Goal: Task Accomplishment & Management: Manage account settings

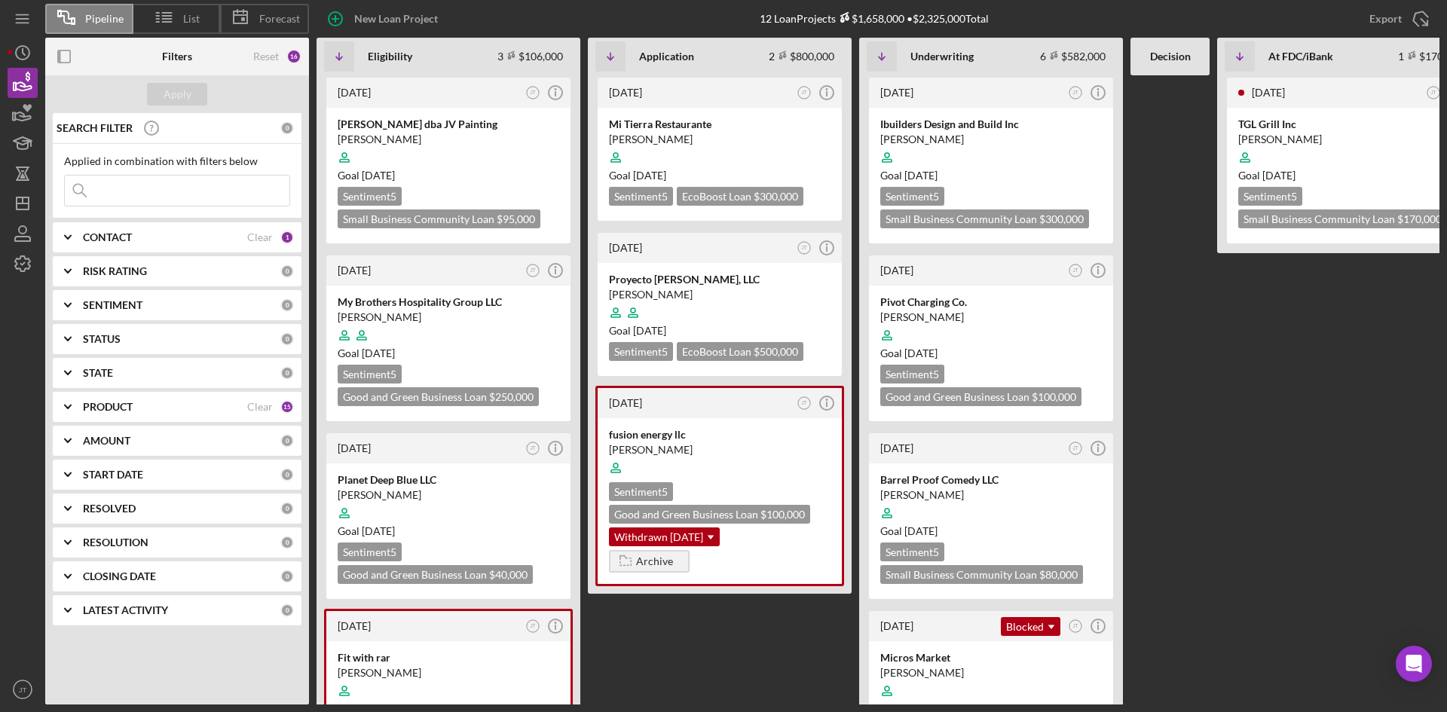
click at [1067, 16] on div "New Loan Project 12 Loan Projects $1,658,000 • $2,325,000 Total Export Icon/Exp…" at bounding box center [874, 19] width 1131 height 38
click at [738, 296] on div "Hannah-Love Diaz" at bounding box center [720, 294] width 222 height 15
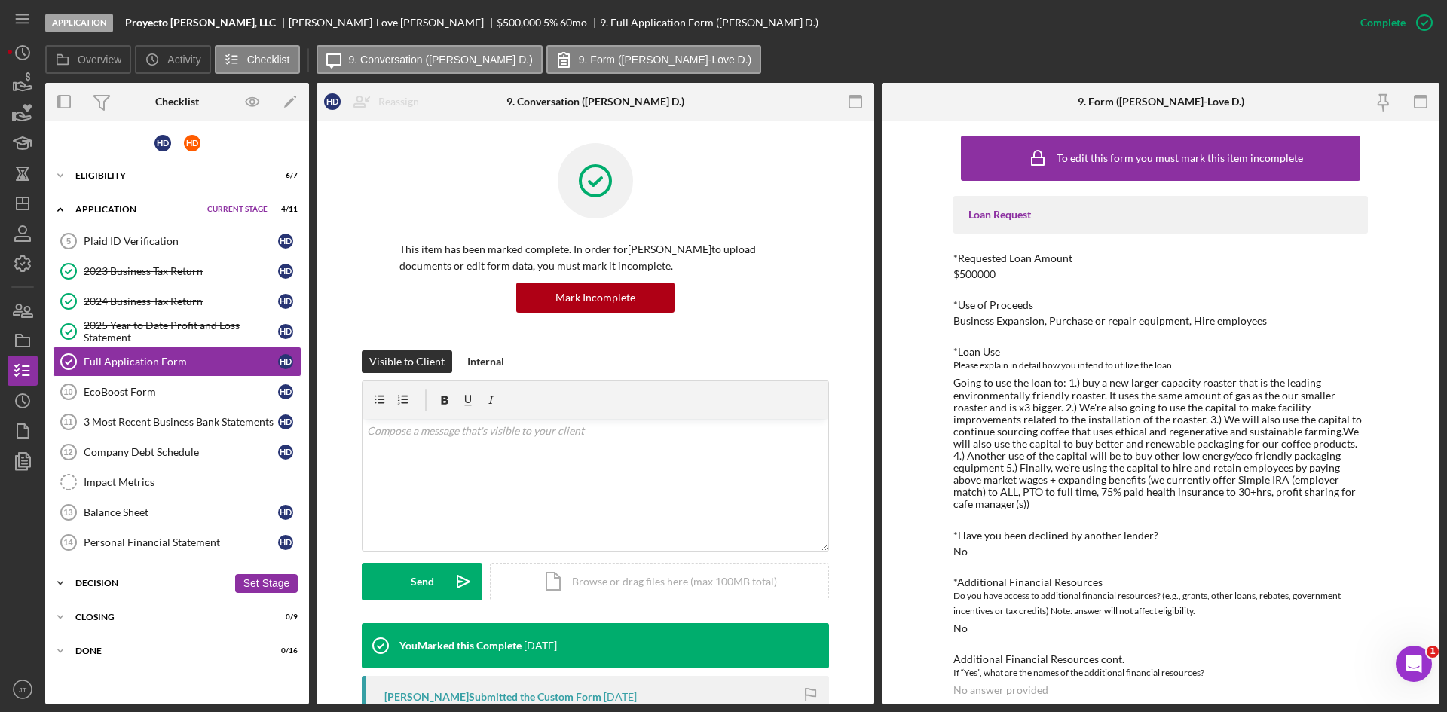
click at [138, 576] on div "Icon/Expander Decision 0 / 17 Set Stage" at bounding box center [177, 583] width 264 height 30
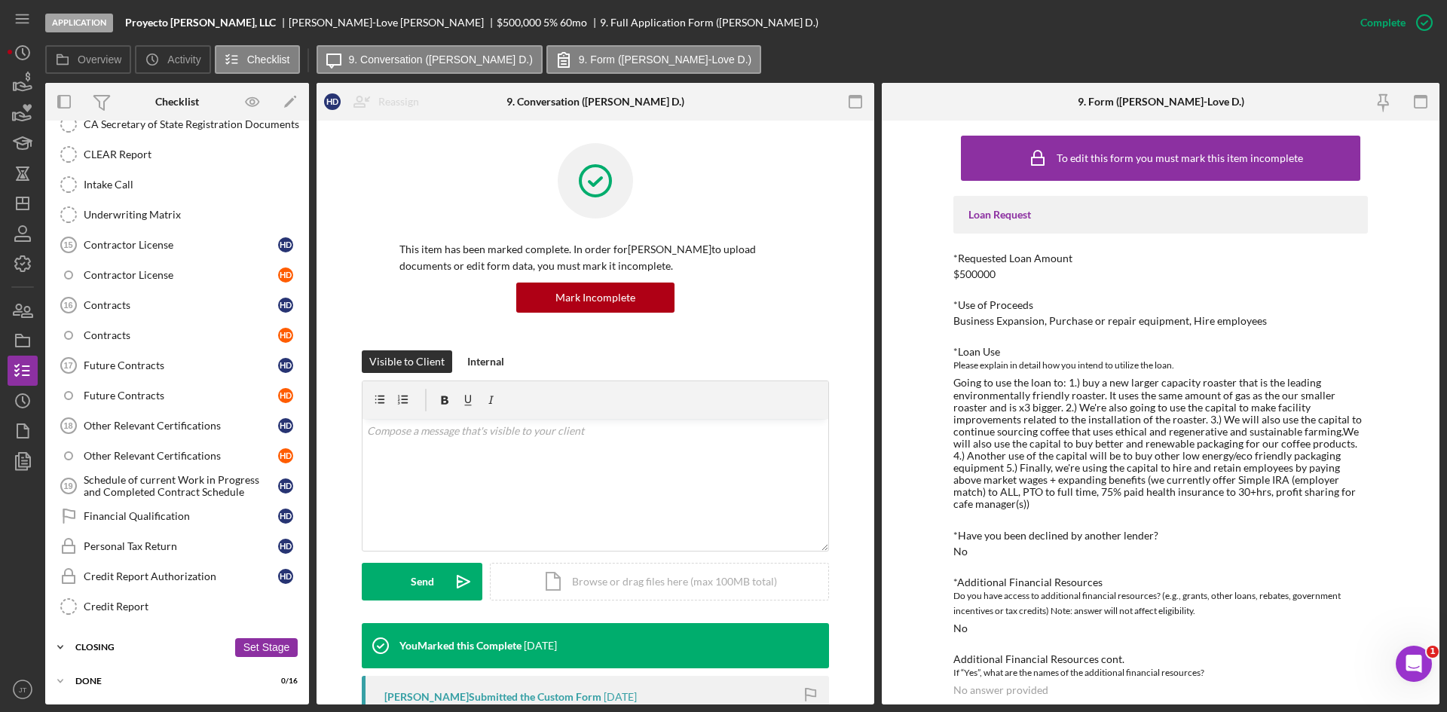
click at [141, 636] on div "Icon/Expander Closing 0 / 9 Set Stage" at bounding box center [177, 648] width 264 height 30
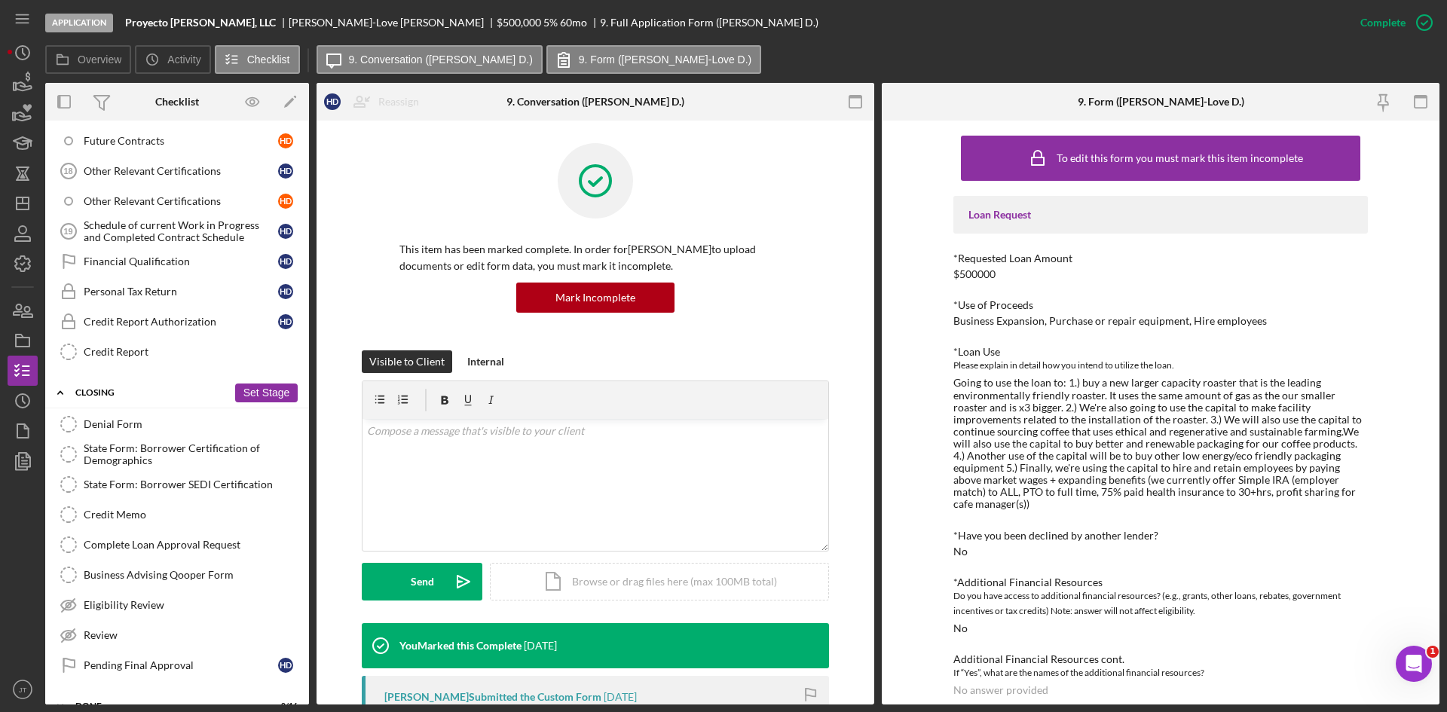
scroll to position [746, 0]
click at [165, 675] on link "Pending Final Approval Pending Final Approval H D" at bounding box center [177, 665] width 249 height 30
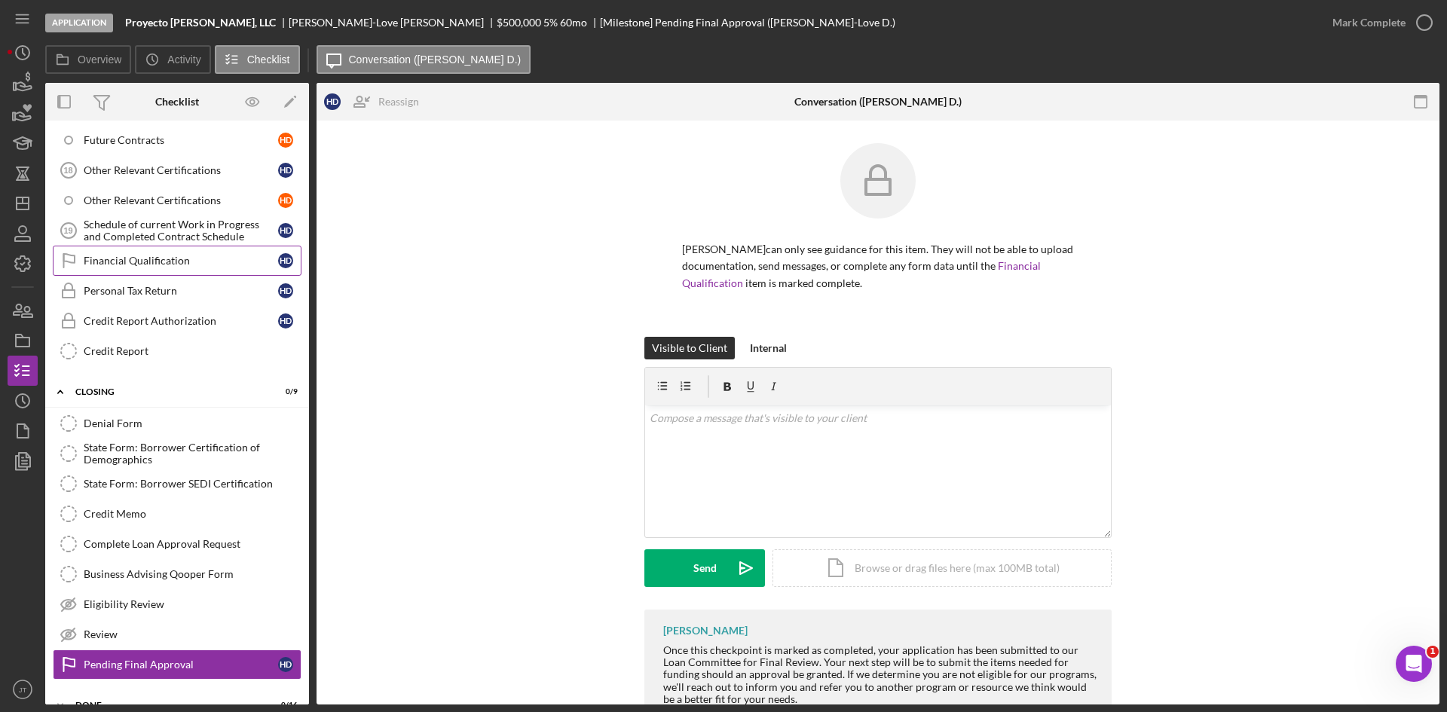
click at [152, 258] on div "Financial Qualification" at bounding box center [181, 261] width 194 height 12
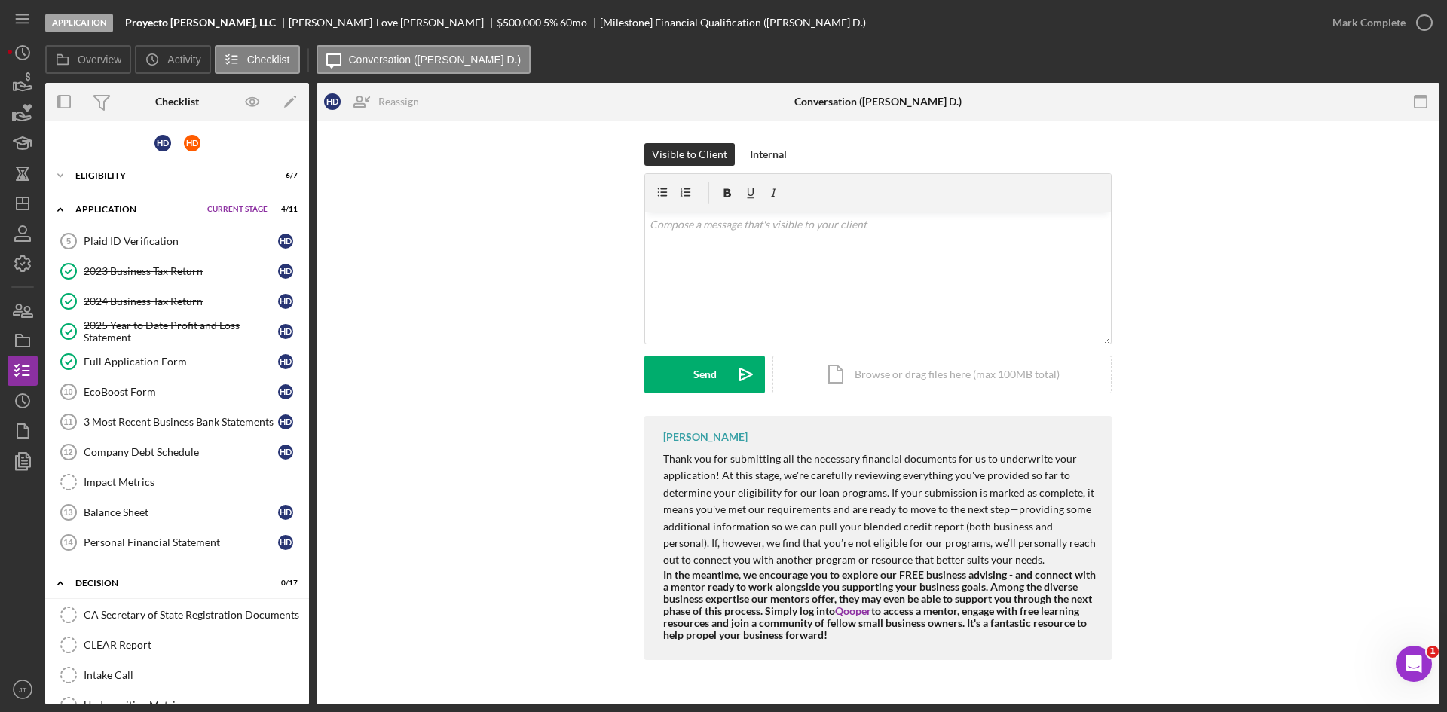
scroll to position [770, 0]
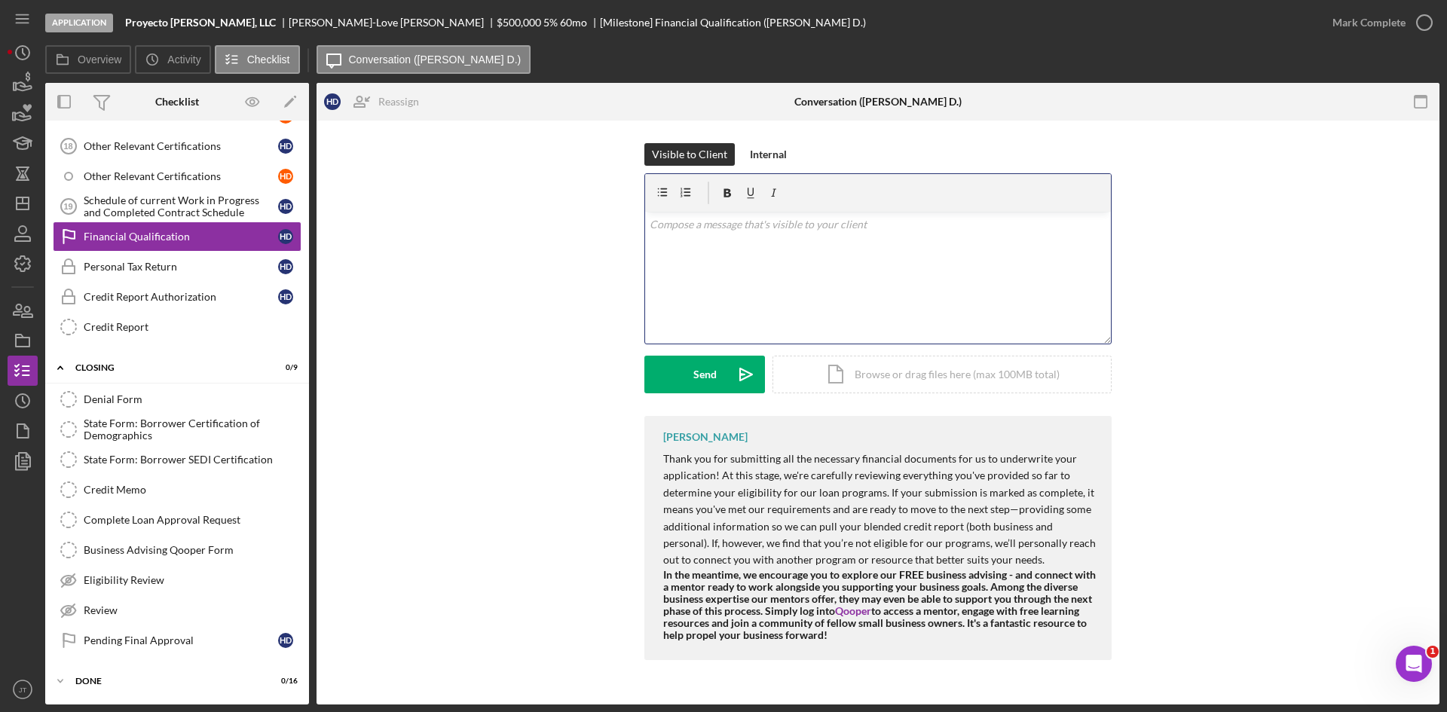
click at [710, 268] on div "v Color teal Color pink Remove color Add row above Add row below Add column bef…" at bounding box center [878, 278] width 466 height 132
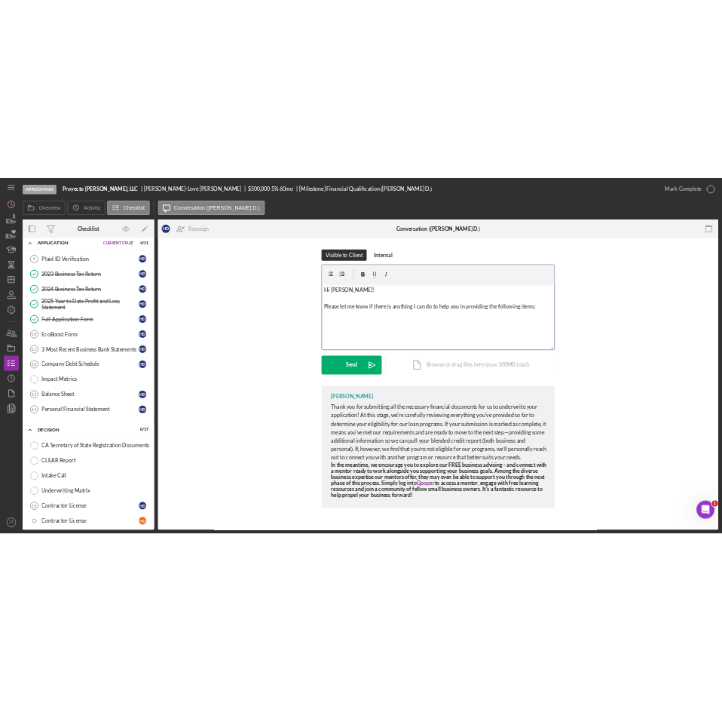
scroll to position [78, 0]
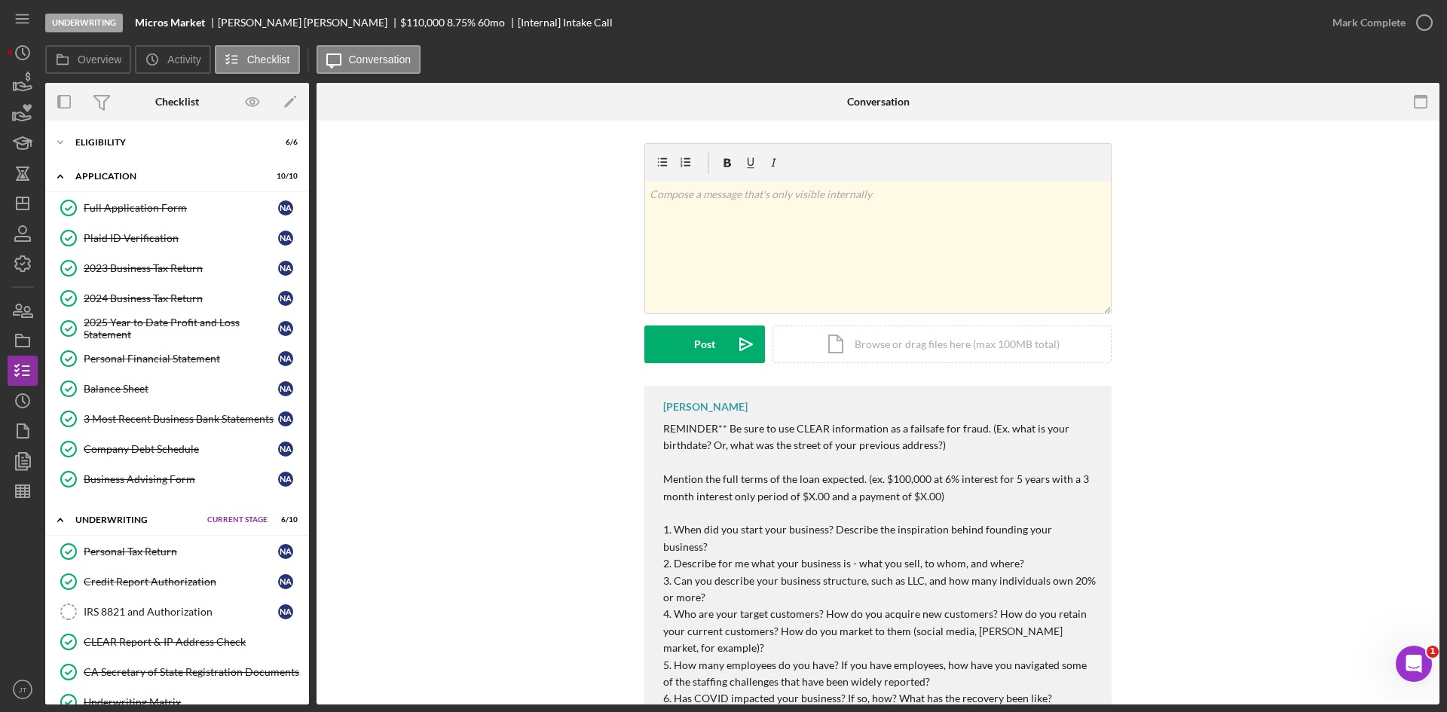
scroll to position [284, 0]
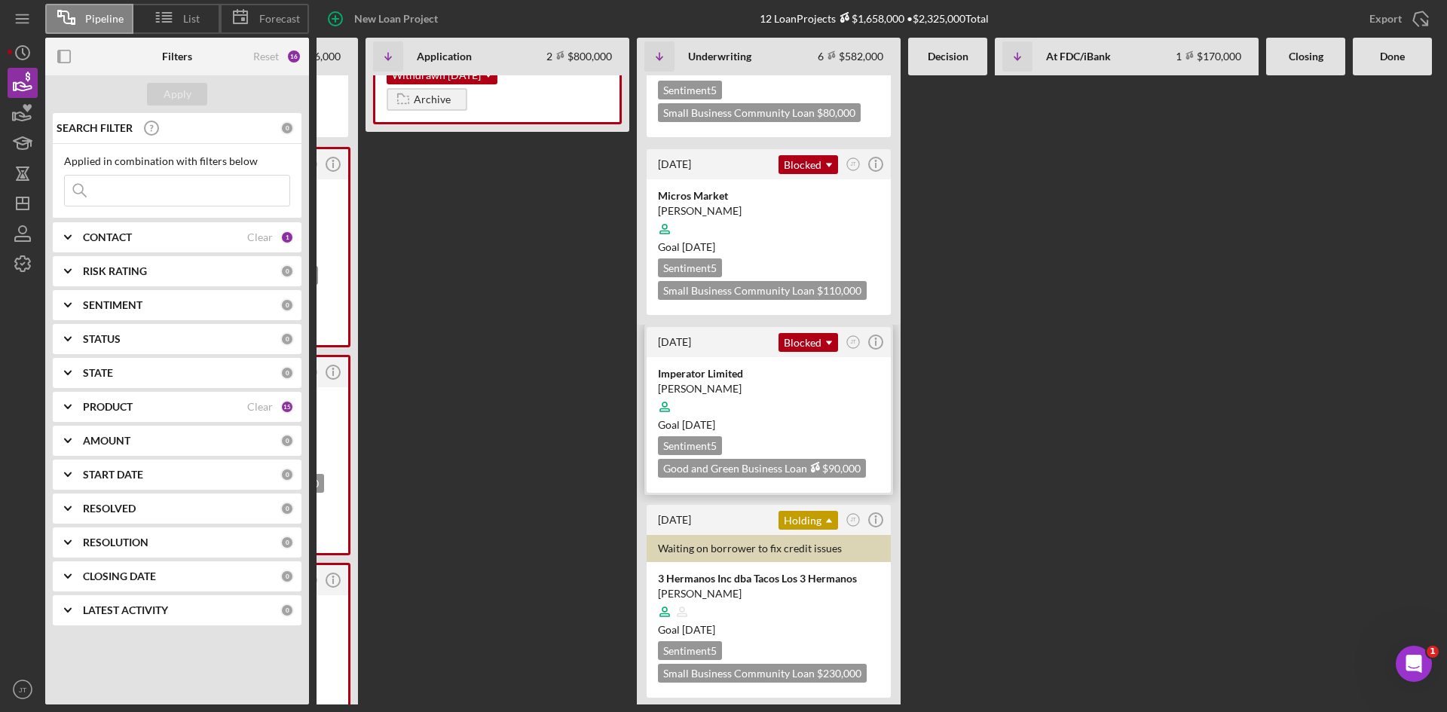
scroll to position [463, 0]
click at [829, 414] on div at bounding box center [769, 406] width 222 height 29
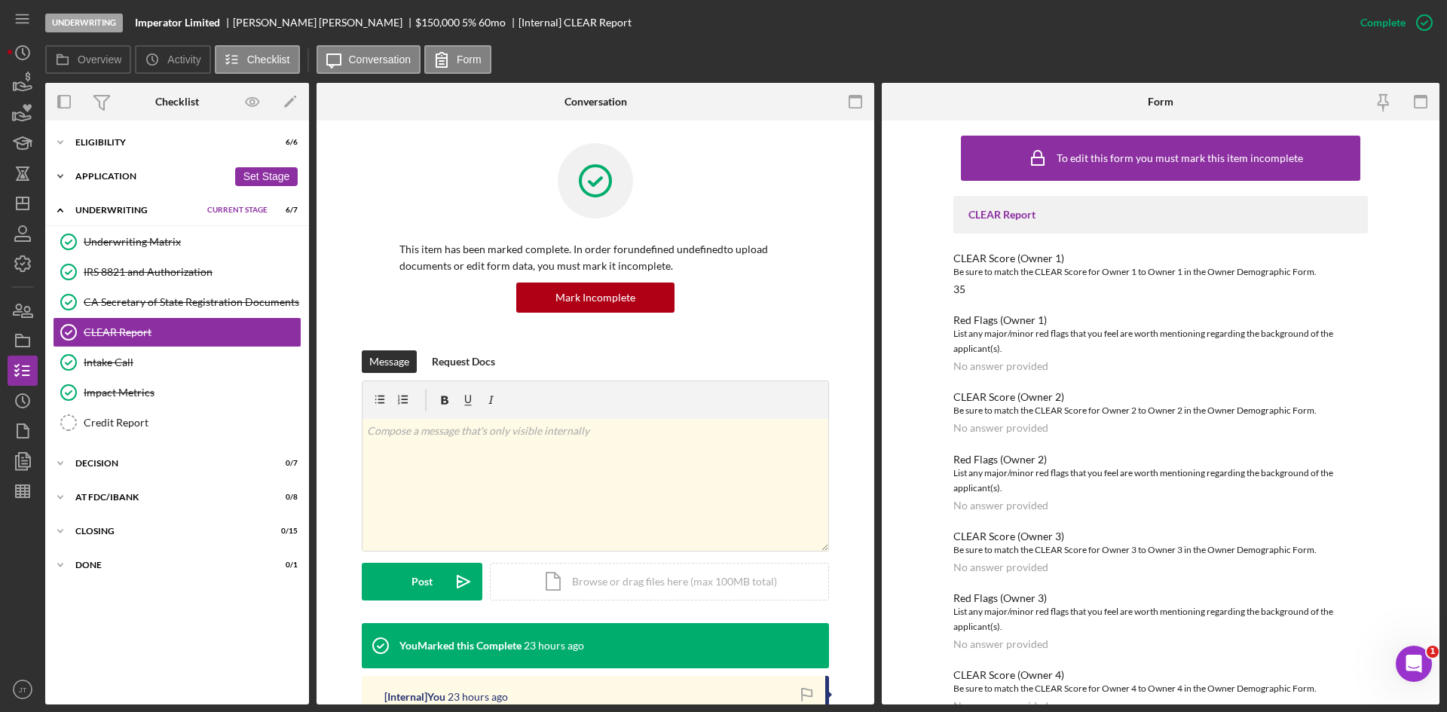
click at [129, 185] on div "Icon/Expander Application 13 / 13 Set Stage" at bounding box center [177, 176] width 264 height 30
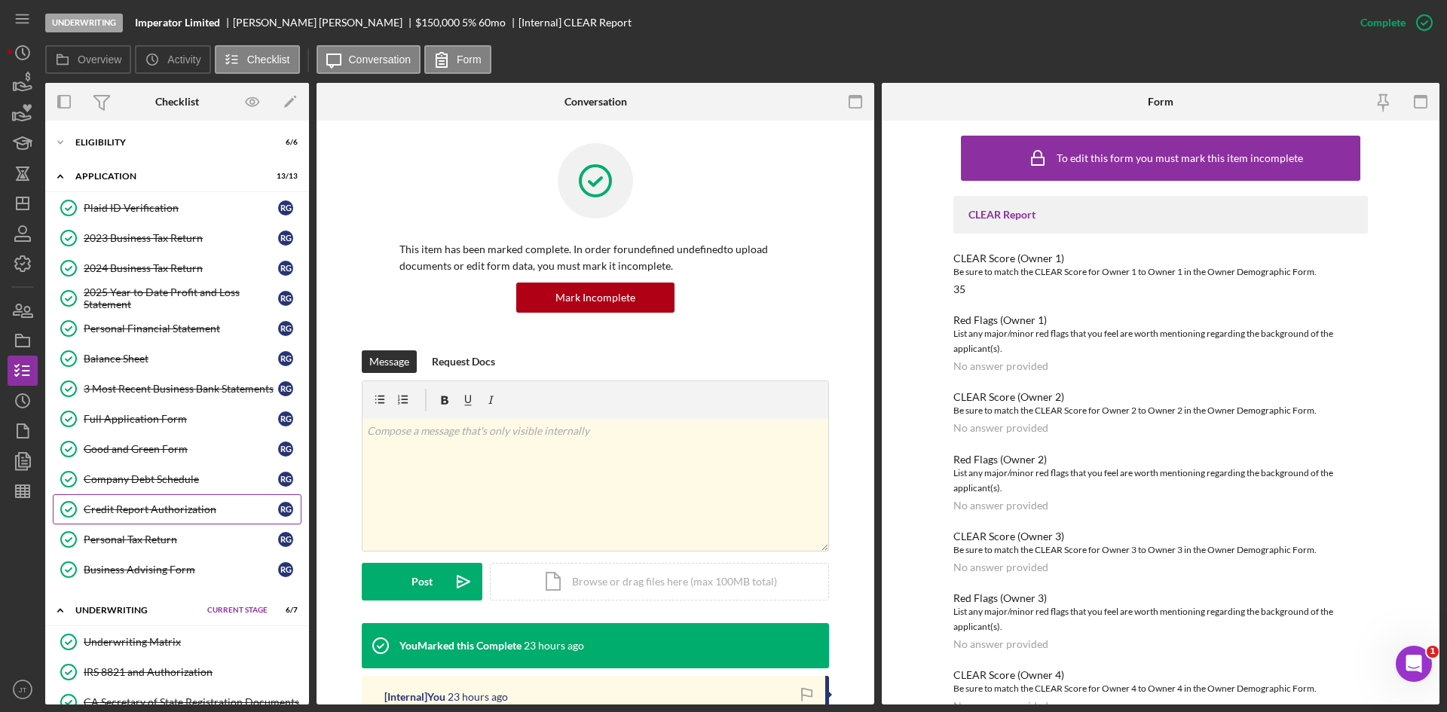
click at [159, 511] on div "Credit Report Authorization" at bounding box center [181, 510] width 194 height 12
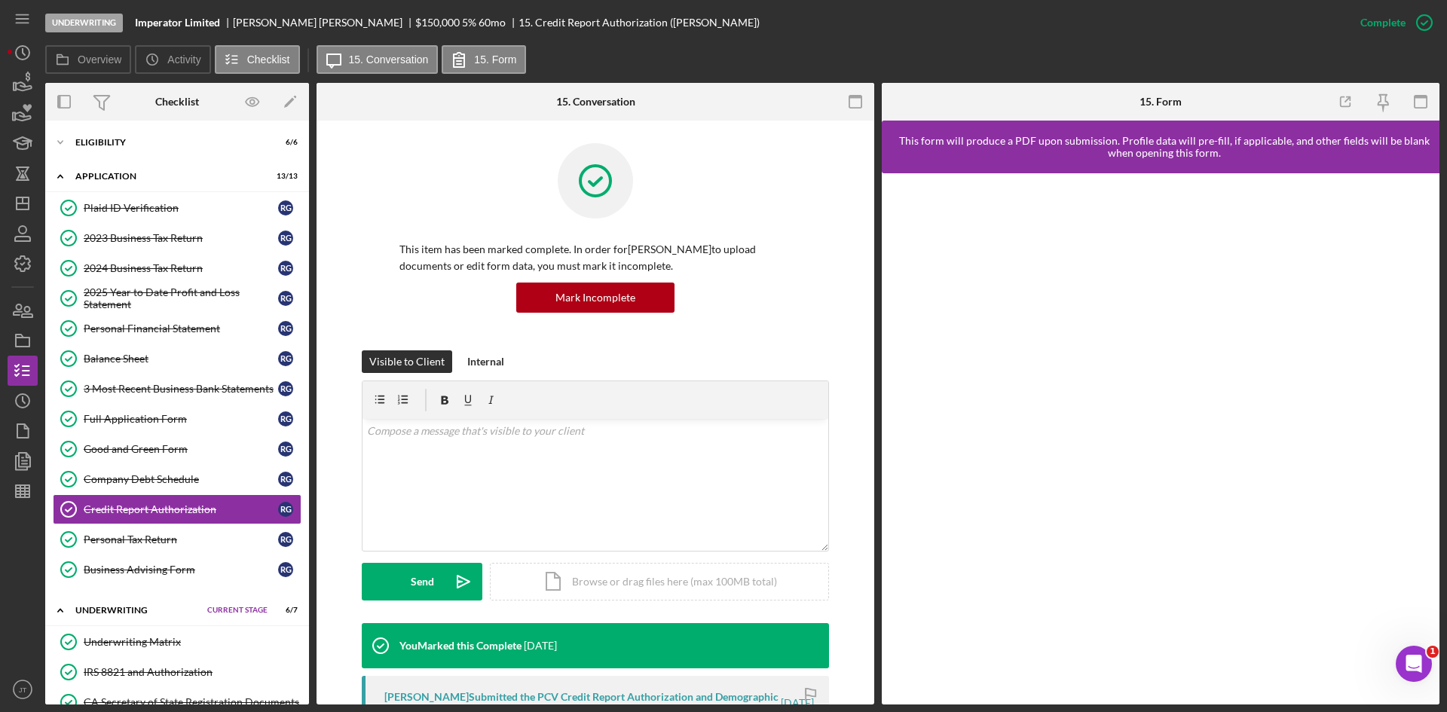
scroll to position [365, 0]
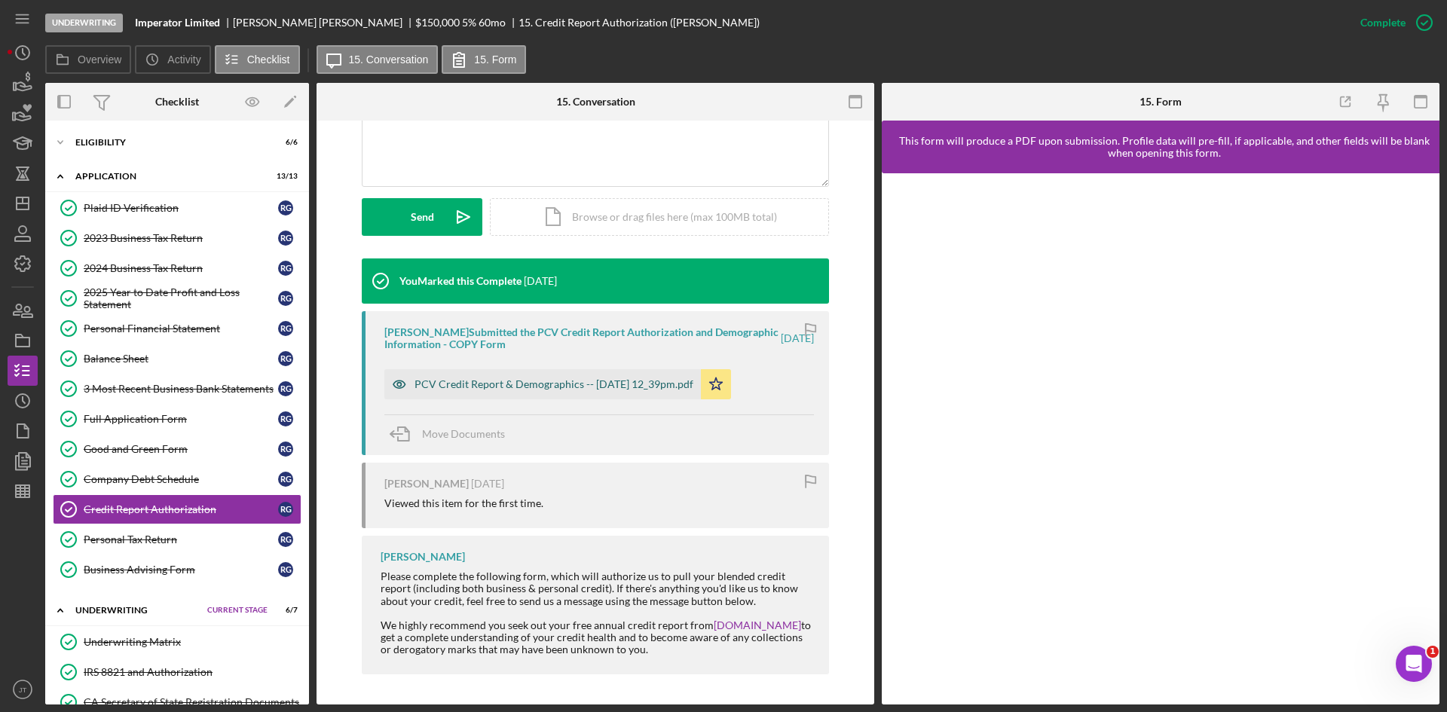
click at [614, 386] on div "PCV Credit Report & Demographics -- 2025-08-19 12_39pm.pdf" at bounding box center [554, 384] width 279 height 12
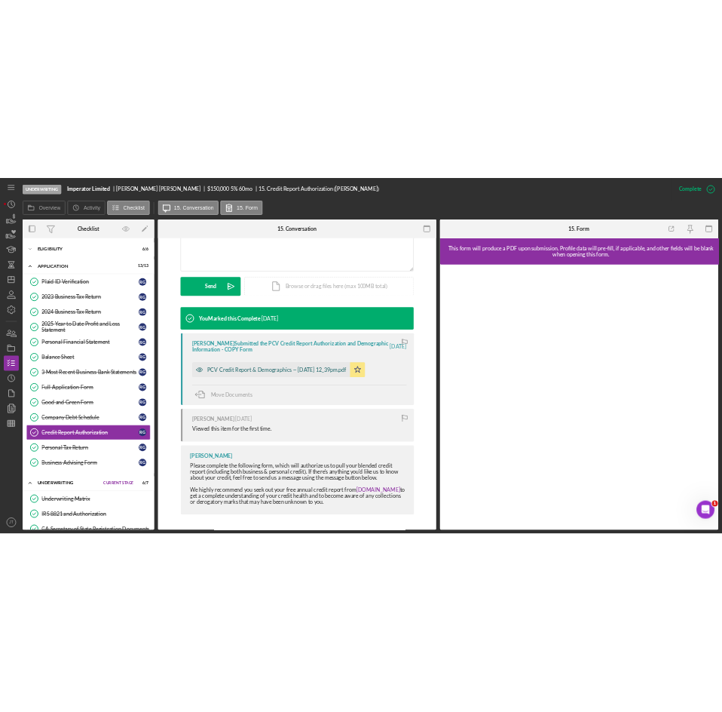
scroll to position [381, 0]
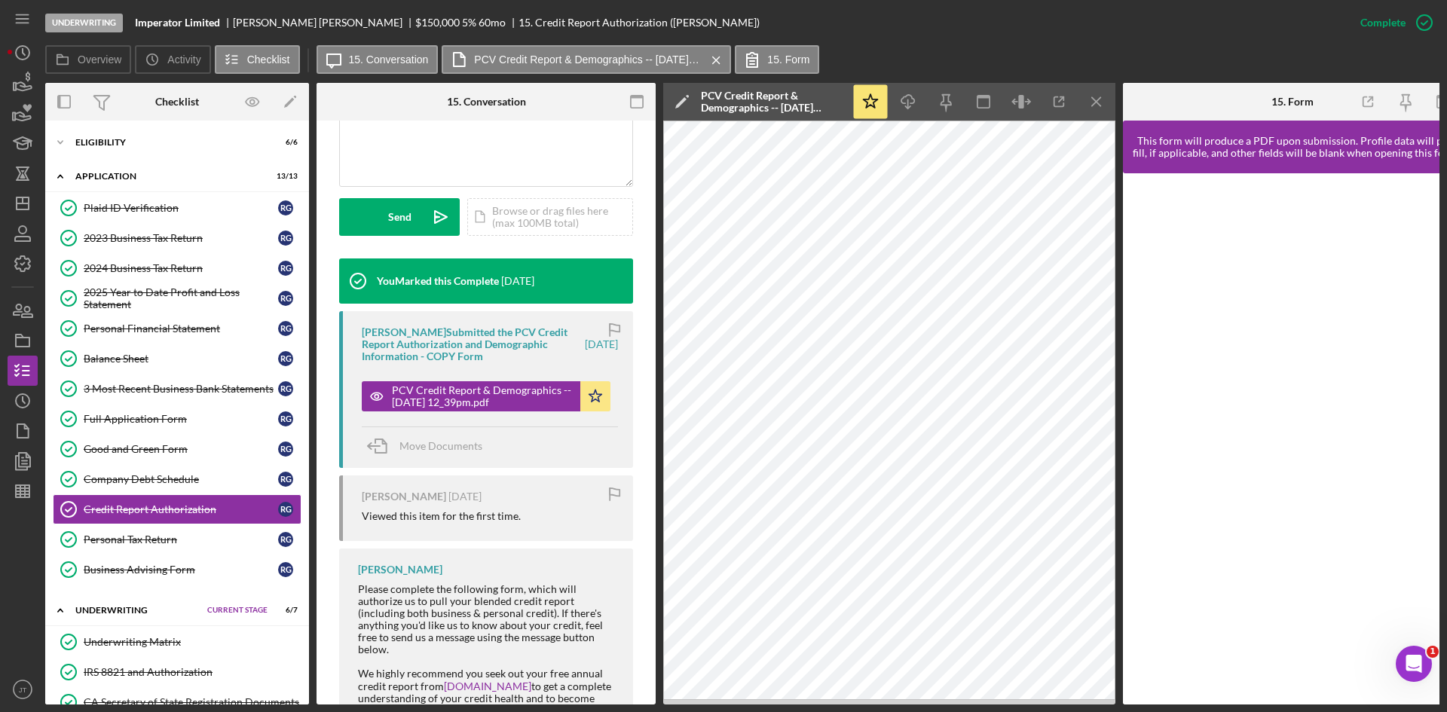
click at [1052, 40] on div "Underwriting Imperator Limited Ryan Guffey $150,000 $90,000 5 % 60 mo 15. Credi…" at bounding box center [695, 22] width 1300 height 45
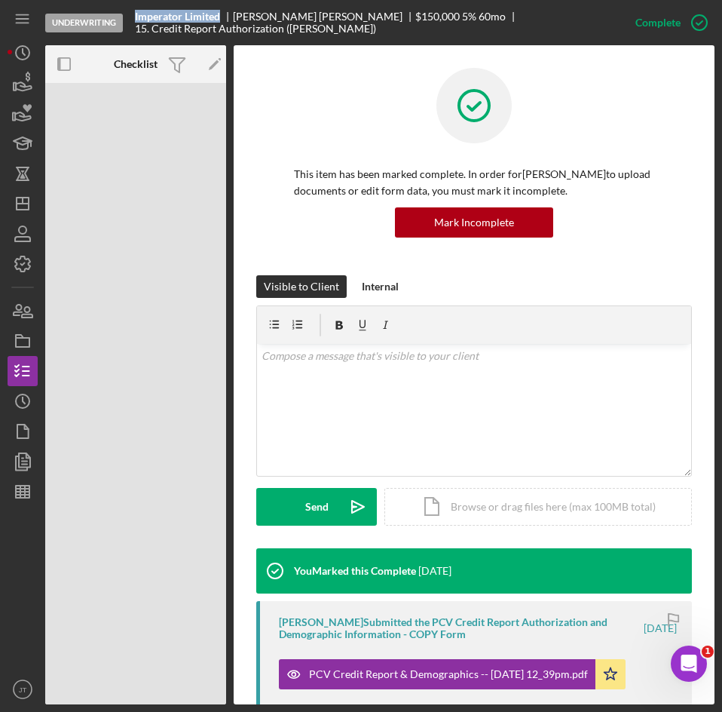
drag, startPoint x: 136, startPoint y: 25, endPoint x: 209, endPoint y: 31, distance: 72.6
click at [209, 31] on div "Underwriting Imperator Limited Ryan Guffey $150,000 $90,000 5 % 60 mo 15. Credi…" at bounding box center [332, 22] width 575 height 45
copy b "Imperator Limited"
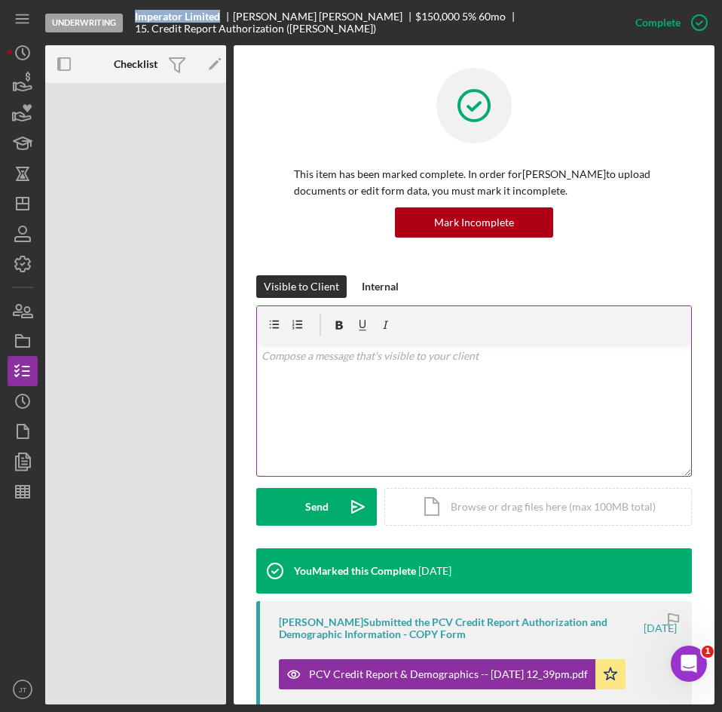
scroll to position [314, 0]
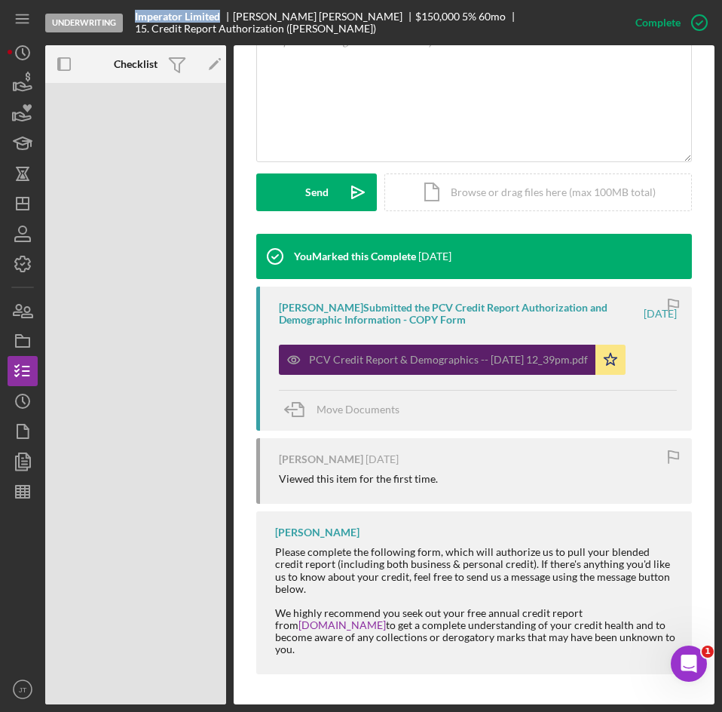
click at [381, 362] on div "PCV Credit Report & Demographics -- 2025-08-19 12_39pm.pdf" at bounding box center [448, 360] width 279 height 12
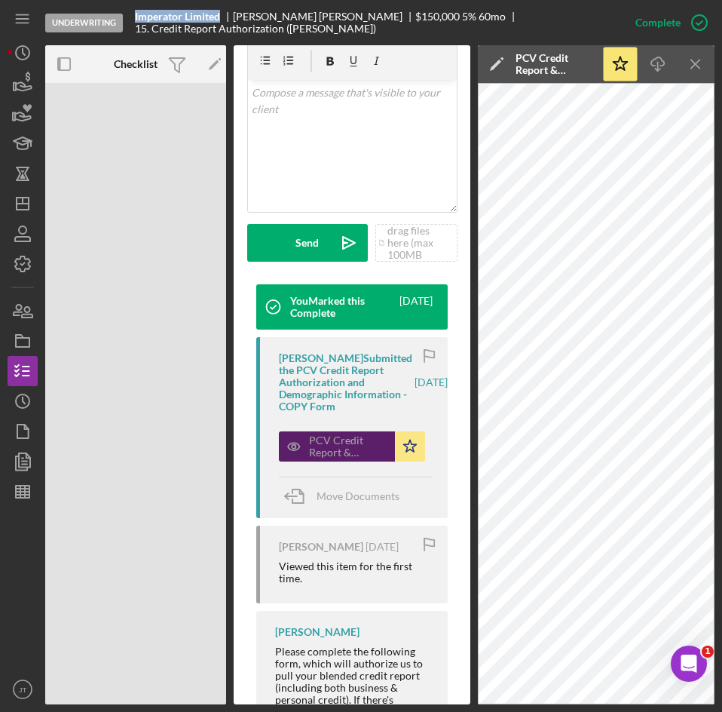
scroll to position [366, 0]
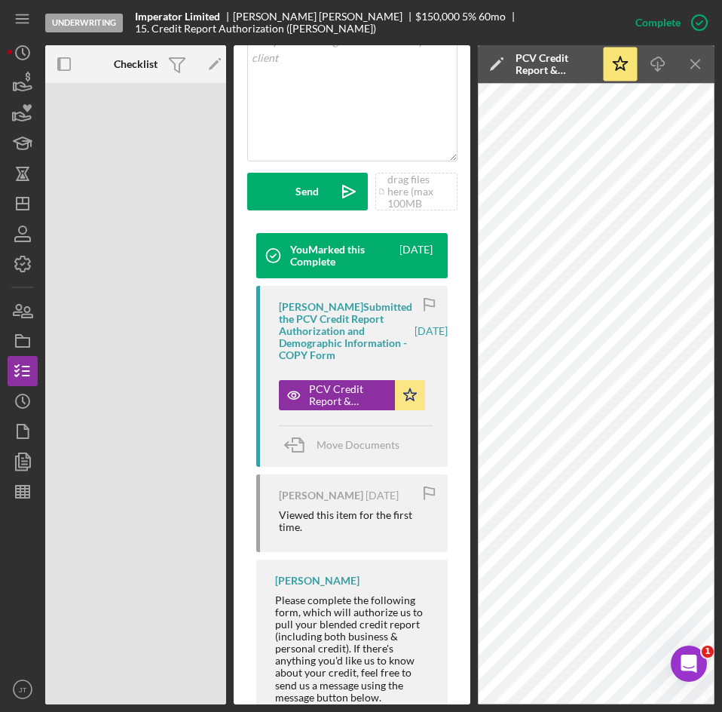
click at [542, 58] on div "PCV Credit Report & Demographics -- 2025-08-19 12_39pm.pdf" at bounding box center [555, 64] width 78 height 24
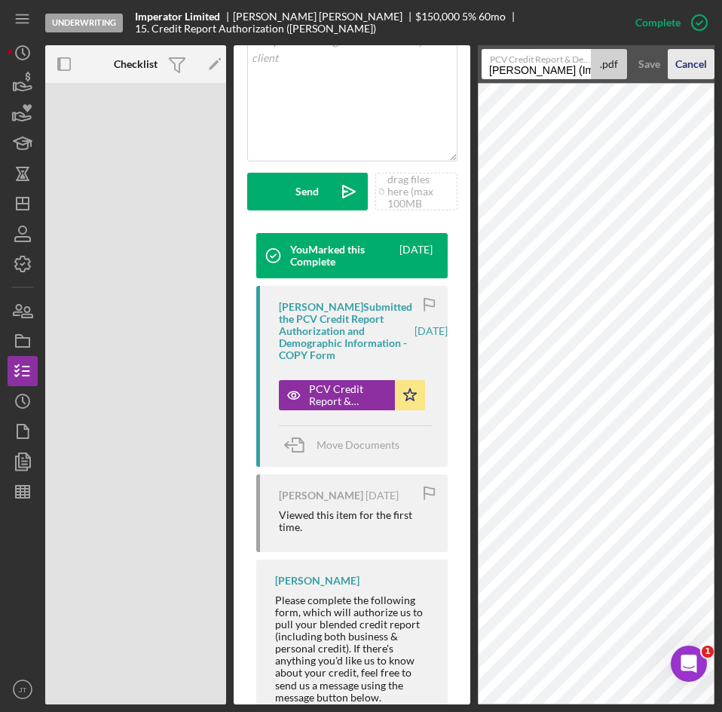
click at [692, 68] on div "Cancel" at bounding box center [691, 64] width 32 height 30
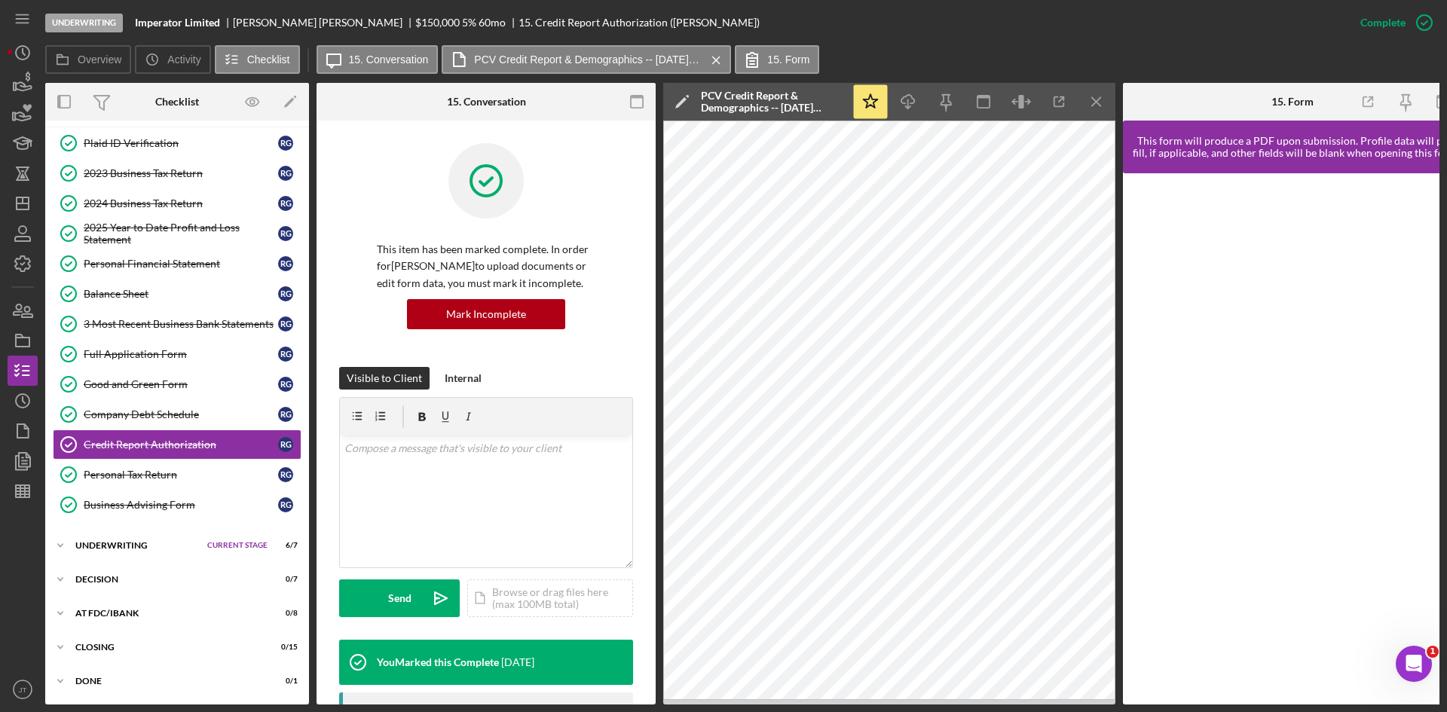
scroll to position [0, 23]
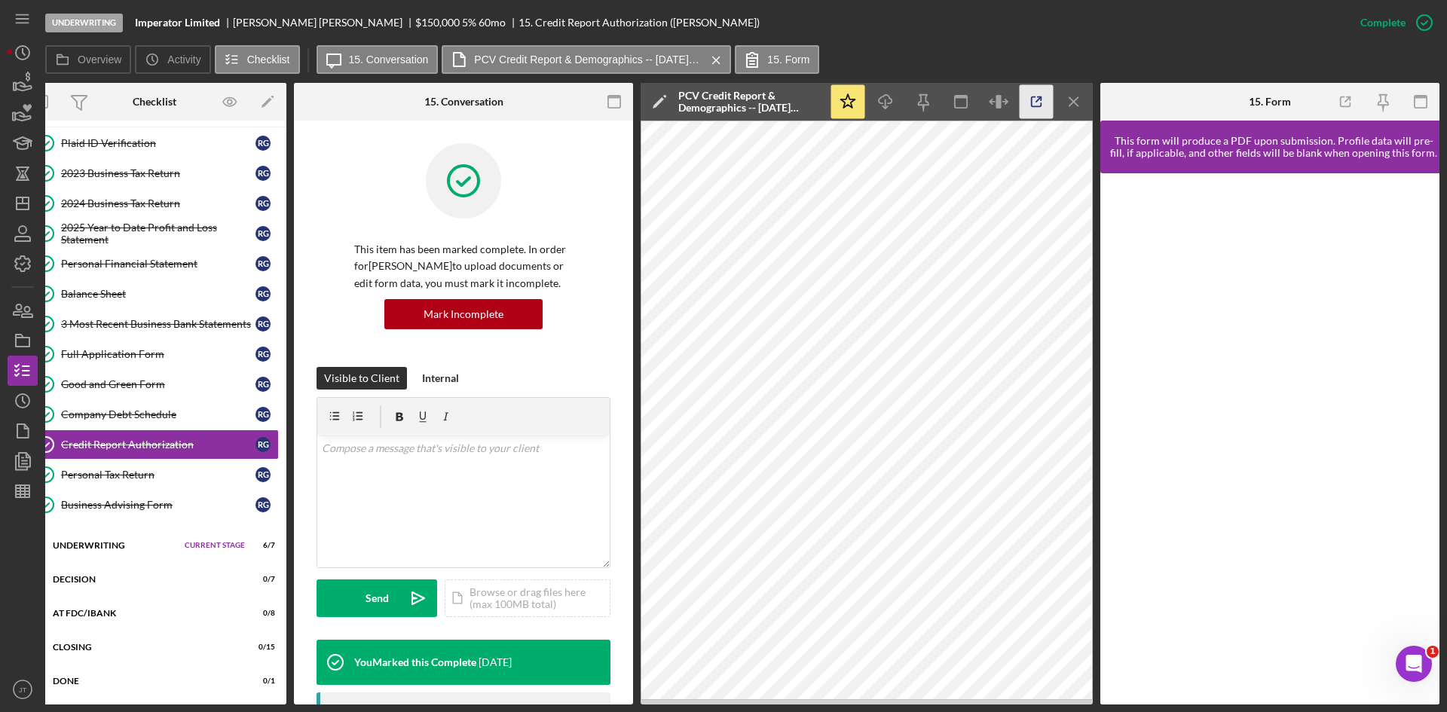
click at [1035, 106] on icon "button" at bounding box center [1037, 102] width 10 height 10
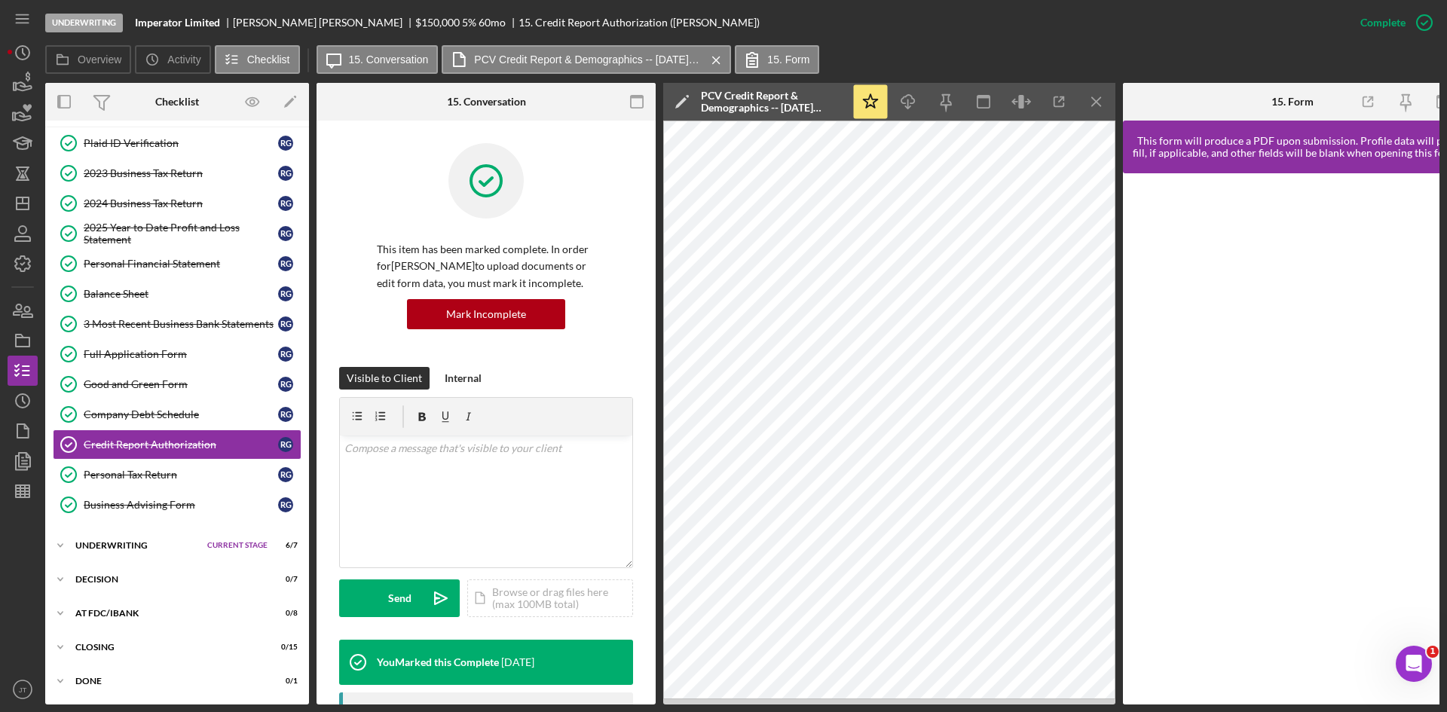
scroll to position [69, 0]
click at [110, 542] on div "Underwriting" at bounding box center [137, 545] width 124 height 9
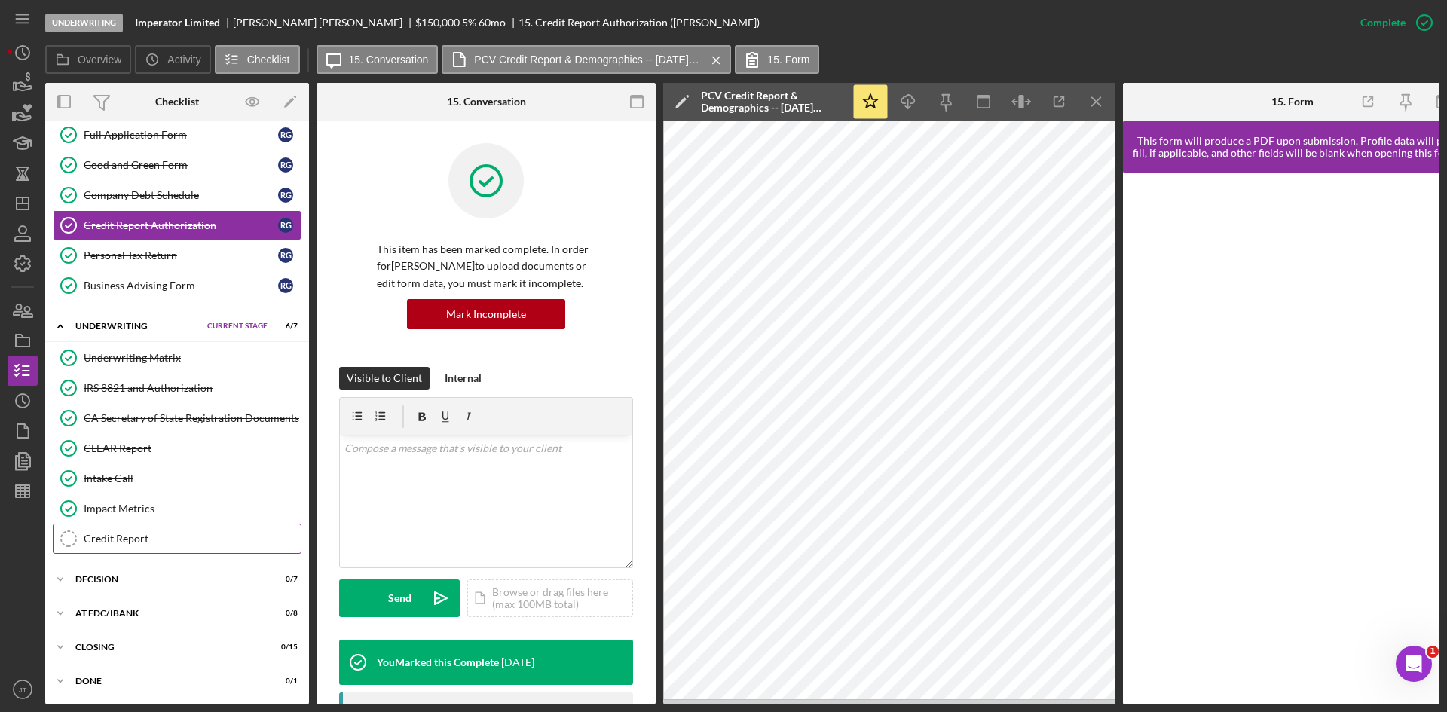
click at [124, 539] on div "Credit Report" at bounding box center [192, 539] width 217 height 12
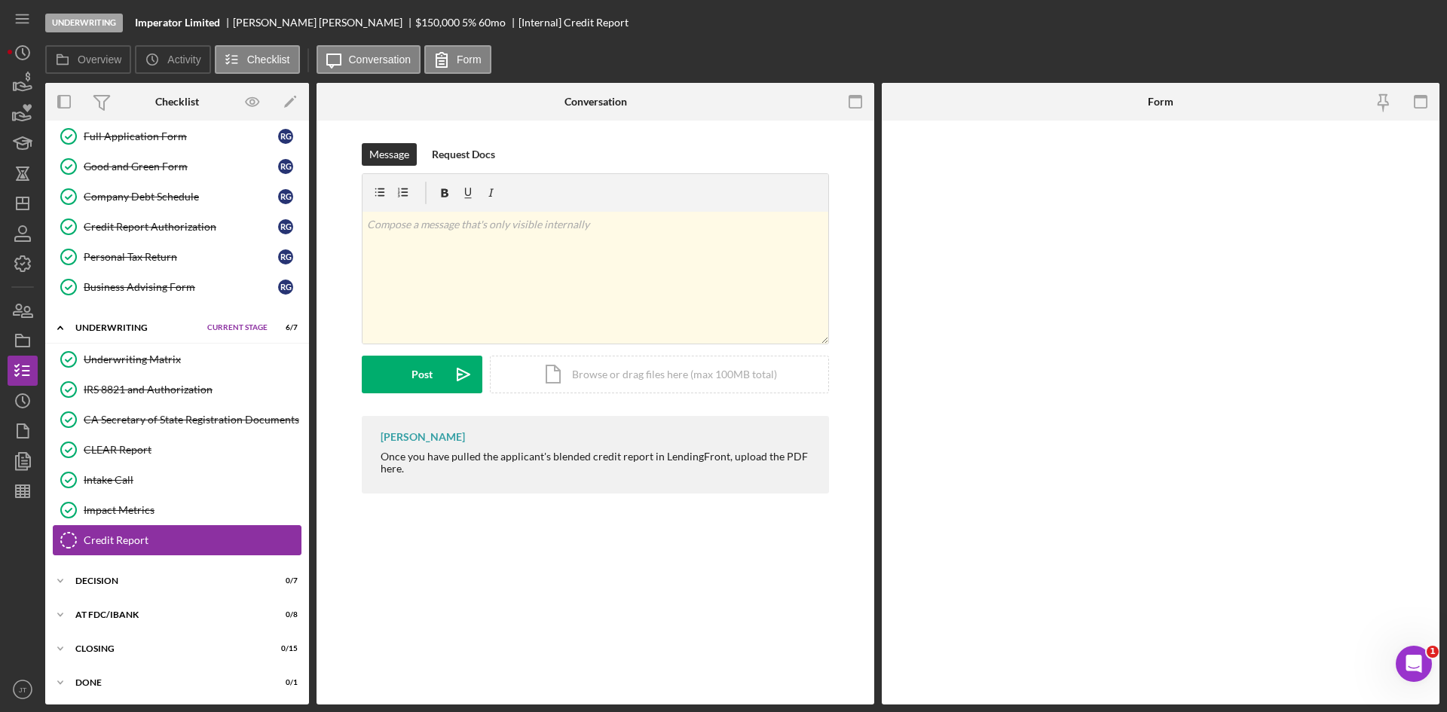
scroll to position [284, 0]
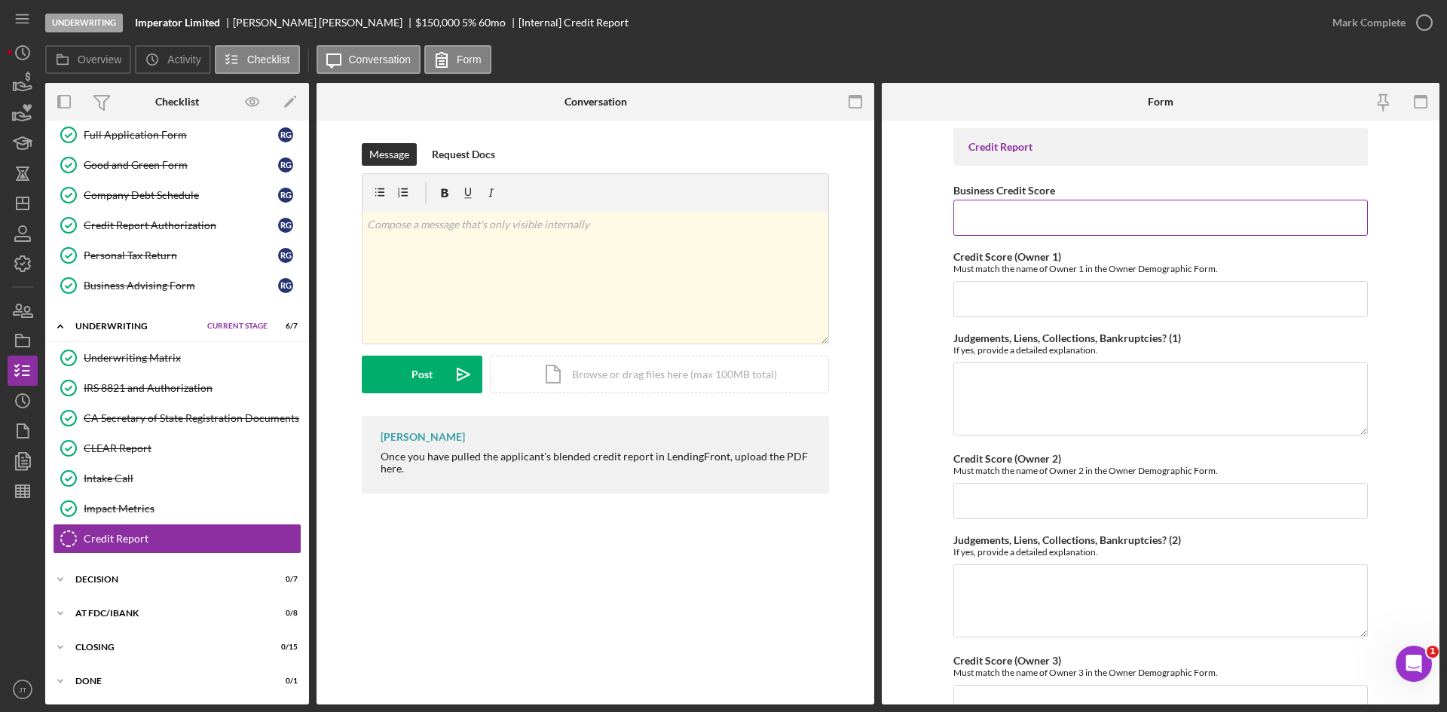
click at [1042, 225] on input "Business Credit Score" at bounding box center [1161, 218] width 415 height 36
type input "67"
click at [1061, 286] on input "Credit Score (Owner 1)" at bounding box center [1161, 299] width 415 height 36
type input "720"
click at [905, 313] on form "Credit Report Business Credit Score 67 Credit Score (Owner 1) Must match the na…" at bounding box center [1161, 413] width 558 height 584
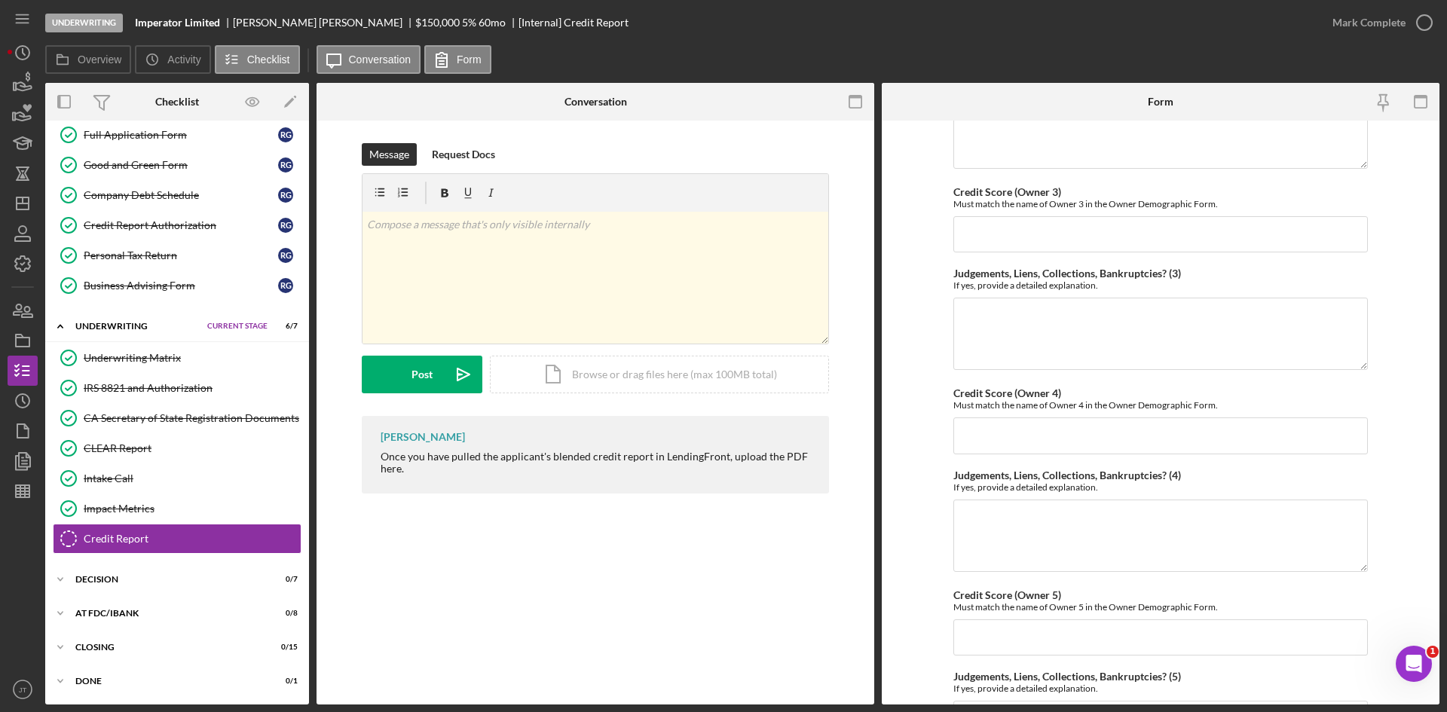
scroll to position [596, 0]
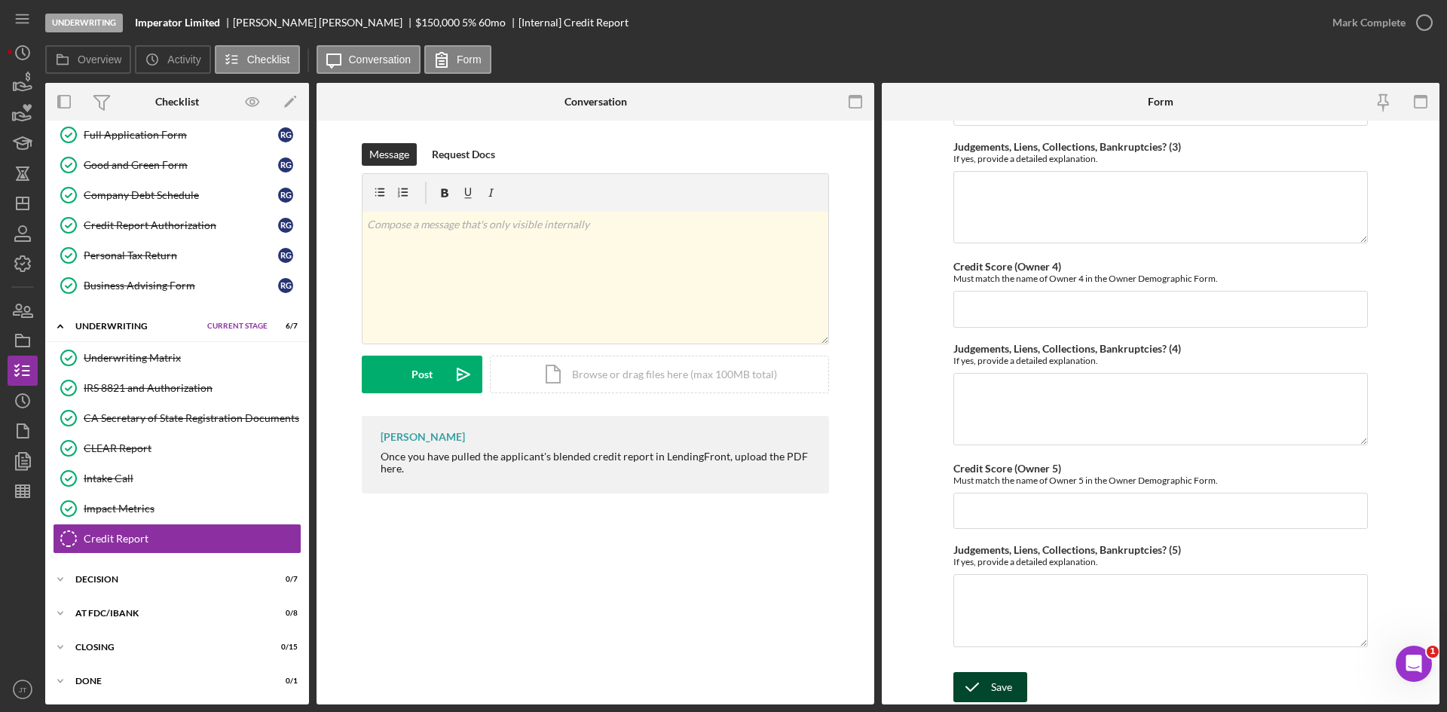
click at [992, 685] on div "Save" at bounding box center [1001, 687] width 21 height 30
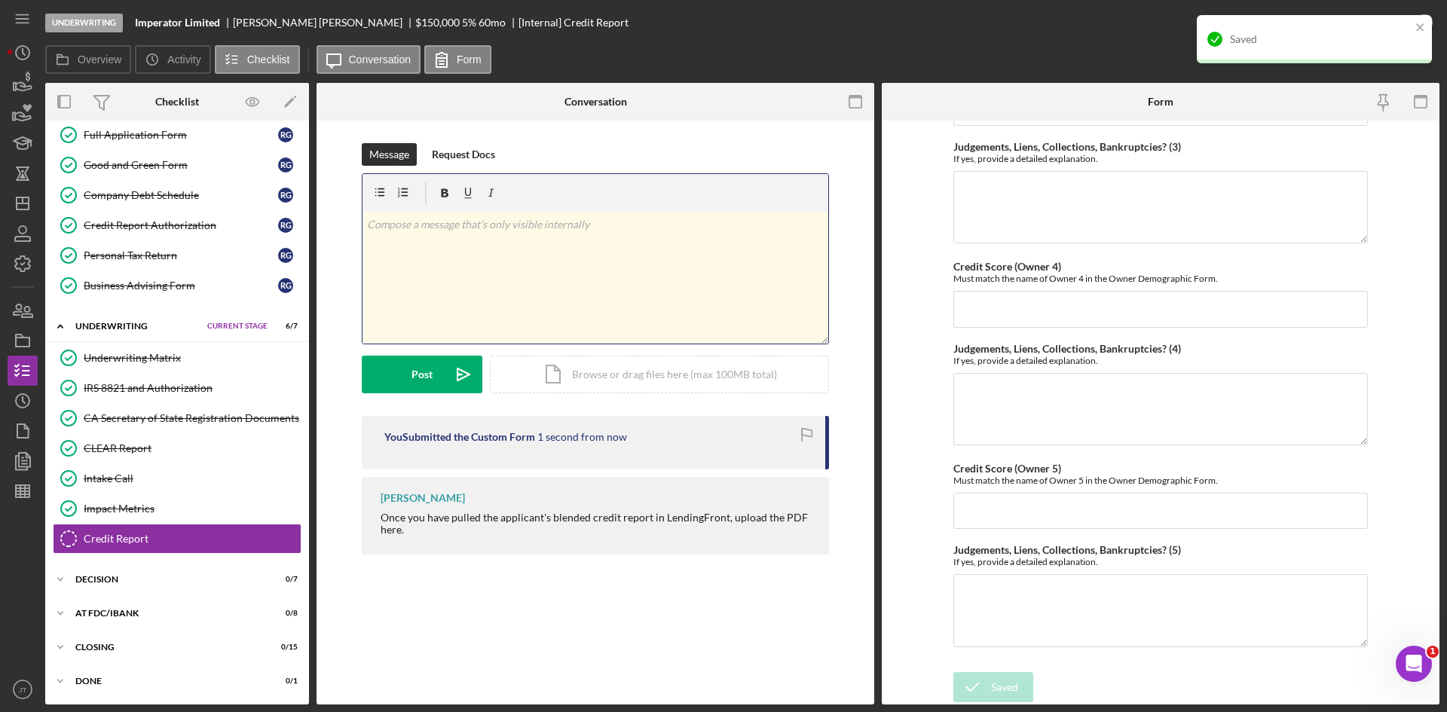
click at [435, 218] on p at bounding box center [596, 224] width 458 height 17
click at [577, 366] on div "Icon/Document Browse or drag files here (max 100MB total) Tap to choose files o…" at bounding box center [659, 373] width 339 height 38
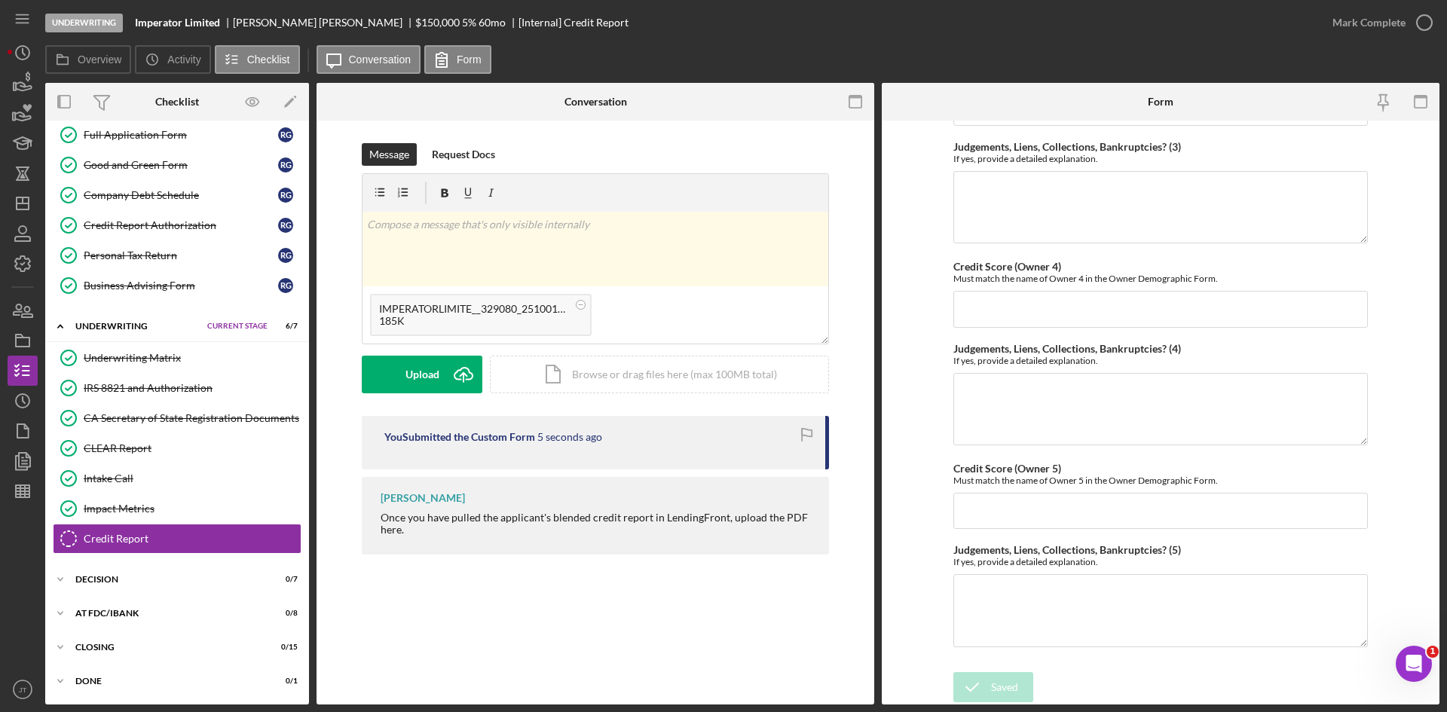
click at [441, 394] on div "Message Request Docs v Color teal Color pink Remove color Add row above Add row…" at bounding box center [595, 279] width 467 height 273
click at [437, 381] on div "Upload" at bounding box center [423, 375] width 34 height 38
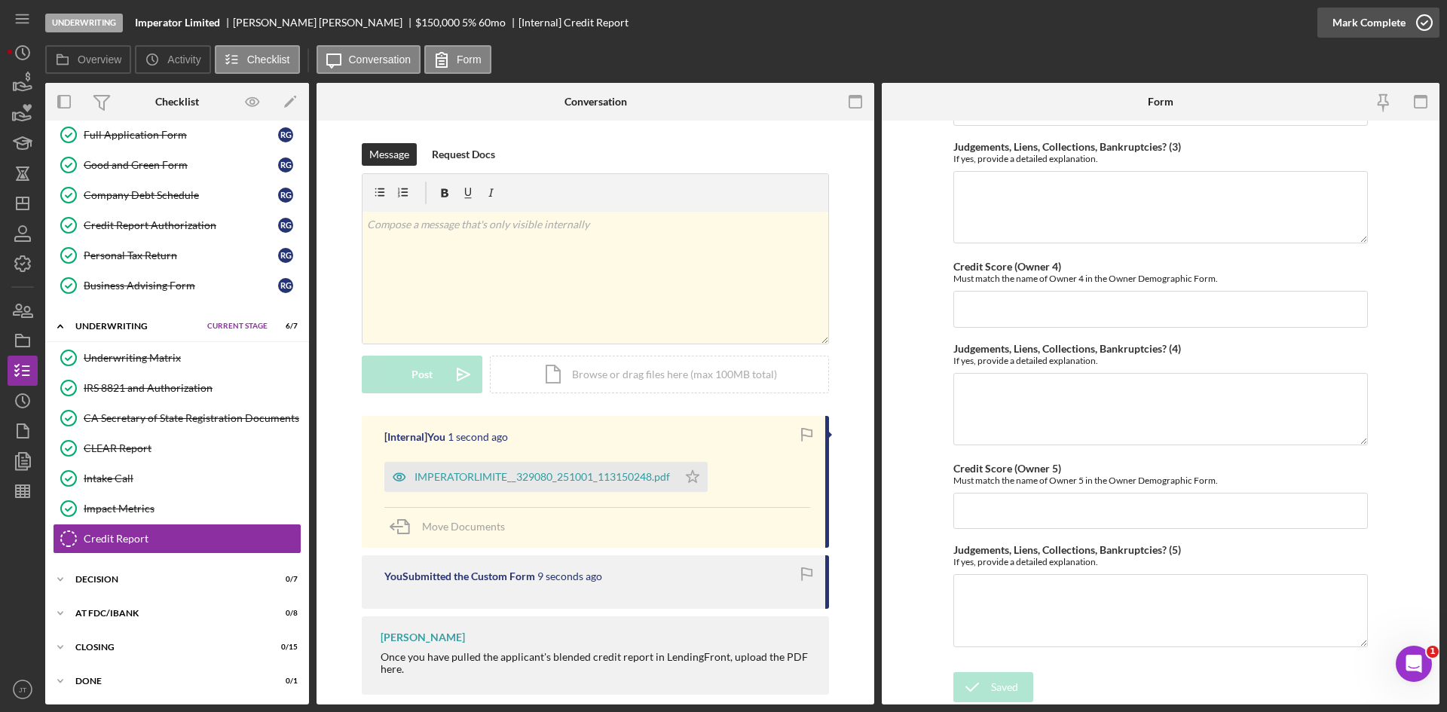
click at [1378, 18] on div "Mark Complete" at bounding box center [1369, 23] width 73 height 30
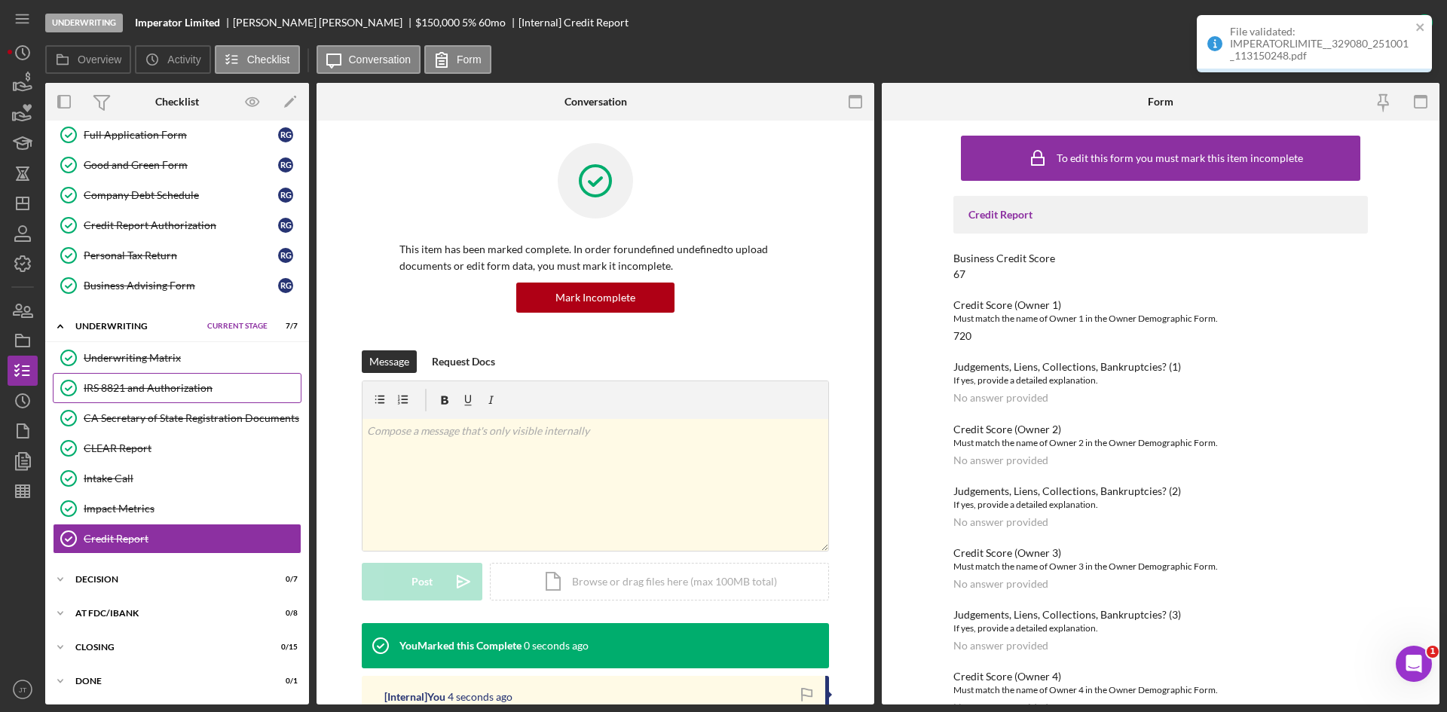
scroll to position [0, 0]
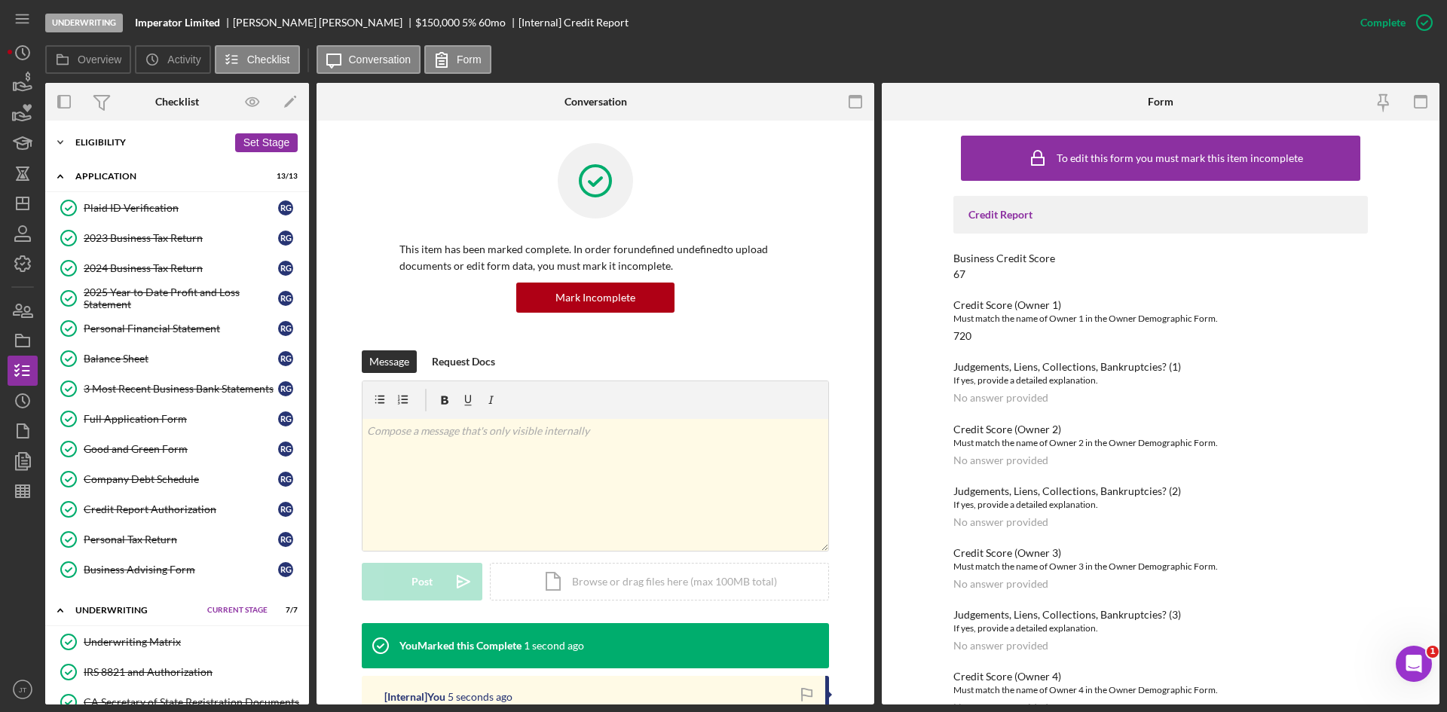
click at [136, 146] on div "Eligibility" at bounding box center [151, 142] width 152 height 9
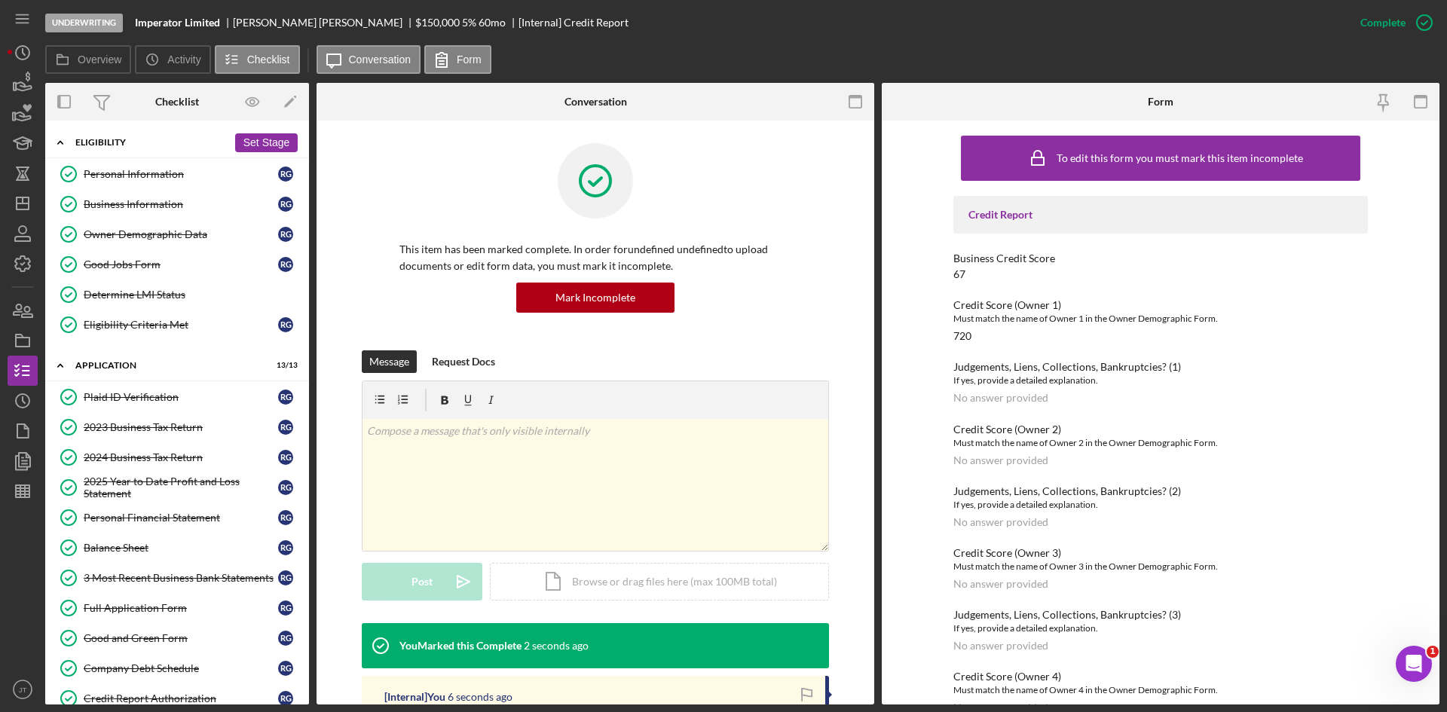
click at [136, 146] on div "Eligibility" at bounding box center [151, 142] width 152 height 9
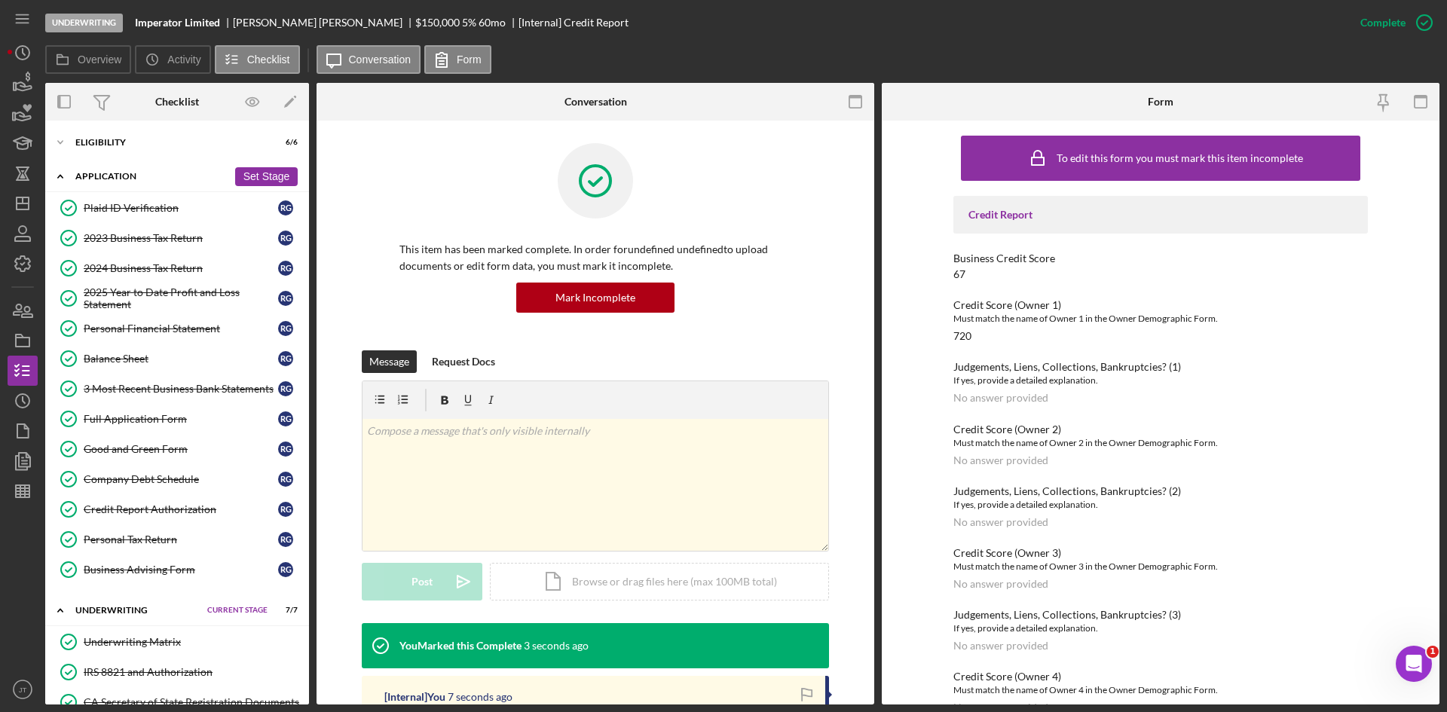
click at [107, 173] on div "Application" at bounding box center [151, 176] width 152 height 9
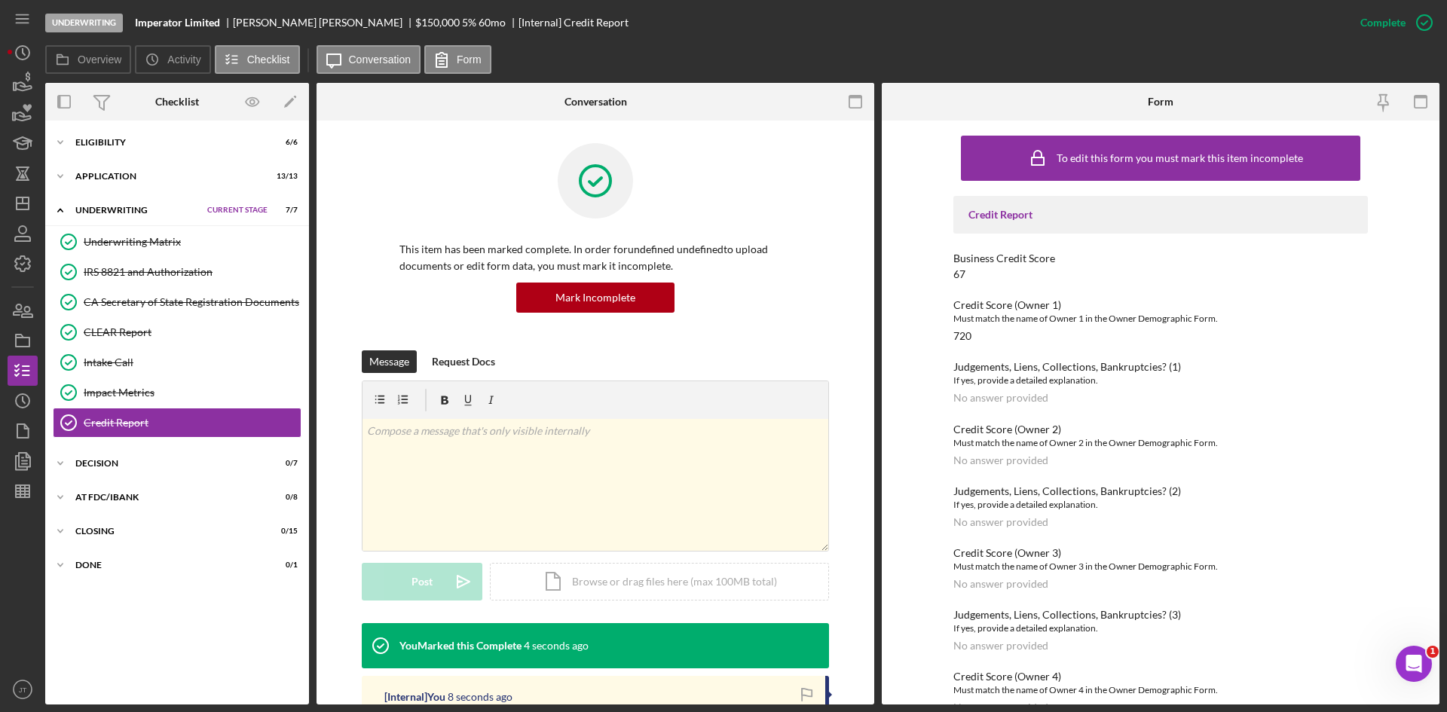
click at [99, 226] on div "Icon/Expander Underwriting Current Stage 7 / 7 Set Stage Underwriting Matrix Un…" at bounding box center [177, 321] width 264 height 250
click at [100, 204] on div "Icon/Expander Underwriting Current Stage 7 / 7 Set Stage" at bounding box center [177, 210] width 264 height 31
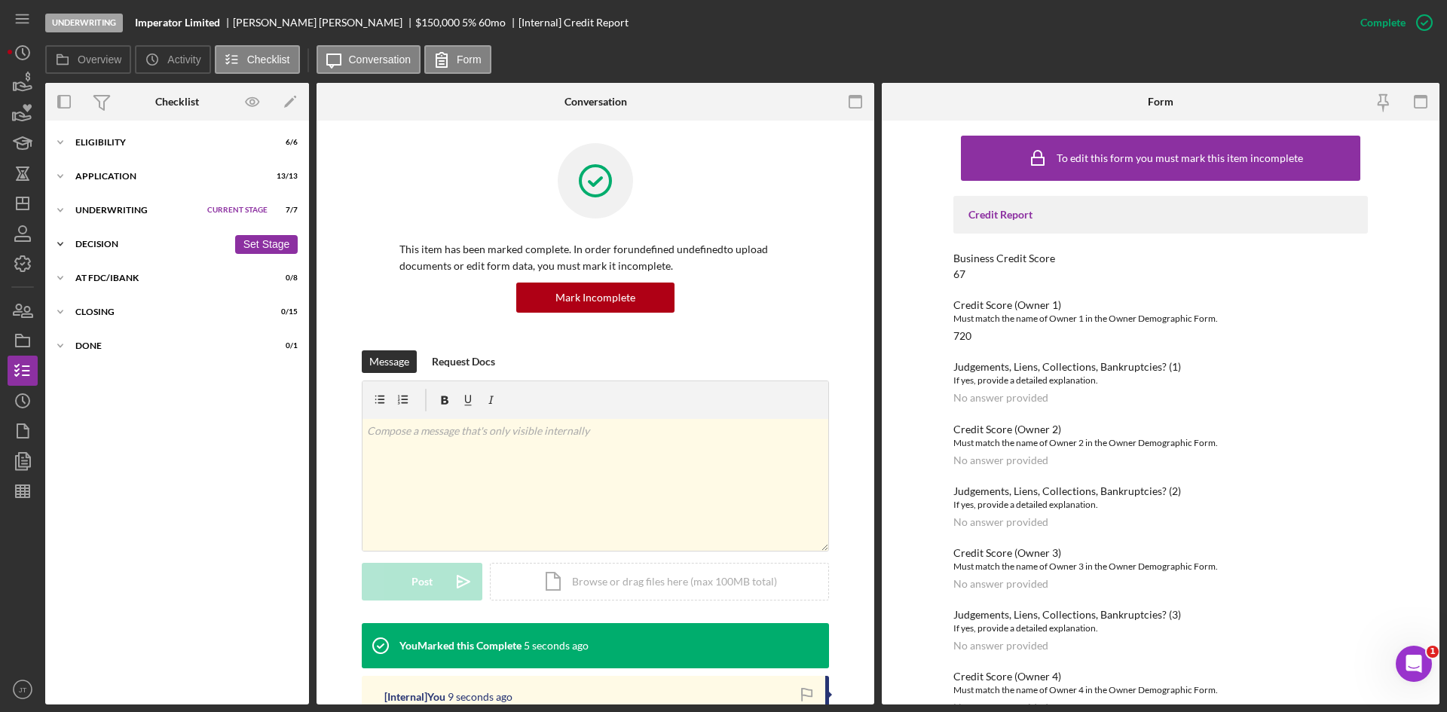
click at [110, 241] on div "Decision" at bounding box center [151, 244] width 152 height 9
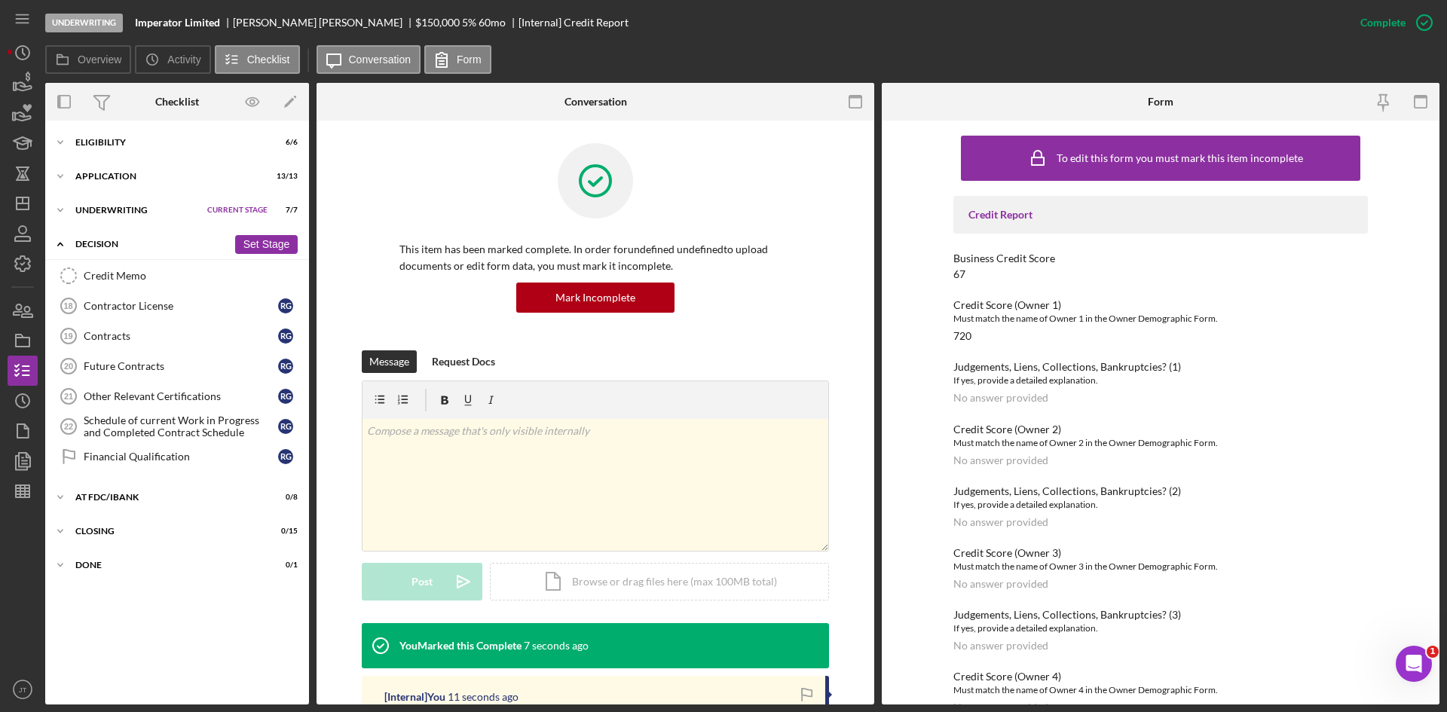
click at [109, 242] on div "Decision" at bounding box center [151, 244] width 152 height 9
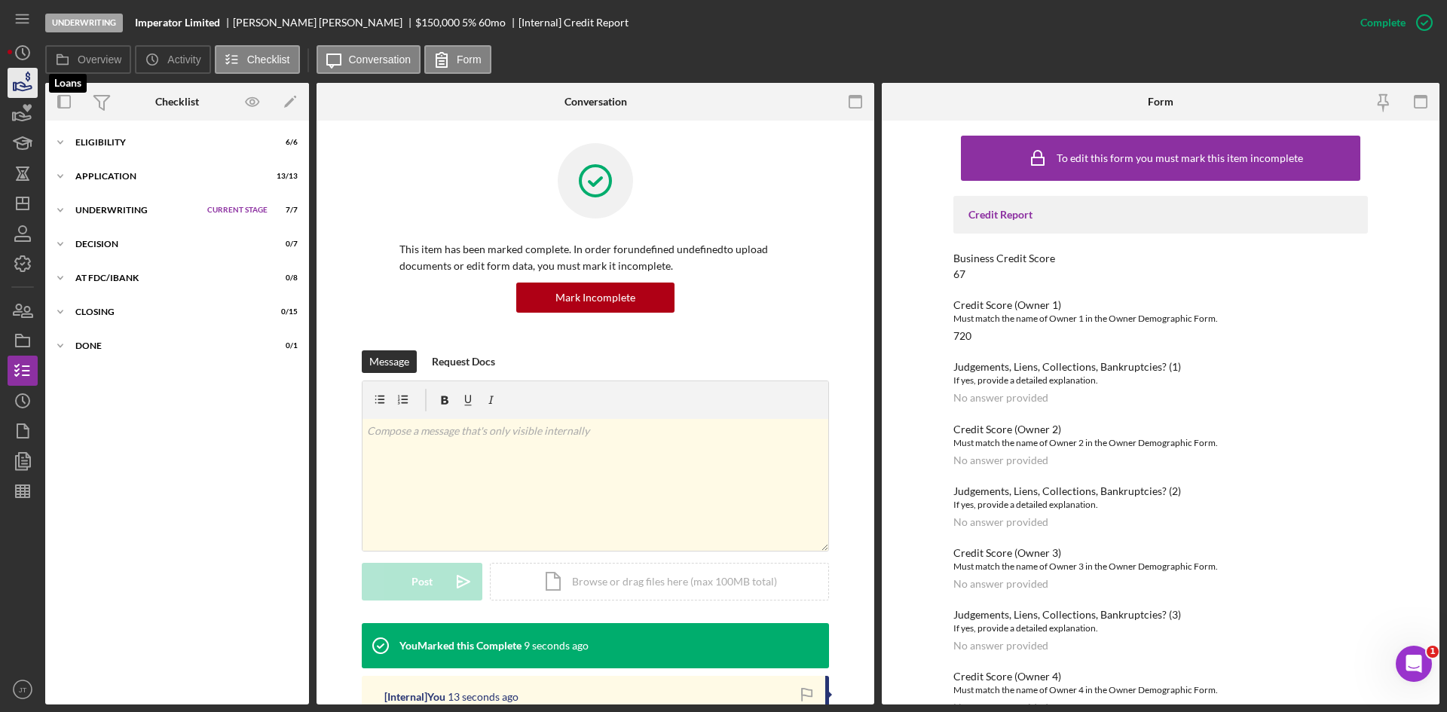
click at [18, 87] on icon "button" at bounding box center [23, 83] width 38 height 38
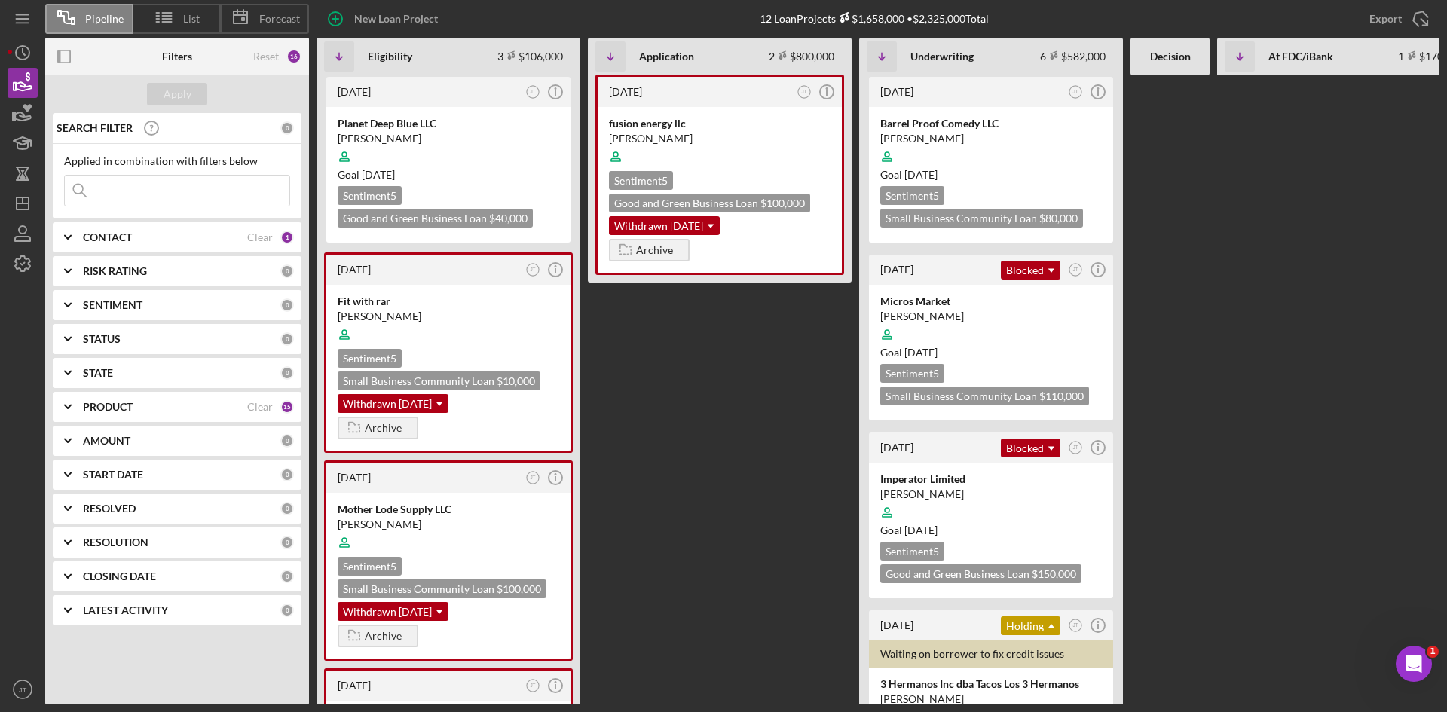
scroll to position [476, 0]
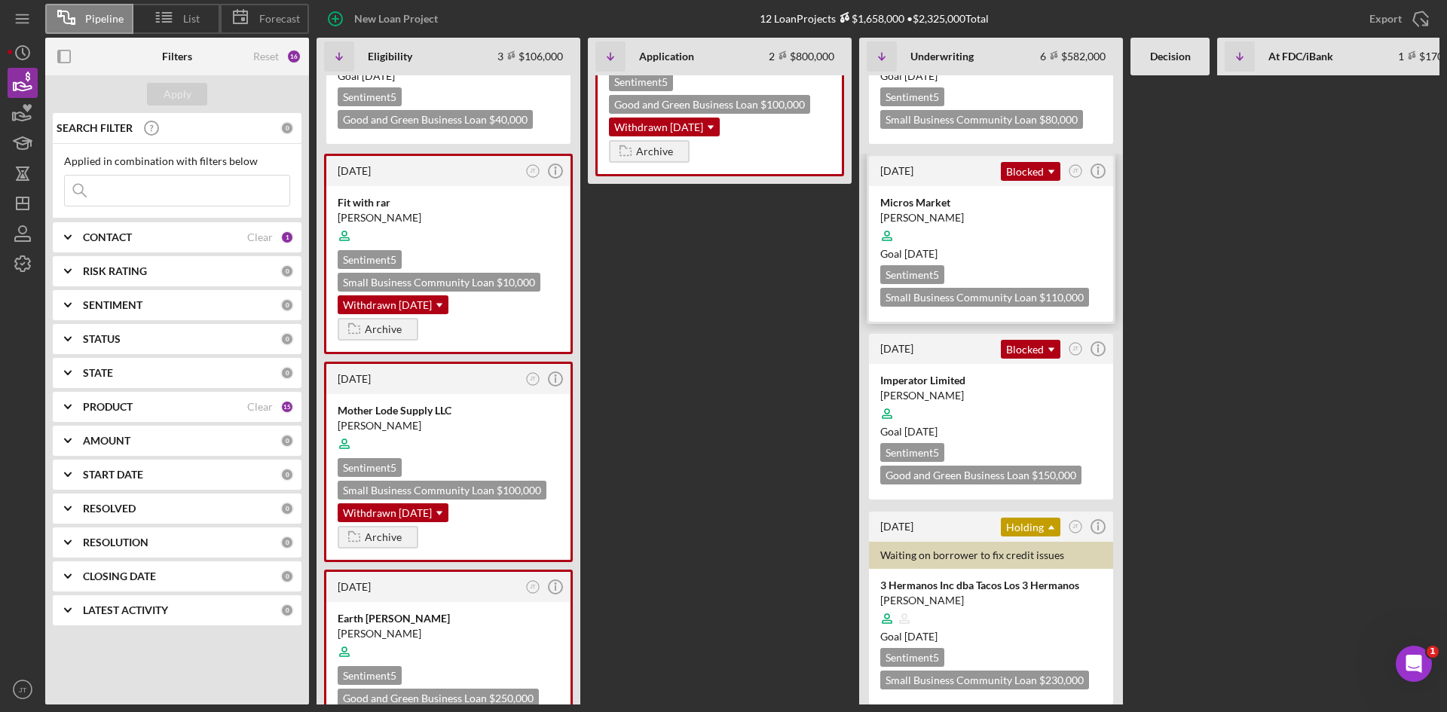
click at [1028, 222] on div at bounding box center [992, 236] width 222 height 29
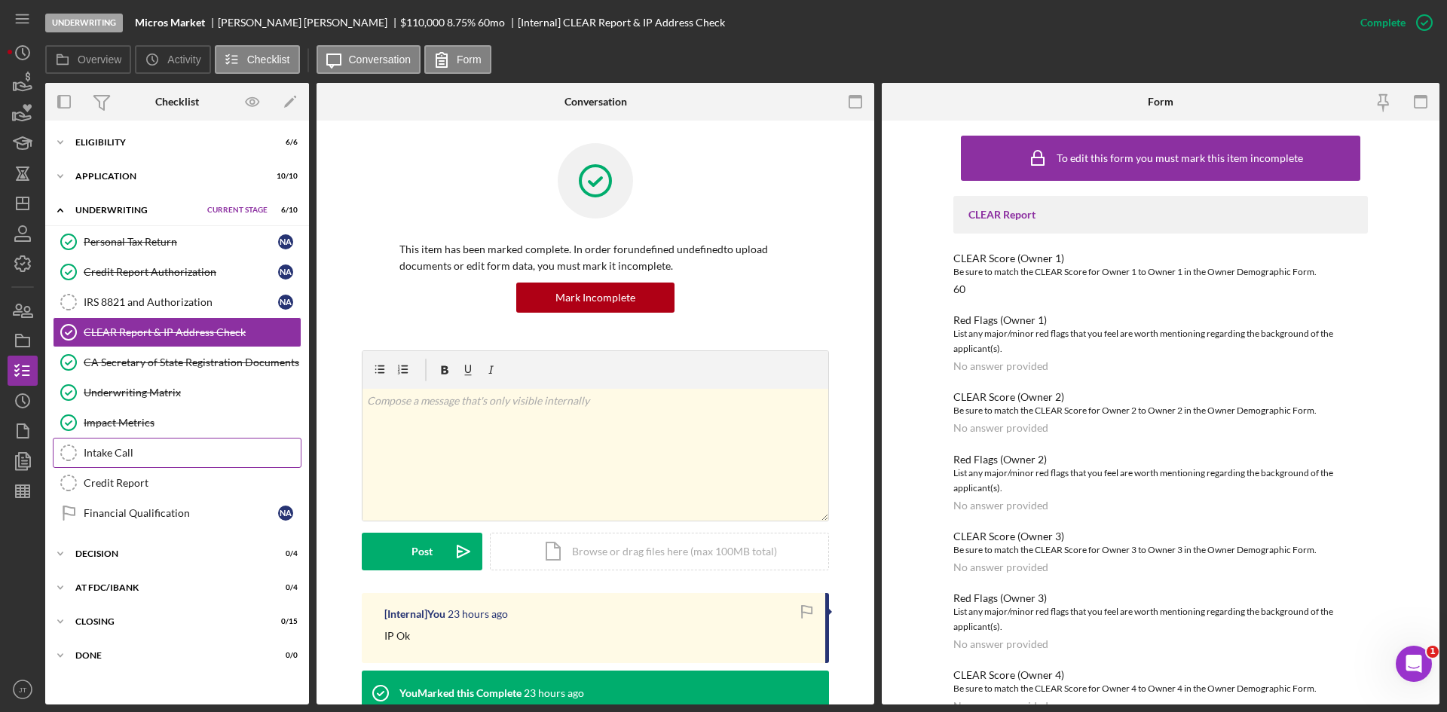
click at [136, 461] on link "Intake Call Intake Call" at bounding box center [177, 453] width 249 height 30
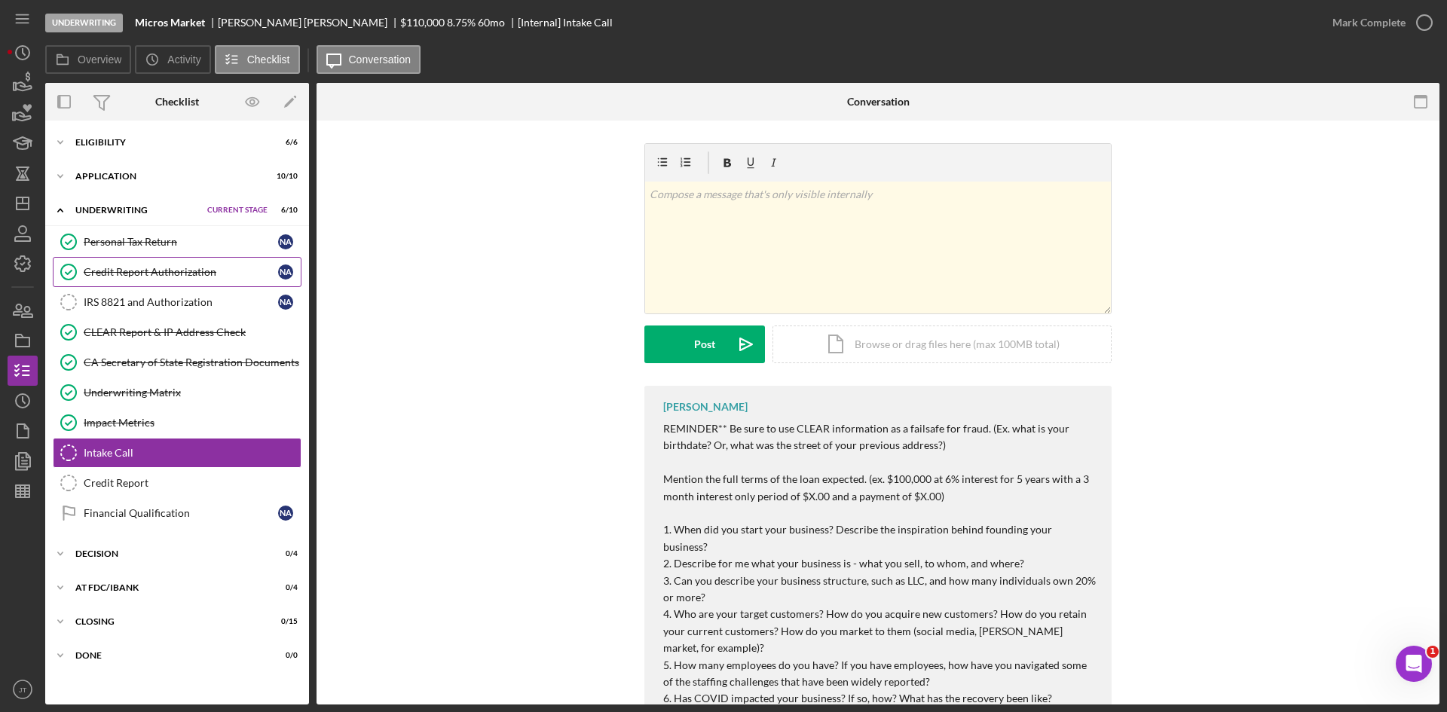
click at [133, 262] on link "Credit Report Authorization Credit Report Authorization N A" at bounding box center [177, 272] width 249 height 30
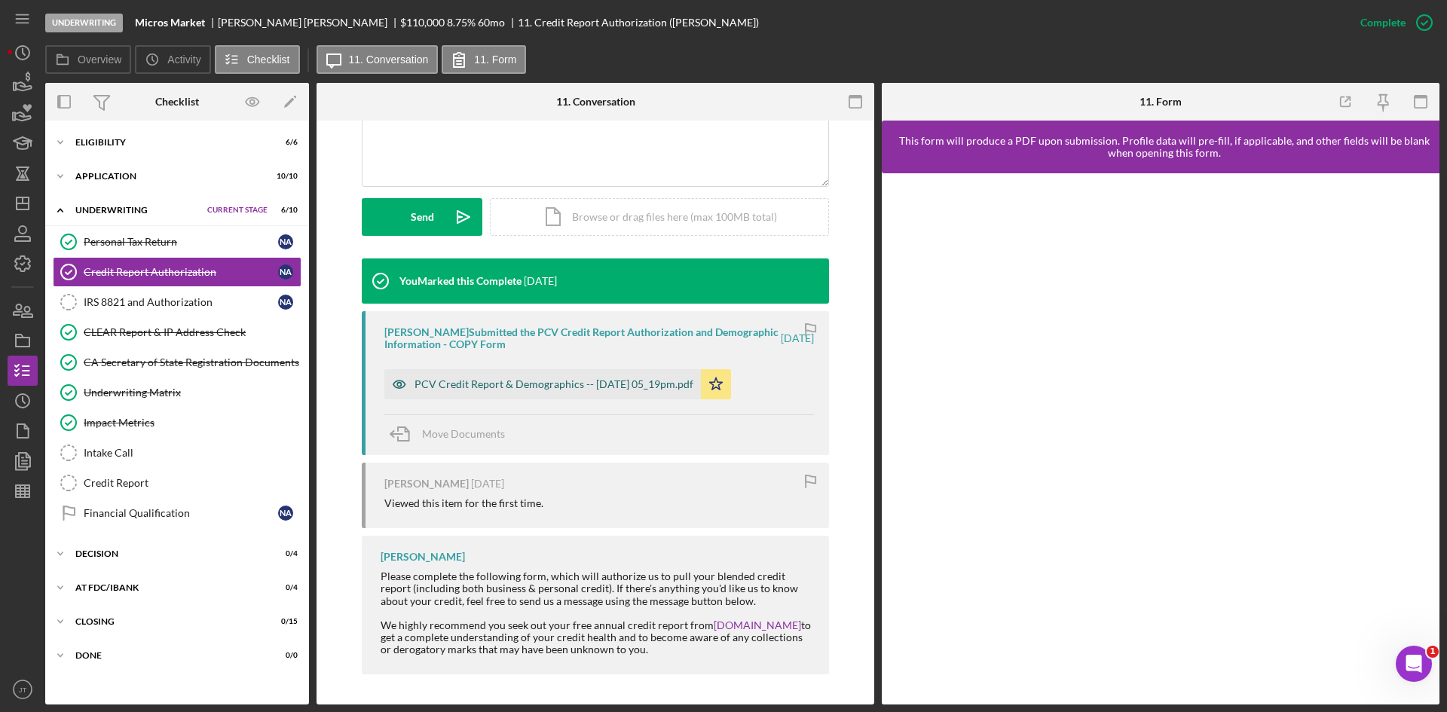
click at [601, 381] on div "PCV Credit Report & Demographics -- 2025-09-08 05_19pm.pdf" at bounding box center [554, 384] width 279 height 12
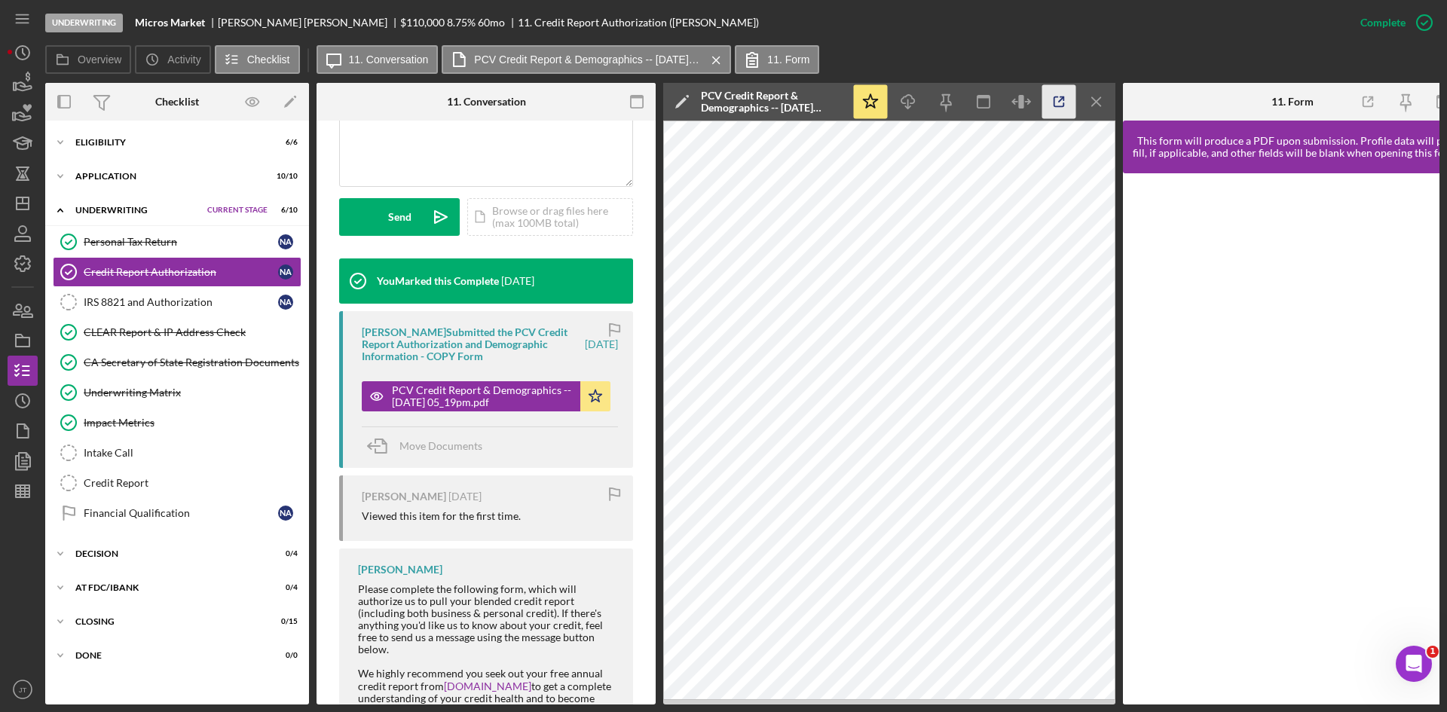
click at [1052, 98] on icon "button" at bounding box center [1060, 102] width 34 height 34
click at [136, 485] on div "Credit Report" at bounding box center [192, 483] width 217 height 12
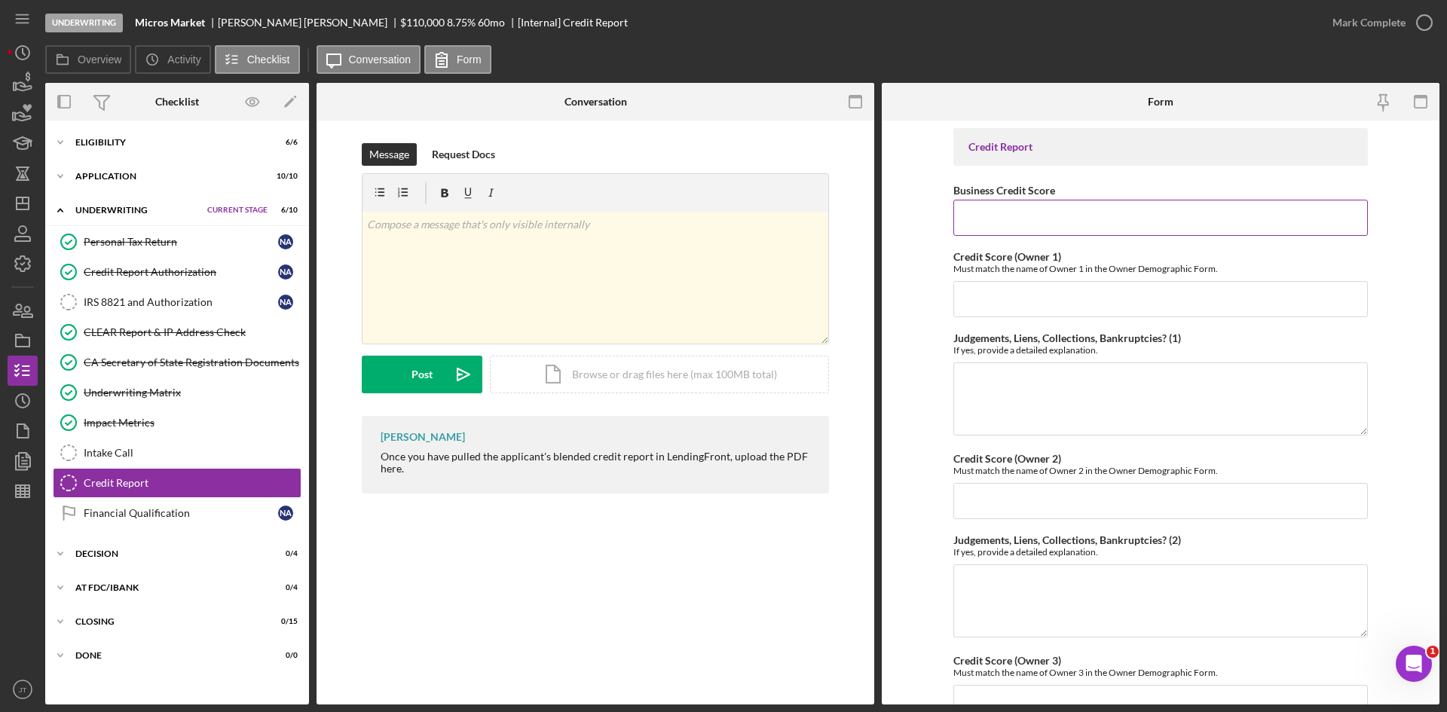
click at [1031, 222] on input "Business Credit Score" at bounding box center [1161, 218] width 415 height 36
type input "19"
click at [1028, 294] on input "Credit Score (Owner 1)" at bounding box center [1161, 299] width 415 height 36
type input "685"
click at [939, 312] on form "Credit Report Business Credit Score 19 Credit Score (Owner 1) Must match the na…" at bounding box center [1161, 413] width 558 height 584
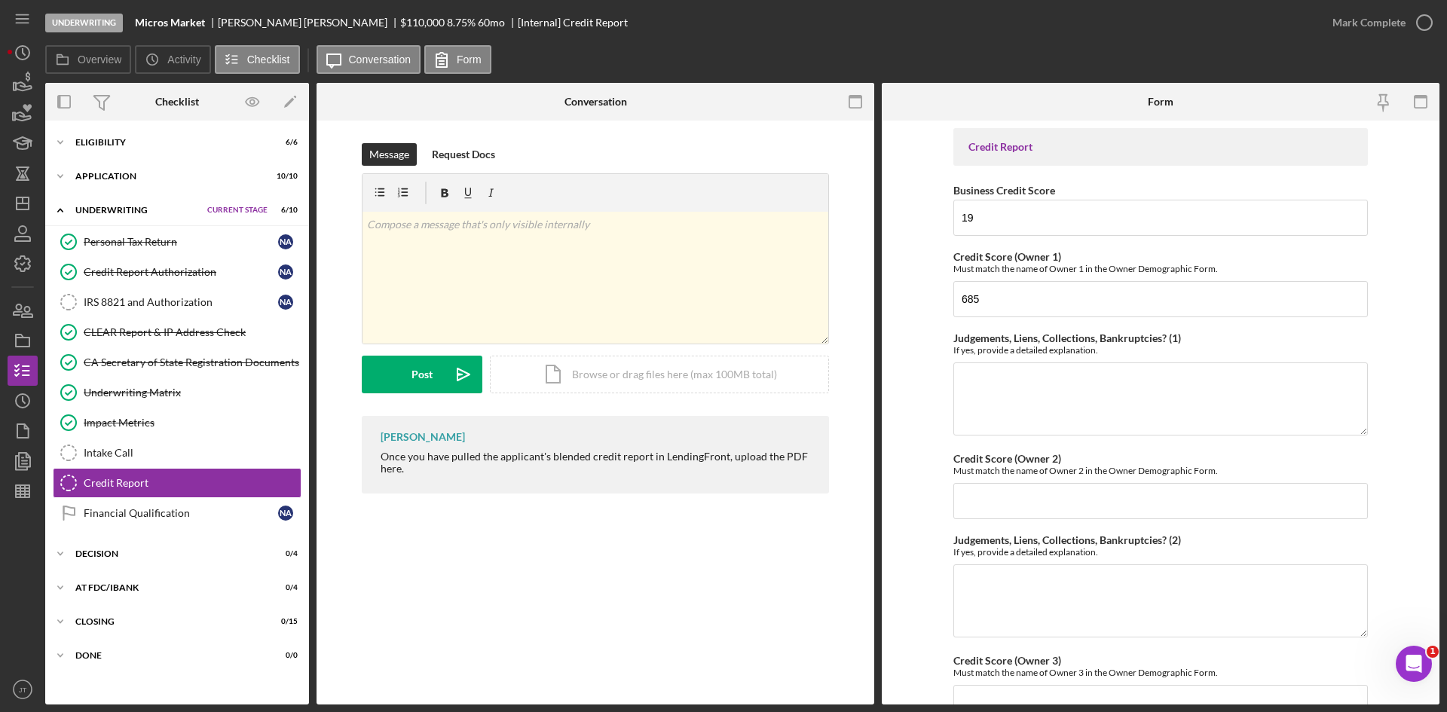
scroll to position [596, 0]
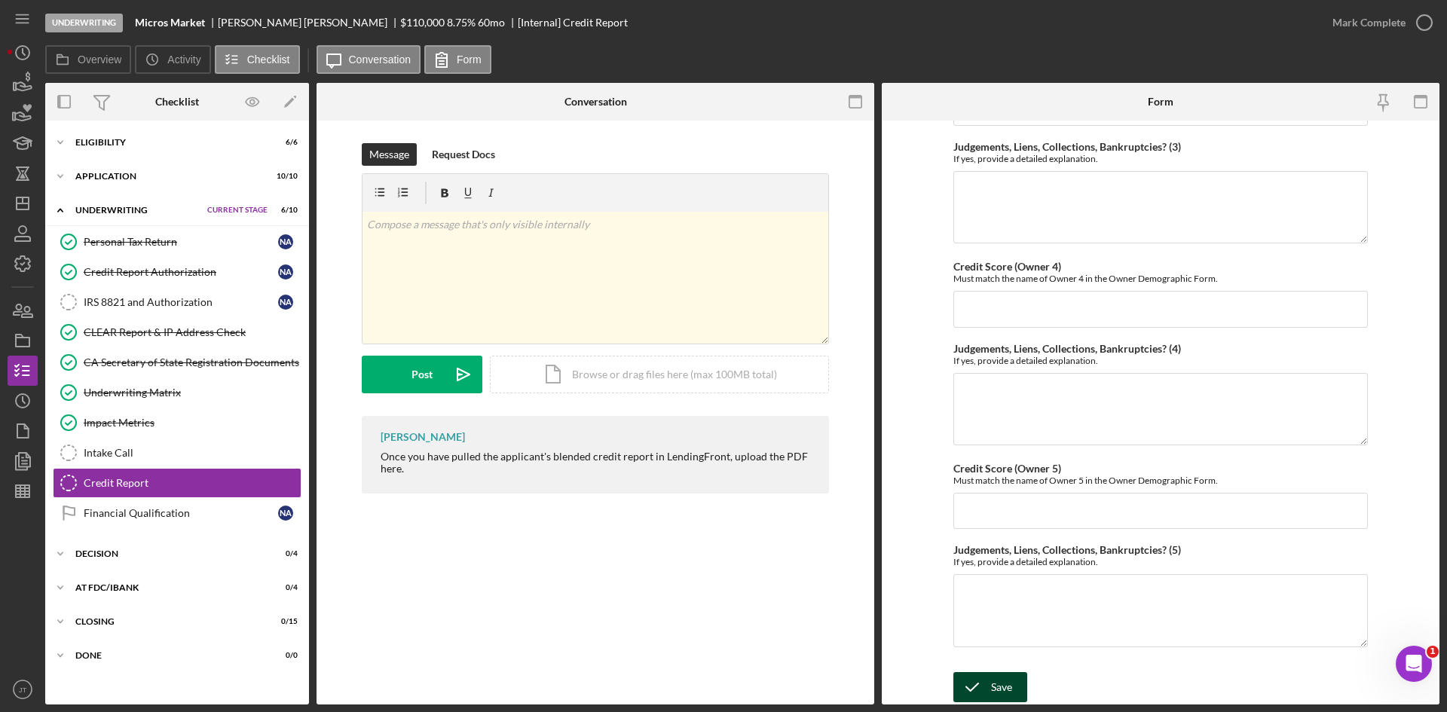
click at [979, 682] on icon "submit" at bounding box center [973, 688] width 38 height 38
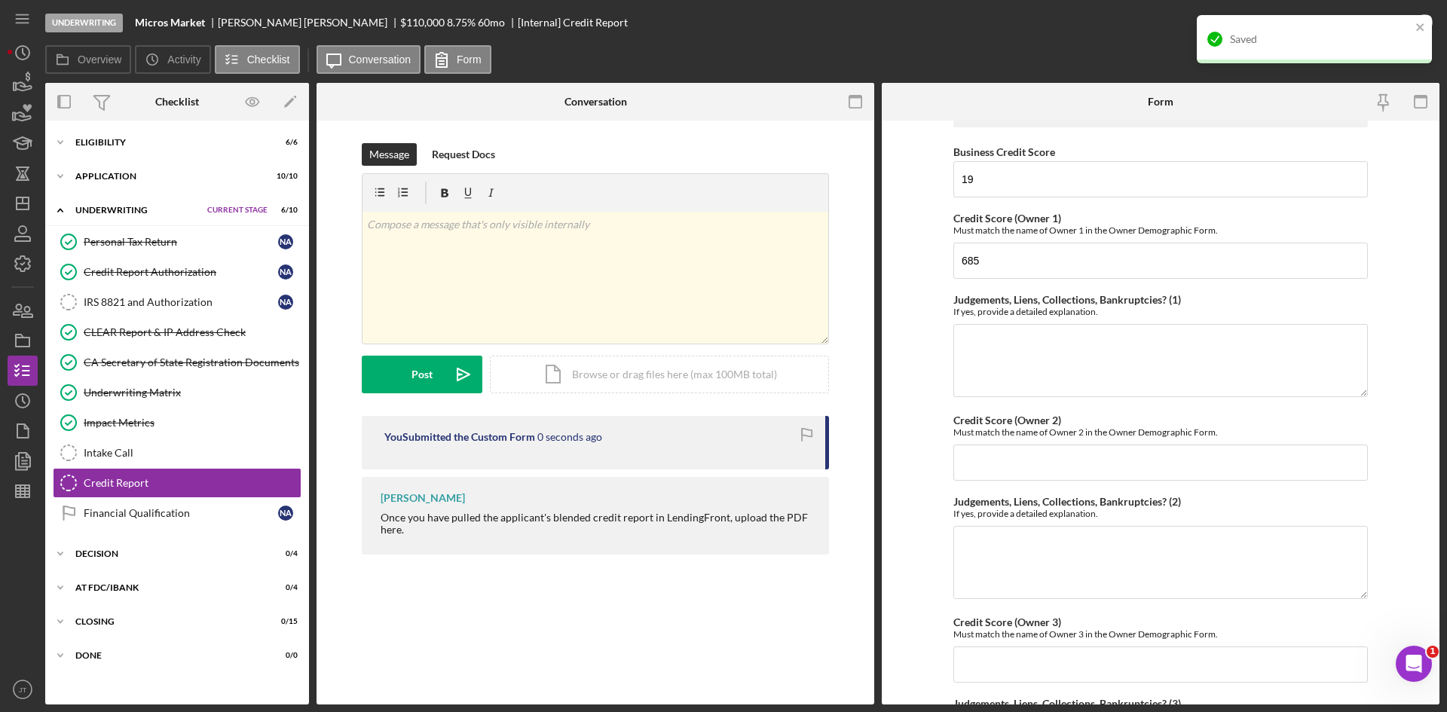
scroll to position [0, 0]
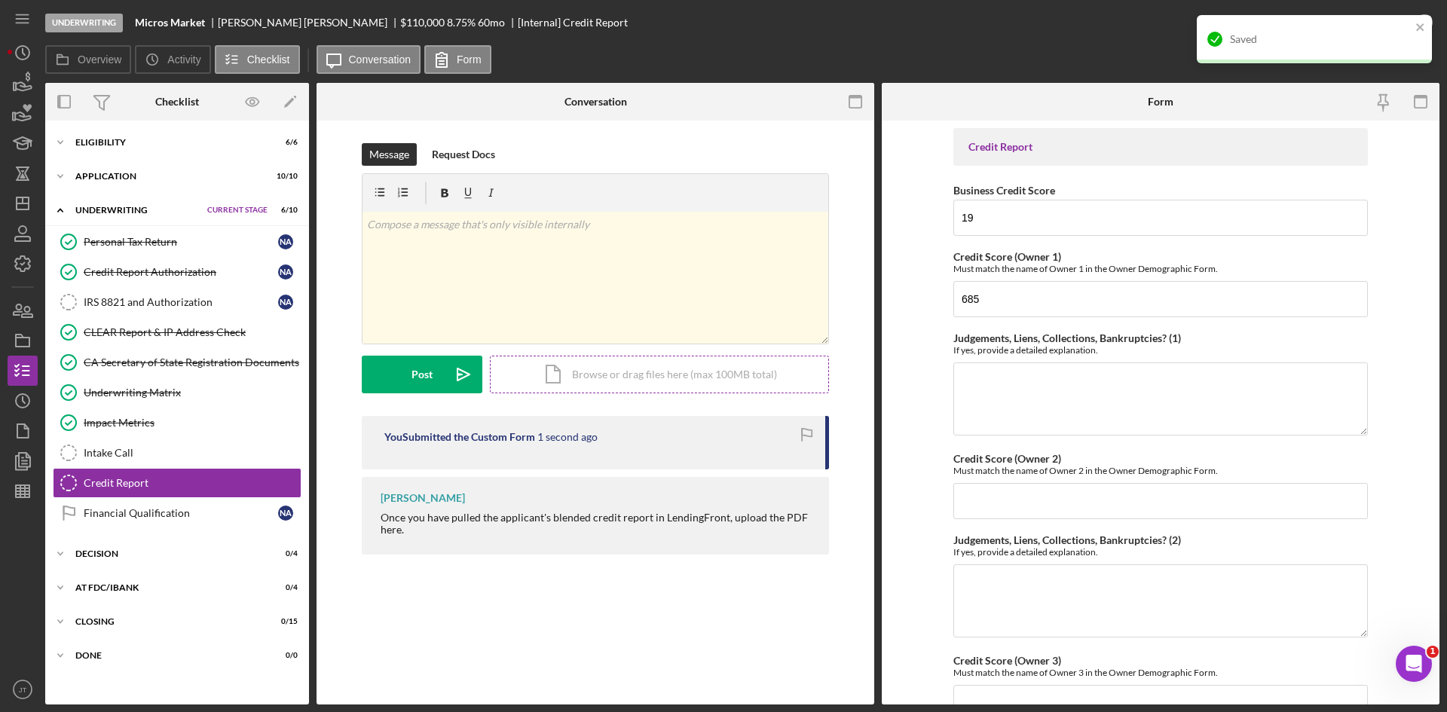
click at [599, 366] on div "Icon/Document Browse or drag files here (max 100MB total) Tap to choose files o…" at bounding box center [659, 375] width 339 height 38
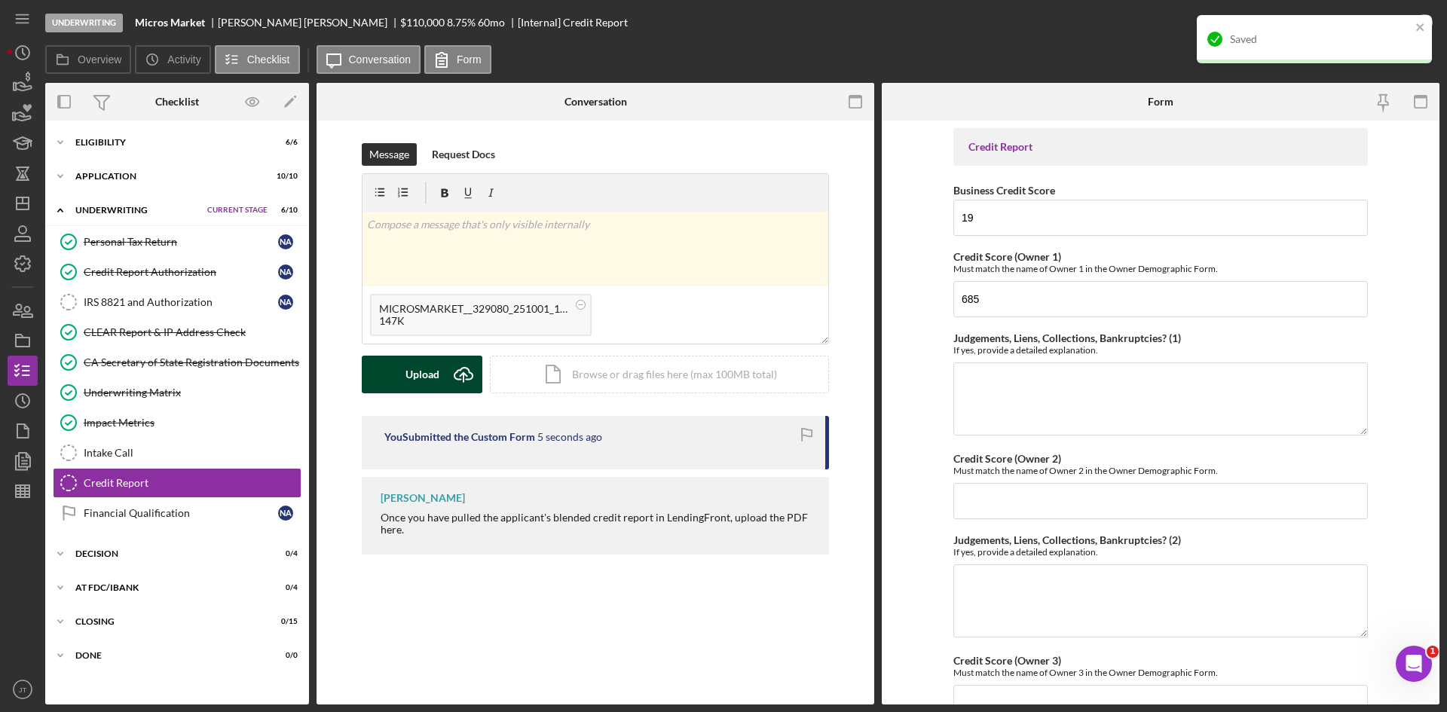
click at [445, 362] on icon "Icon/Upload" at bounding box center [464, 375] width 38 height 38
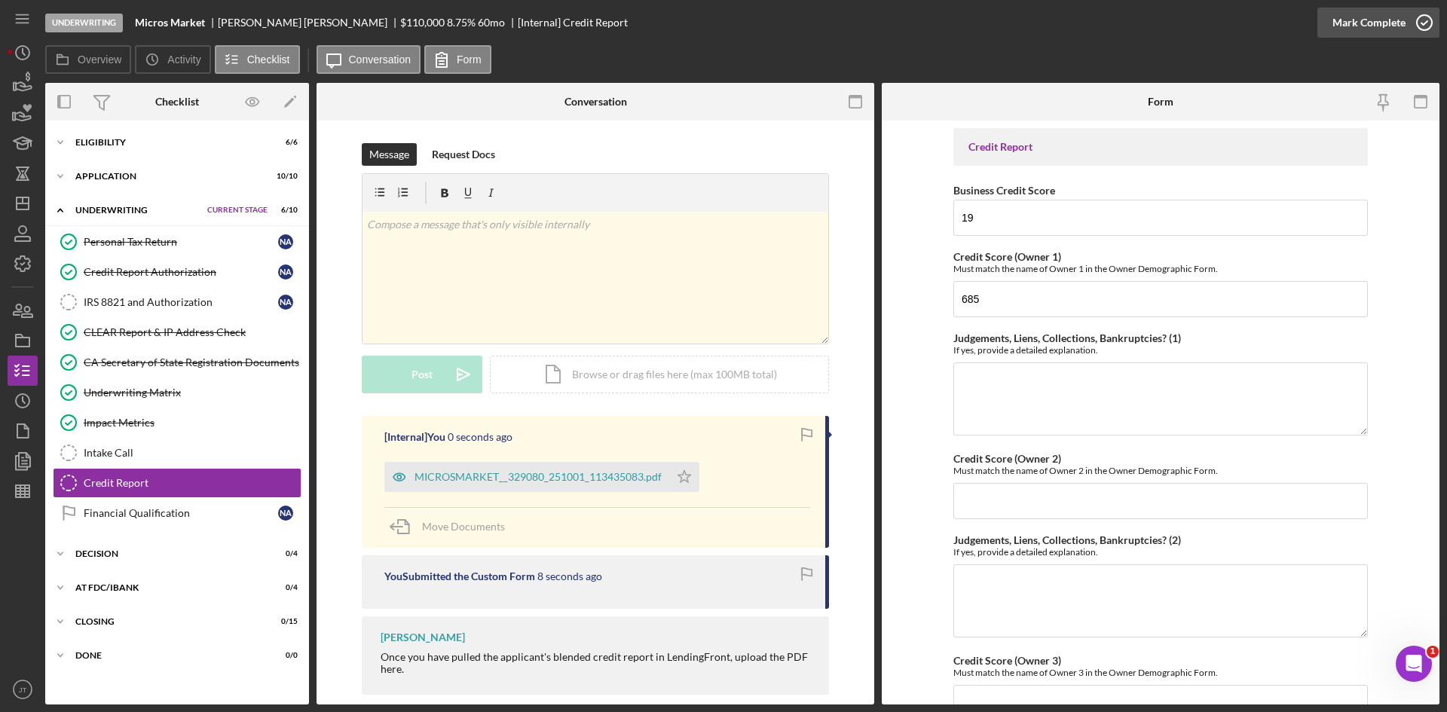
click at [1369, 23] on div "Mark Complete" at bounding box center [1369, 23] width 73 height 30
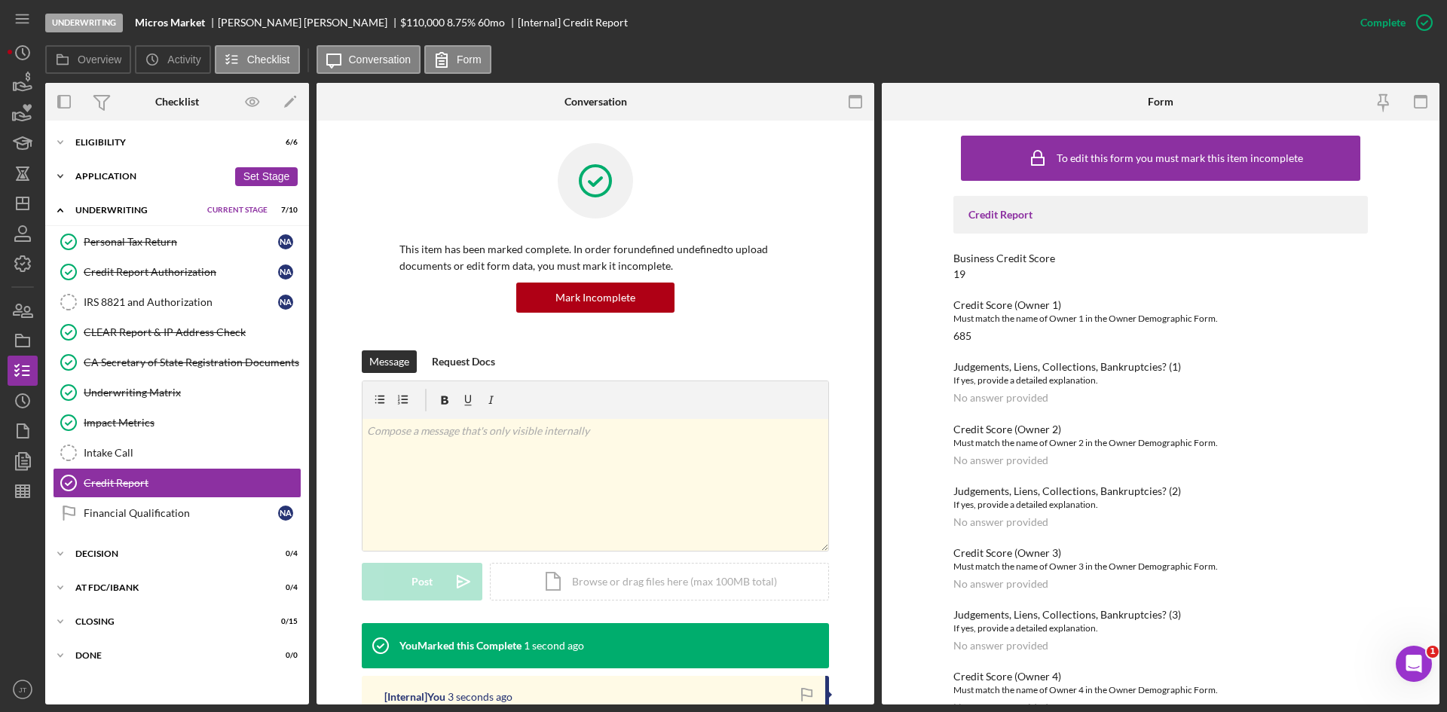
click at [128, 169] on div "Icon/Expander Application 10 / 10 Set Stage" at bounding box center [177, 176] width 264 height 30
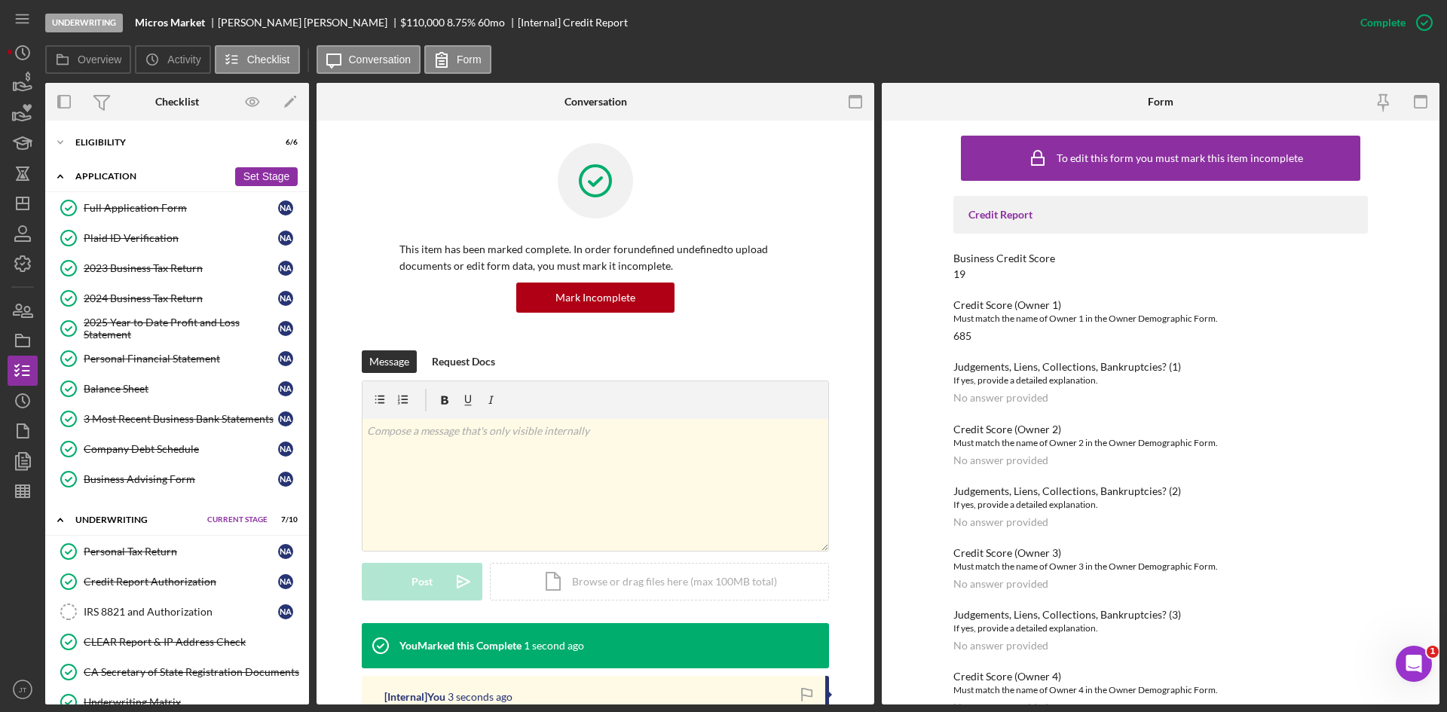
click at [127, 172] on div "Application" at bounding box center [151, 176] width 152 height 9
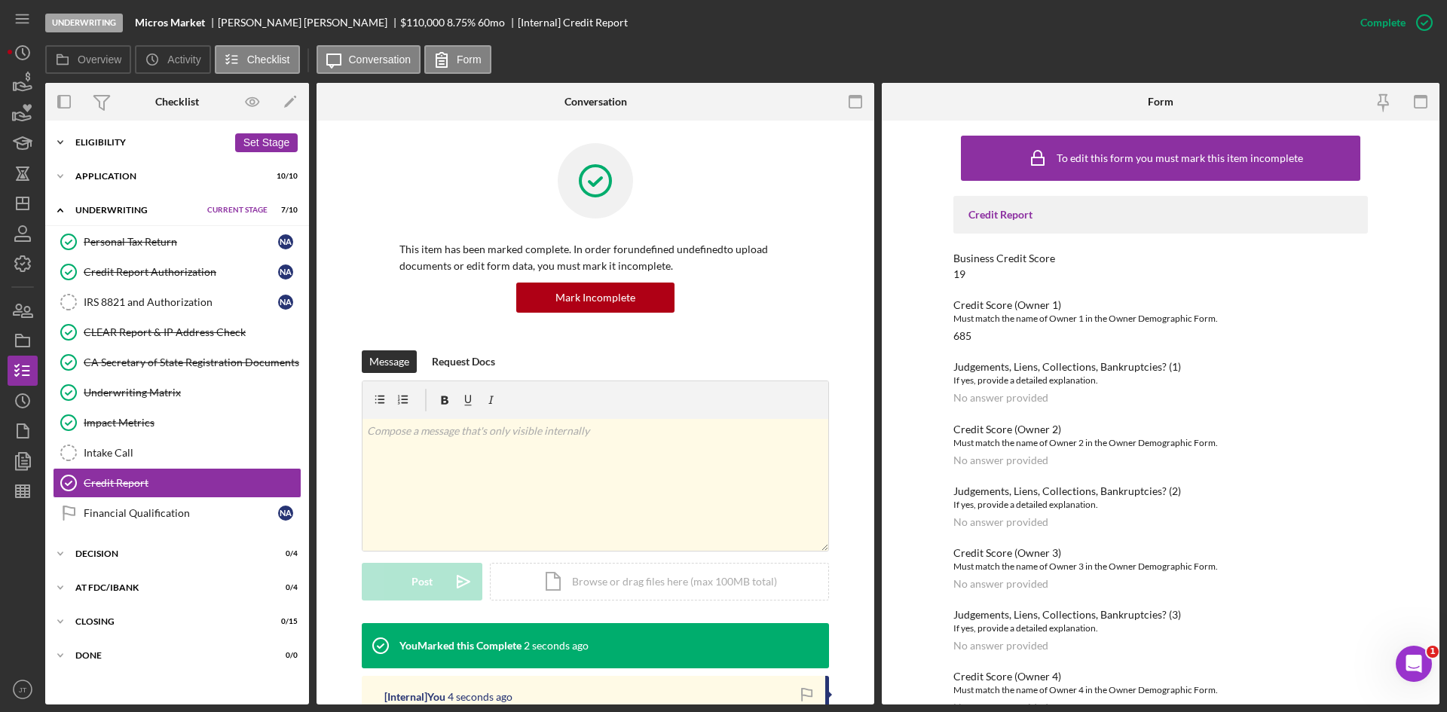
click at [114, 143] on div "Eligibility" at bounding box center [151, 142] width 152 height 9
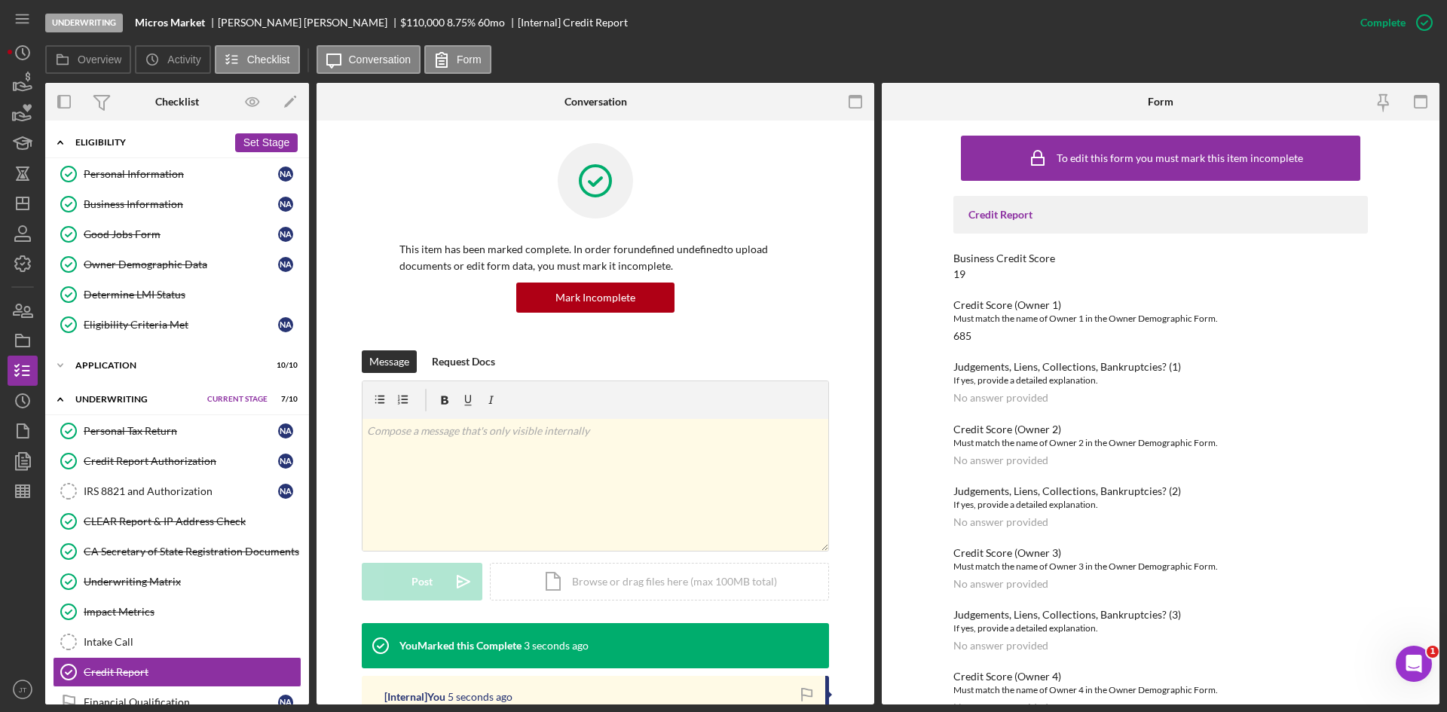
click at [114, 143] on div "Eligibility" at bounding box center [151, 142] width 152 height 9
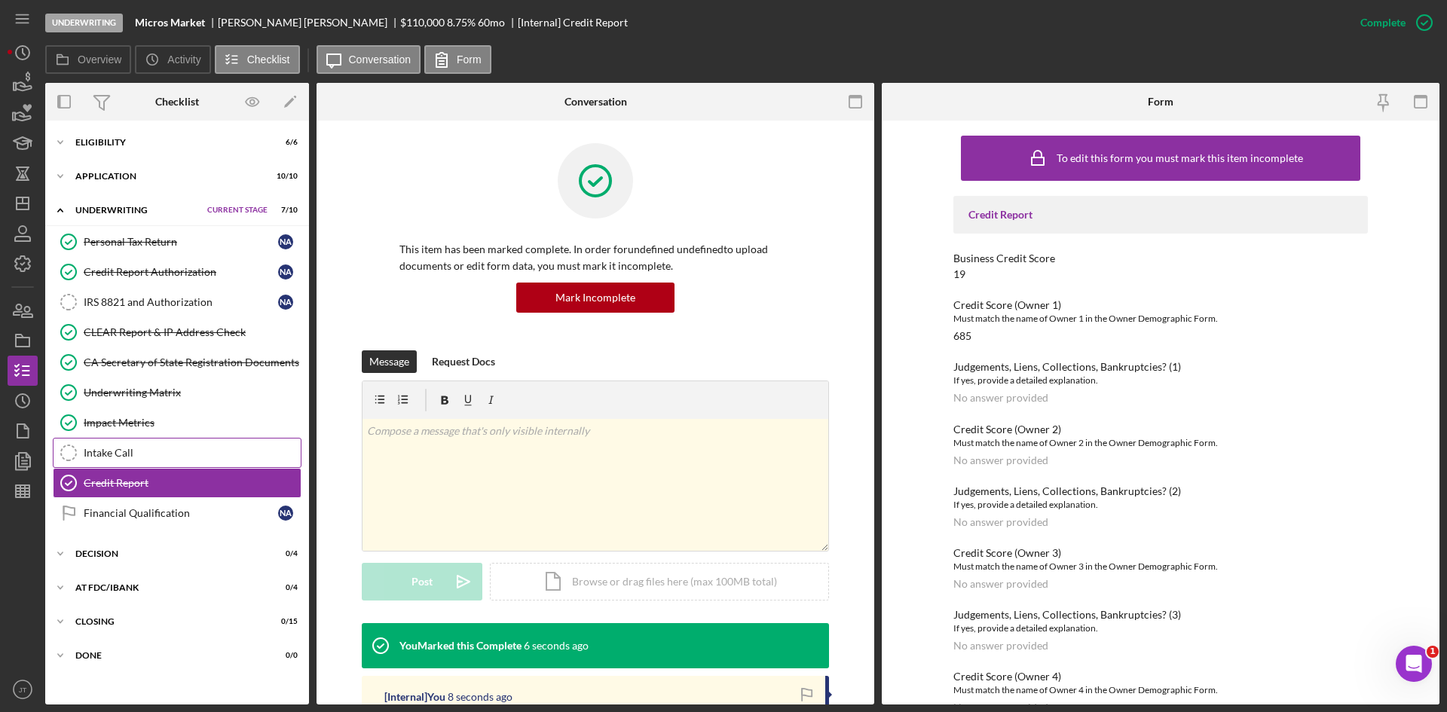
click at [139, 455] on div "Intake Call" at bounding box center [192, 453] width 217 height 12
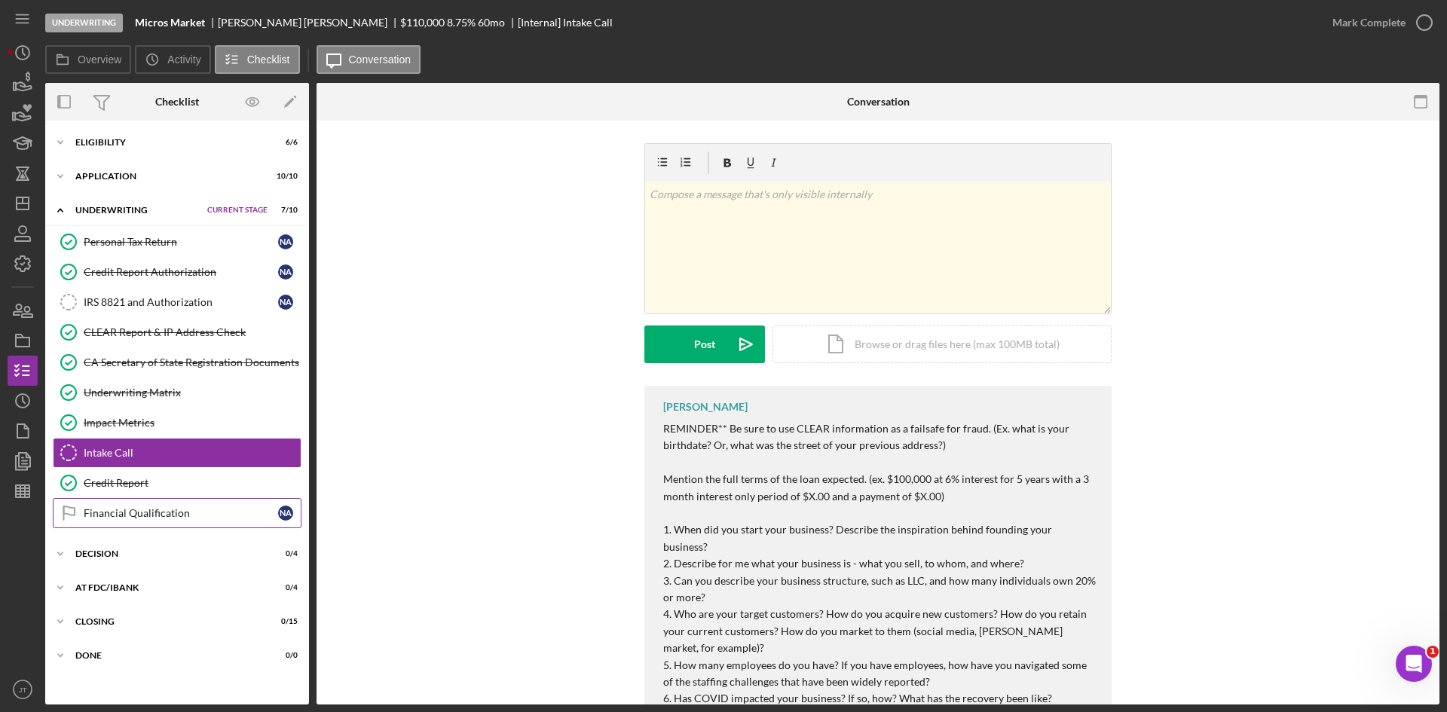
click at [171, 521] on link "Financial Qualification Financial Qualification N A" at bounding box center [177, 513] width 249 height 30
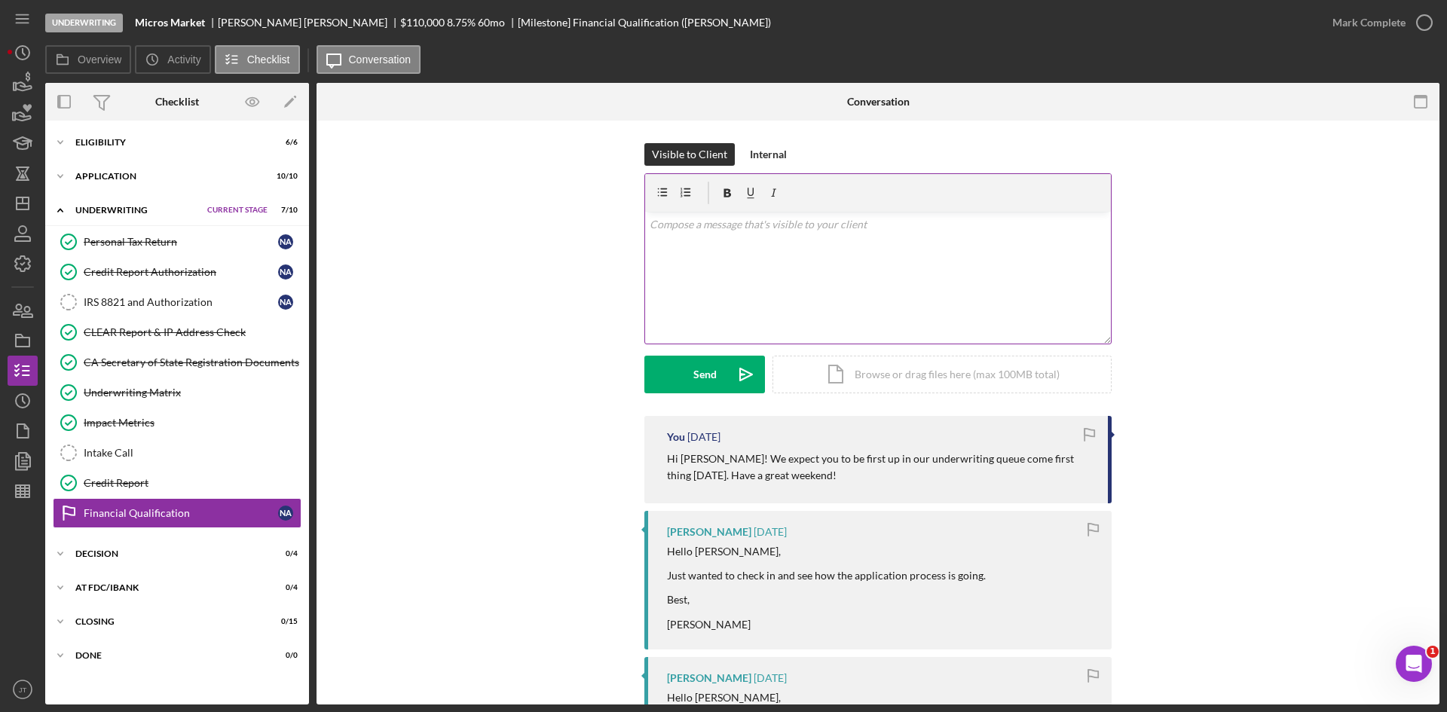
click at [807, 262] on div "v Color teal Color pink Remove color Add row above Add row below Add column bef…" at bounding box center [878, 278] width 466 height 132
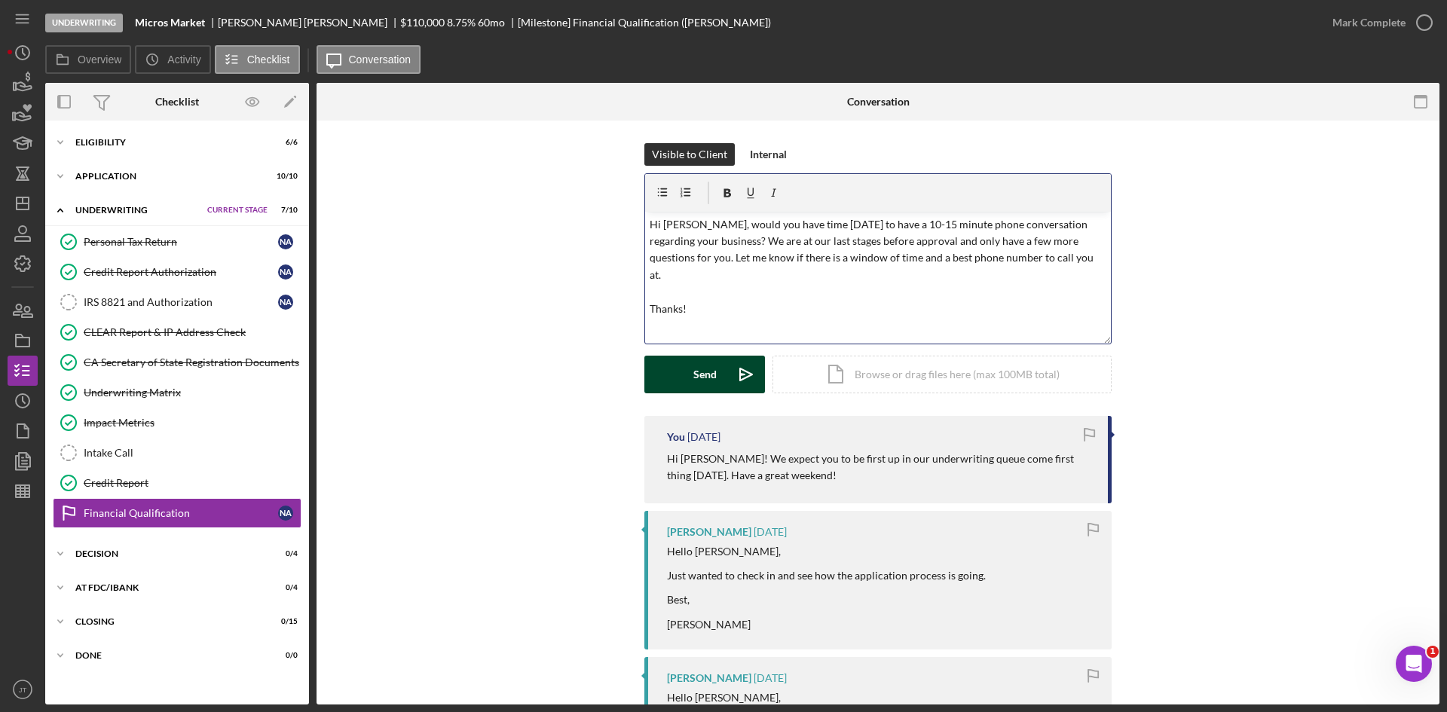
click at [708, 369] on div "Send" at bounding box center [705, 375] width 23 height 38
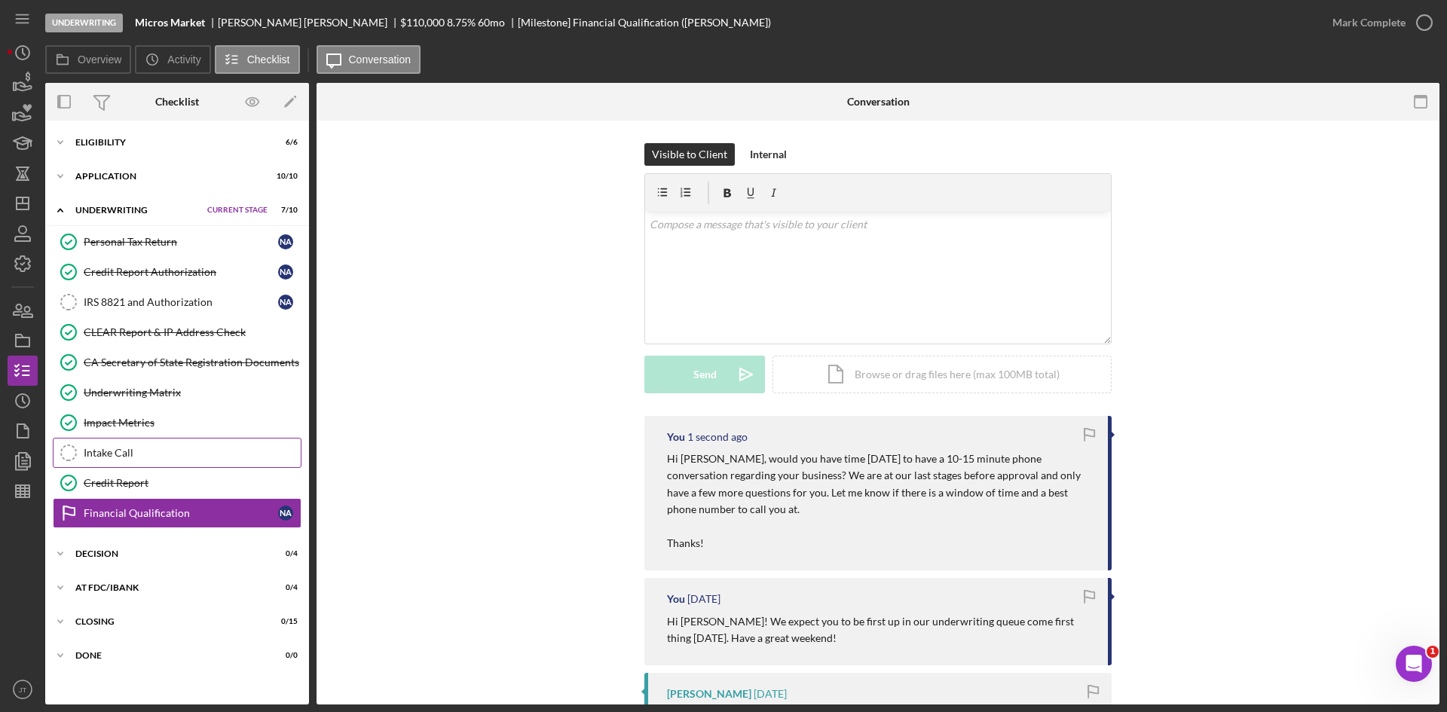
click at [164, 456] on div "Intake Call" at bounding box center [192, 453] width 217 height 12
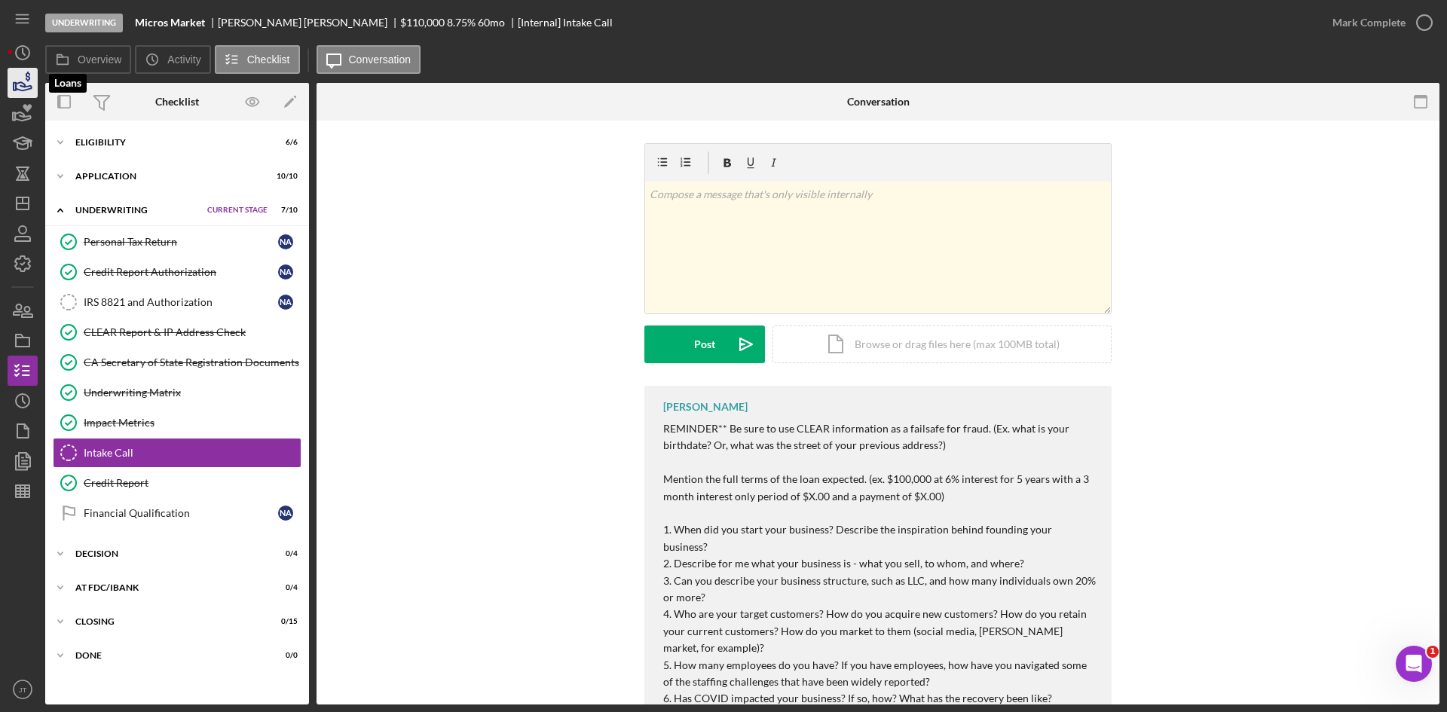
click at [22, 81] on icon "button" at bounding box center [23, 83] width 38 height 38
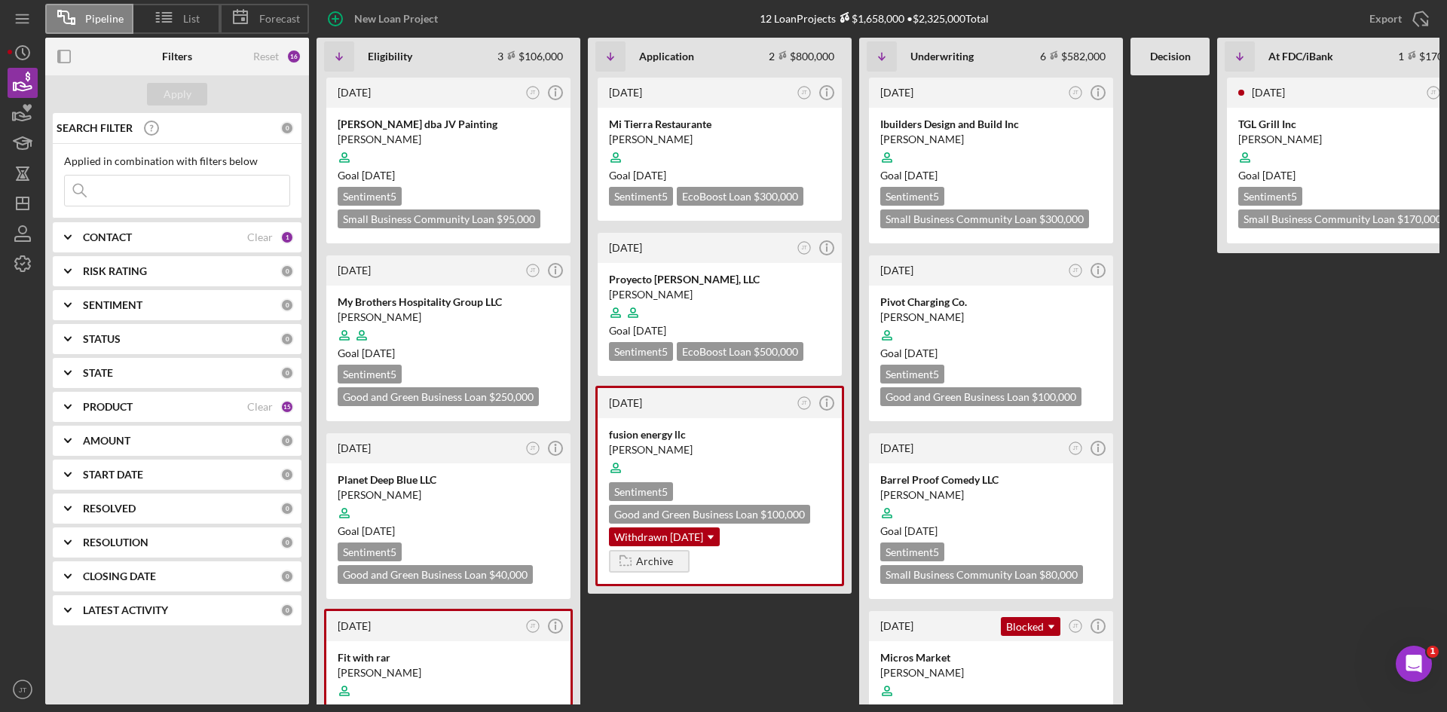
click at [1184, 317] on div at bounding box center [1170, 389] width 79 height 629
click at [1371, 354] on FDC\/iBank "2 weeks ago JT Icon/Info TGL Grill Inc Marcela Luna Goal 2 days ago Sentiment 5…" at bounding box center [1350, 389] width 264 height 629
click at [1018, 175] on div "Goal 3 days from now" at bounding box center [992, 175] width 222 height 15
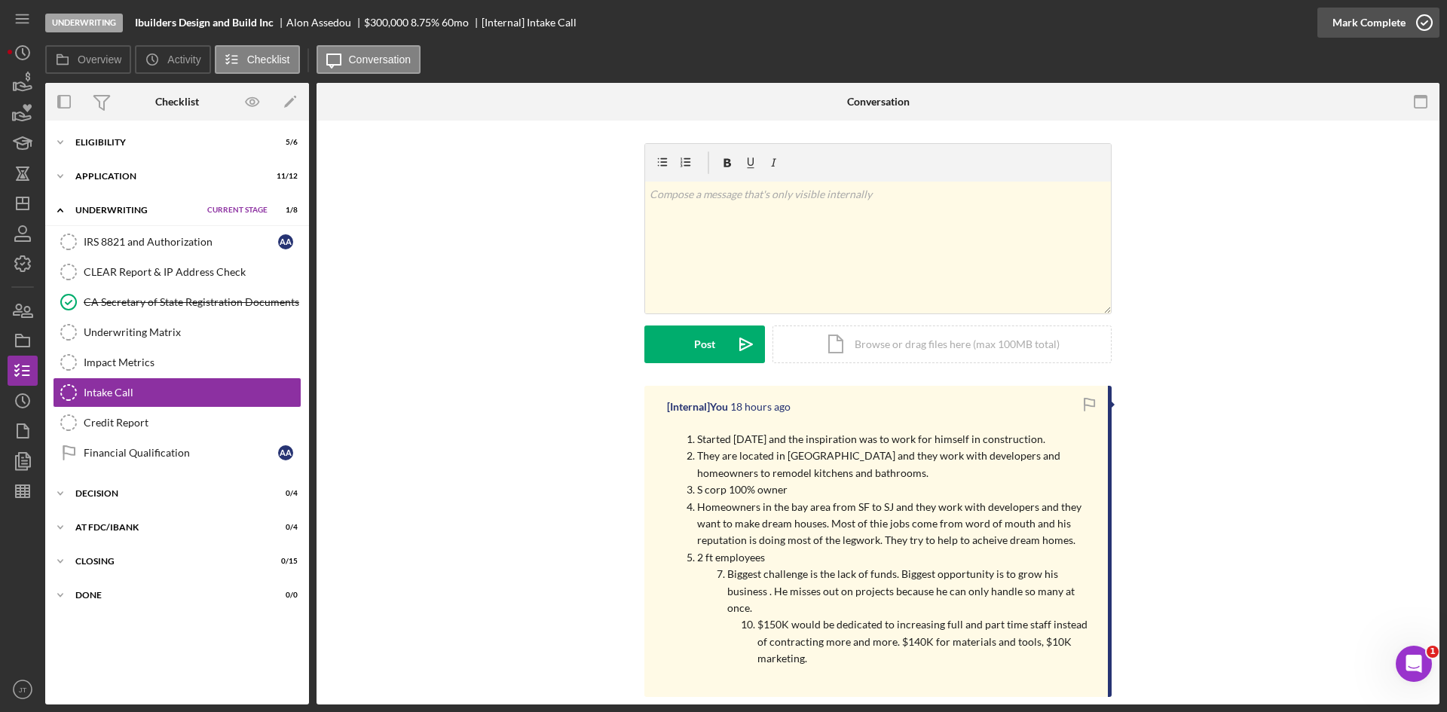
click at [1377, 22] on div "Mark Complete" at bounding box center [1369, 23] width 73 height 30
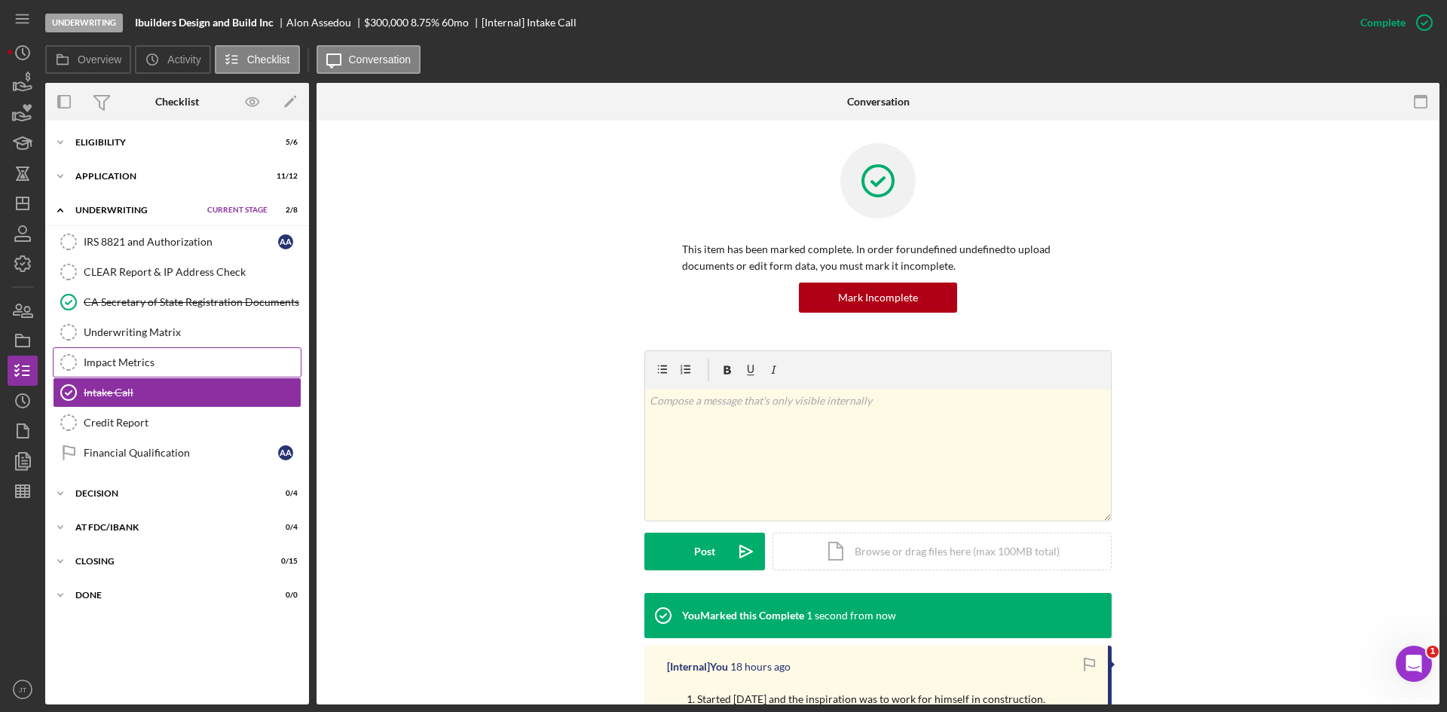
click at [142, 372] on link "Impact Metrics Impact Metrics" at bounding box center [177, 363] width 249 height 30
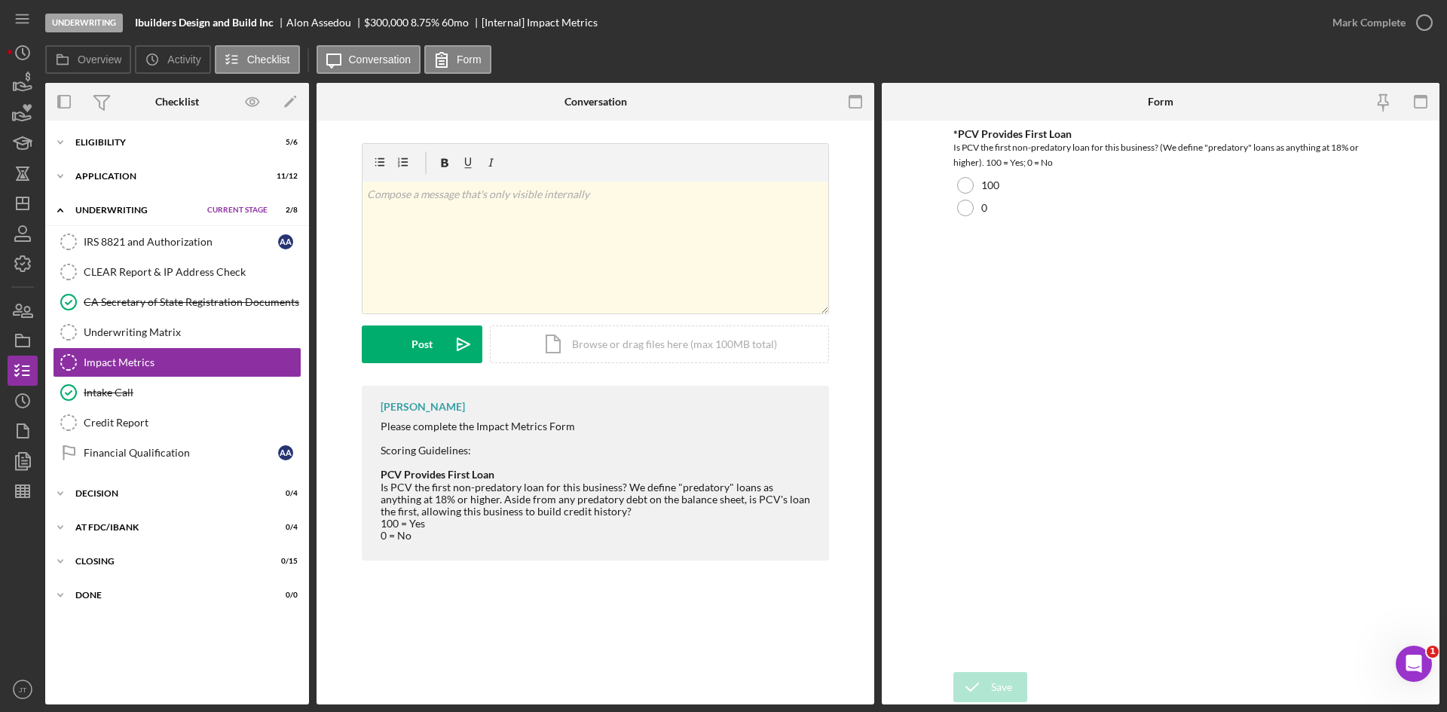
click at [132, 194] on div "Icon/Expander Eligibility 5 / 6 Set Stage Icon/Expander Application 11 / 12 Set…" at bounding box center [177, 412] width 264 height 569
click at [128, 182] on div "Icon/Expander Application 11 / 12 Set Stage" at bounding box center [177, 176] width 264 height 30
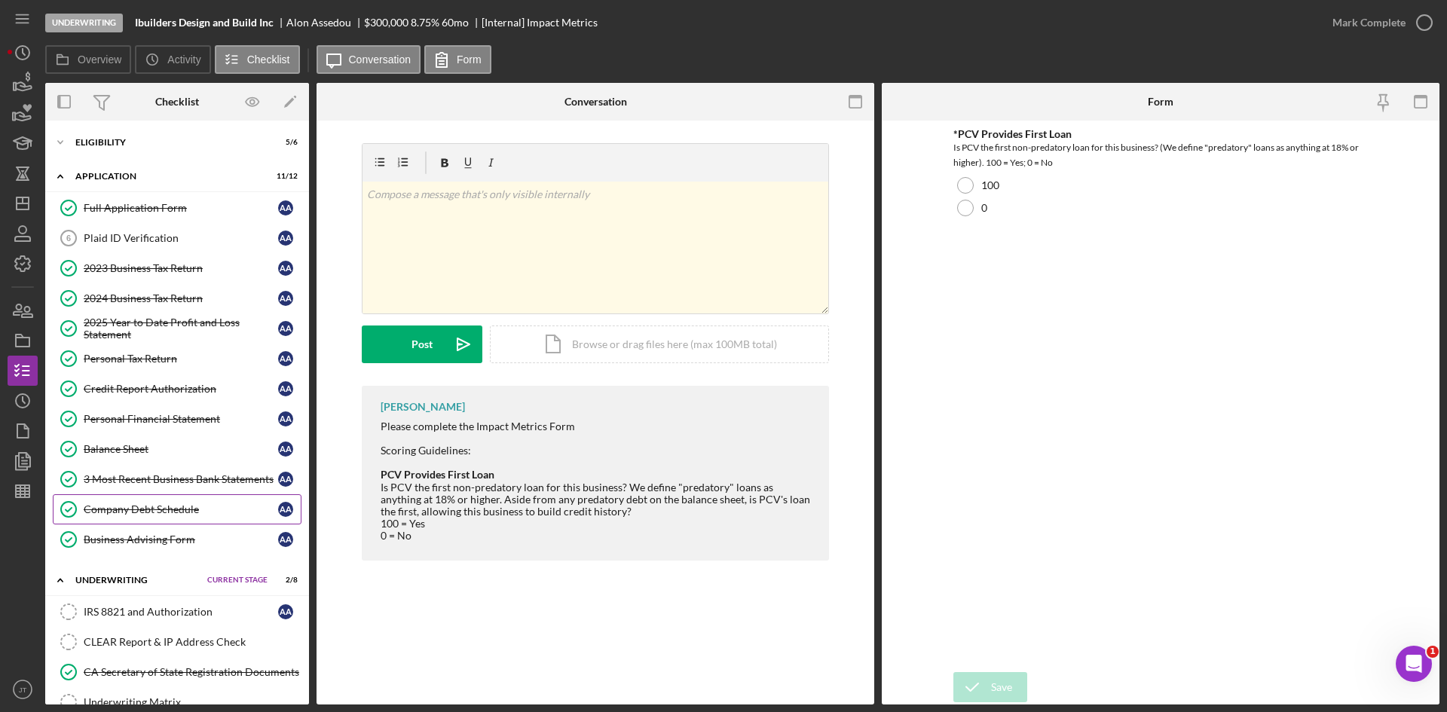
click at [122, 504] on div "Company Debt Schedule" at bounding box center [181, 510] width 194 height 12
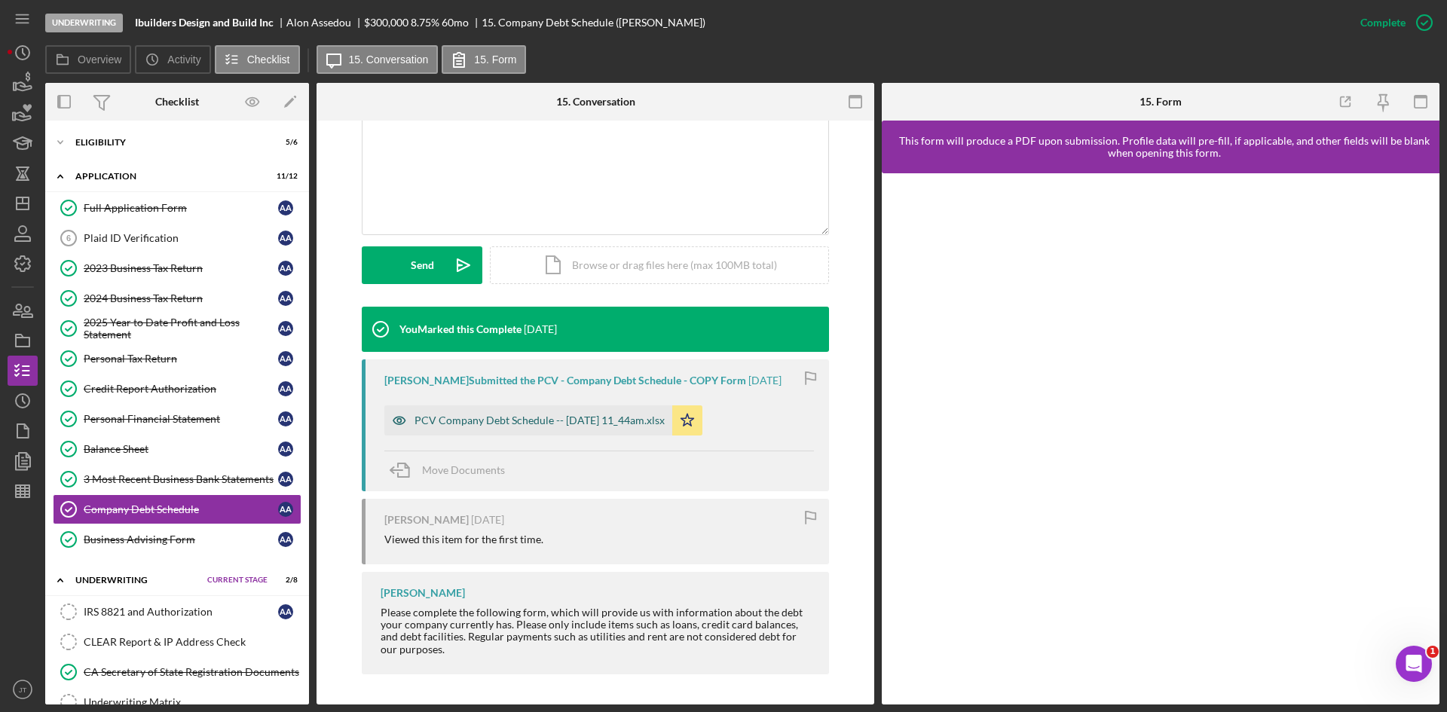
click at [572, 411] on div "PCV Company Debt Schedule -- 2025-09-23 11_44am.xlsx" at bounding box center [528, 421] width 288 height 30
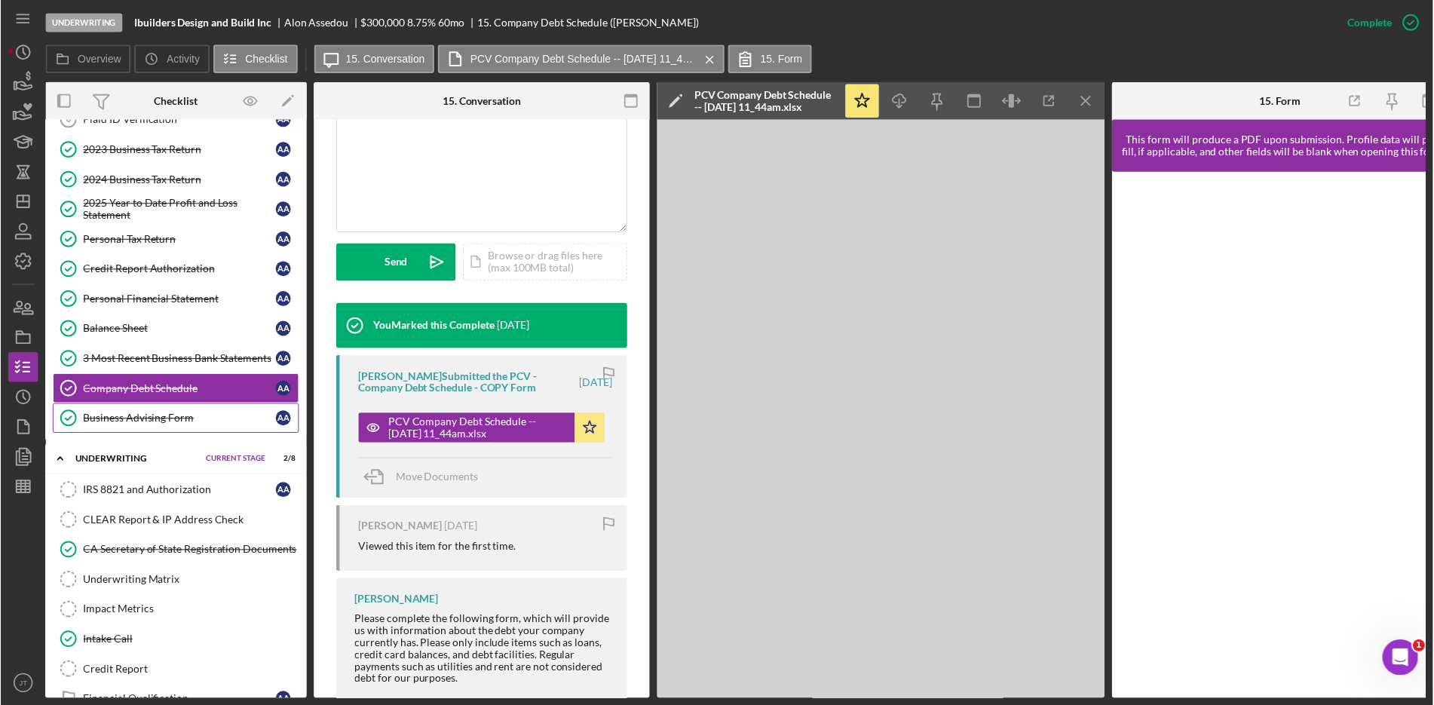
scroll to position [120, 0]
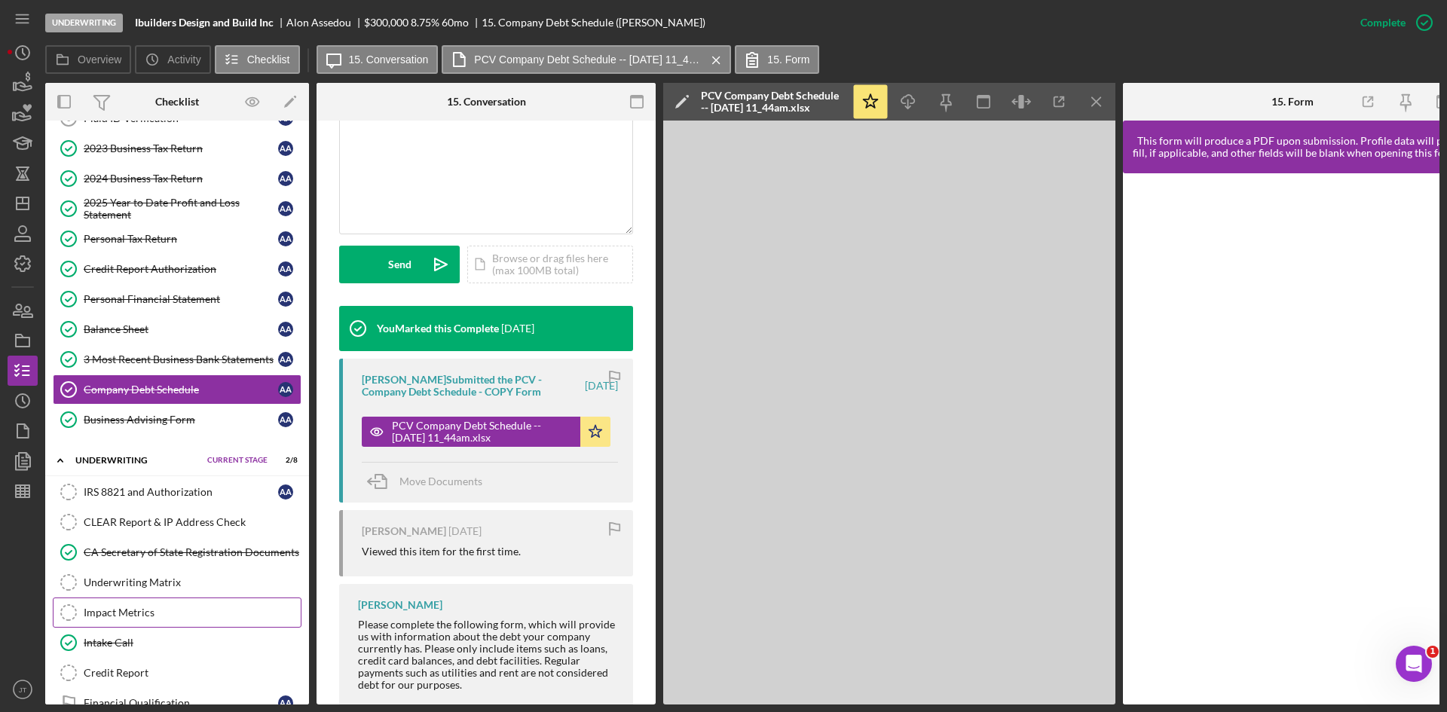
click at [118, 599] on link "Impact Metrics Impact Metrics" at bounding box center [177, 613] width 249 height 30
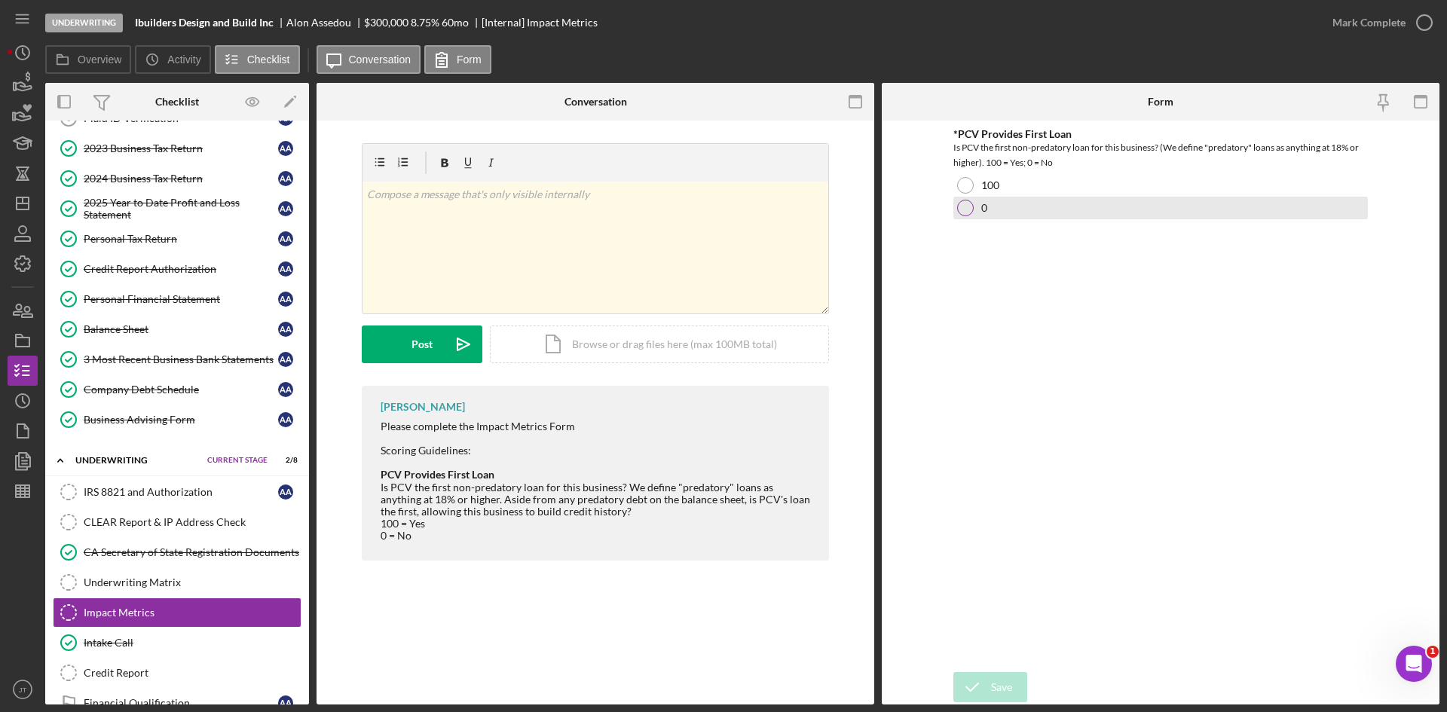
click at [967, 204] on div at bounding box center [965, 208] width 17 height 17
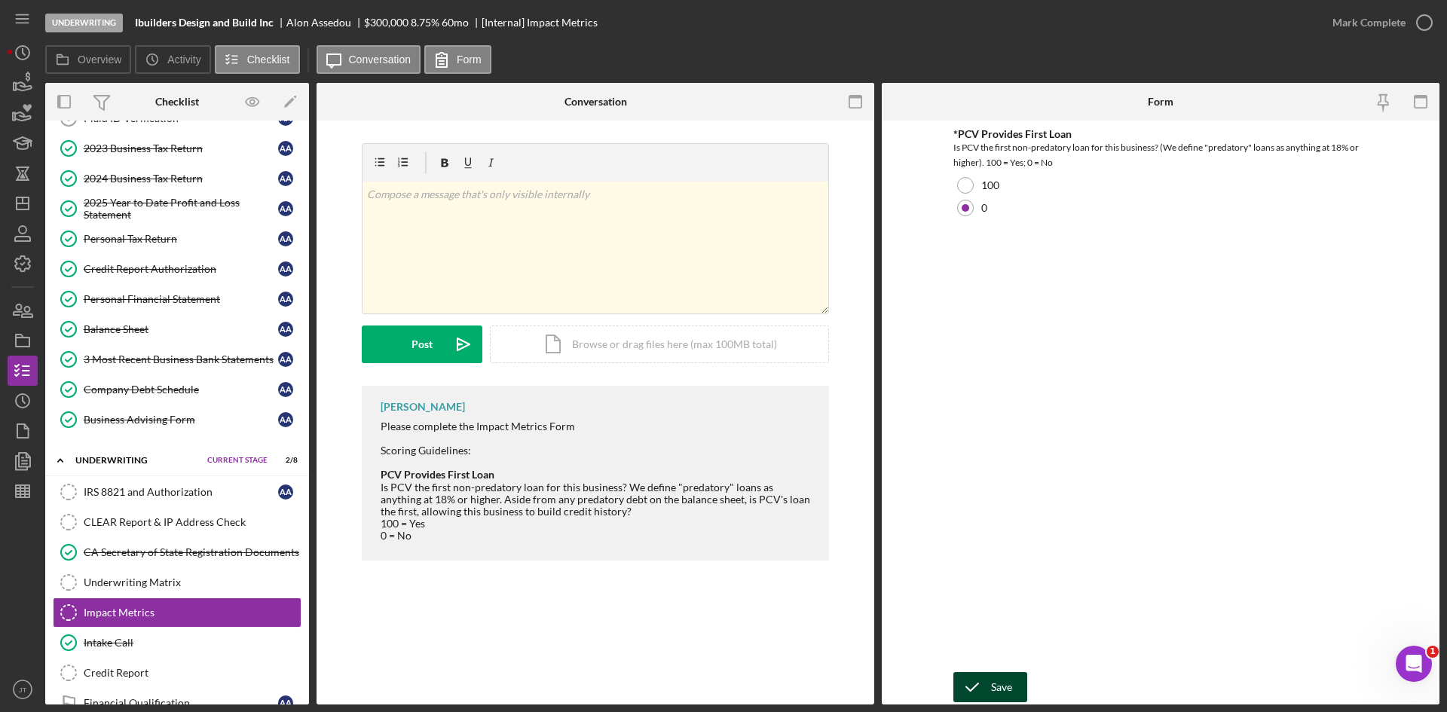
click at [987, 683] on icon "submit" at bounding box center [973, 688] width 38 height 38
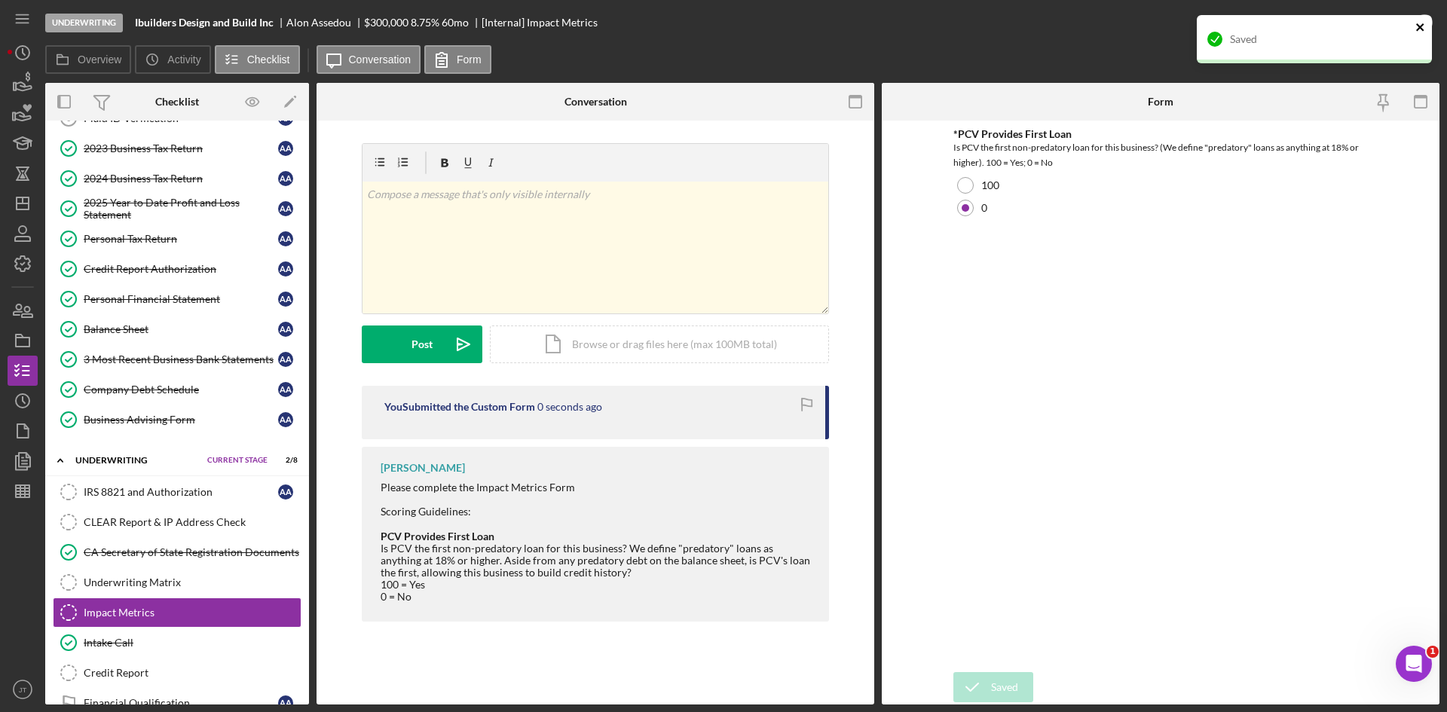
click at [1420, 28] on icon "close" at bounding box center [1421, 27] width 8 height 8
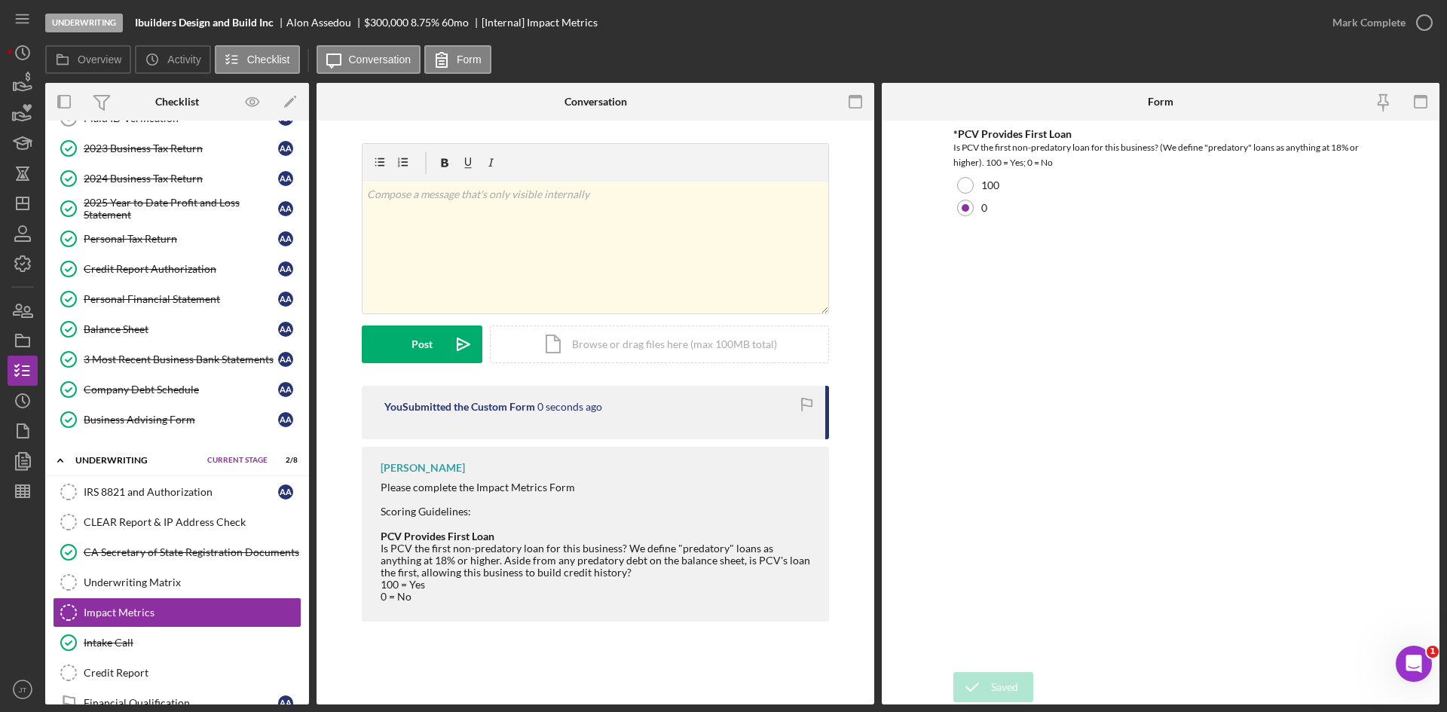
click at [1387, 26] on div "Underwriting Ibuilders Design and Build Inc Alon Assedou $300,000 $180,000 8.75…" at bounding box center [723, 356] width 1447 height 712
click at [1387, 26] on div "Mark Complete" at bounding box center [1369, 23] width 73 height 30
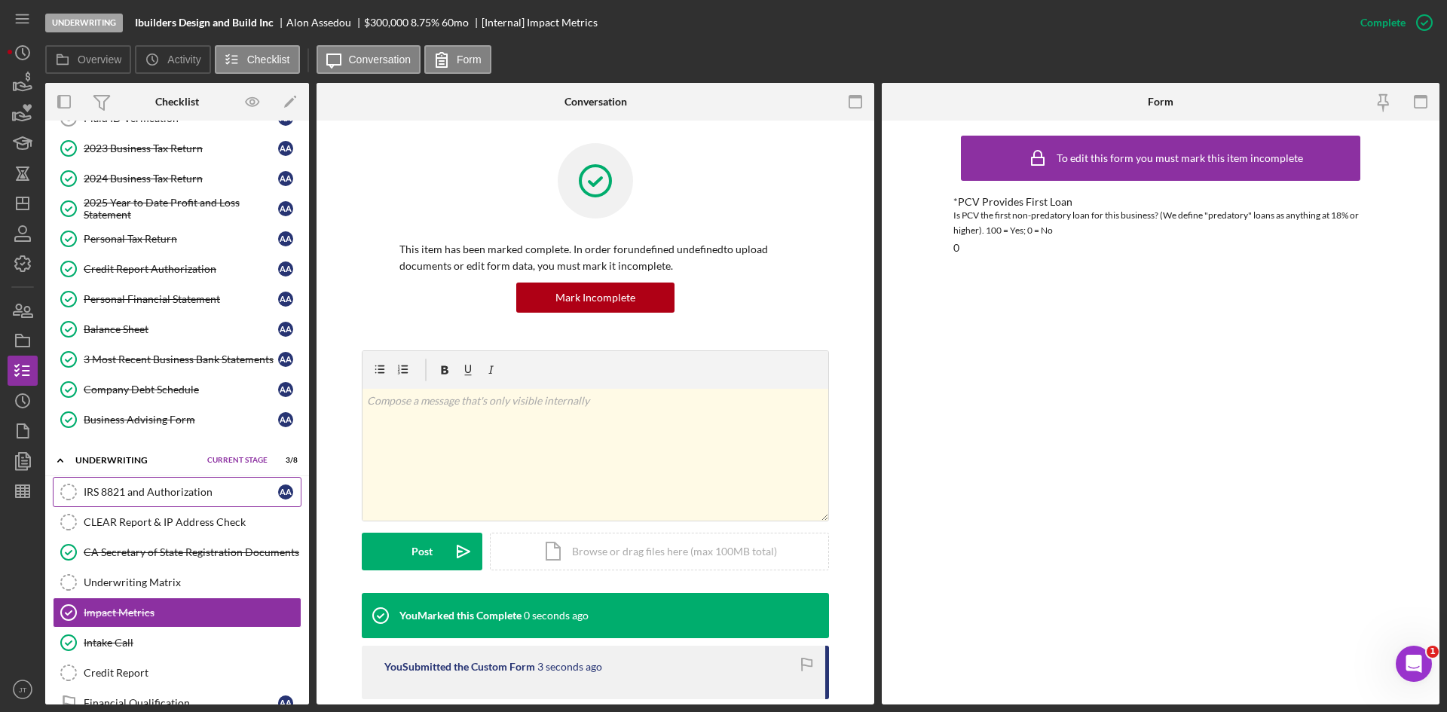
click at [161, 499] on link "IRS 8821 and Authorization IRS 8821 and Authorization A A" at bounding box center [177, 492] width 249 height 30
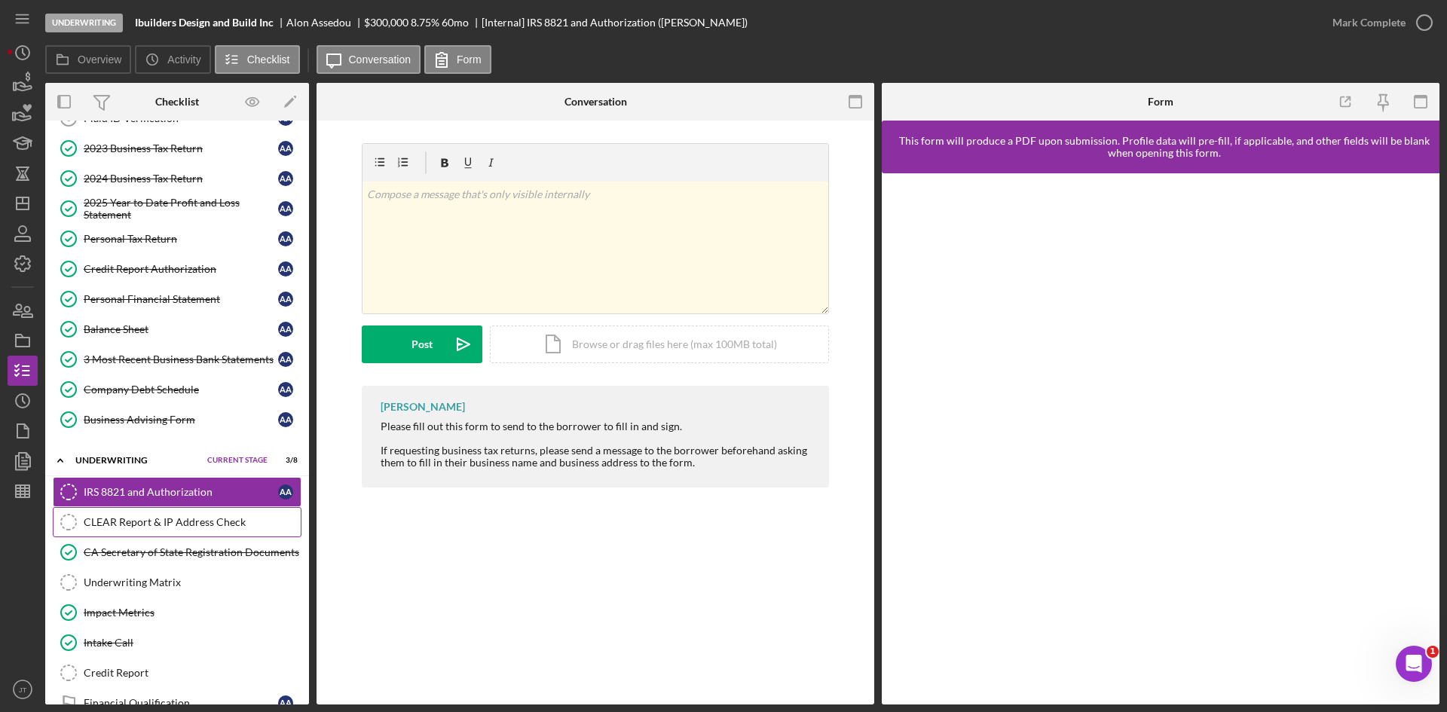
click at [152, 522] on div "CLEAR Report & IP Address Check" at bounding box center [192, 522] width 217 height 12
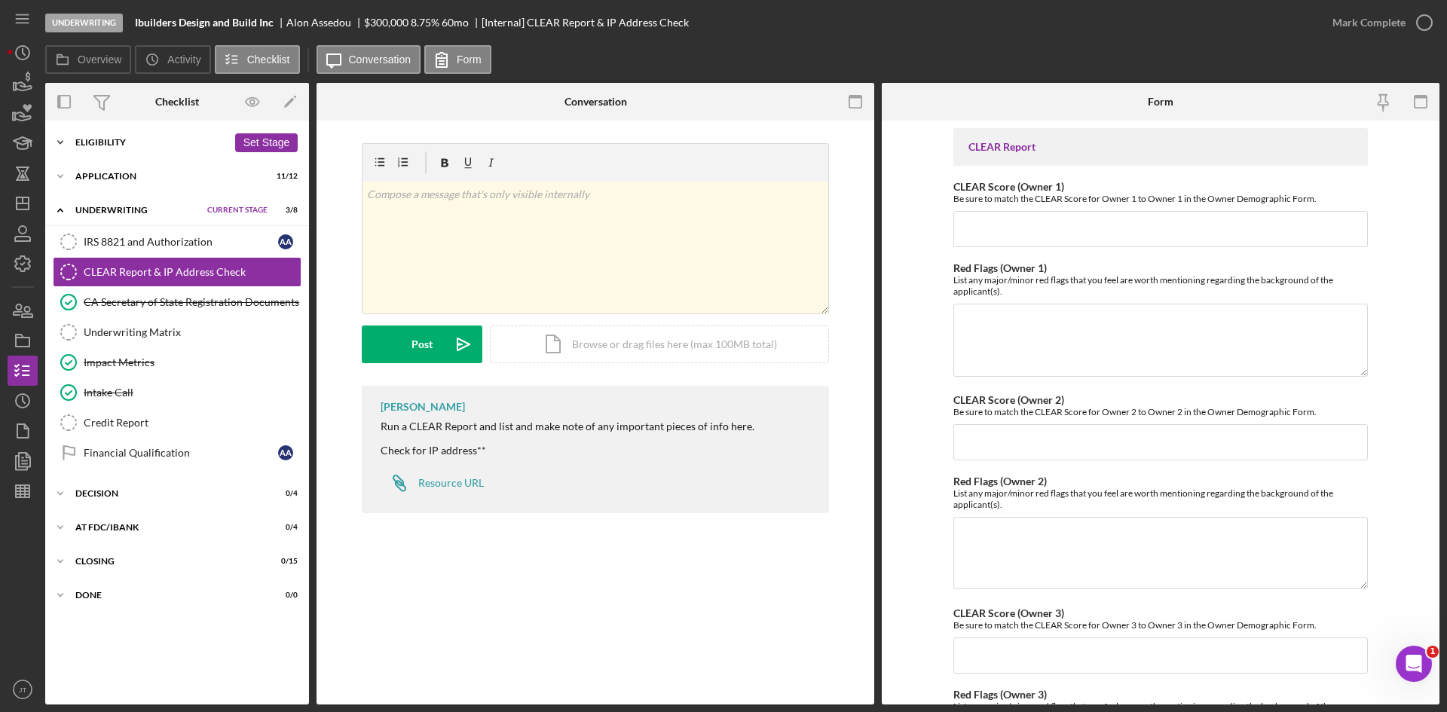
click at [104, 138] on div "Eligibility" at bounding box center [151, 142] width 152 height 9
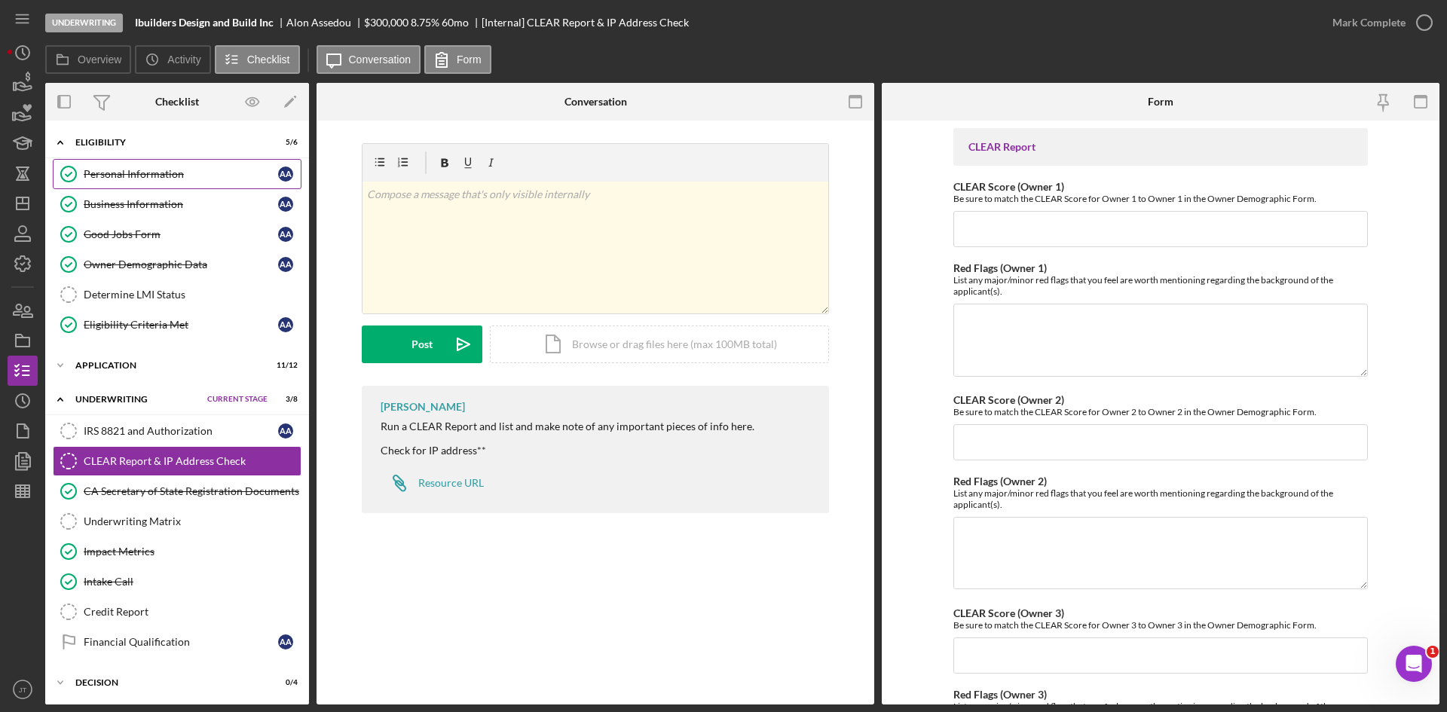
click at [109, 178] on div "Personal Information" at bounding box center [181, 174] width 194 height 12
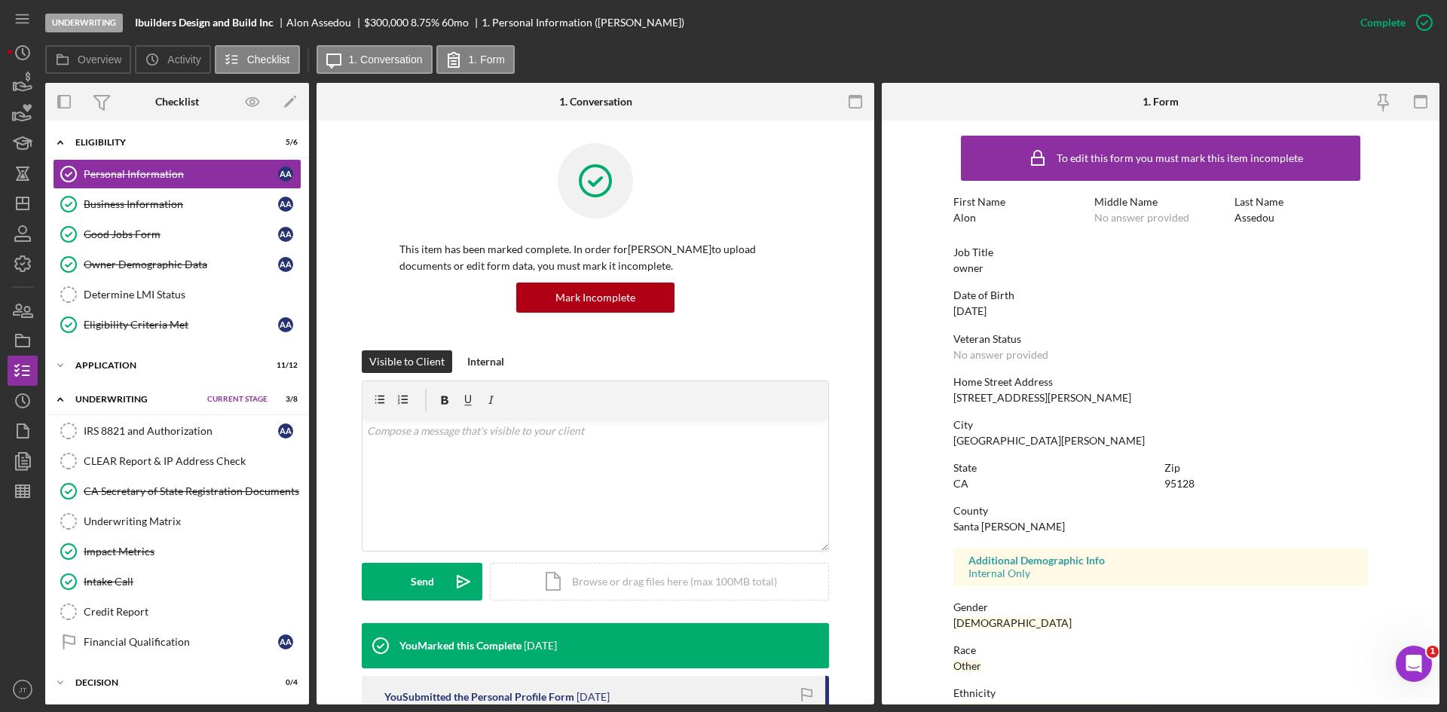
drag, startPoint x: 945, startPoint y: 313, endPoint x: 1013, endPoint y: 311, distance: 67.9
click at [1013, 311] on form "To edit this form you must mark this item incomplete First Name Alon Middle Nam…" at bounding box center [1161, 413] width 558 height 584
click at [1013, 311] on div "Date of Birth 02/11/1987" at bounding box center [1161, 303] width 415 height 28
drag, startPoint x: 952, startPoint y: 400, endPoint x: 1075, endPoint y: 402, distance: 122.9
click at [1075, 402] on div "388 Santana Row apt 1427" at bounding box center [1043, 398] width 178 height 12
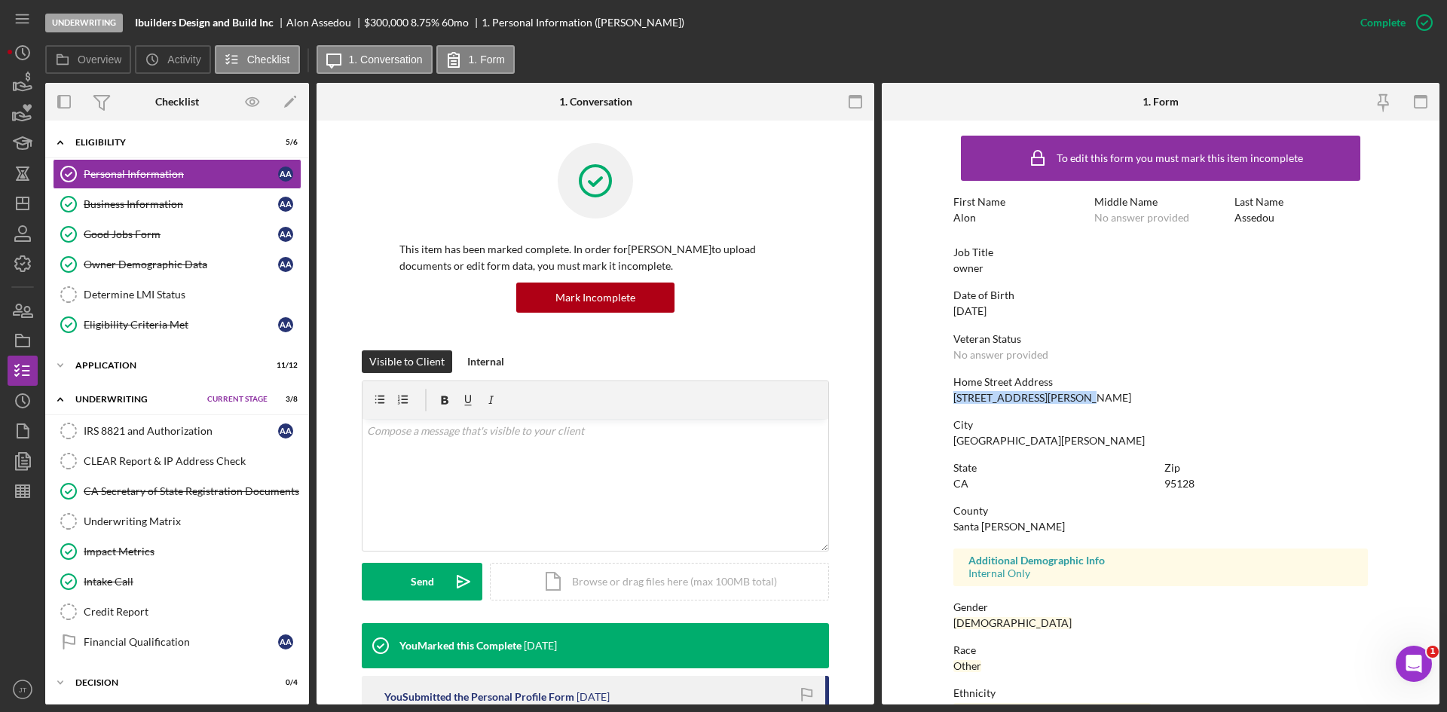
copy div "388 Santana Row apt 1427"
click at [759, 38] on div "Underwriting Ibuilders Design and Build Inc Alon Assedou $300,000 $180,000 8.75…" at bounding box center [695, 22] width 1300 height 45
click at [170, 458] on div "CLEAR Report & IP Address Check" at bounding box center [192, 461] width 217 height 12
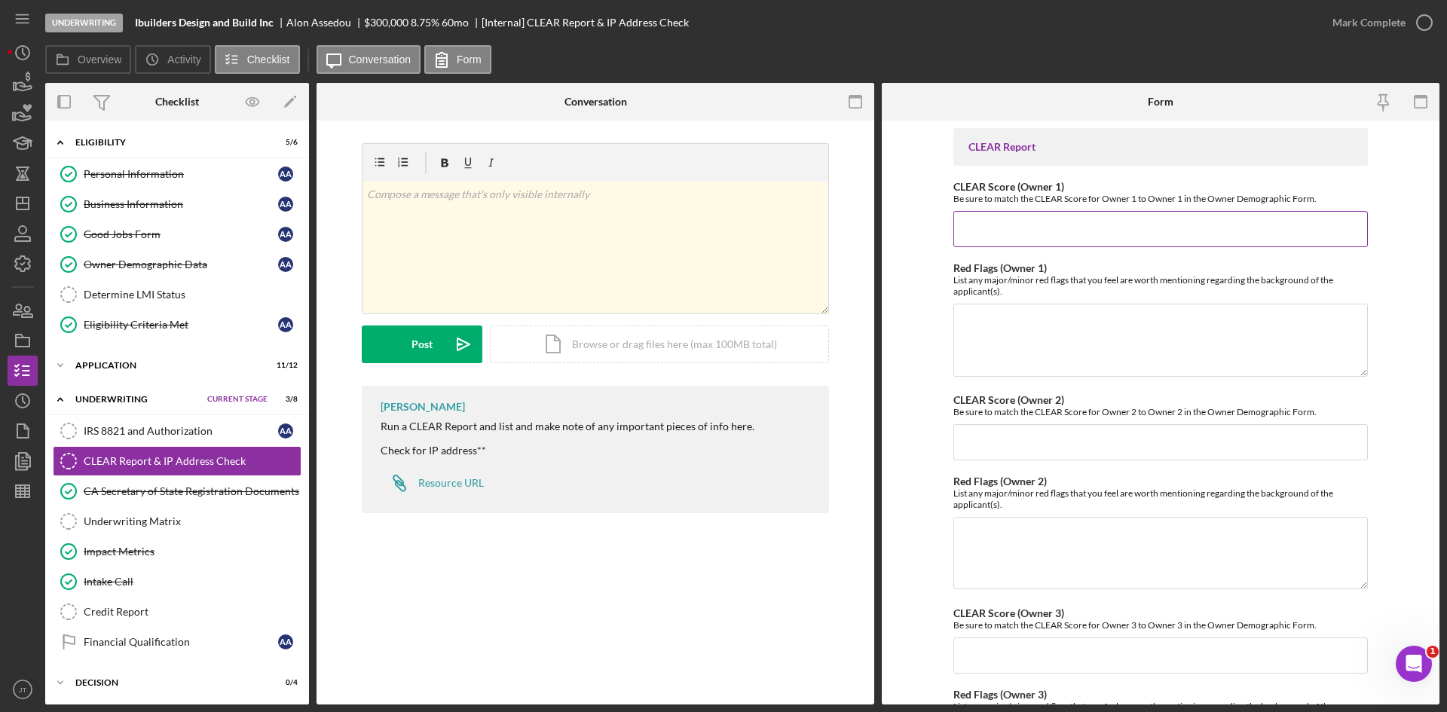
click at [1004, 231] on input "CLEAR Score (Owner 1)" at bounding box center [1161, 229] width 415 height 36
type input "25"
click at [934, 305] on form "CLEAR Report CLEAR Score (Owner 1) Be sure to match the CLEAR Score for Owner 1…" at bounding box center [1161, 413] width 558 height 584
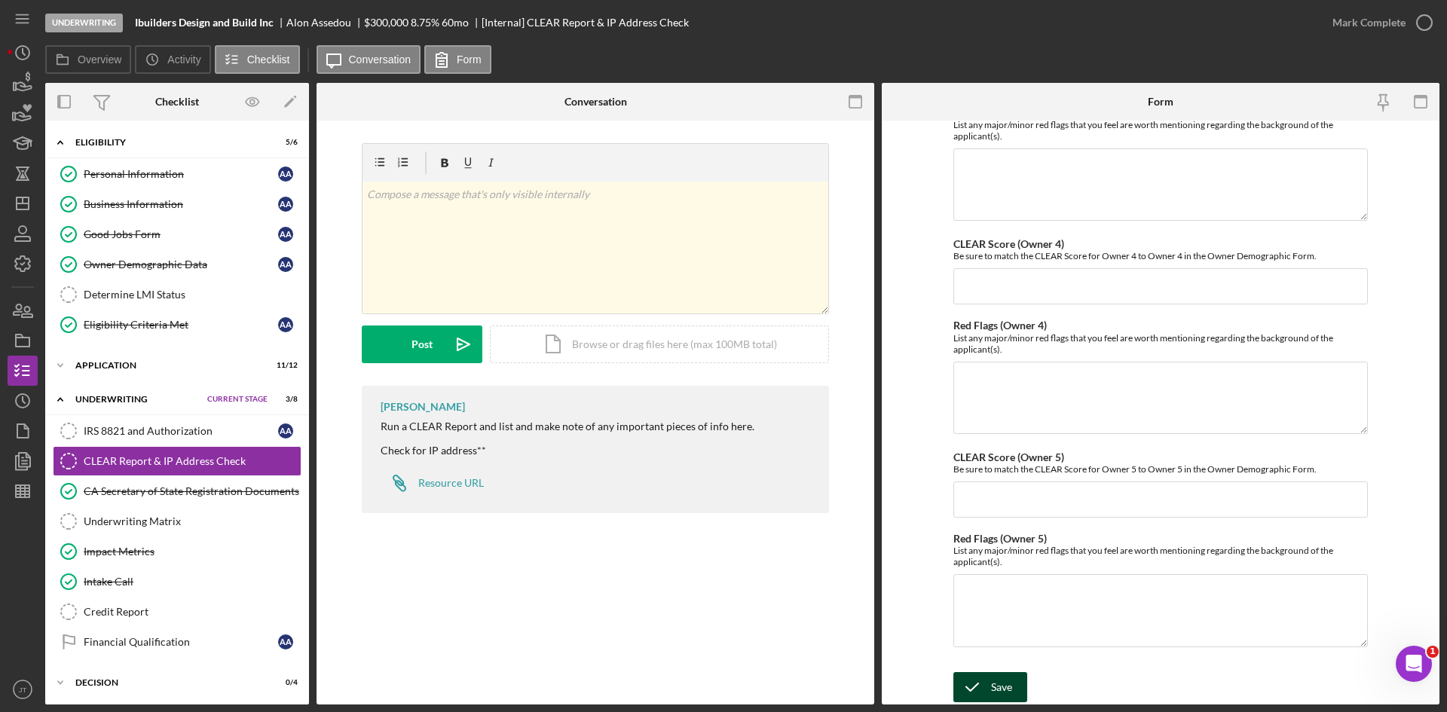
click at [998, 697] on div "Save" at bounding box center [1001, 687] width 21 height 30
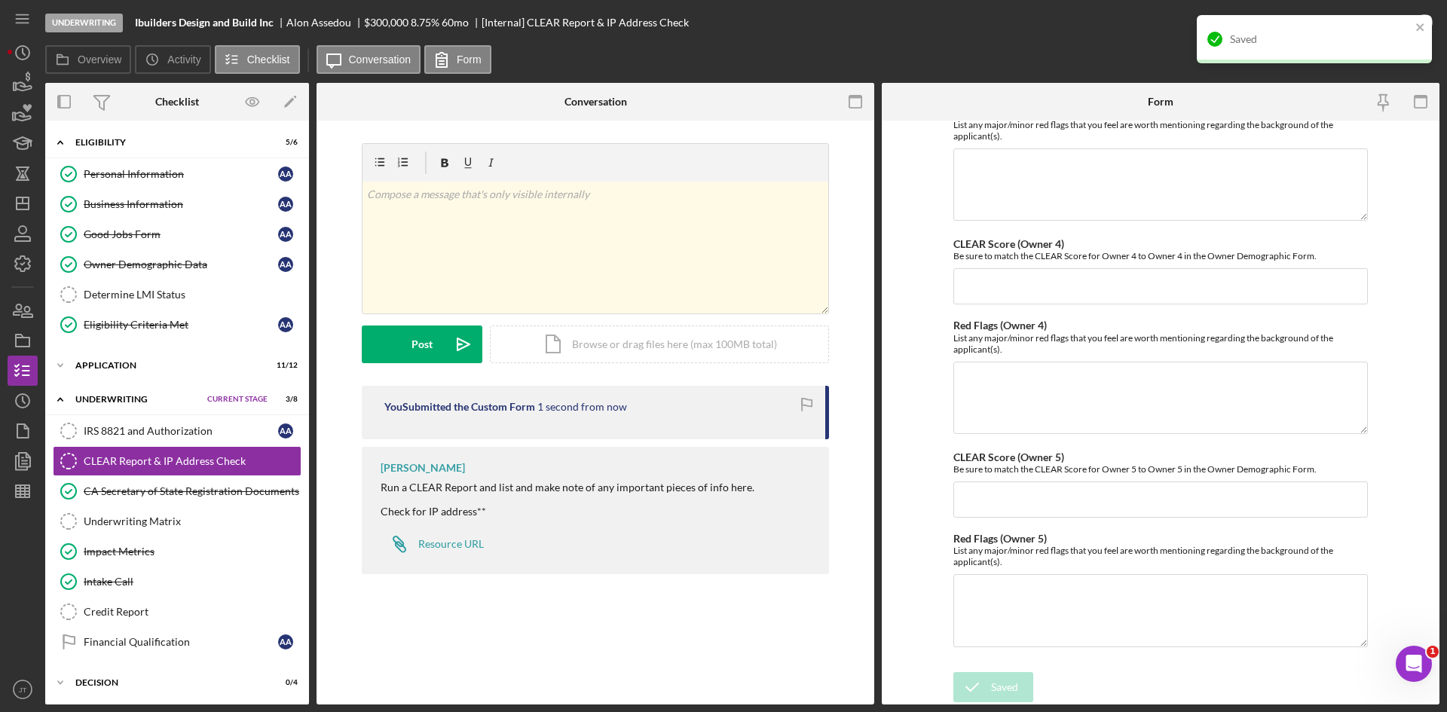
scroll to position [0, 0]
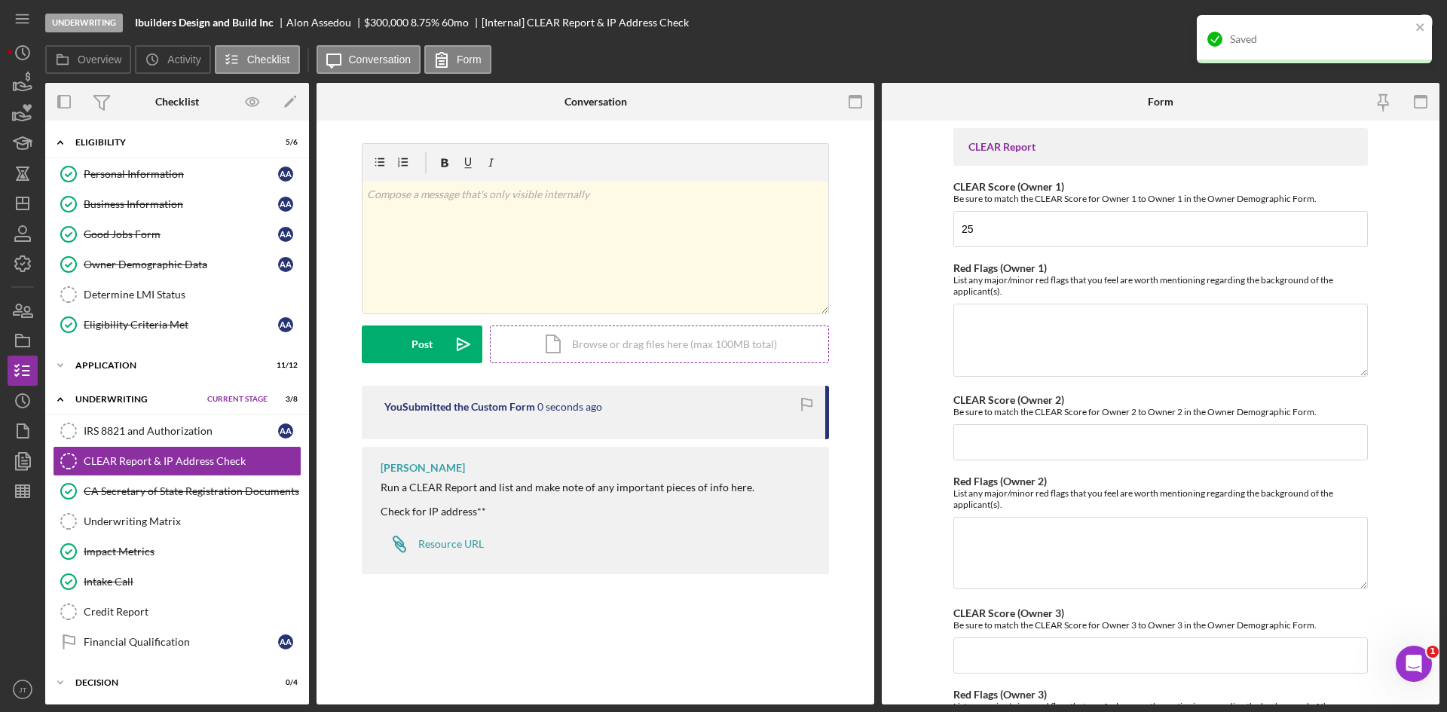
click at [583, 332] on div "Icon/Document Browse or drag files here (max 100MB total) Tap to choose files o…" at bounding box center [659, 345] width 339 height 38
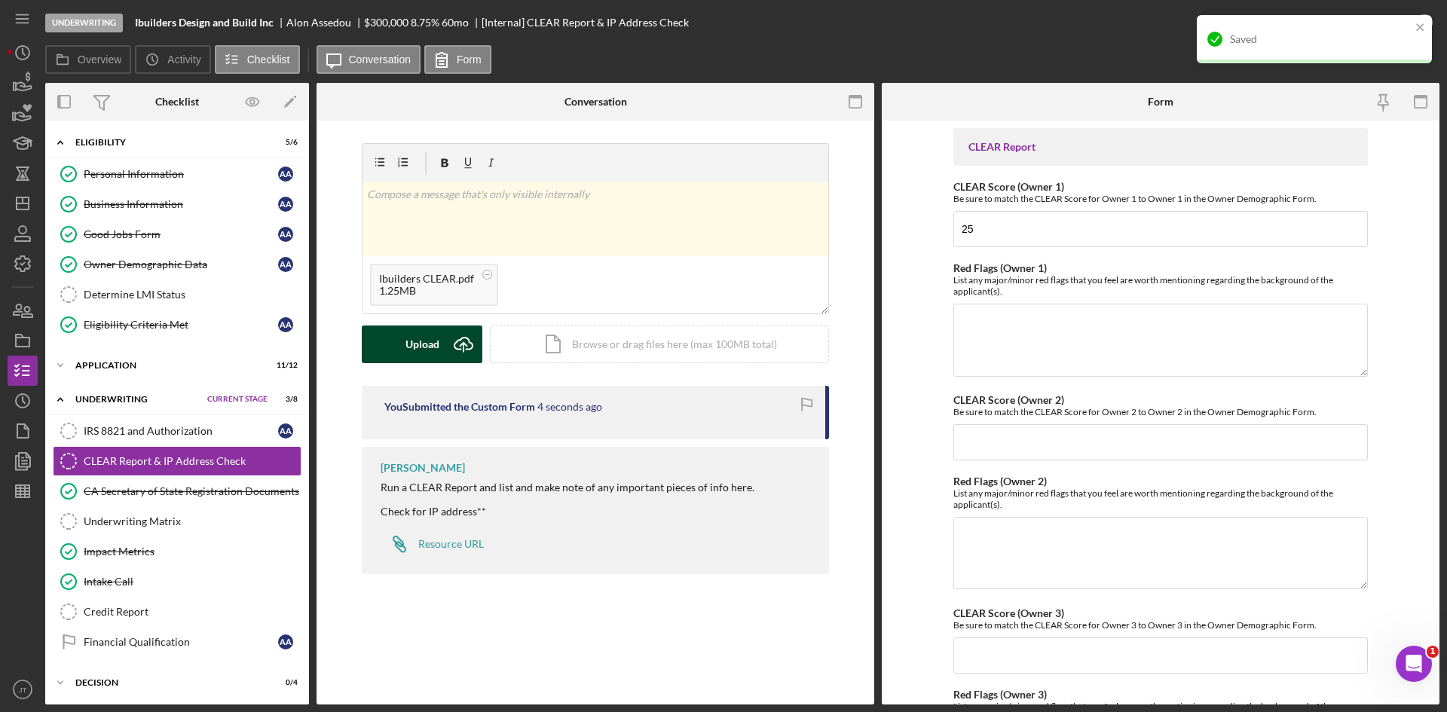
click at [441, 334] on button "Upload Icon/Upload" at bounding box center [422, 345] width 121 height 38
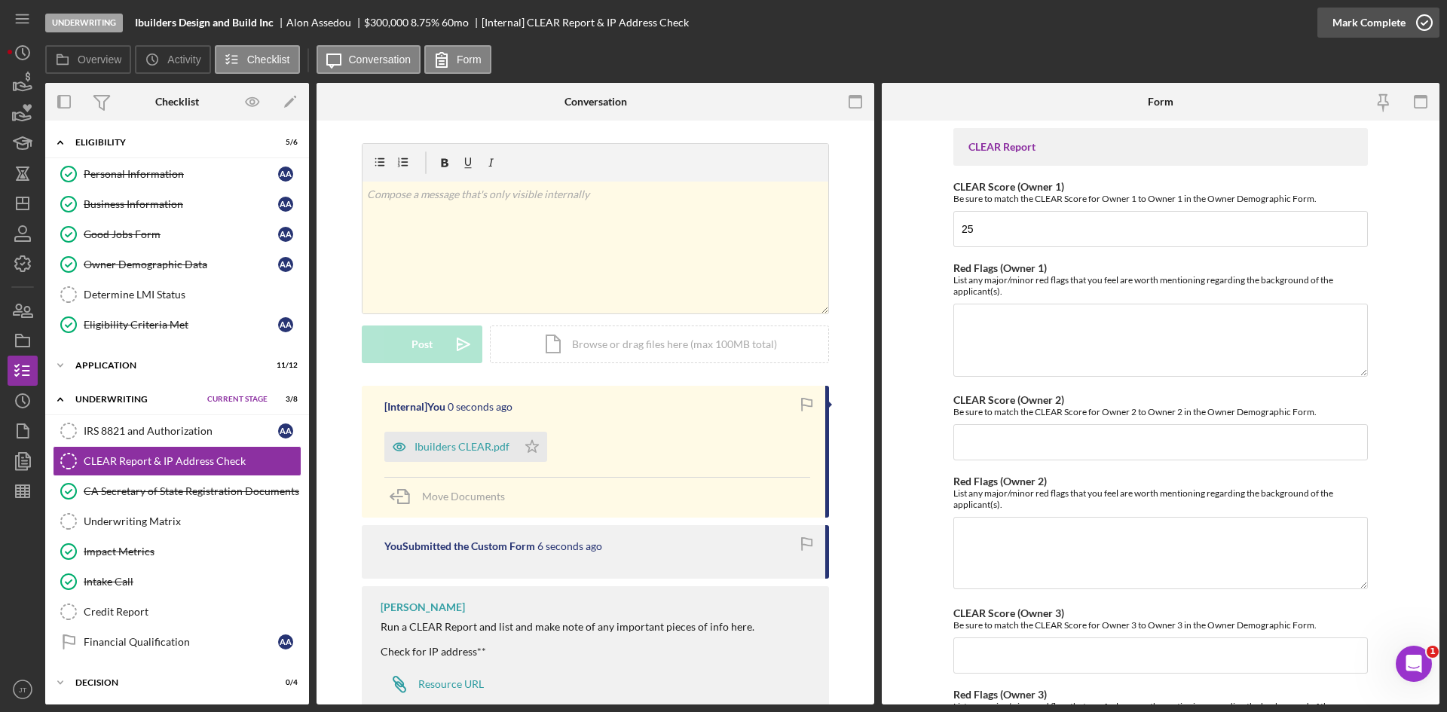
click at [1400, 17] on div "Mark Complete" at bounding box center [1369, 23] width 73 height 30
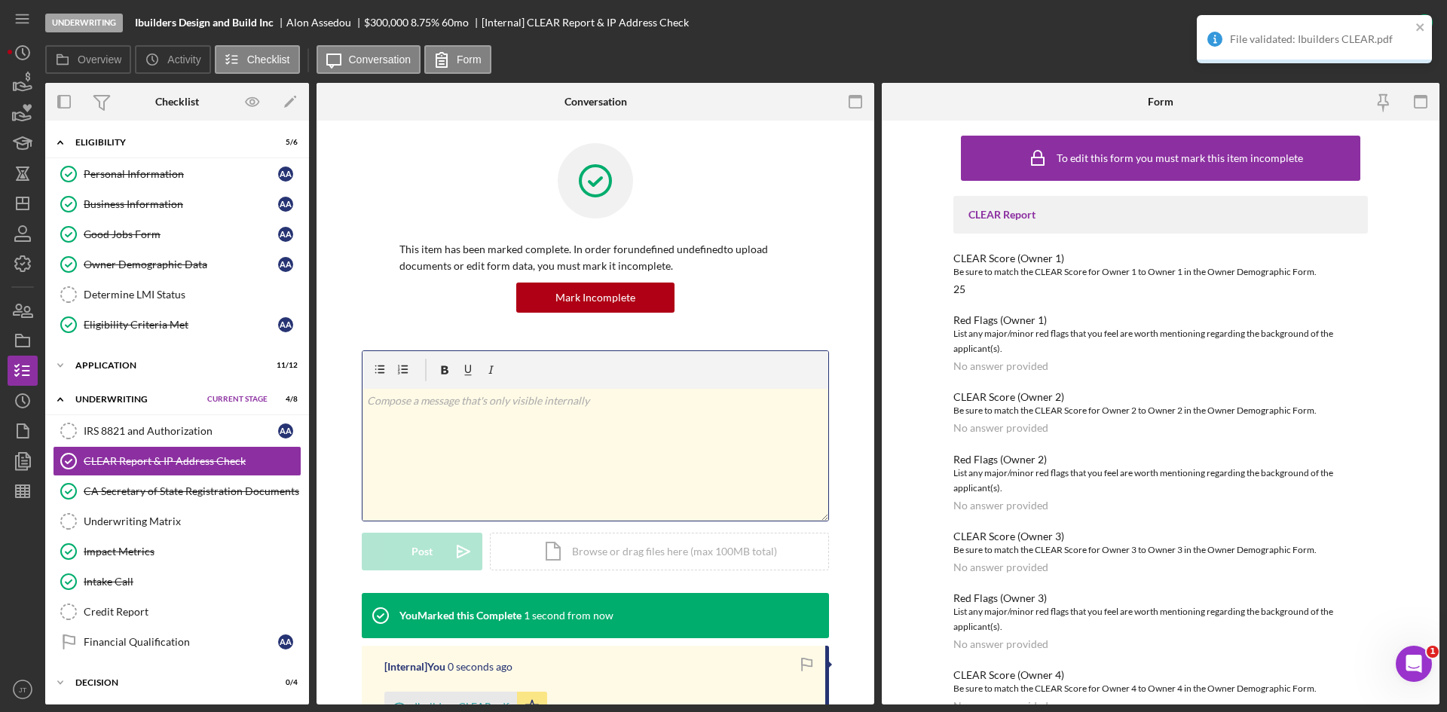
click at [467, 433] on div "v Color teal Color pink Remove color Add row above Add row below Add column bef…" at bounding box center [596, 455] width 466 height 132
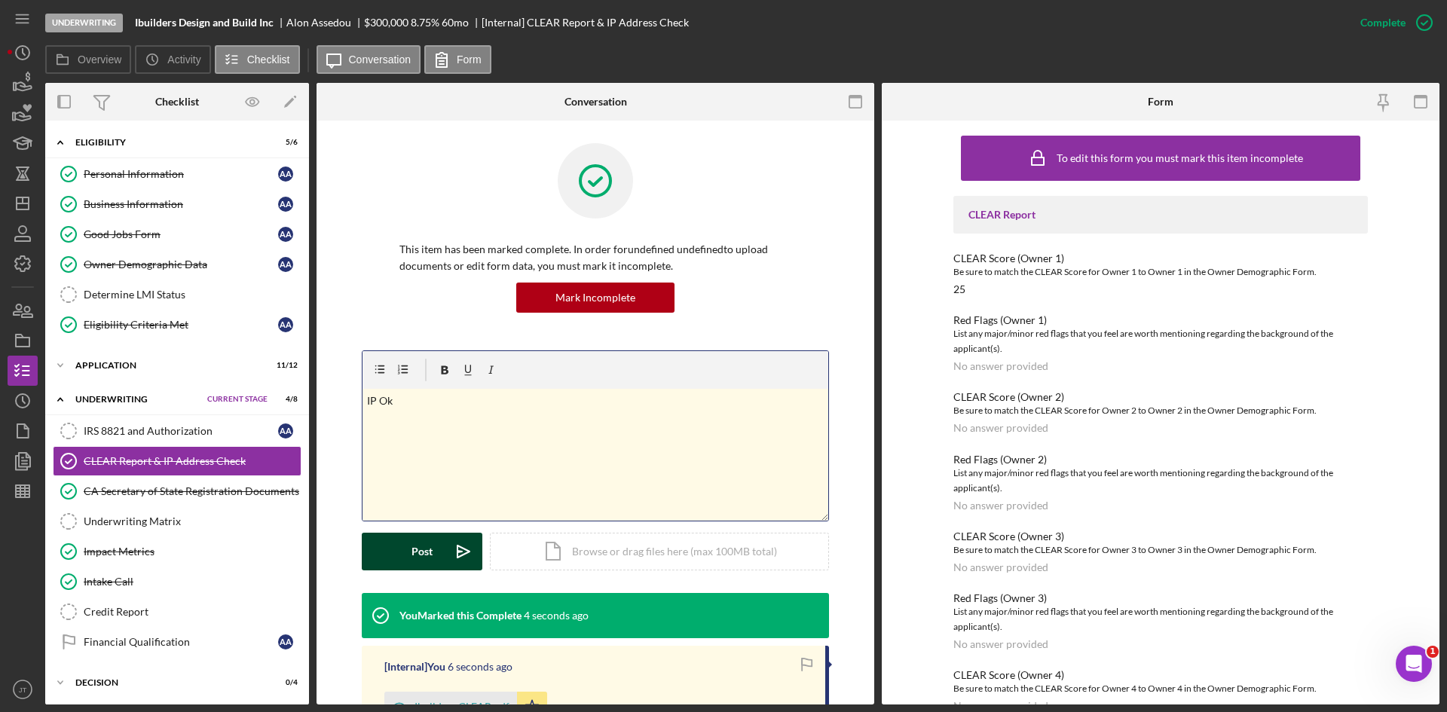
click at [420, 561] on div "Post" at bounding box center [422, 552] width 21 height 38
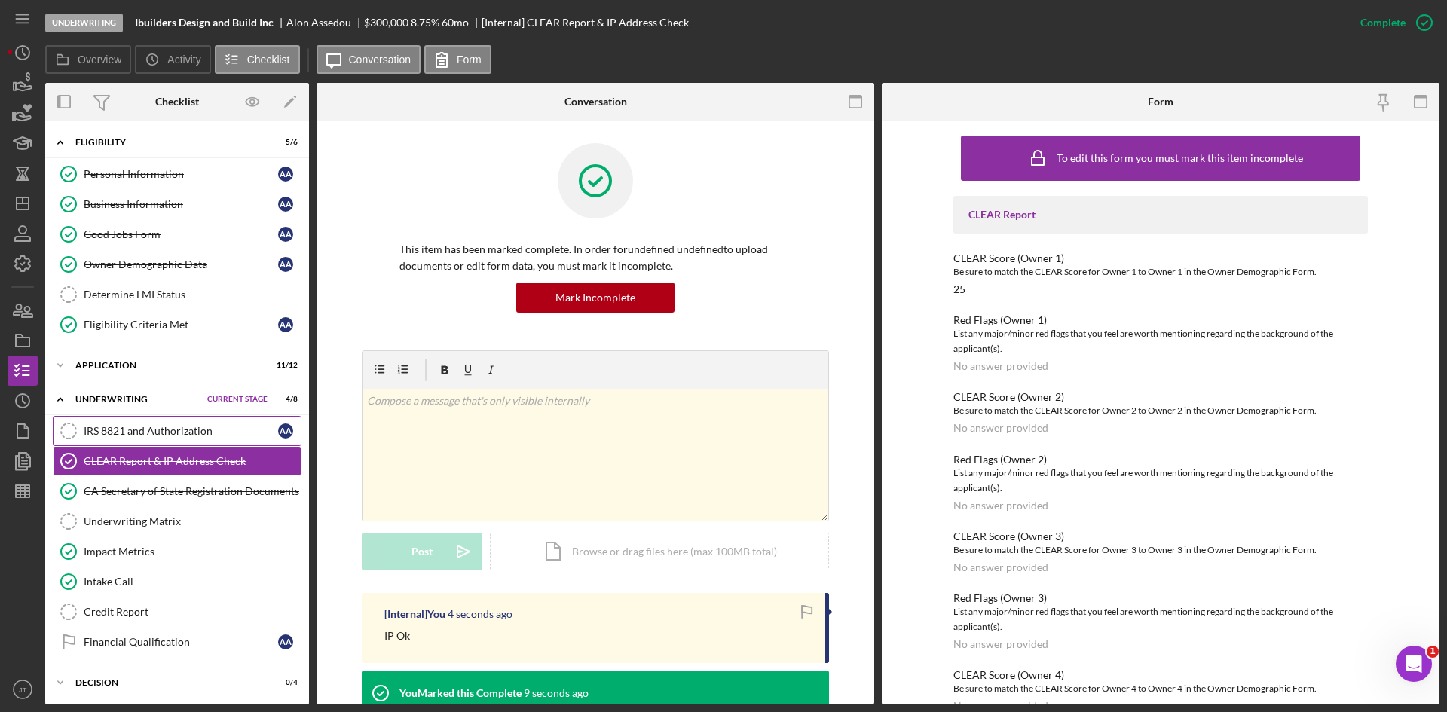
click at [136, 422] on link "IRS 8821 and Authorization IRS 8821 and Authorization A A" at bounding box center [177, 431] width 249 height 30
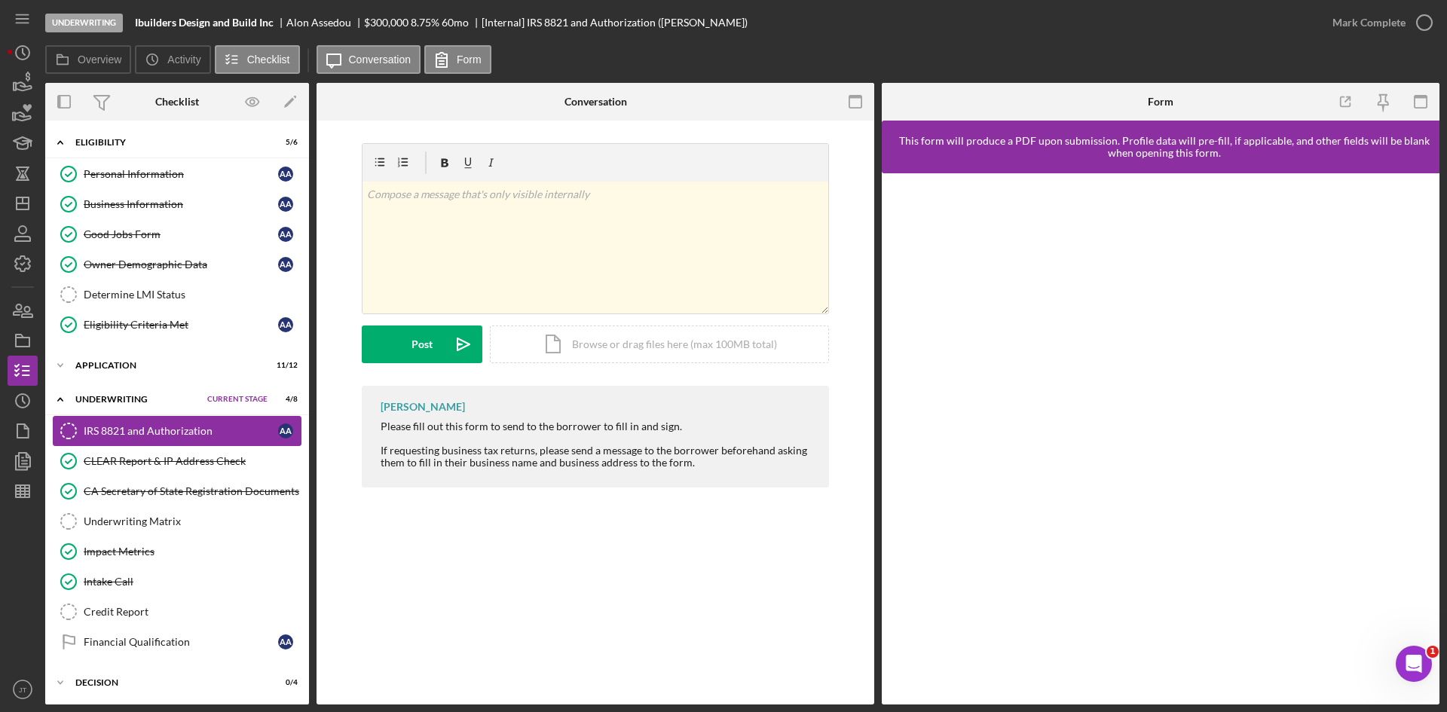
scroll to position [103, 0]
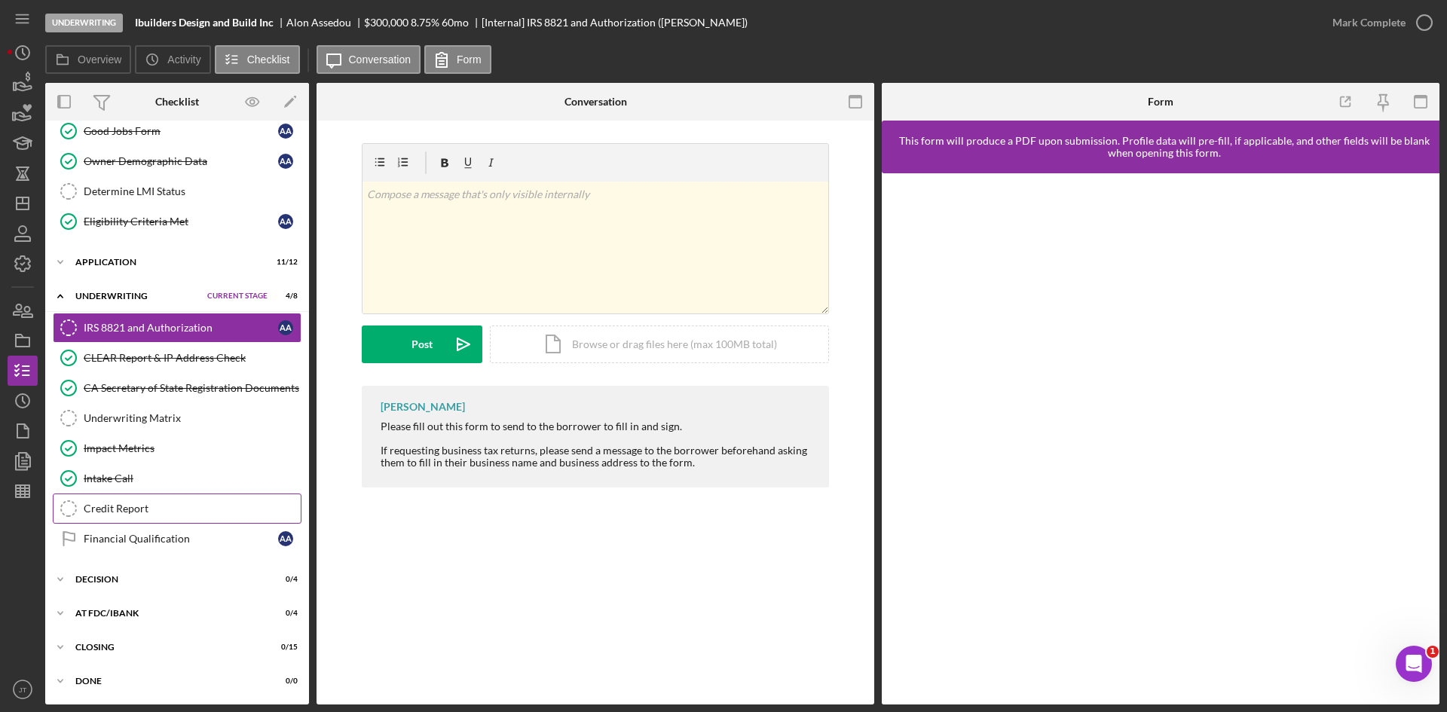
click at [137, 508] on div "Credit Report" at bounding box center [192, 509] width 217 height 12
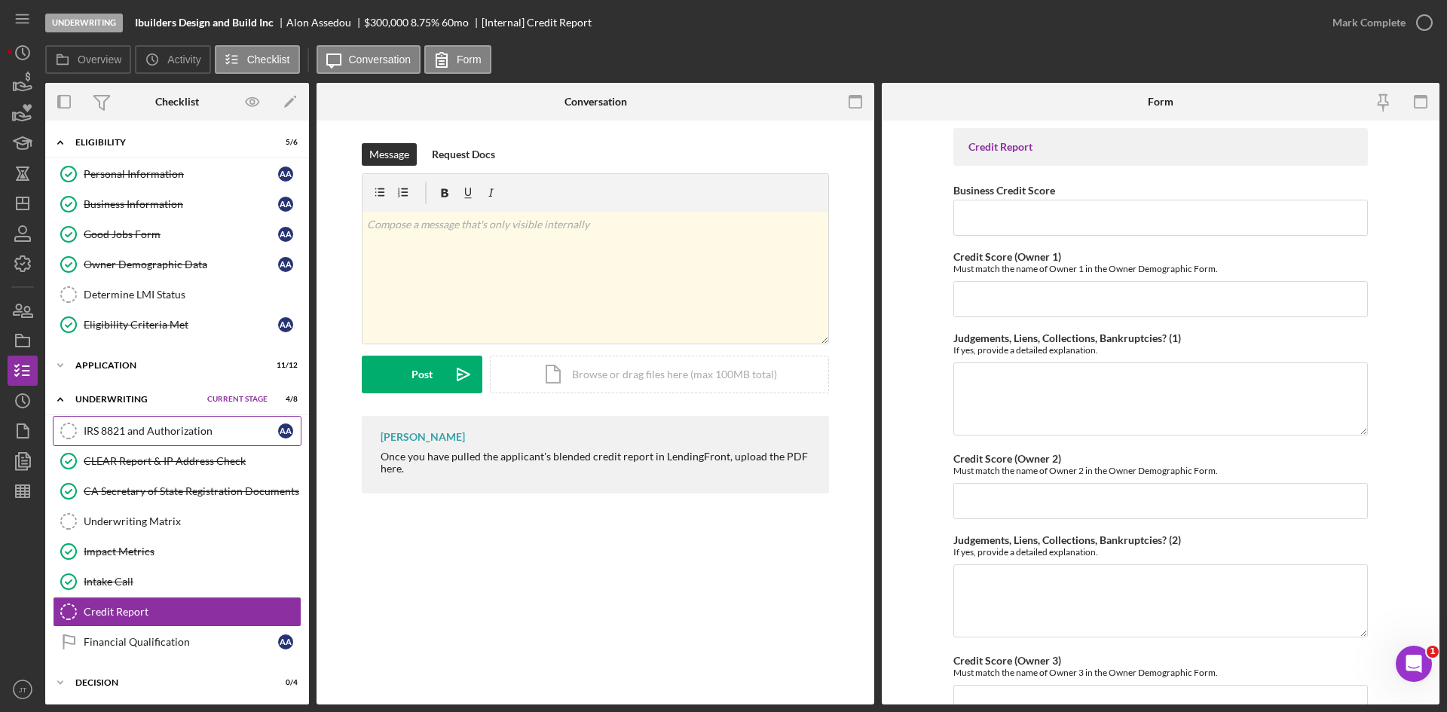
scroll to position [103, 0]
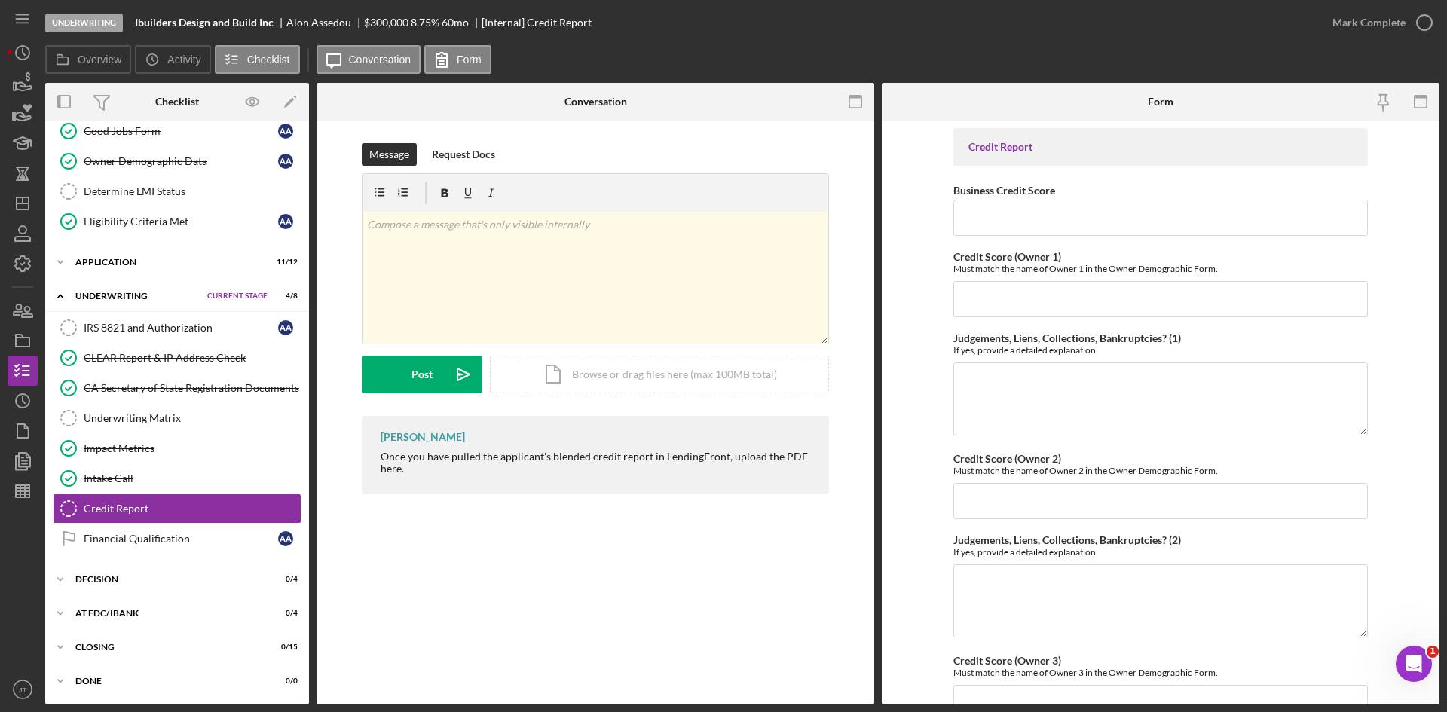
click at [137, 565] on div "Icon/Expander Eligibility 5 / 6 Set Stage Personal Information Personal Informa…" at bounding box center [177, 361] width 264 height 672
click at [124, 580] on div "Decision" at bounding box center [151, 579] width 152 height 9
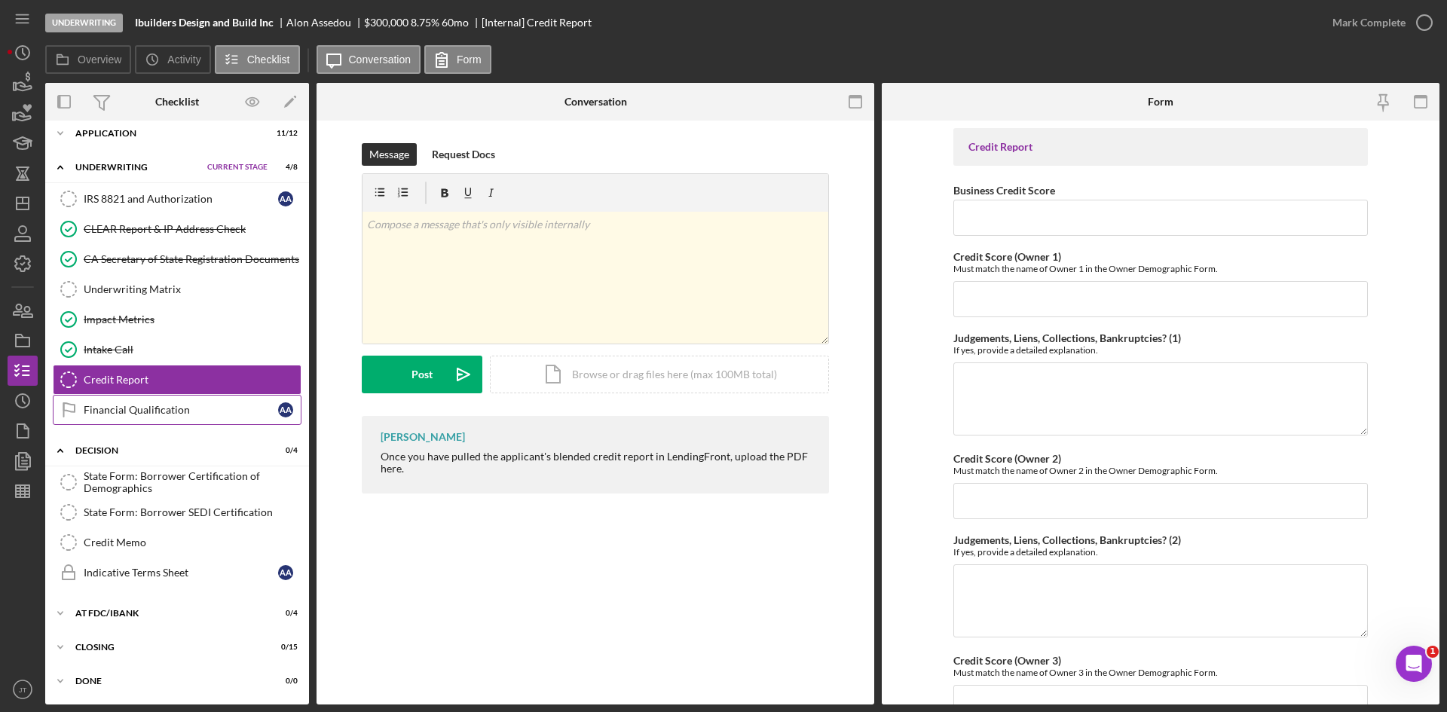
scroll to position [0, 0]
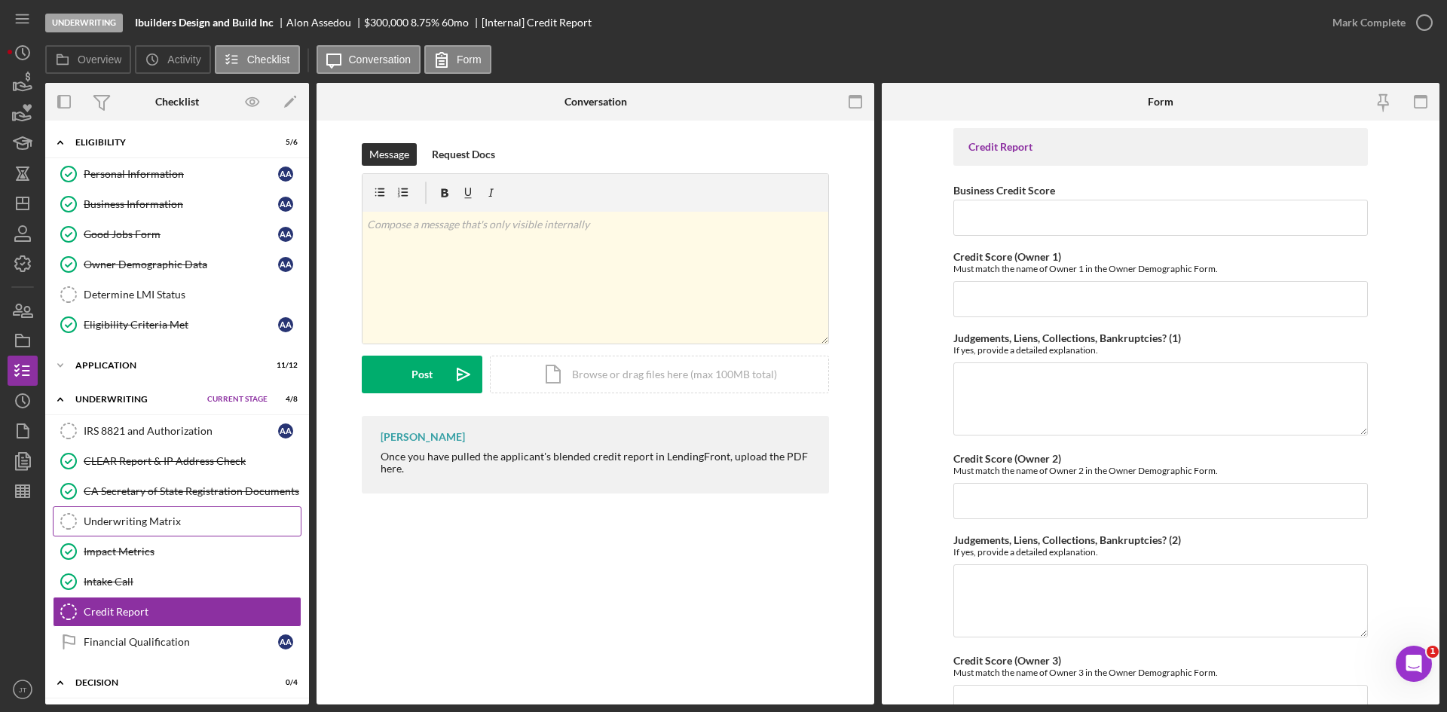
click at [138, 534] on link "Underwriting Matrix Underwriting Matrix" at bounding box center [177, 522] width 249 height 30
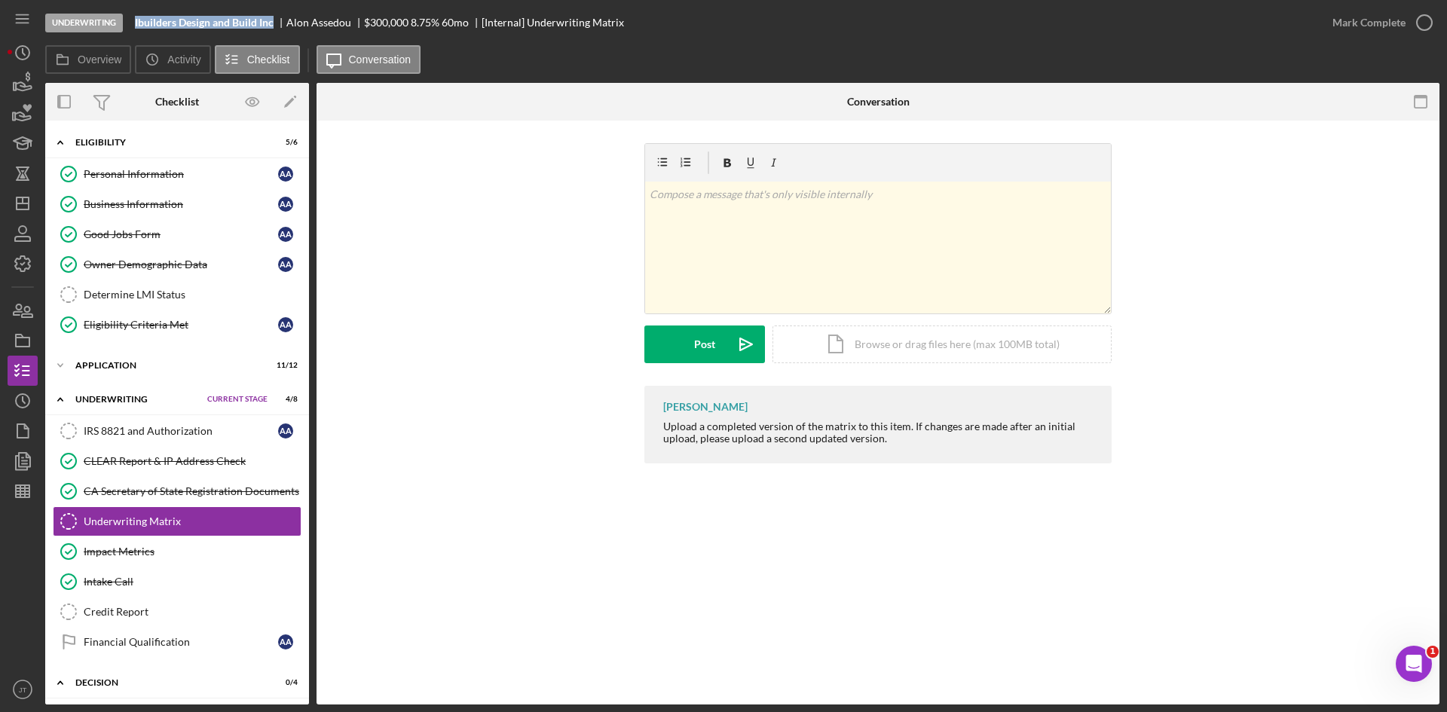
drag, startPoint x: 134, startPoint y: 23, endPoint x: 280, endPoint y: 25, distance: 145.5
click at [280, 25] on div "Underwriting Ibuilders Design and Build Inc Alon Assedou $300,000 $180,000 8.75…" at bounding box center [681, 22] width 1273 height 45
copy b "Ibuilders Design and Build Inc"
click at [142, 372] on div "Icon/Expander Application 11 / 12 Set Stage" at bounding box center [177, 366] width 264 height 30
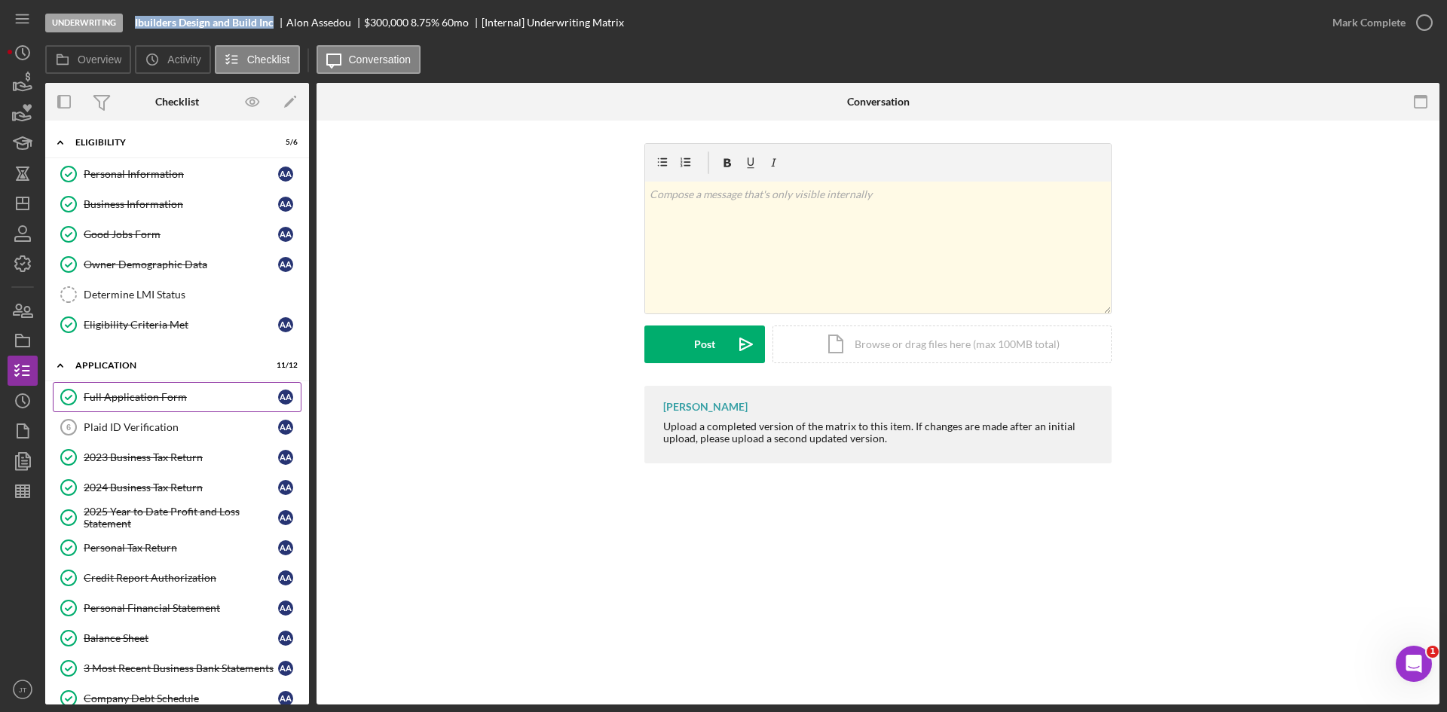
click at [136, 403] on div "Full Application Form" at bounding box center [181, 397] width 194 height 12
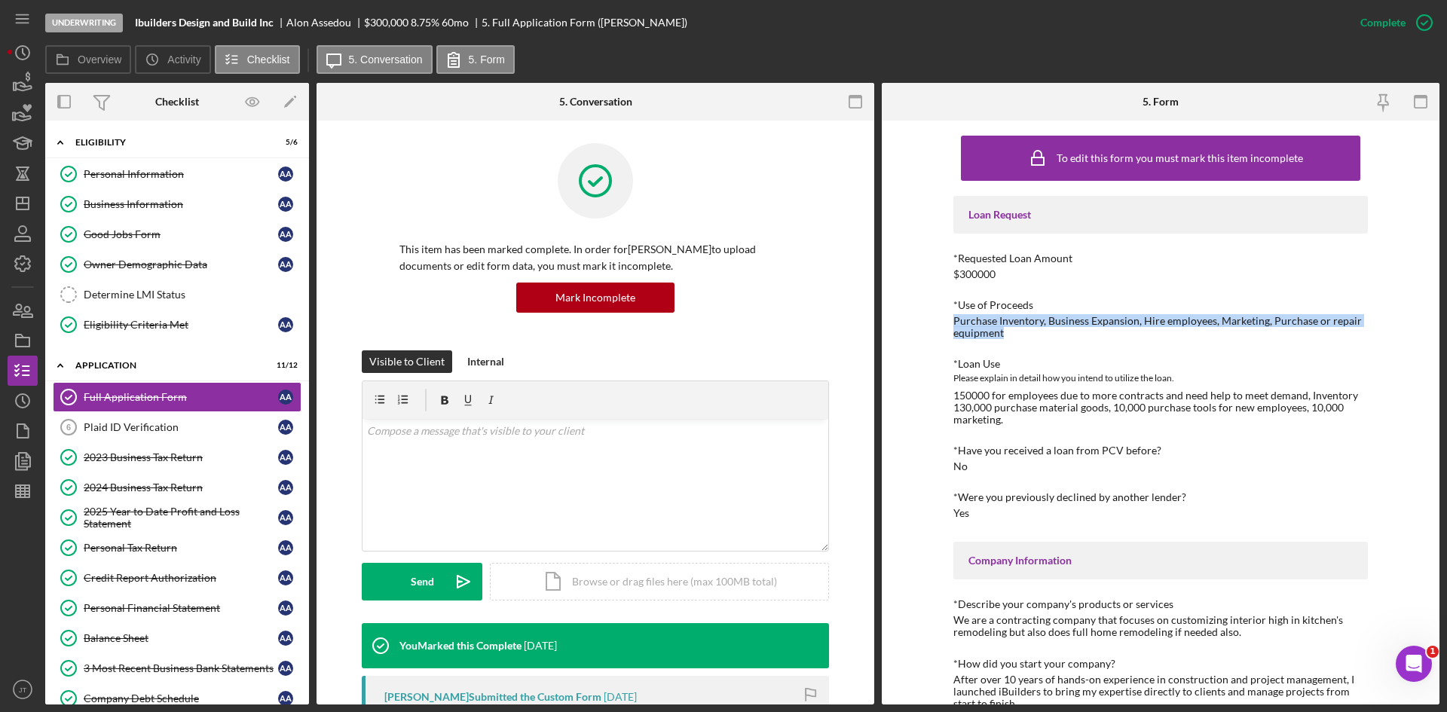
drag, startPoint x: 1004, startPoint y: 333, endPoint x: 945, endPoint y: 326, distance: 59.9
click at [945, 326] on div "To edit this form you must mark this item incomplete Loan Request *Requested Lo…" at bounding box center [1161, 413] width 558 height 584
copy div "Purchase Inventory, Business Expansion, Hire employees, Marketing, Purchase or …"
click at [172, 200] on div "Business Information" at bounding box center [181, 204] width 194 height 12
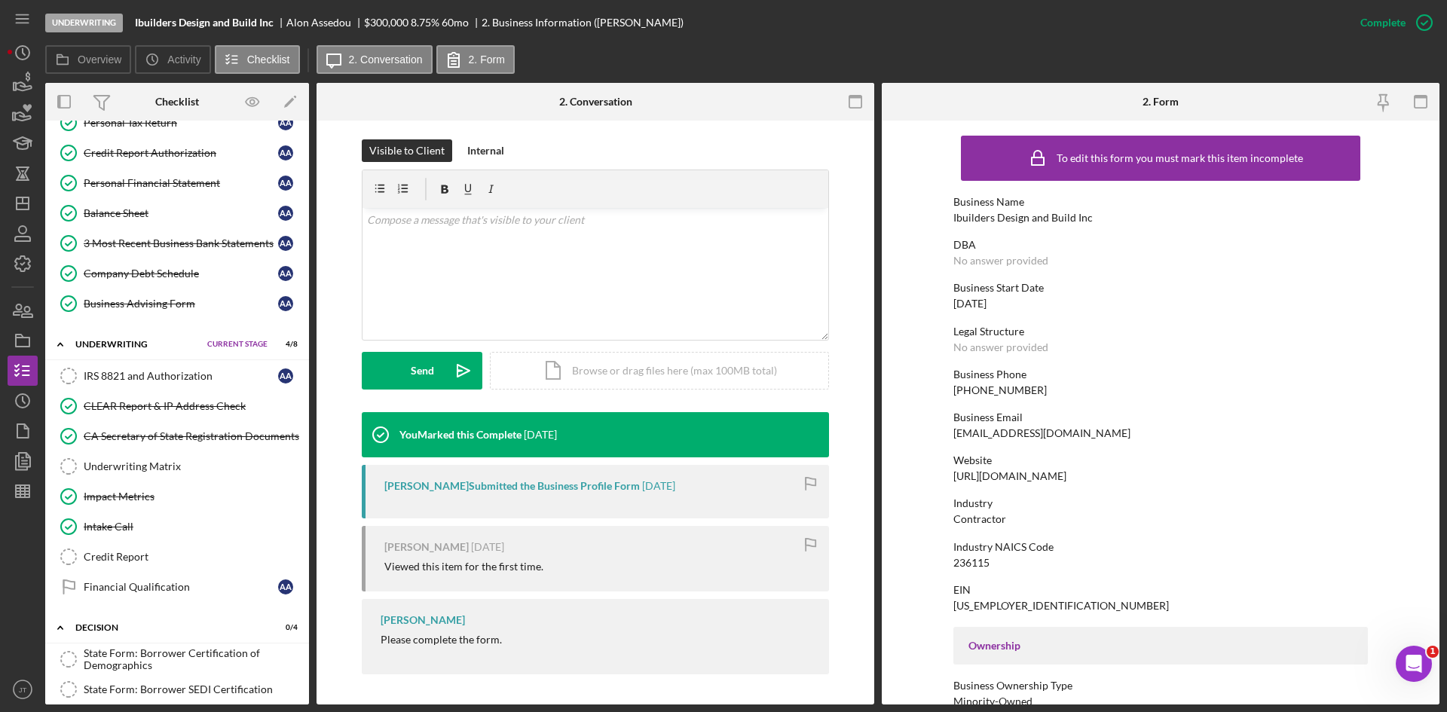
scroll to position [427, 0]
click at [127, 523] on div "Intake Call" at bounding box center [192, 525] width 217 height 12
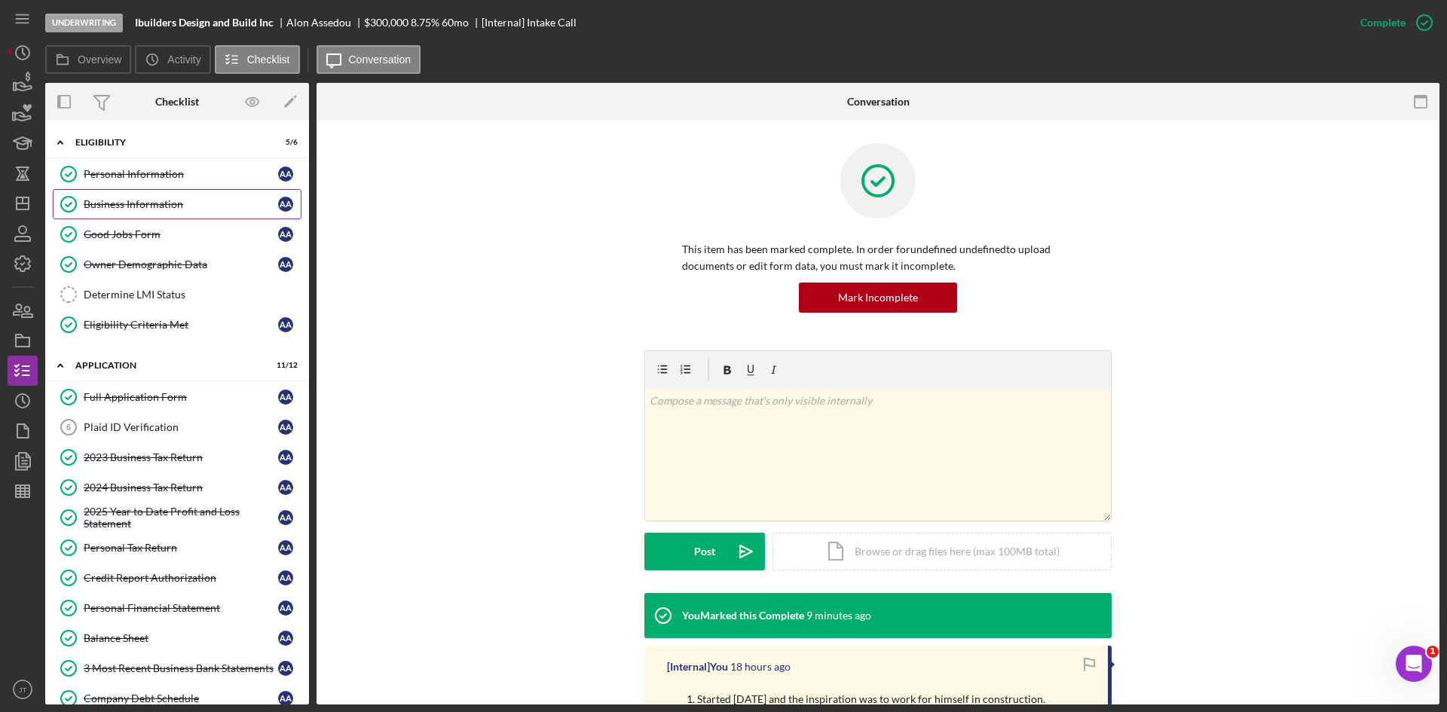
click at [141, 189] on link "Business Information Business Information A A" at bounding box center [177, 204] width 249 height 30
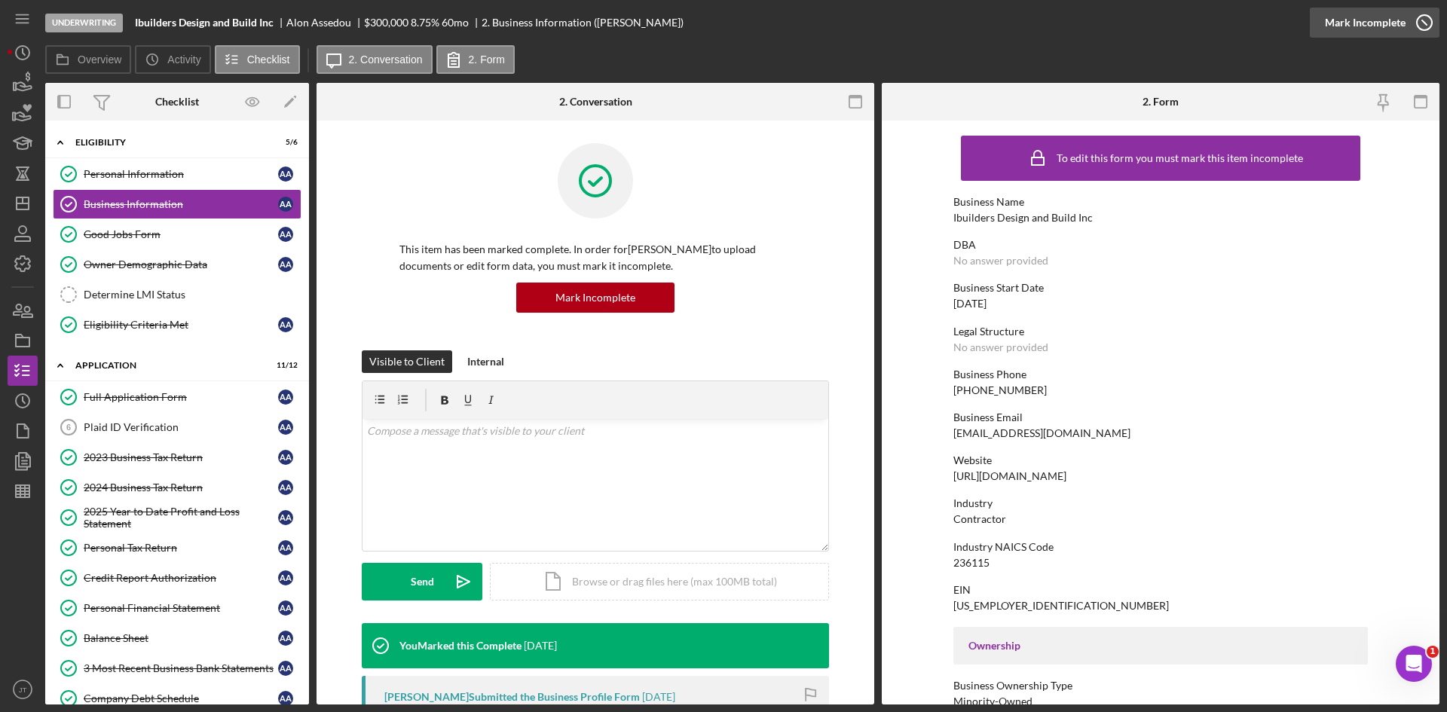
click at [1396, 17] on div "Mark Incomplete" at bounding box center [1365, 23] width 81 height 30
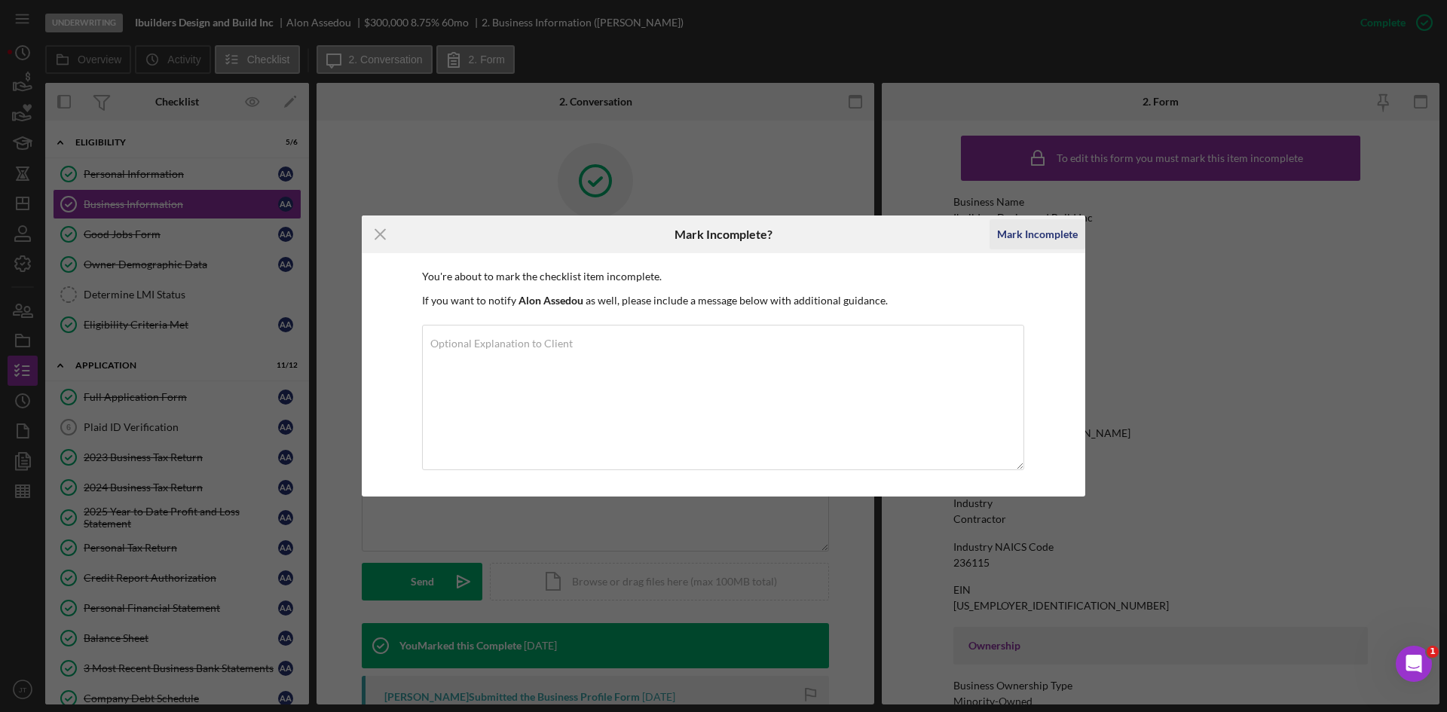
click at [1026, 247] on div "Mark Incomplete" at bounding box center [1037, 234] width 81 height 30
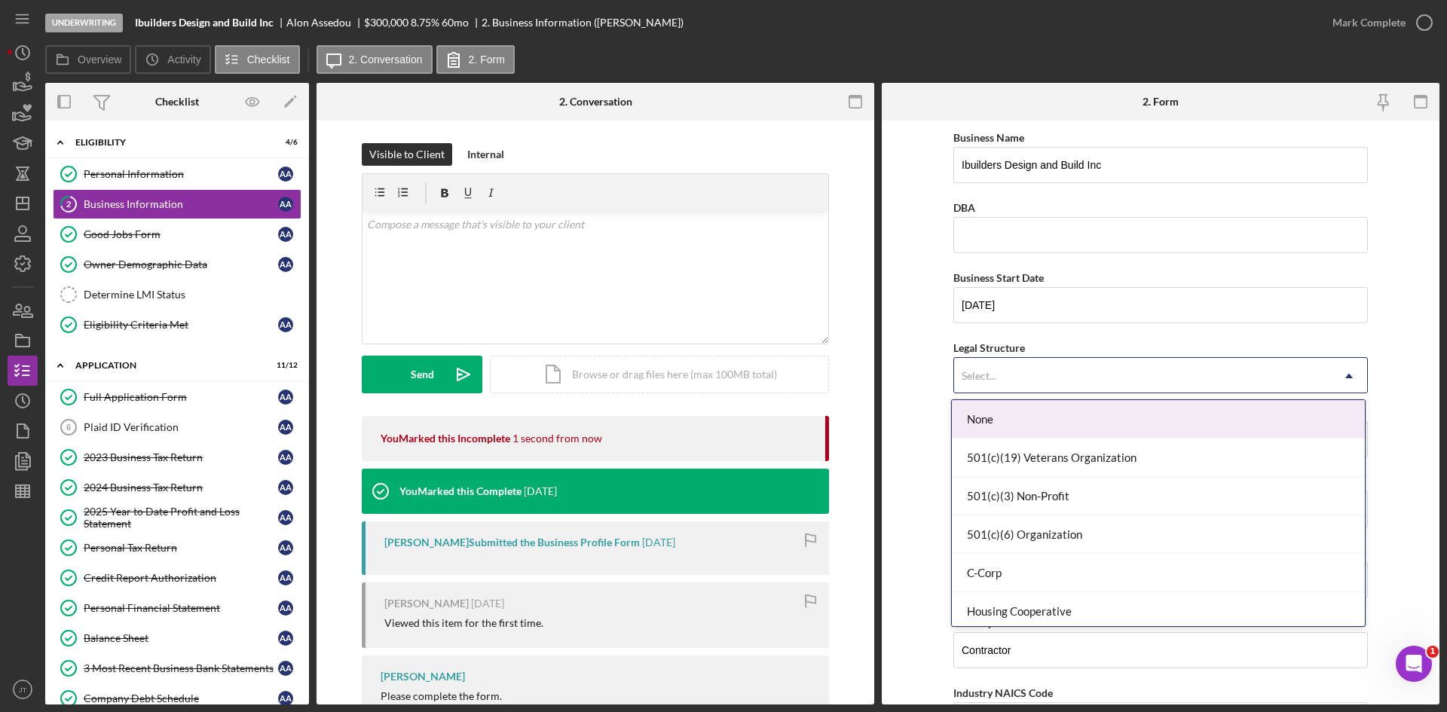
click at [1029, 384] on div "Select..." at bounding box center [1142, 376] width 377 height 35
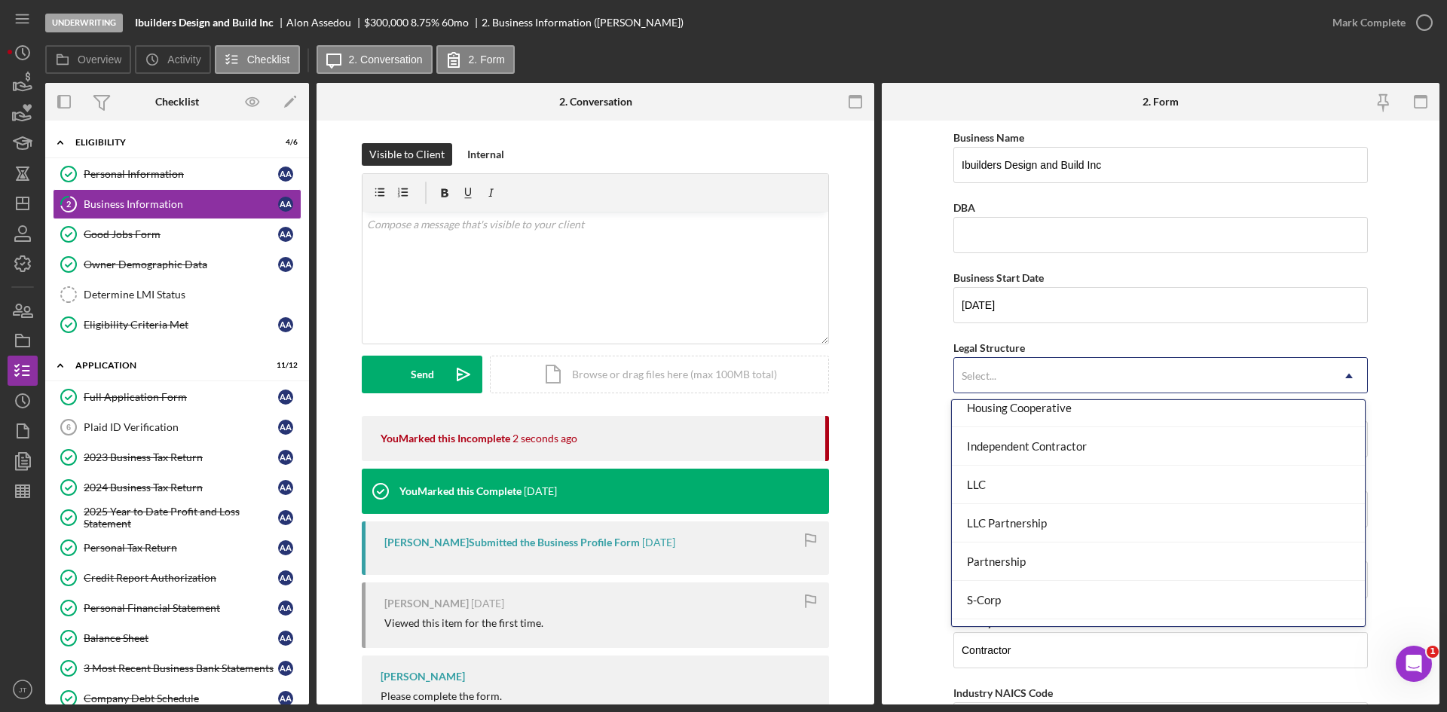
scroll to position [205, 0]
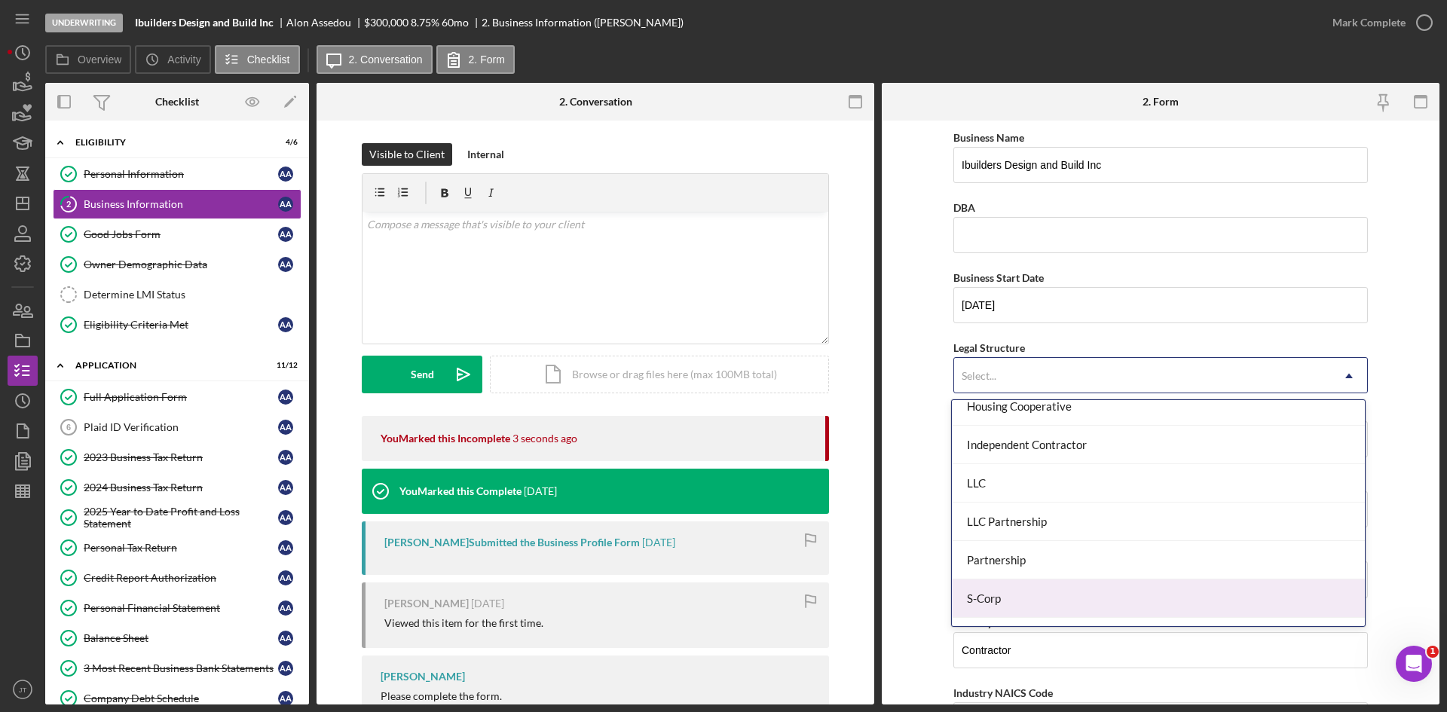
click at [992, 599] on div "S-Corp" at bounding box center [1158, 599] width 413 height 38
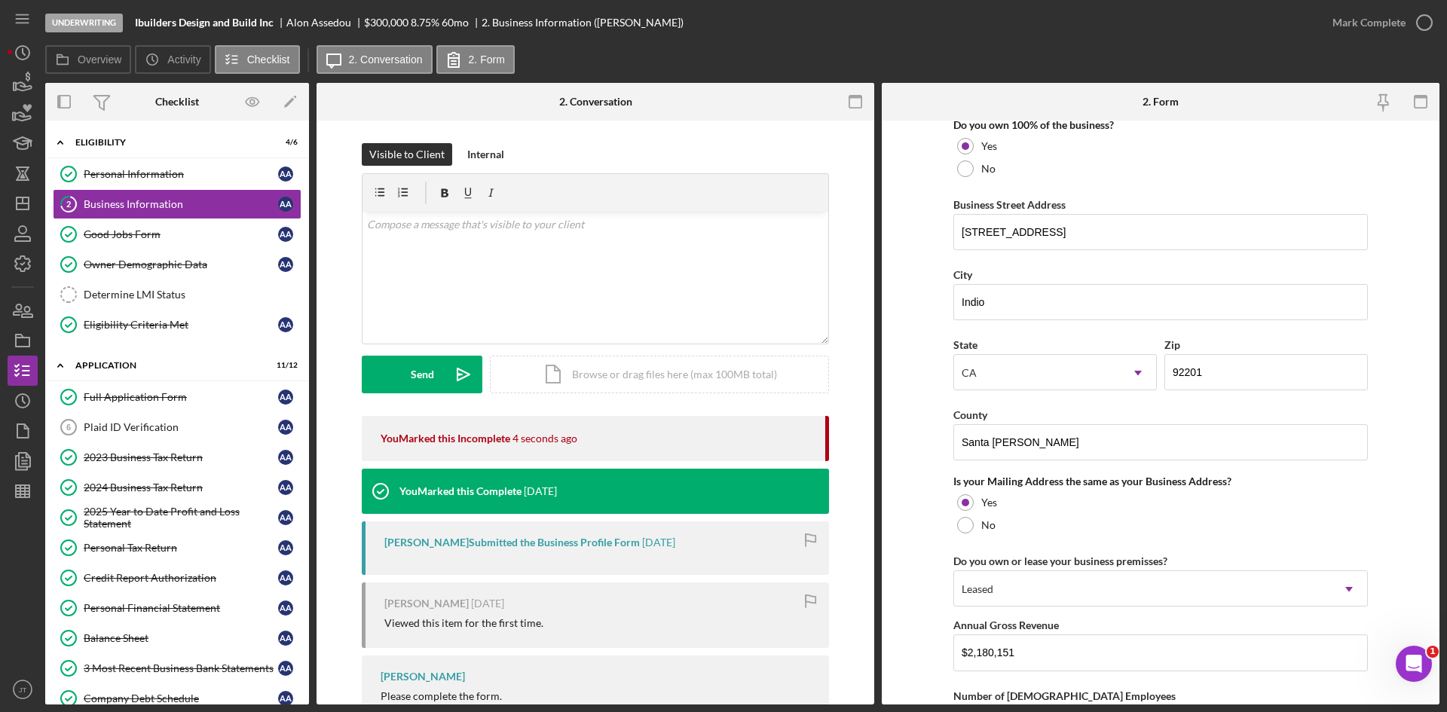
scroll to position [1089, 0]
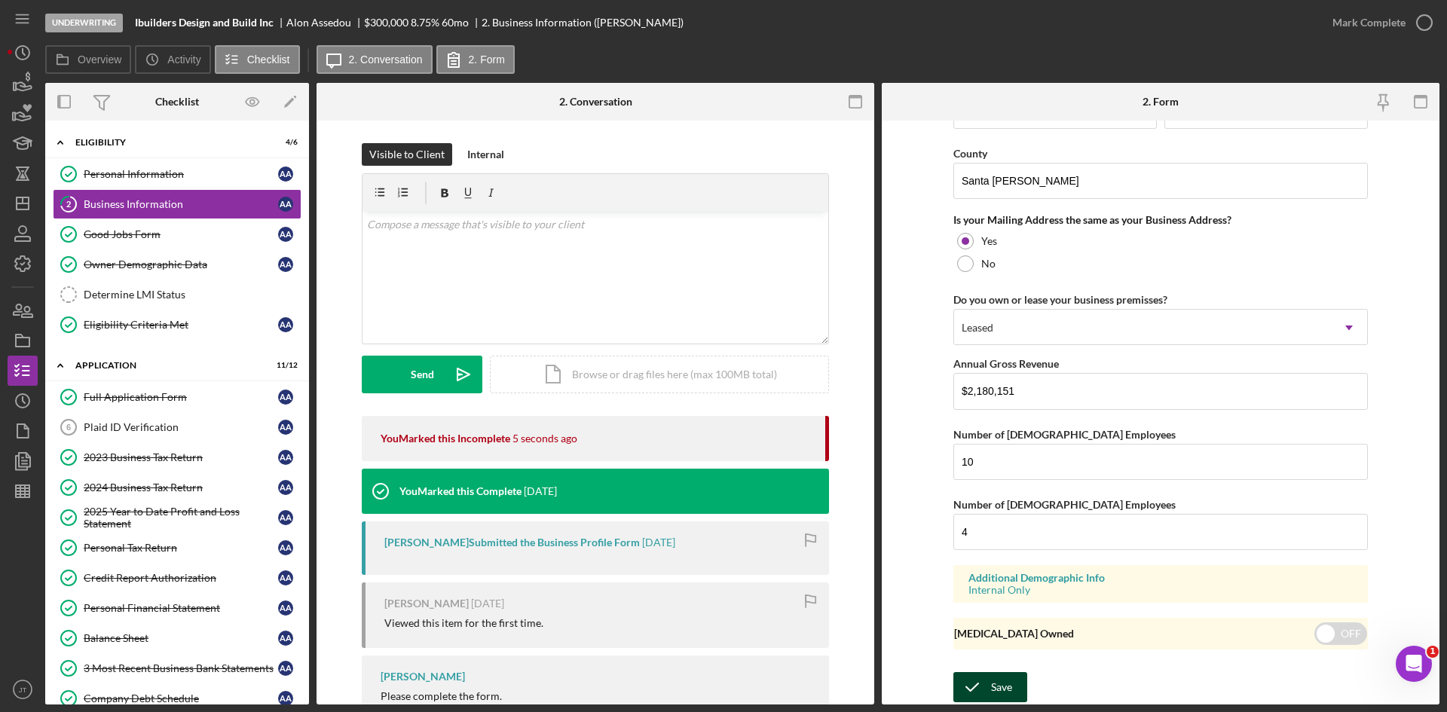
click at [976, 676] on icon "submit" at bounding box center [973, 688] width 38 height 38
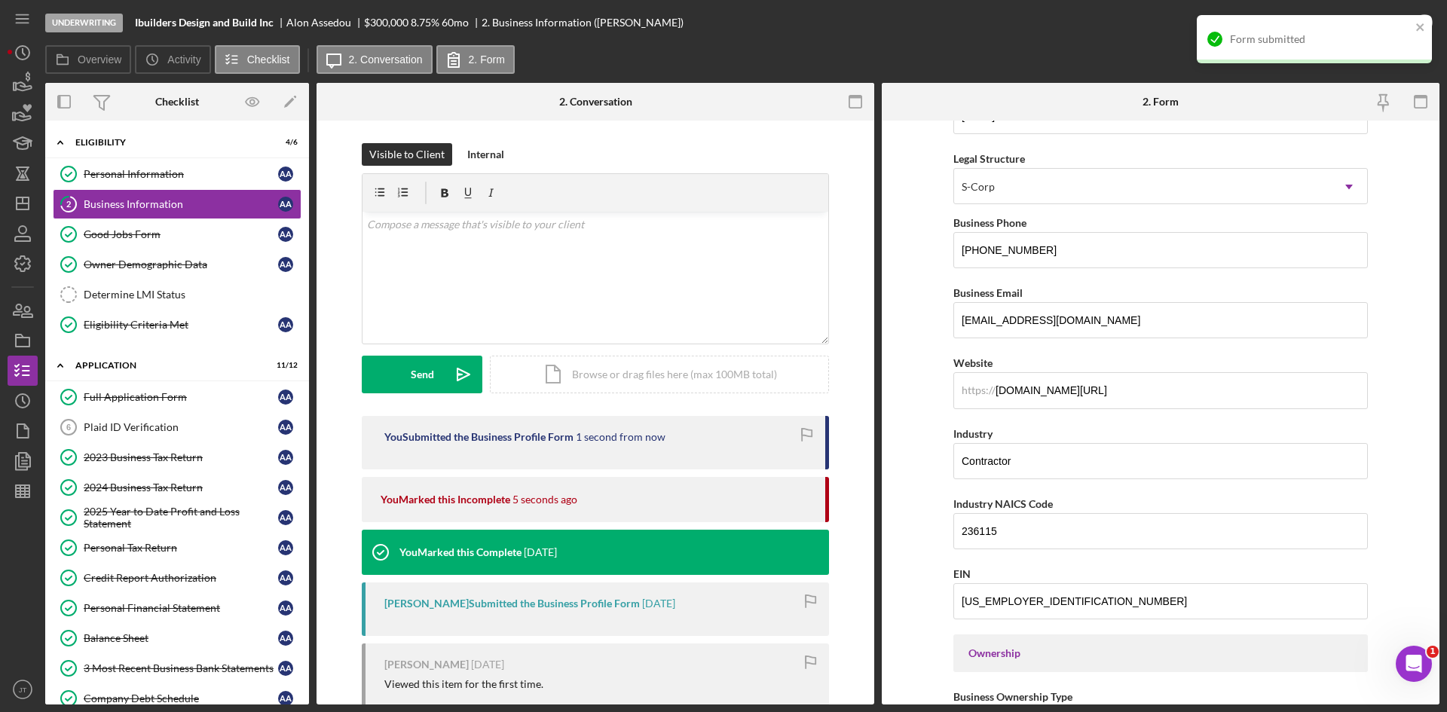
scroll to position [0, 0]
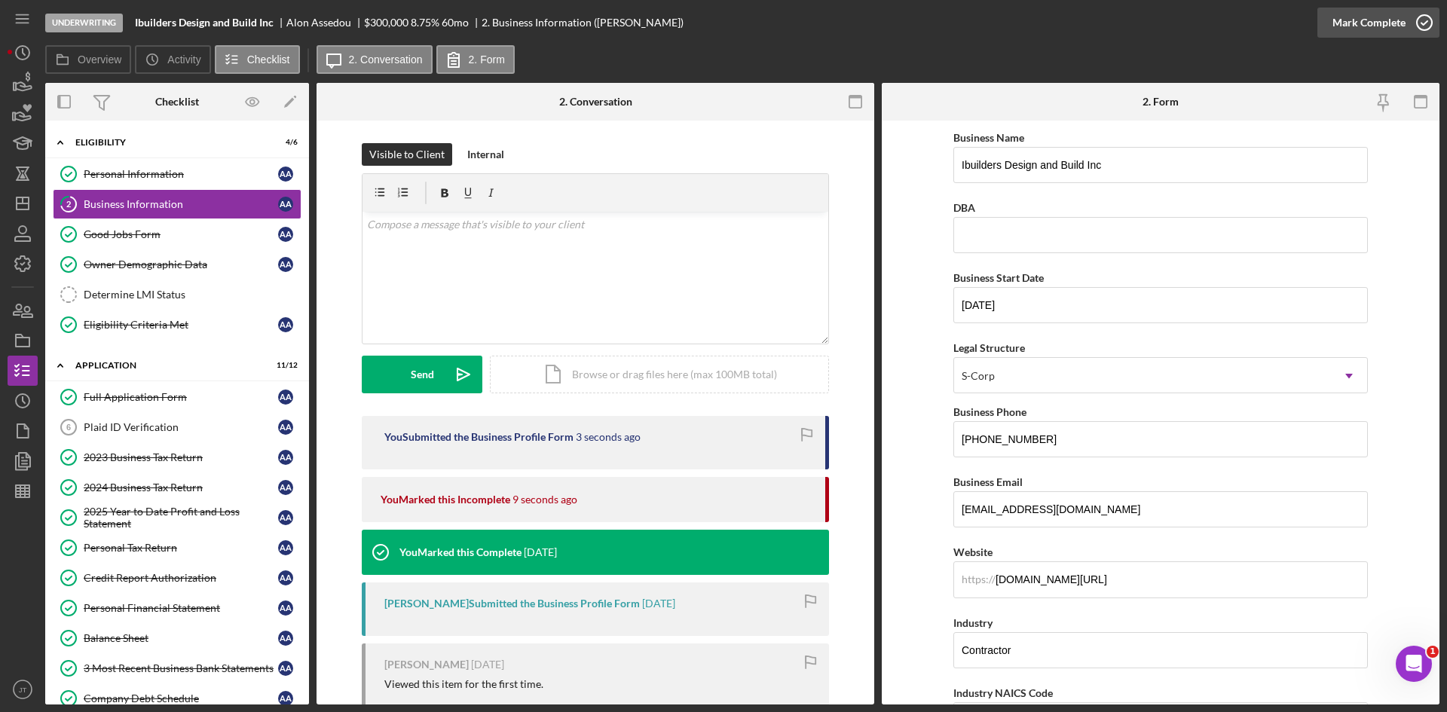
click at [1384, 20] on div "Mark Complete" at bounding box center [1369, 23] width 73 height 30
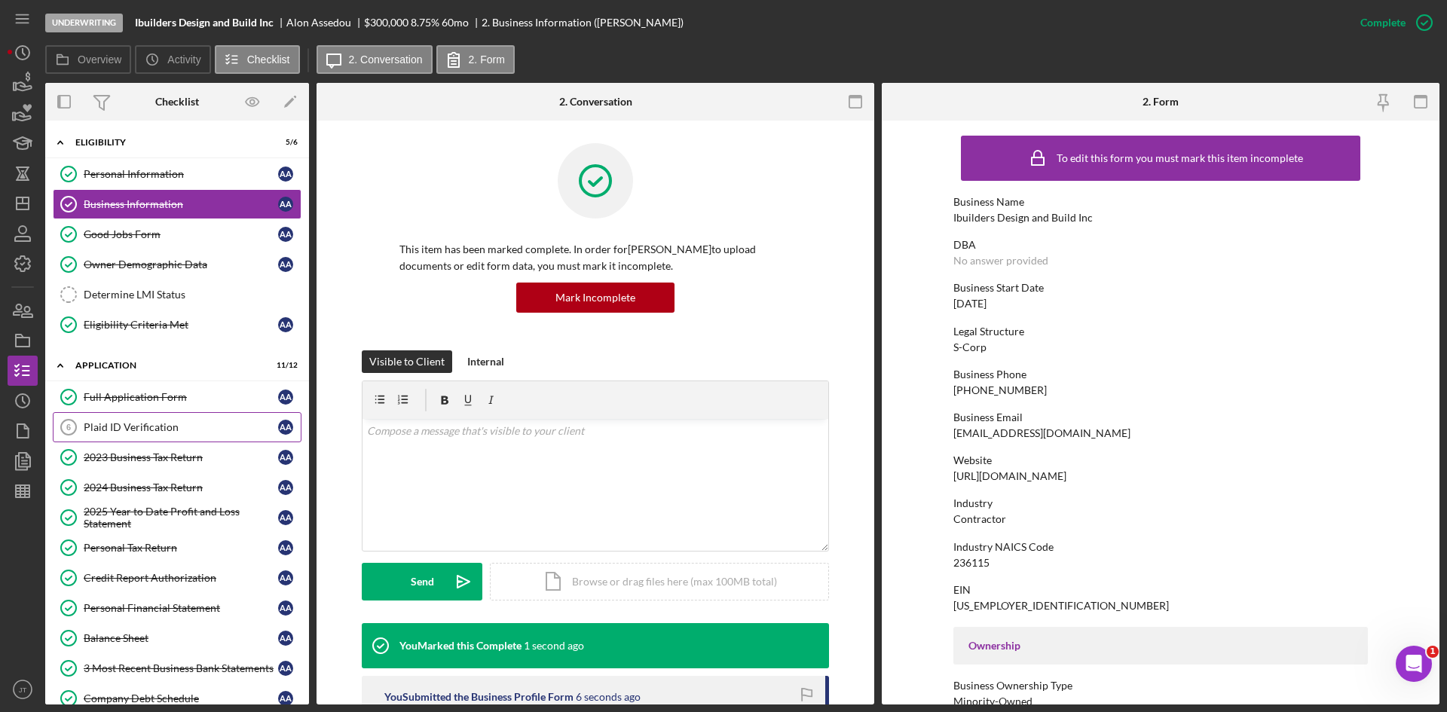
click at [138, 421] on div "Plaid ID Verification" at bounding box center [181, 427] width 194 height 12
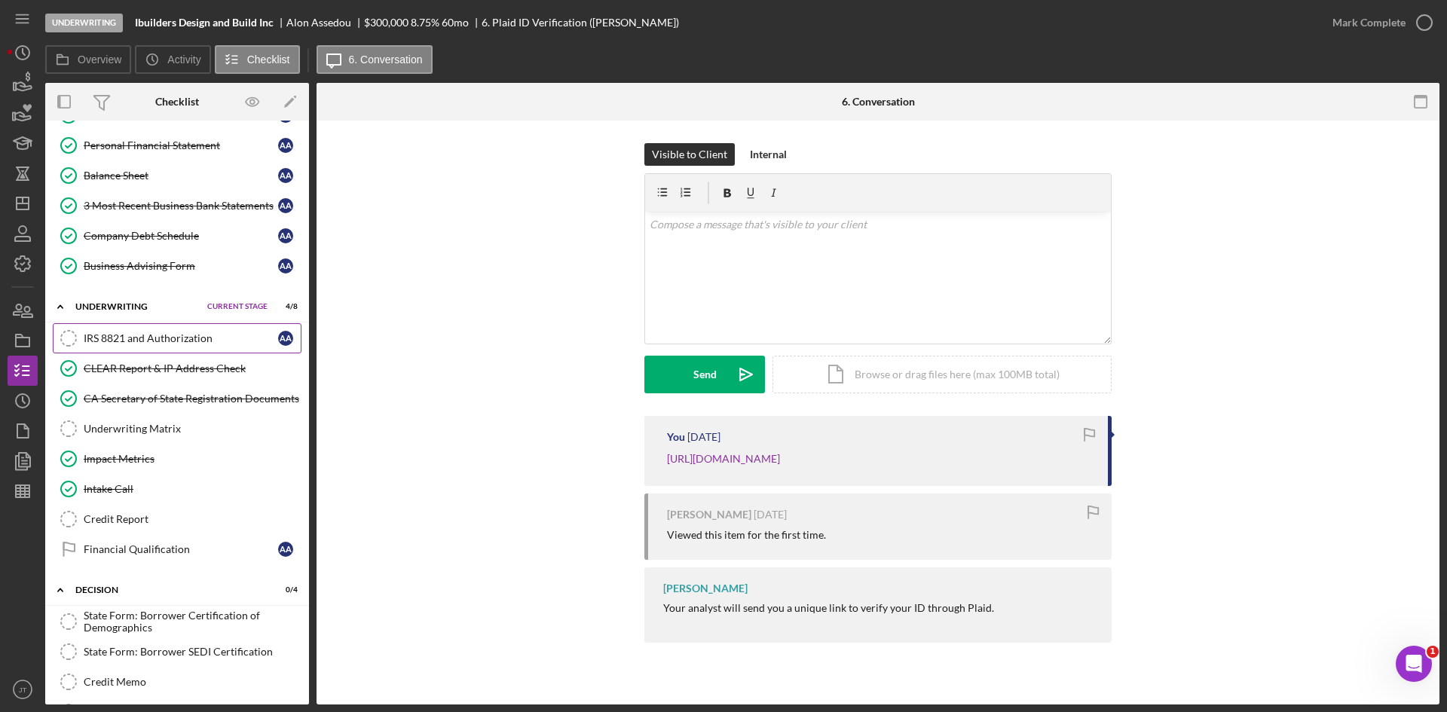
scroll to position [464, 0]
click at [144, 522] on div "Credit Report" at bounding box center [192, 519] width 217 height 12
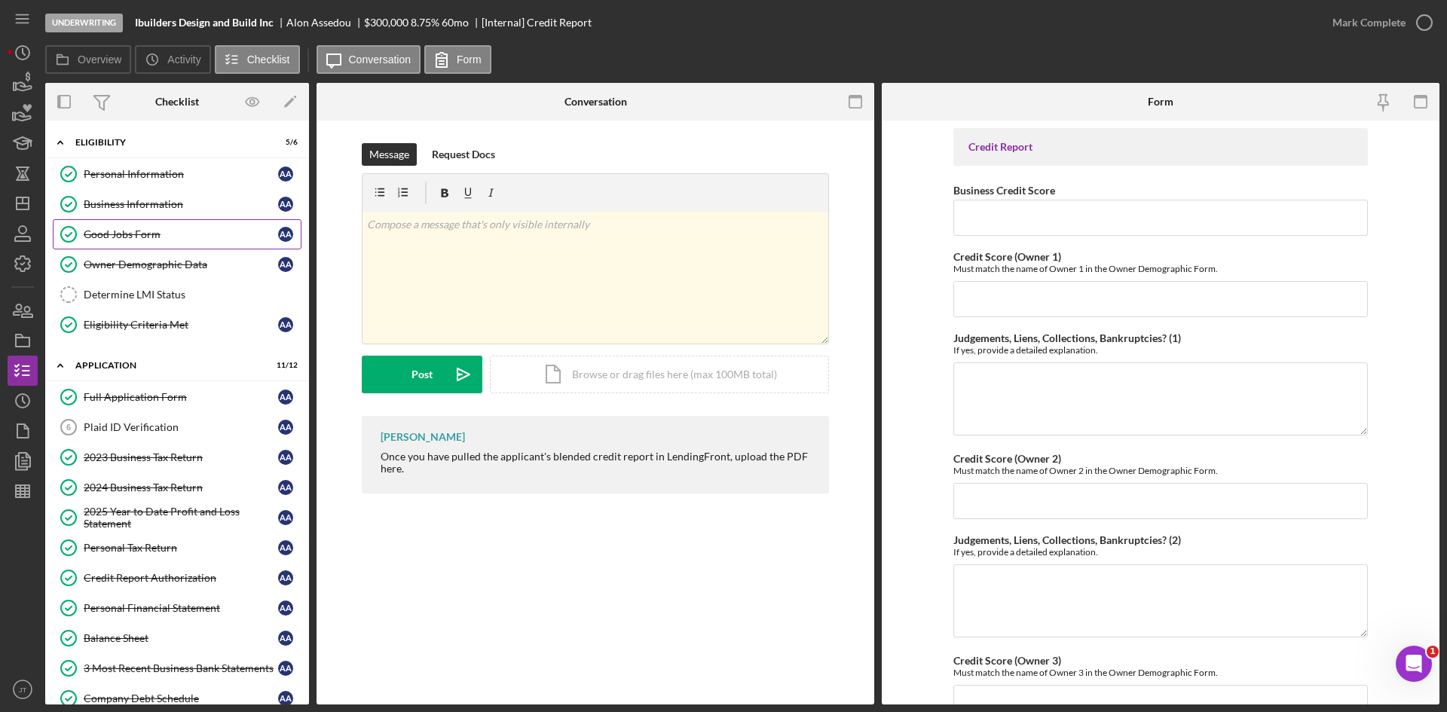
click at [160, 239] on div "Good Jobs Form" at bounding box center [181, 234] width 194 height 12
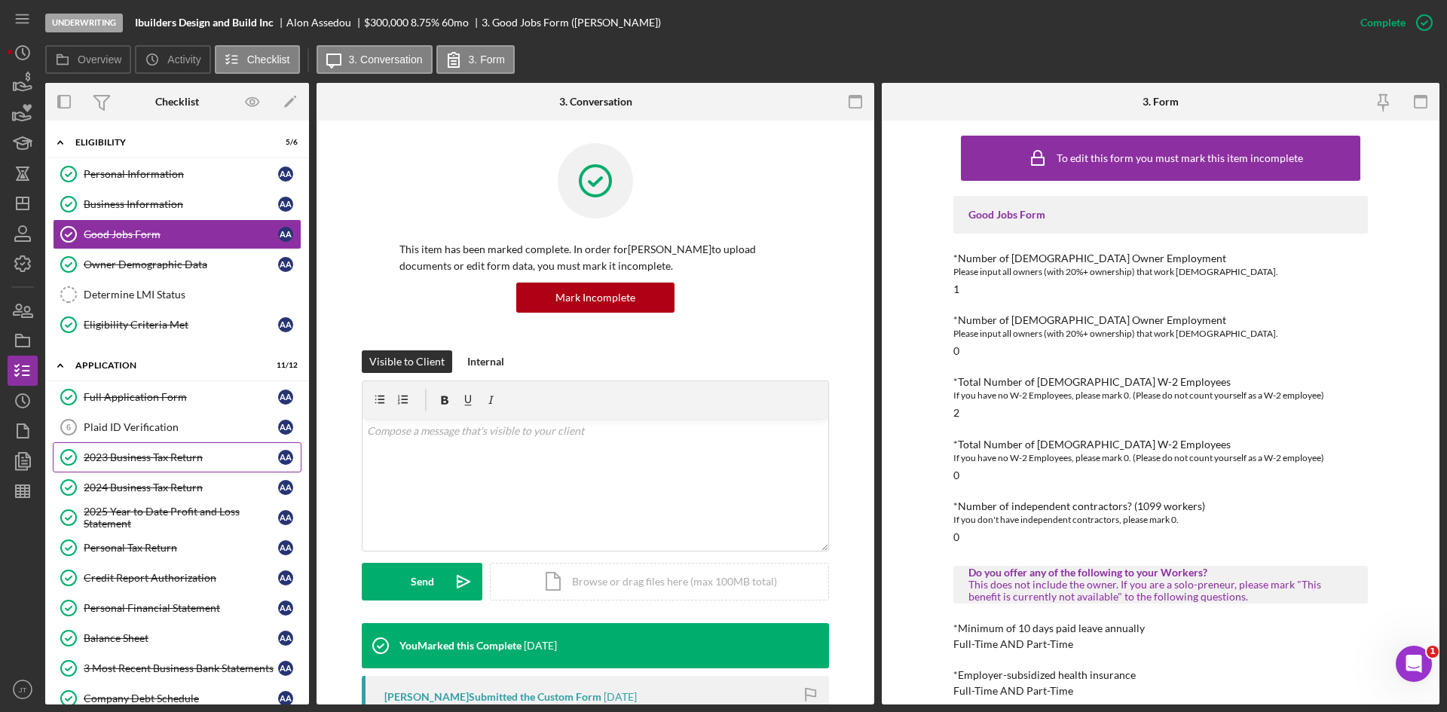
click at [149, 454] on div "2023 Business Tax Return" at bounding box center [181, 458] width 194 height 12
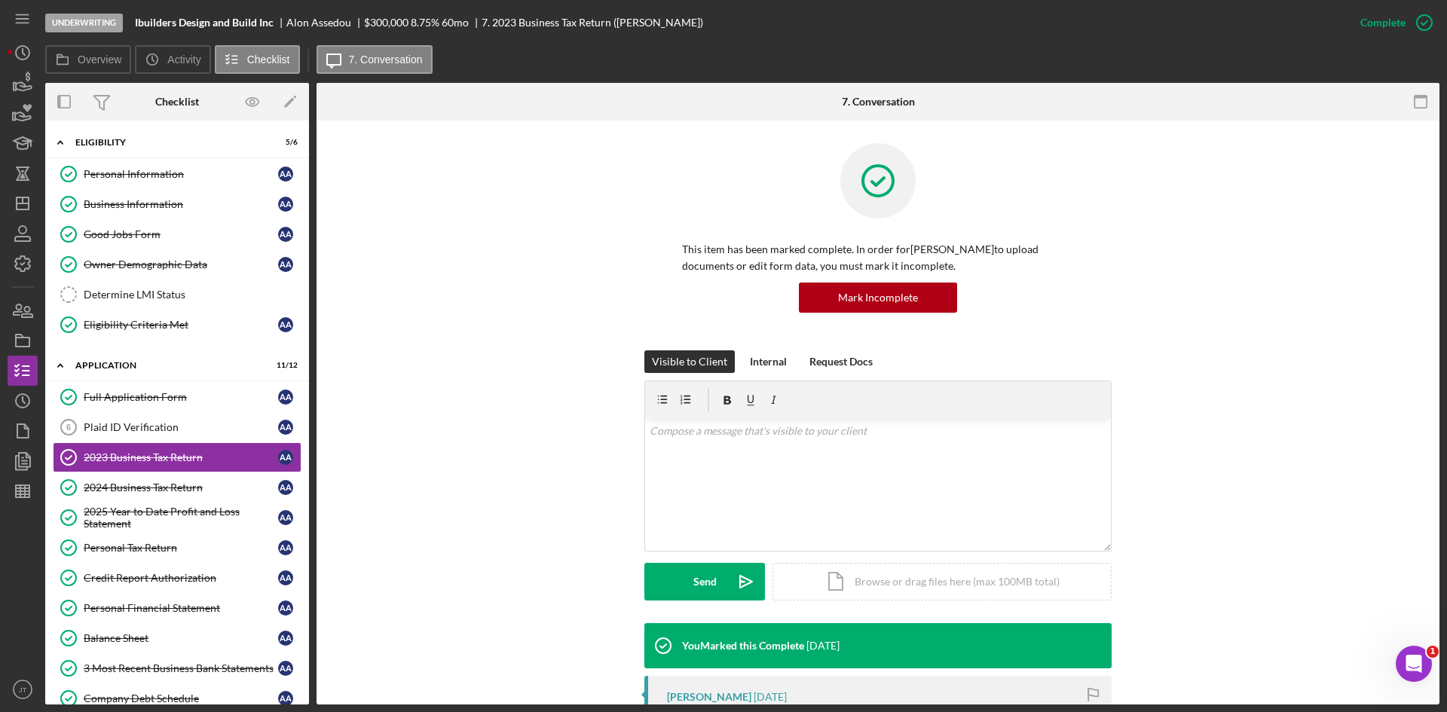
scroll to position [317, 0]
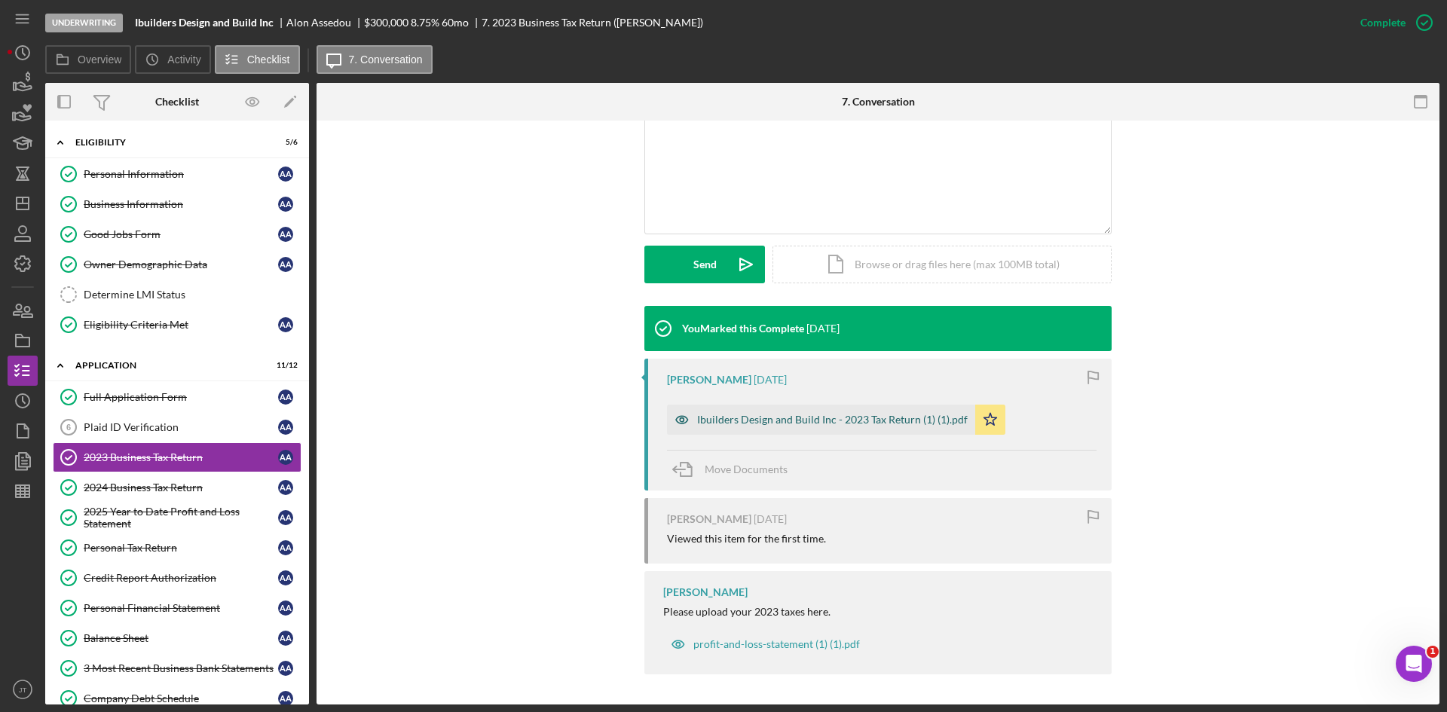
click at [776, 409] on div "Ibuilders Design and Build Inc - 2023 Tax Return (1) (1).pdf" at bounding box center [821, 420] width 308 height 30
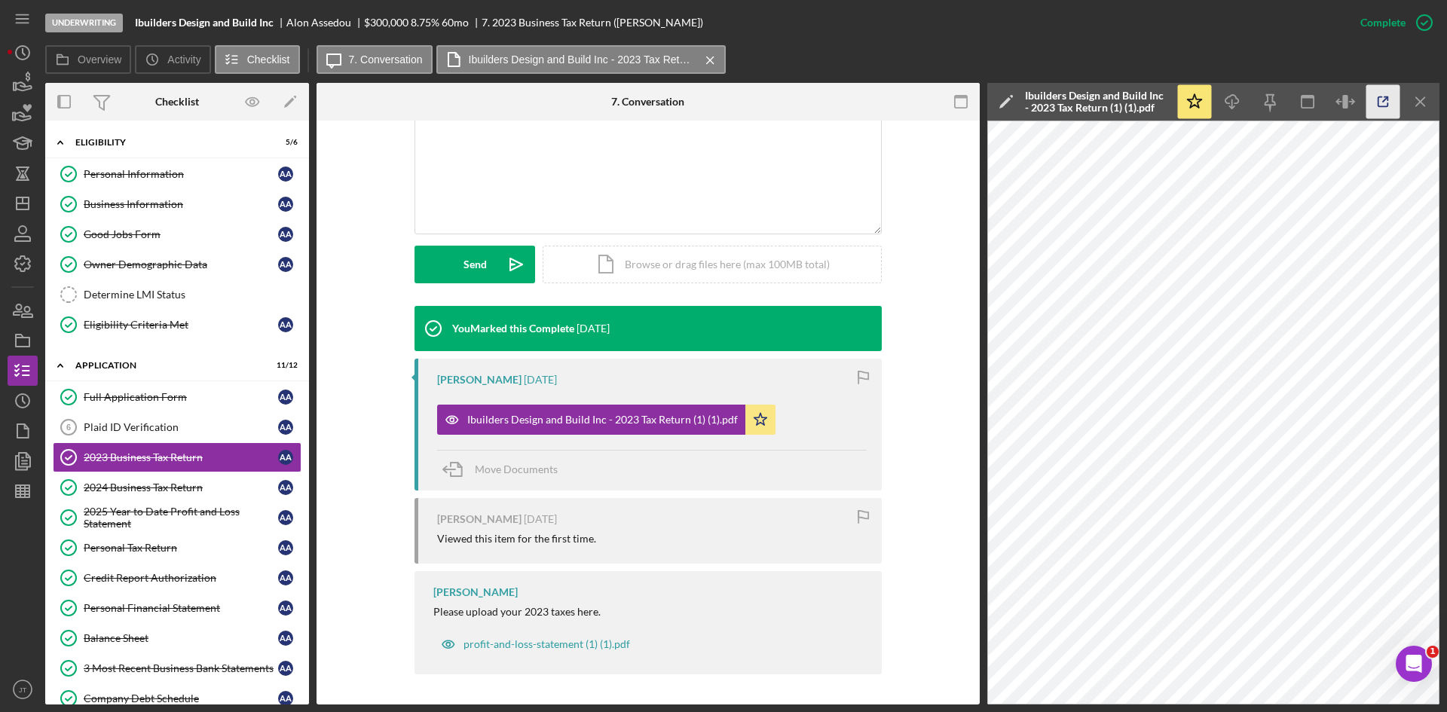
click at [1374, 96] on icon "button" at bounding box center [1384, 102] width 34 height 34
click at [143, 501] on link "2024 Business Tax Return 2024 Business Tax Return A A" at bounding box center [177, 488] width 249 height 30
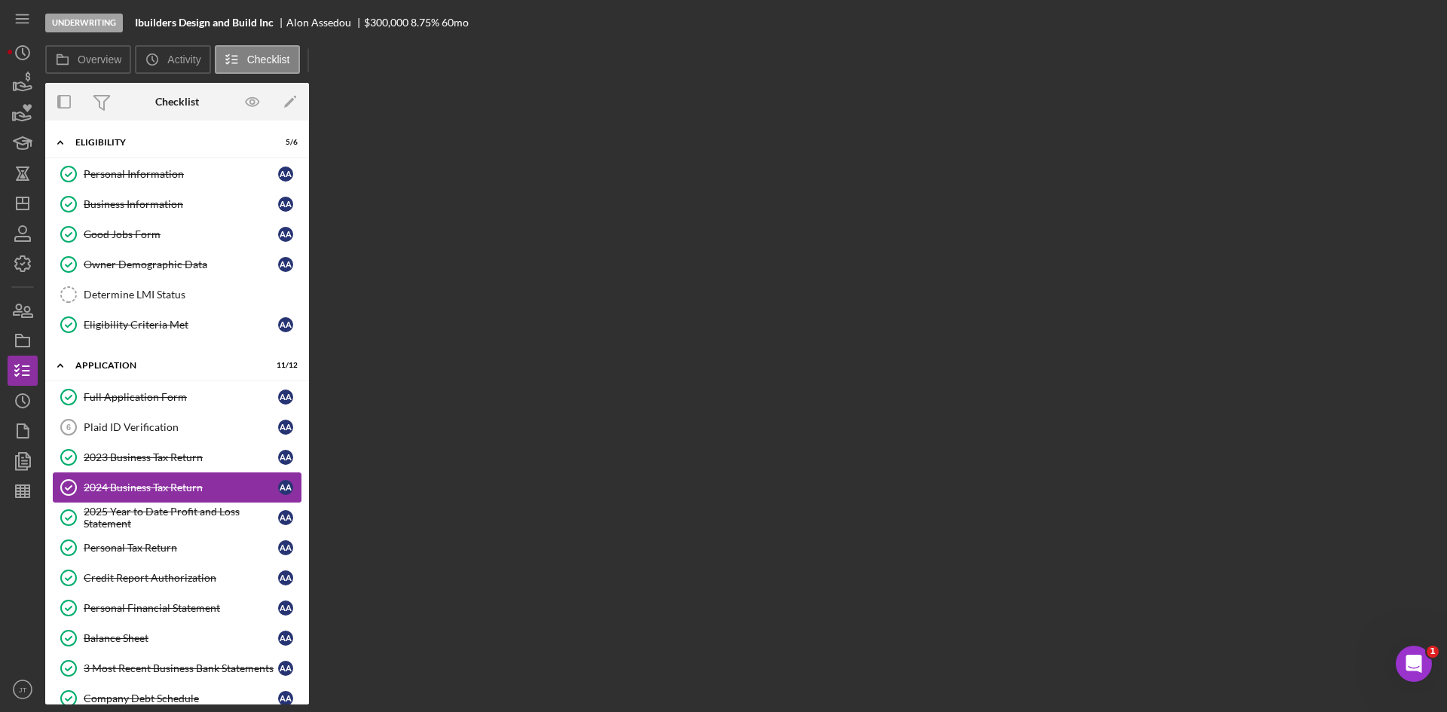
click at [143, 501] on link "2024 Business Tax Return 2024 Business Tax Return A A" at bounding box center [177, 488] width 249 height 30
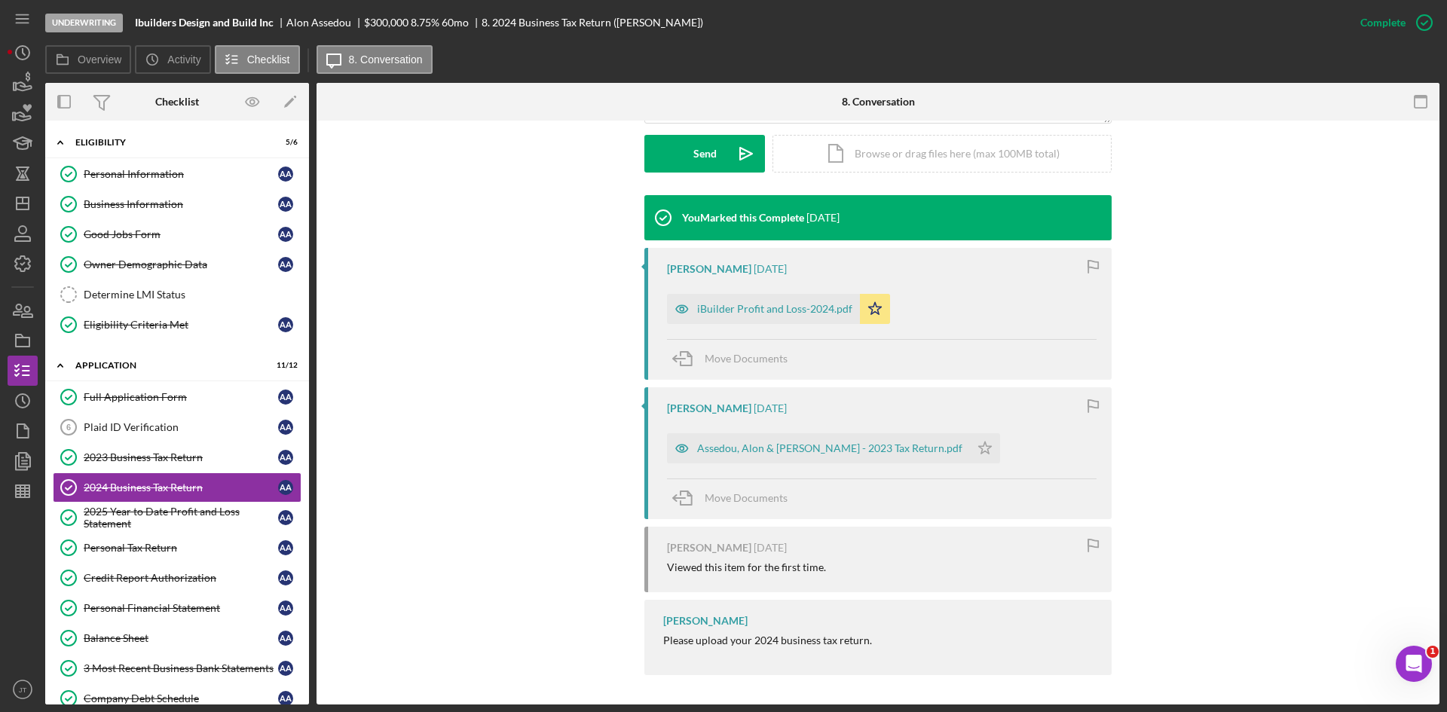
scroll to position [429, 0]
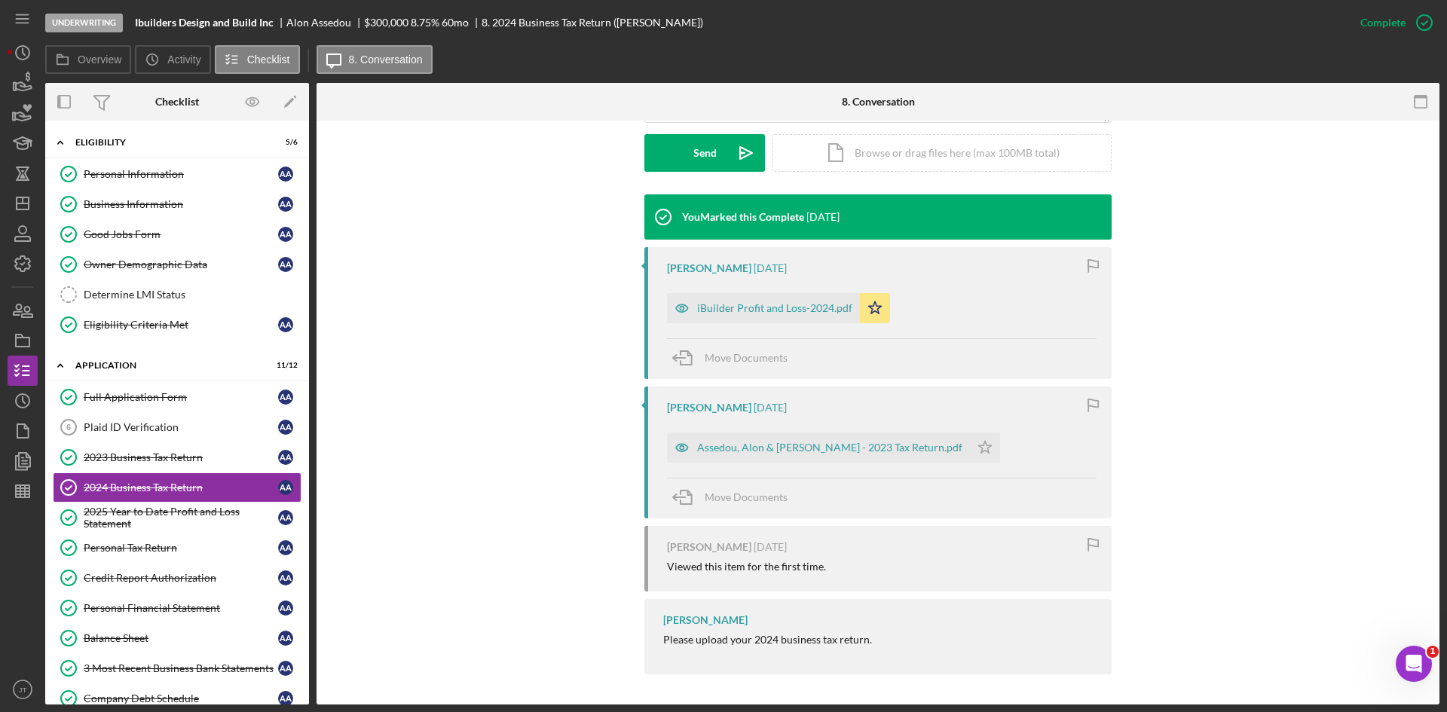
click at [750, 324] on div "Alon Assedou 4 weeks ago iBuilder Profit and Loss-2024.pdf Icon/Star Move Docum…" at bounding box center [878, 313] width 467 height 132
click at [761, 304] on div "iBuilder Profit and Loss-2024.pdf" at bounding box center [774, 308] width 155 height 12
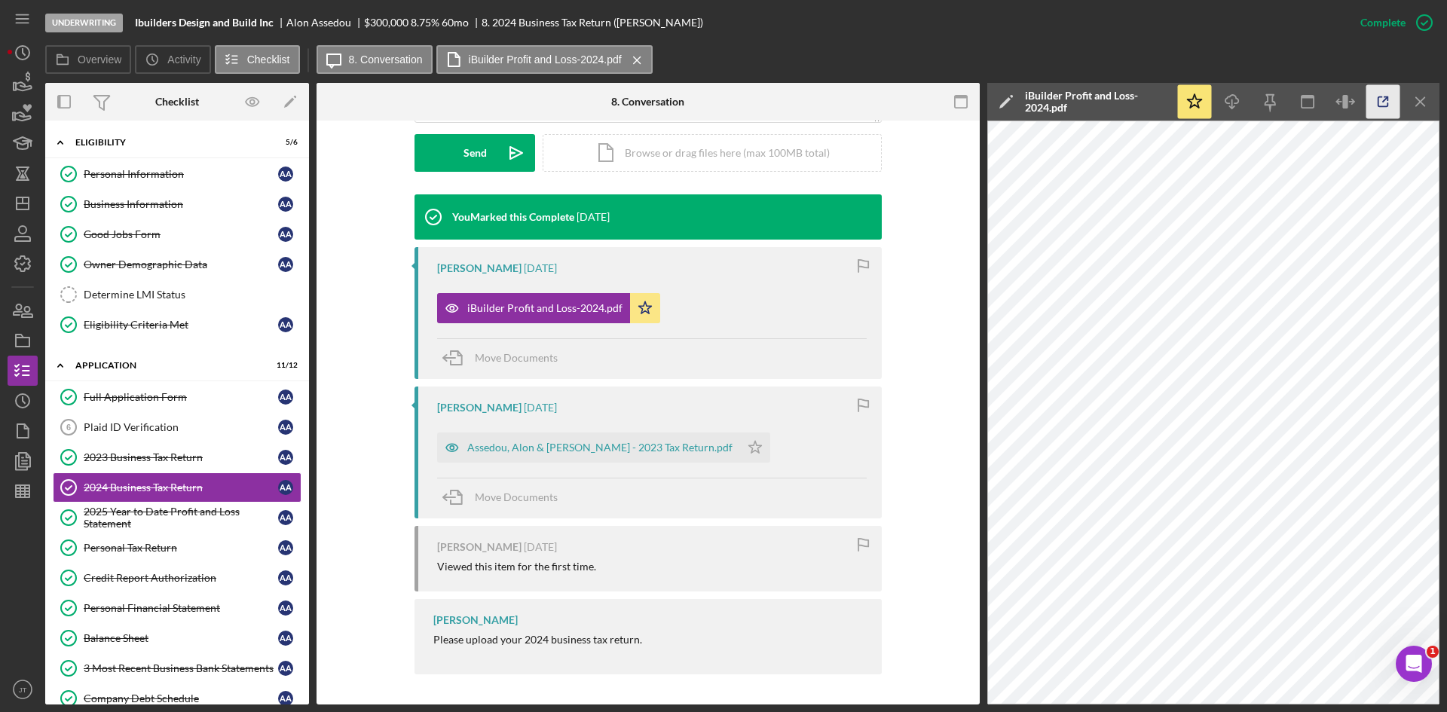
click at [1391, 111] on icon "button" at bounding box center [1384, 102] width 34 height 34
click at [176, 517] on div "2025 Year to Date Profit and Loss Statement" at bounding box center [181, 518] width 194 height 24
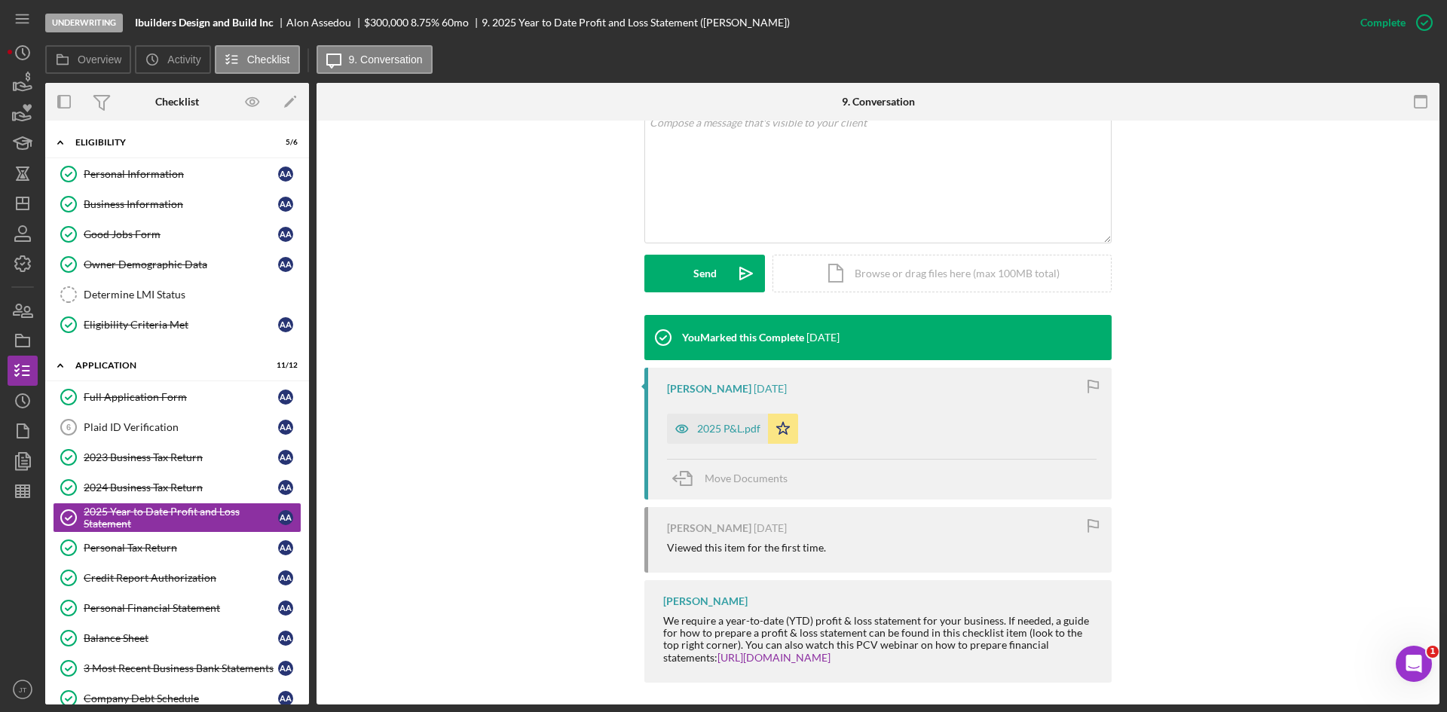
scroll to position [317, 0]
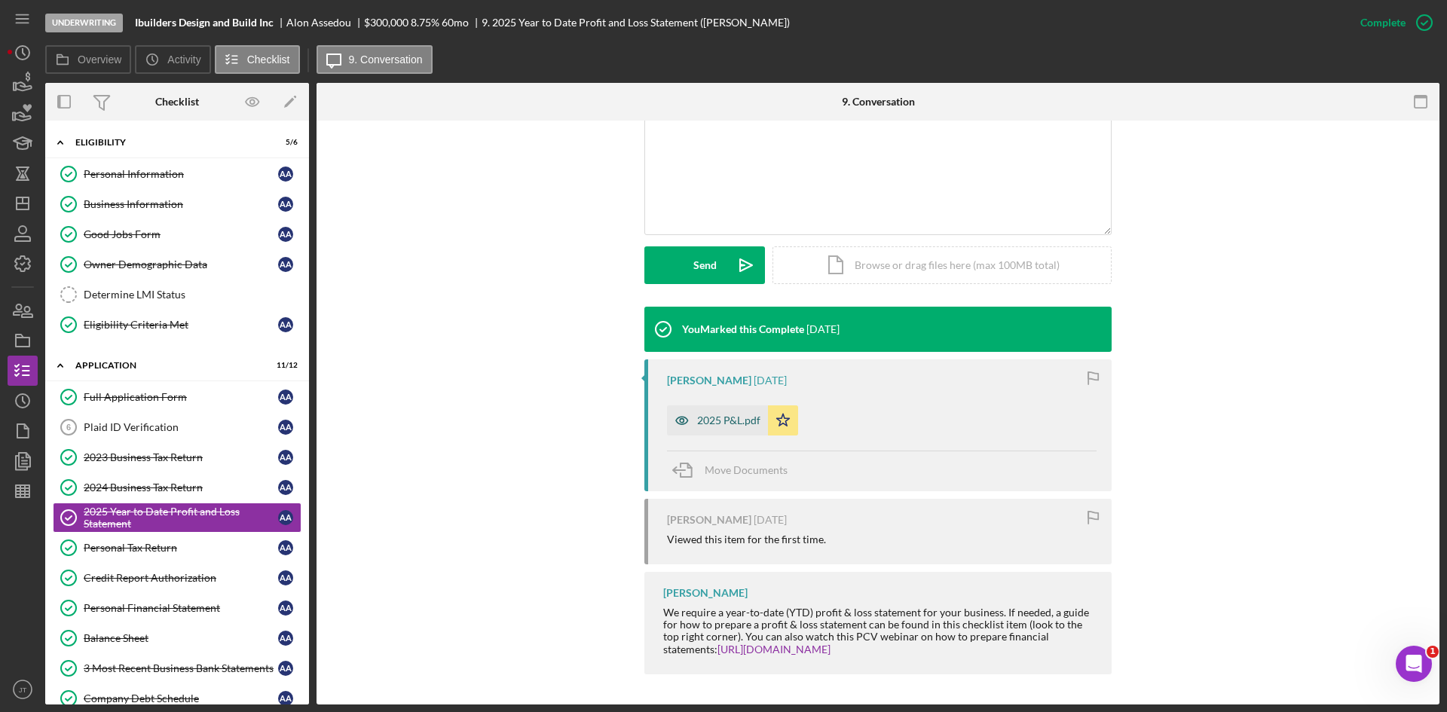
click at [724, 419] on div "2025 P&L.pdf" at bounding box center [728, 421] width 63 height 12
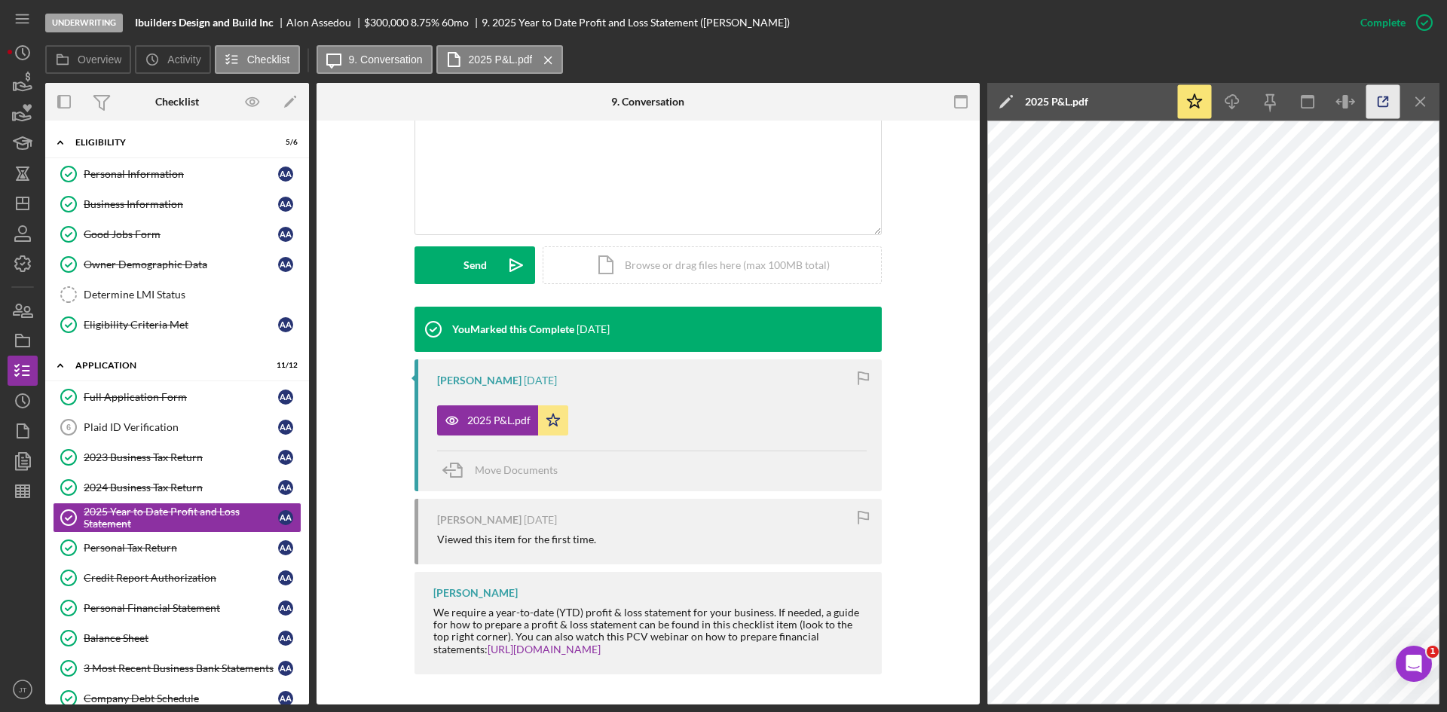
click at [1390, 85] on icon "button" at bounding box center [1384, 102] width 34 height 34
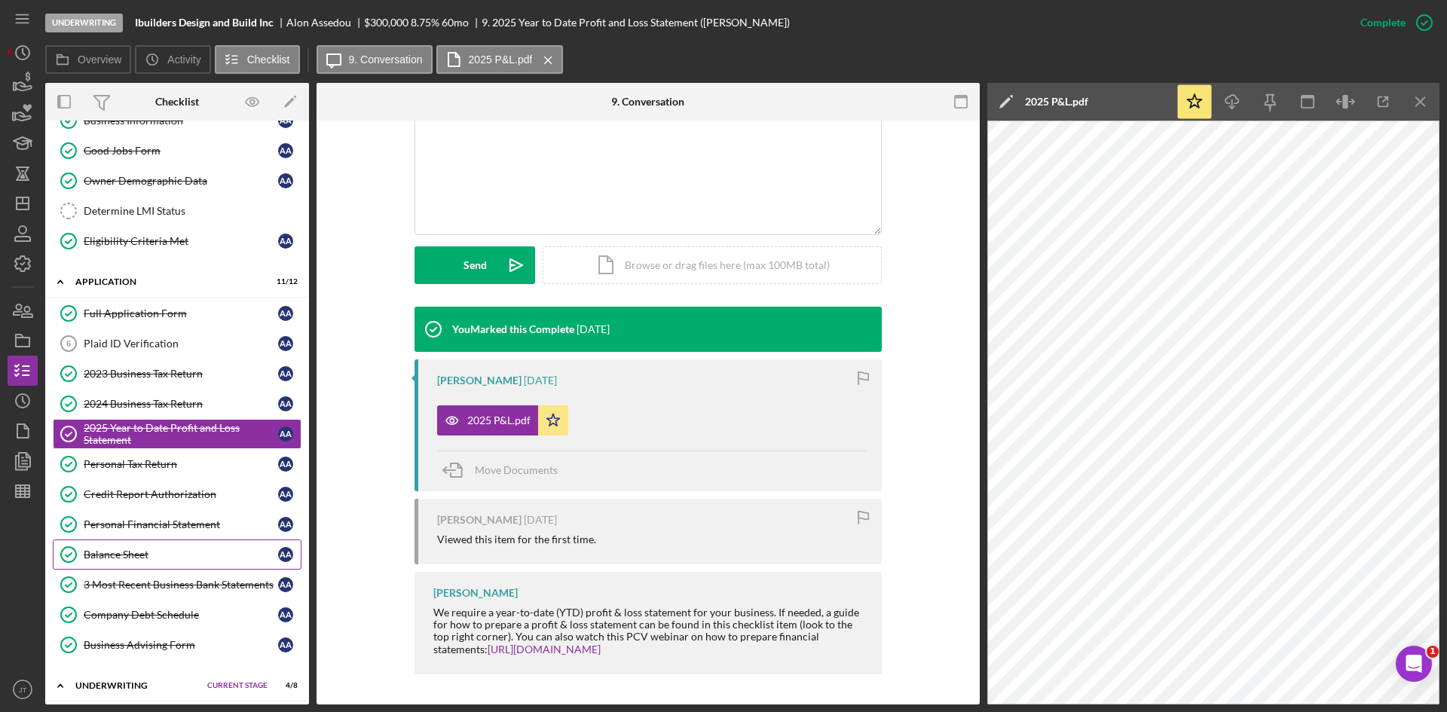
scroll to position [84, 0]
click at [150, 617] on div "Company Debt Schedule" at bounding box center [181, 614] width 194 height 12
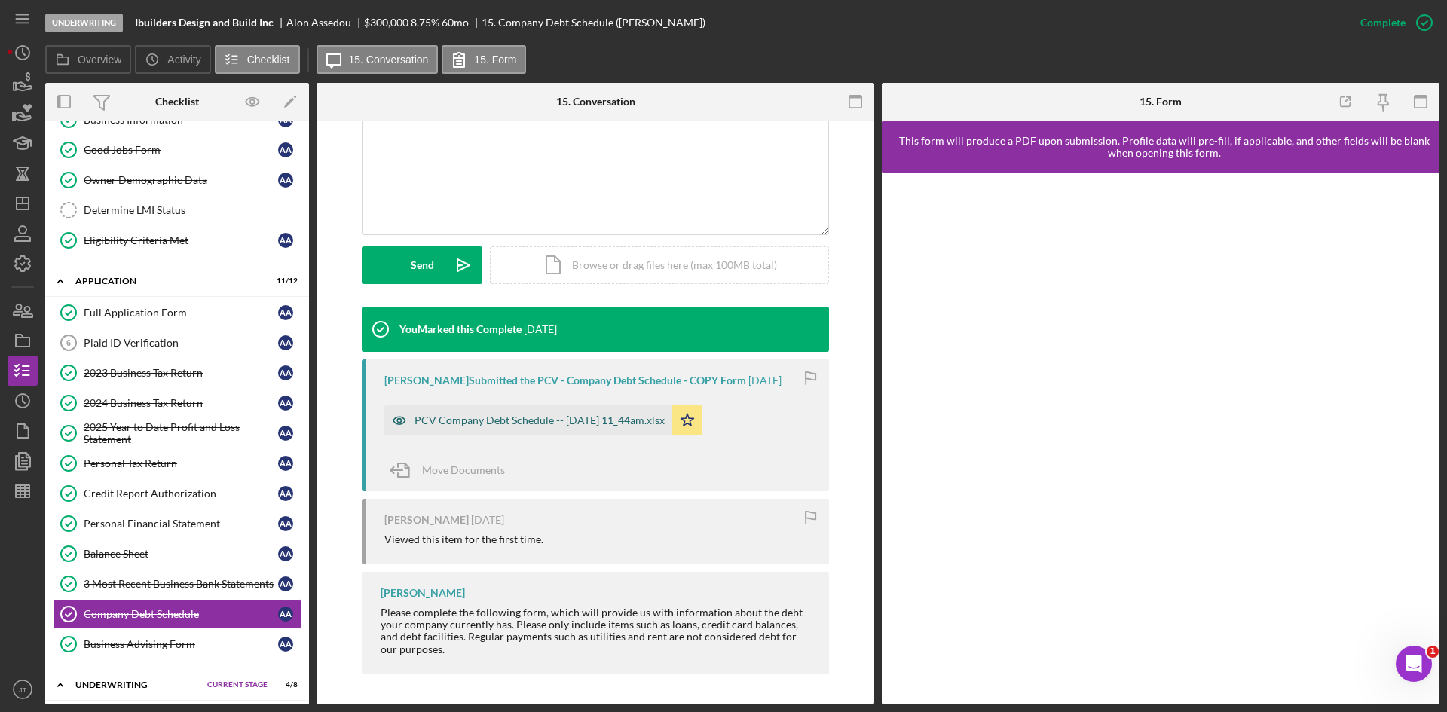
click at [595, 412] on div "PCV Company Debt Schedule -- 2025-09-23 11_44am.xlsx" at bounding box center [528, 421] width 288 height 30
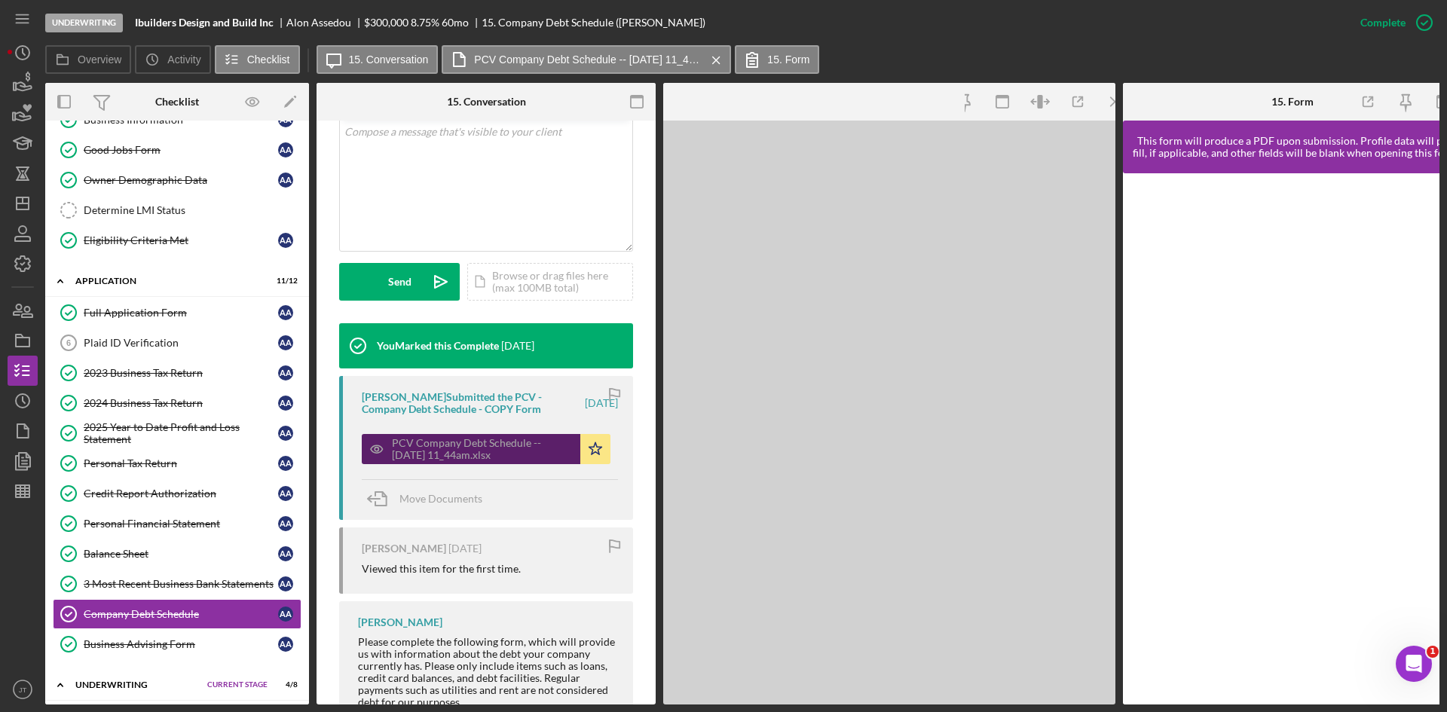
scroll to position [334, 0]
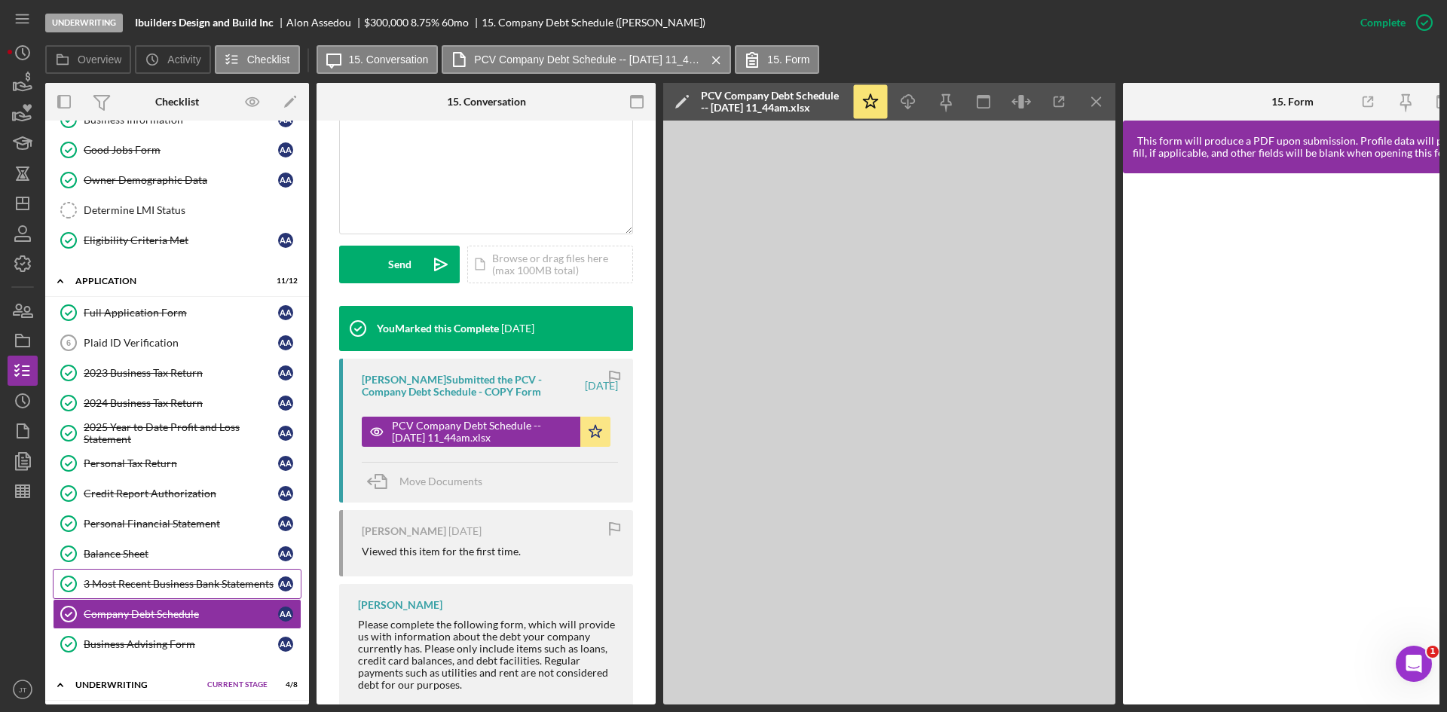
click at [120, 590] on div "3 Most Recent Business Bank Statements" at bounding box center [181, 584] width 194 height 12
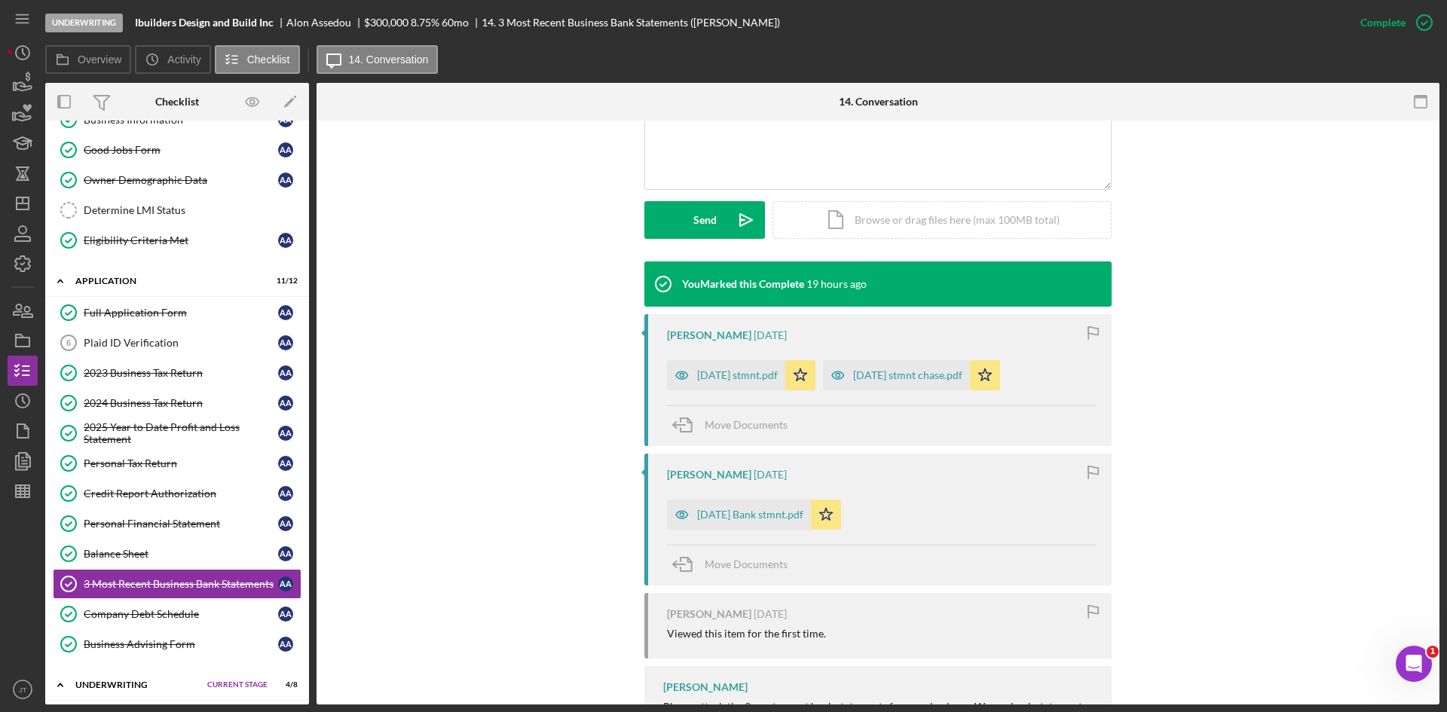
scroll to position [456, 0]
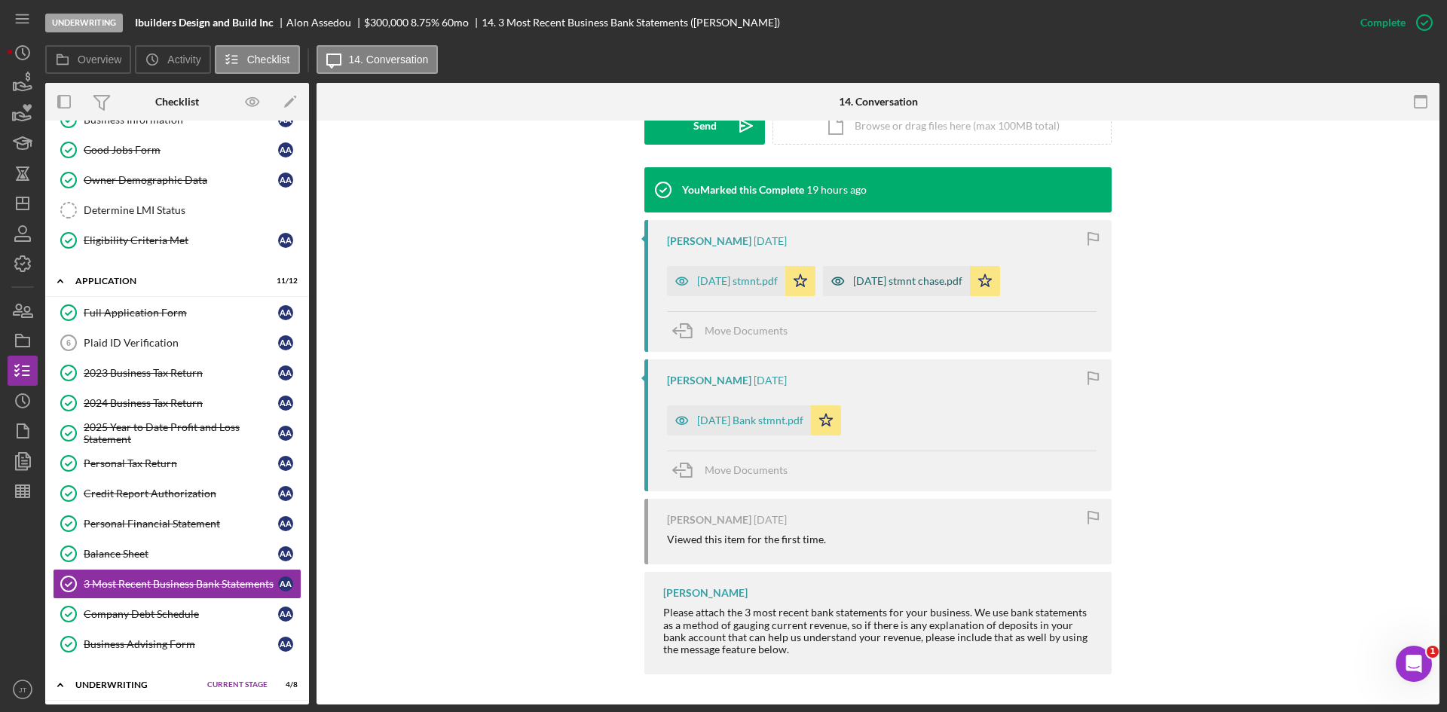
click at [896, 284] on div "2025 June stmnt chase.pdf" at bounding box center [907, 281] width 109 height 12
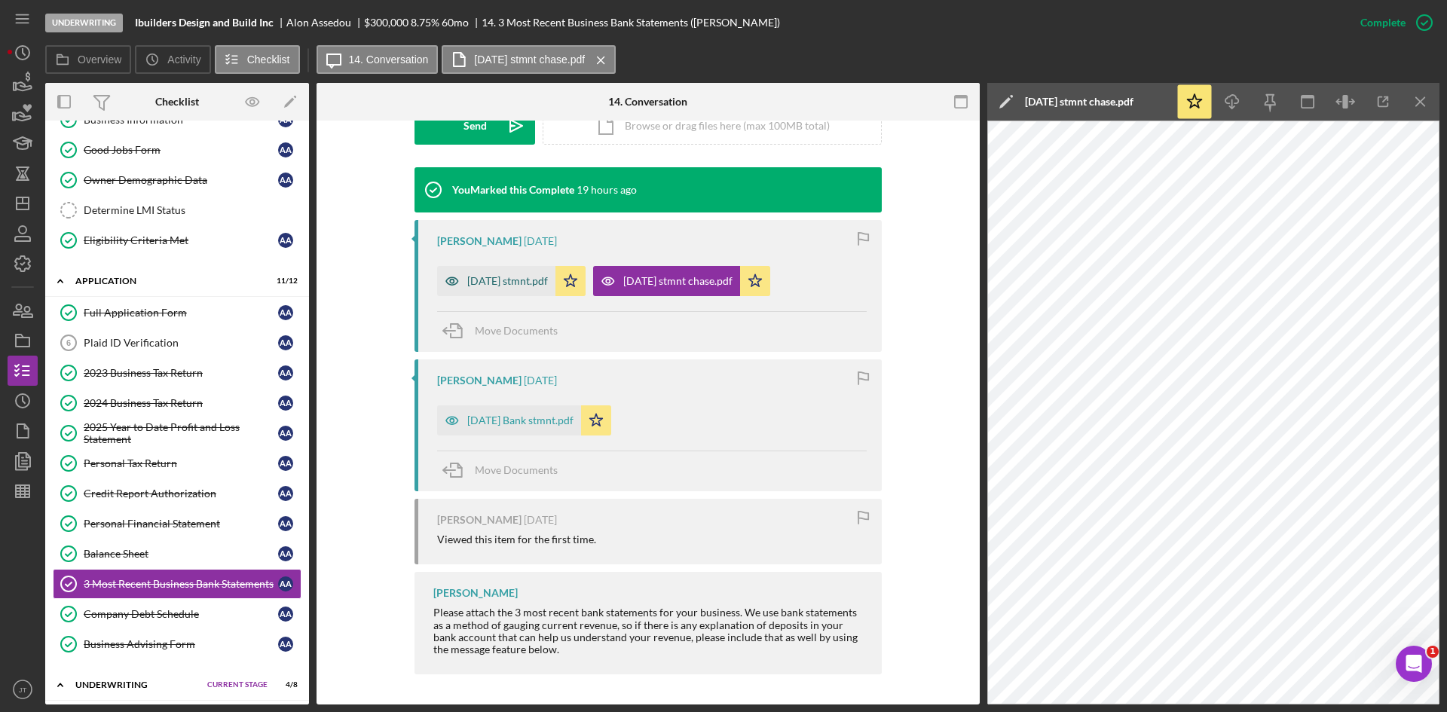
click at [522, 277] on div "2025 July stmnt.pdf" at bounding box center [507, 281] width 81 height 12
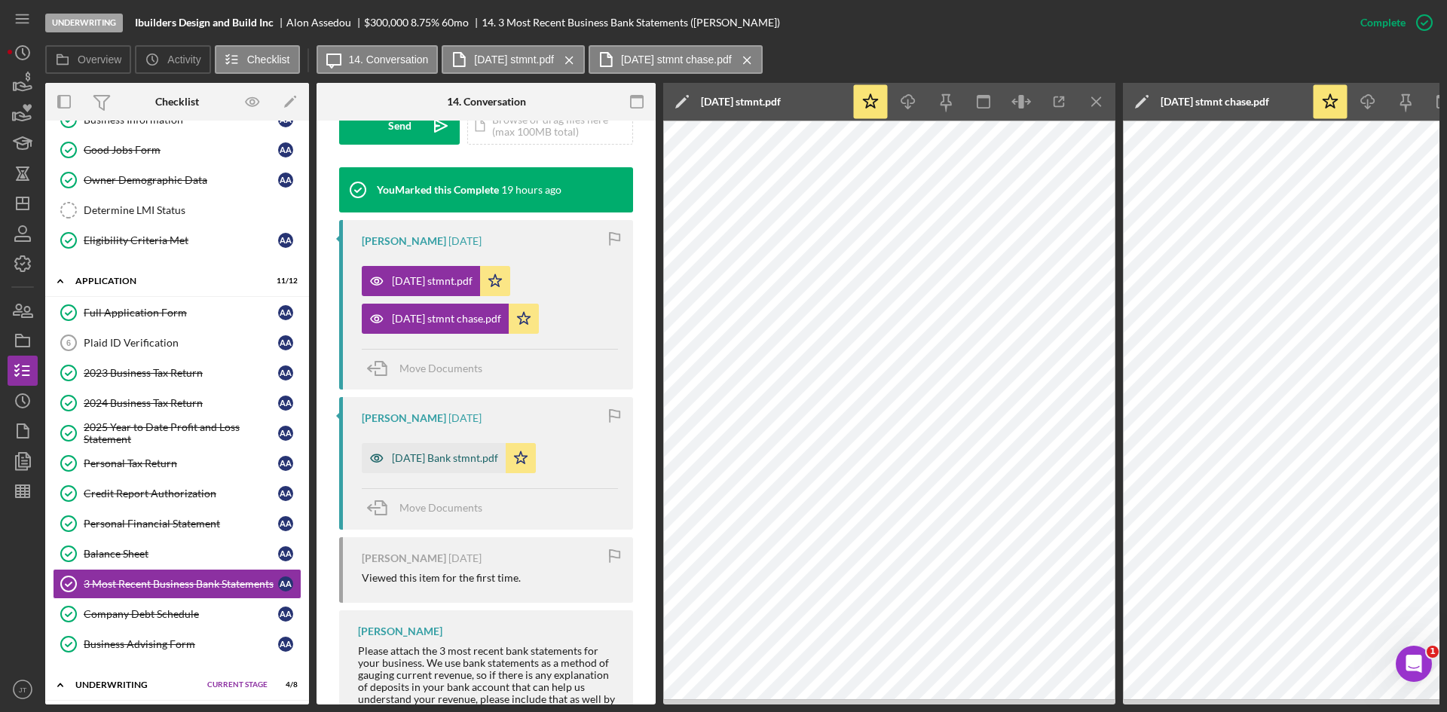
click at [461, 460] on div "2025 August Bank stmnt.pdf" at bounding box center [445, 458] width 106 height 12
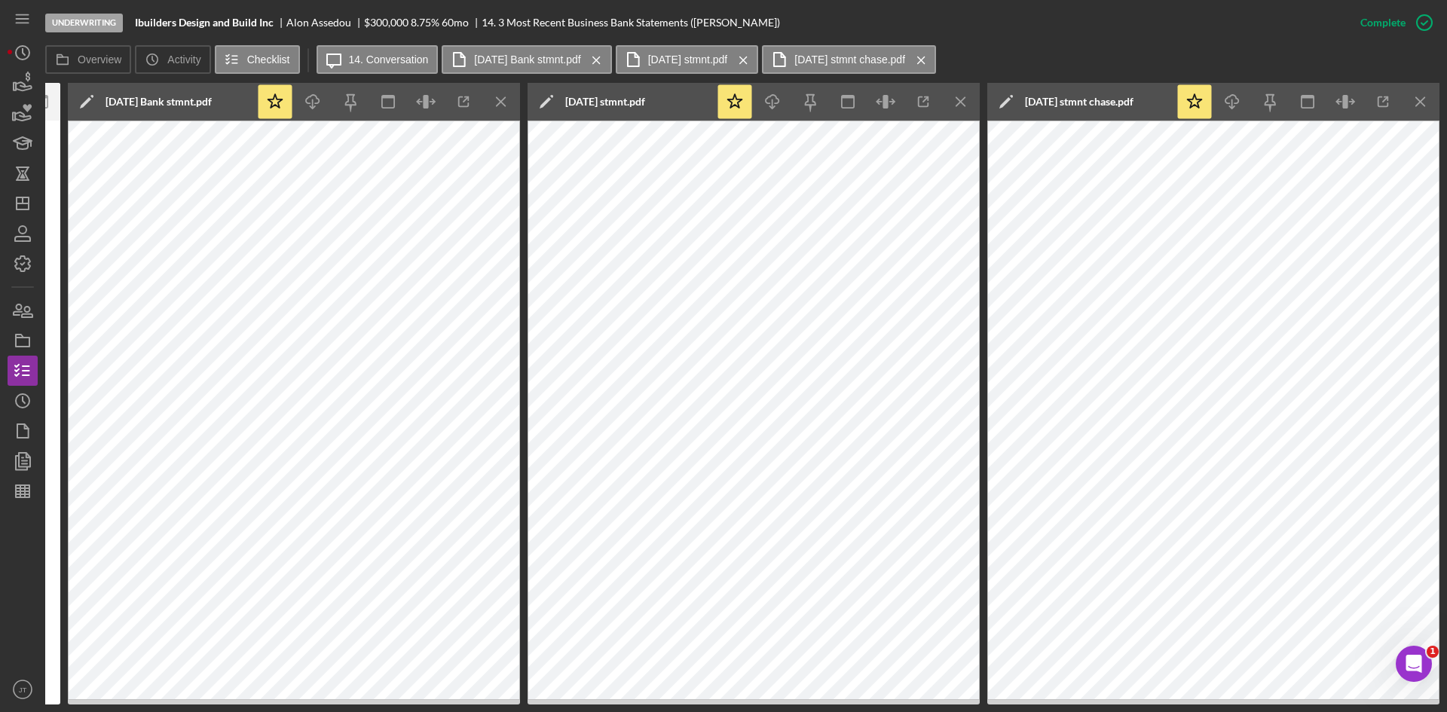
scroll to position [0, 0]
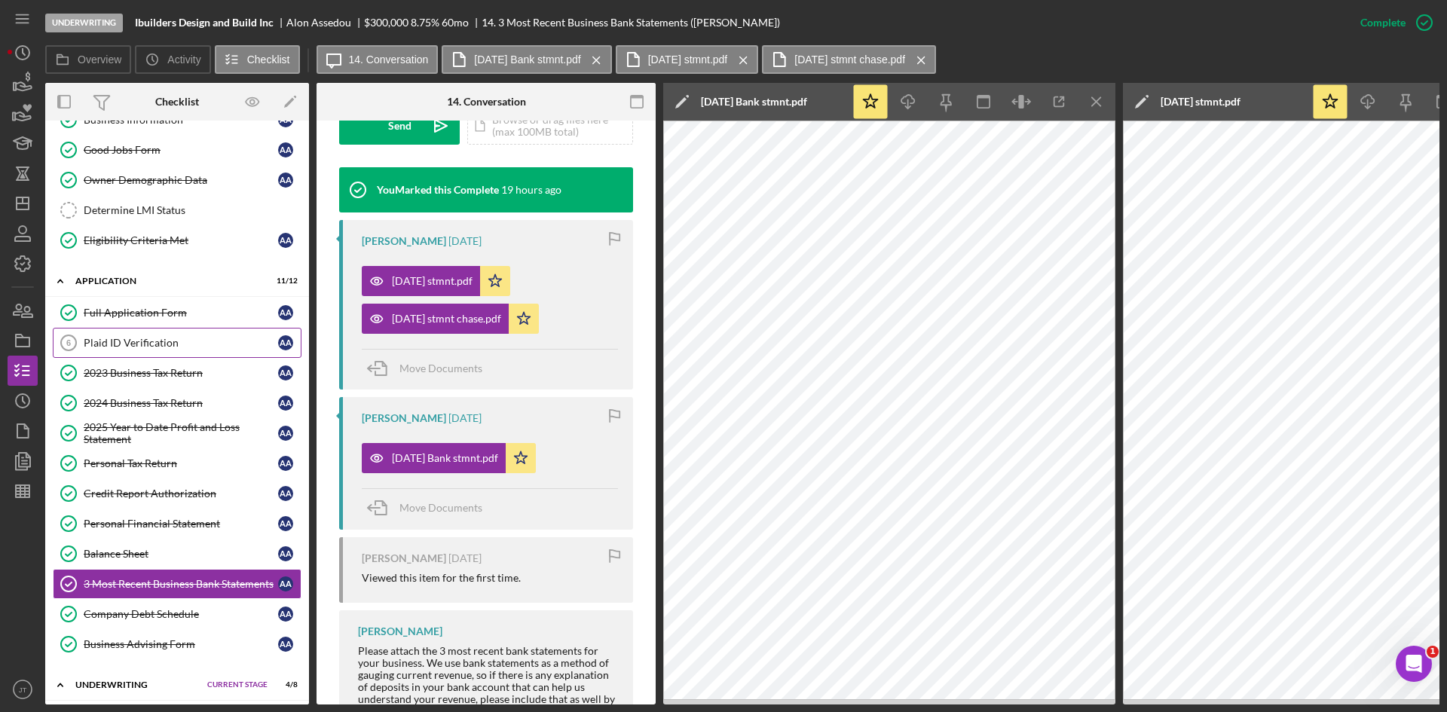
click at [137, 351] on link "Plaid ID Verification 6 Plaid ID Verification A A" at bounding box center [177, 343] width 249 height 30
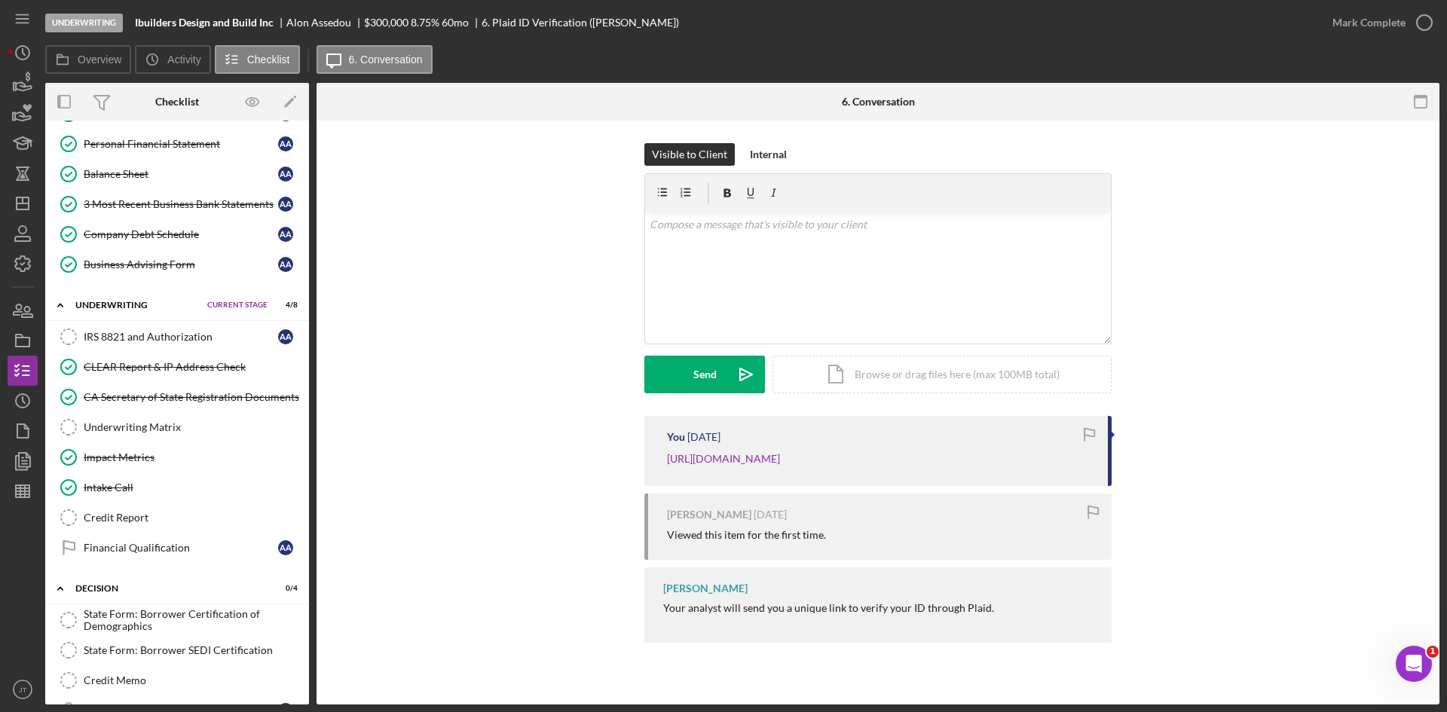
scroll to position [470, 0]
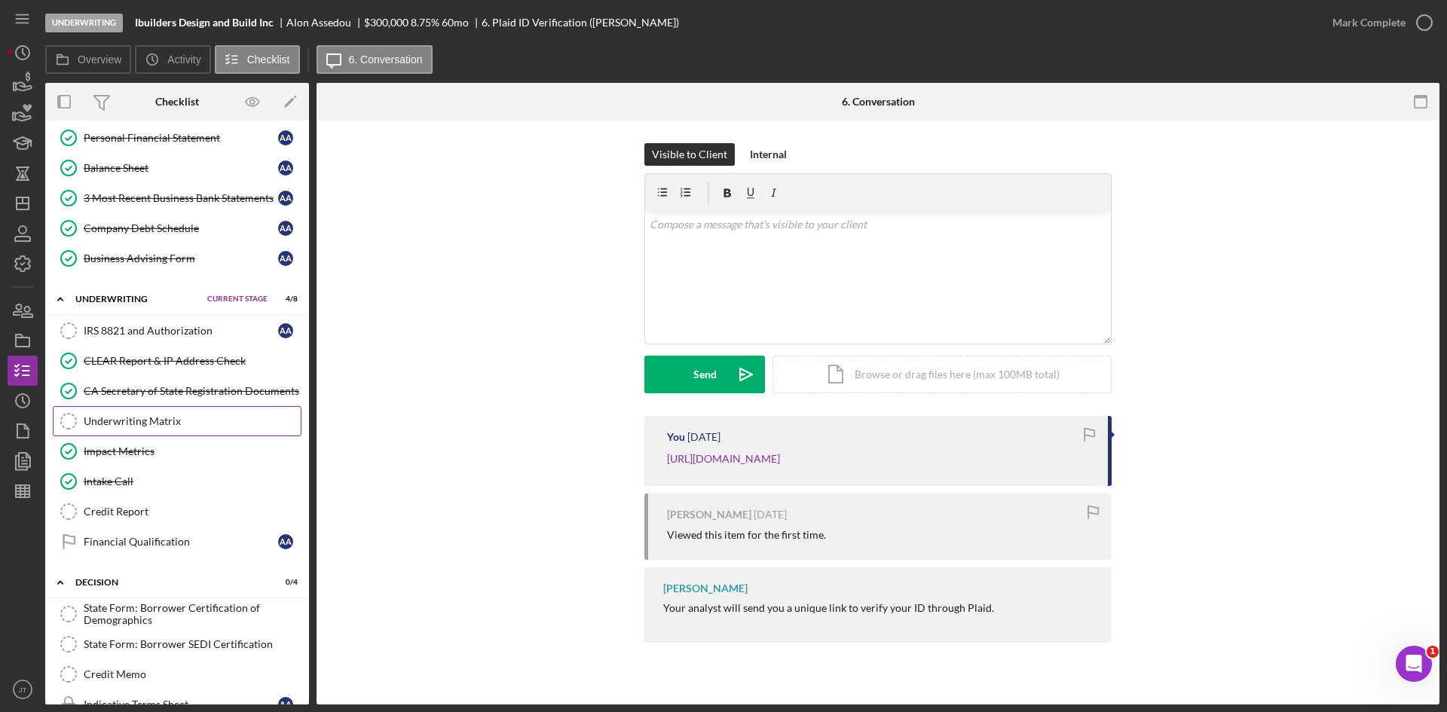
click at [144, 430] on link "Underwriting Matrix Underwriting Matrix" at bounding box center [177, 421] width 249 height 30
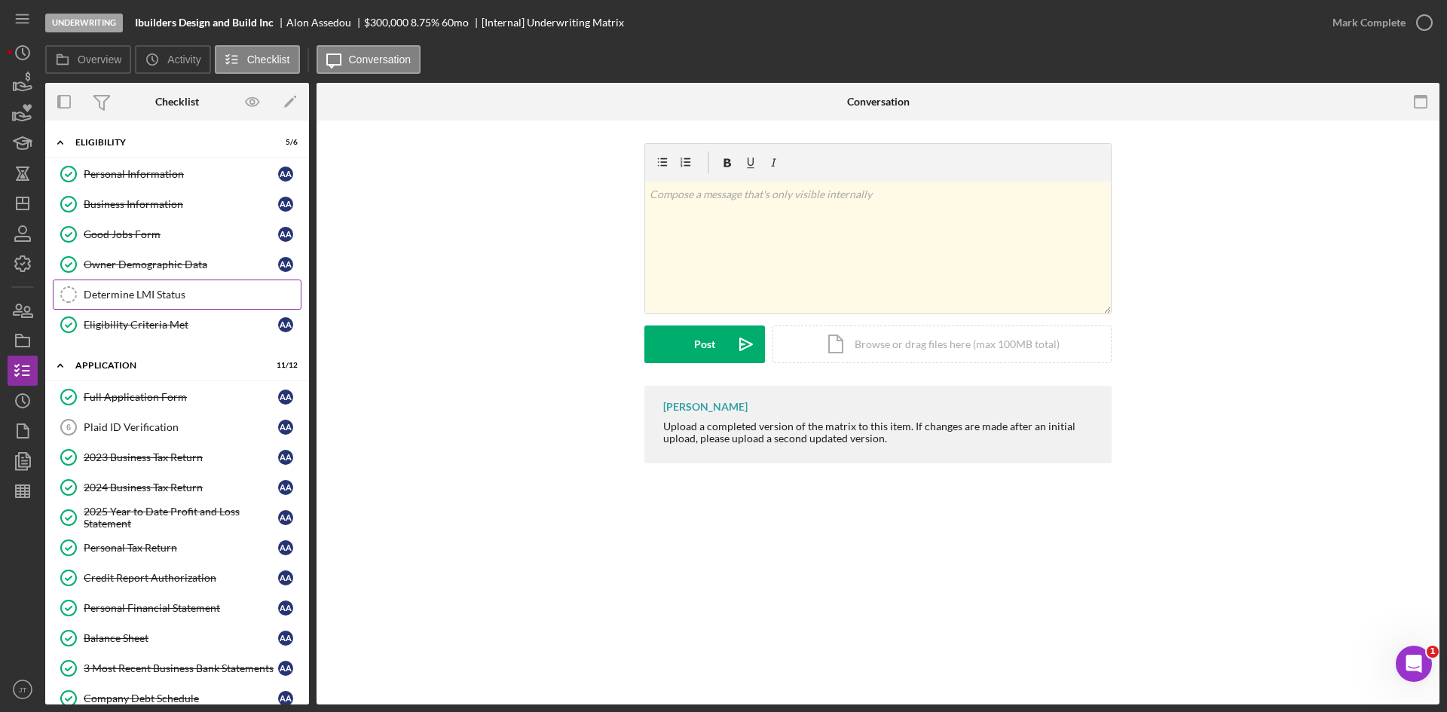
click at [152, 296] on div "Determine LMI Status" at bounding box center [192, 295] width 217 height 12
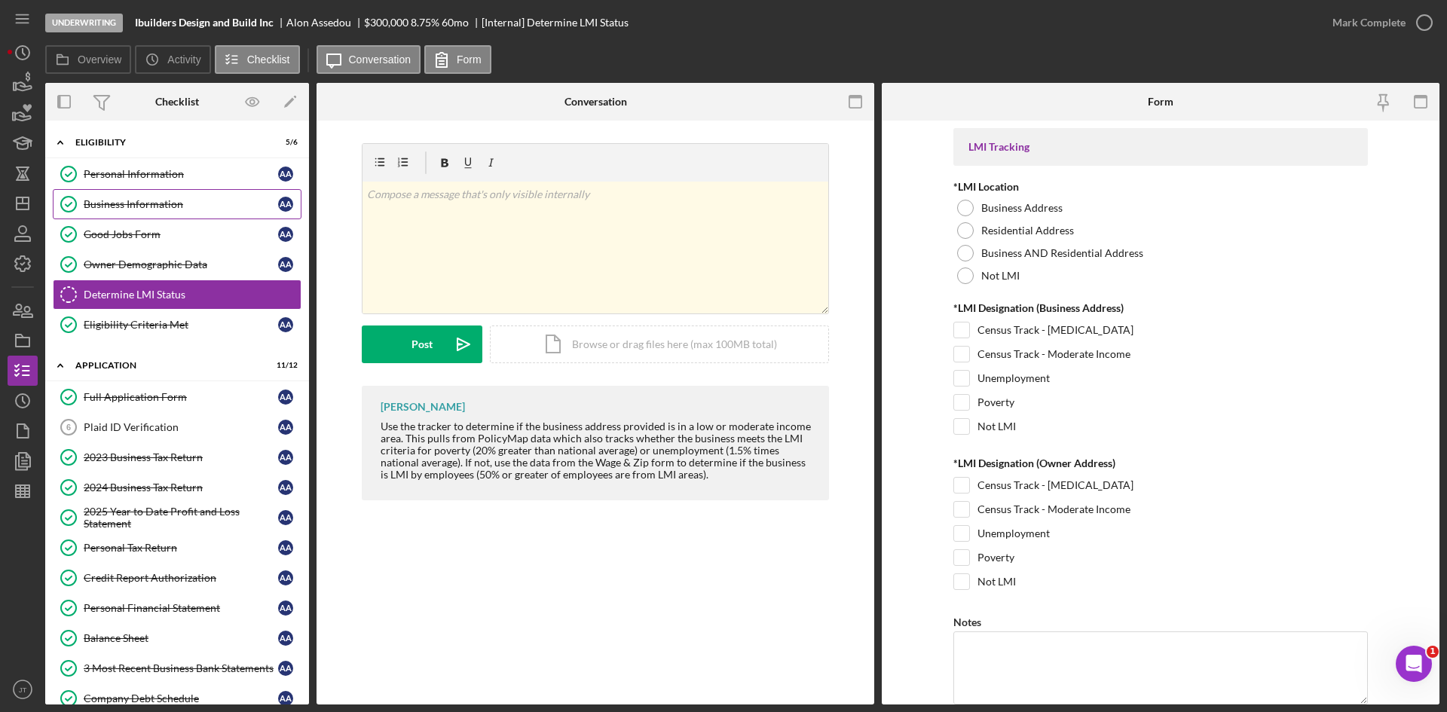
click at [161, 201] on div "Business Information" at bounding box center [181, 204] width 194 height 12
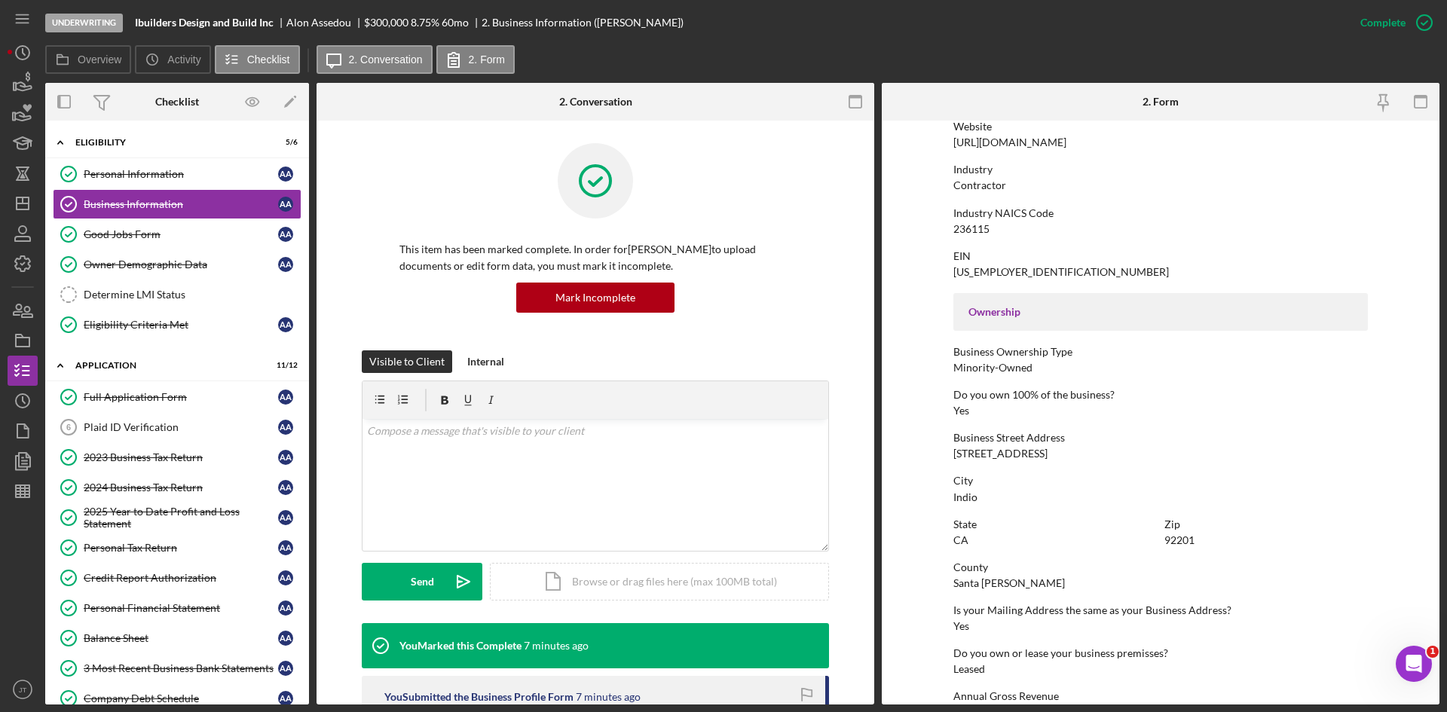
scroll to position [335, 0]
drag, startPoint x: 952, startPoint y: 449, endPoint x: 1086, endPoint y: 451, distance: 133.4
click at [1086, 451] on div "Business Street Address 49830 Jefferson st suite 100" at bounding box center [1161, 444] width 415 height 28
copy div "49830 Jefferson st suite 100"
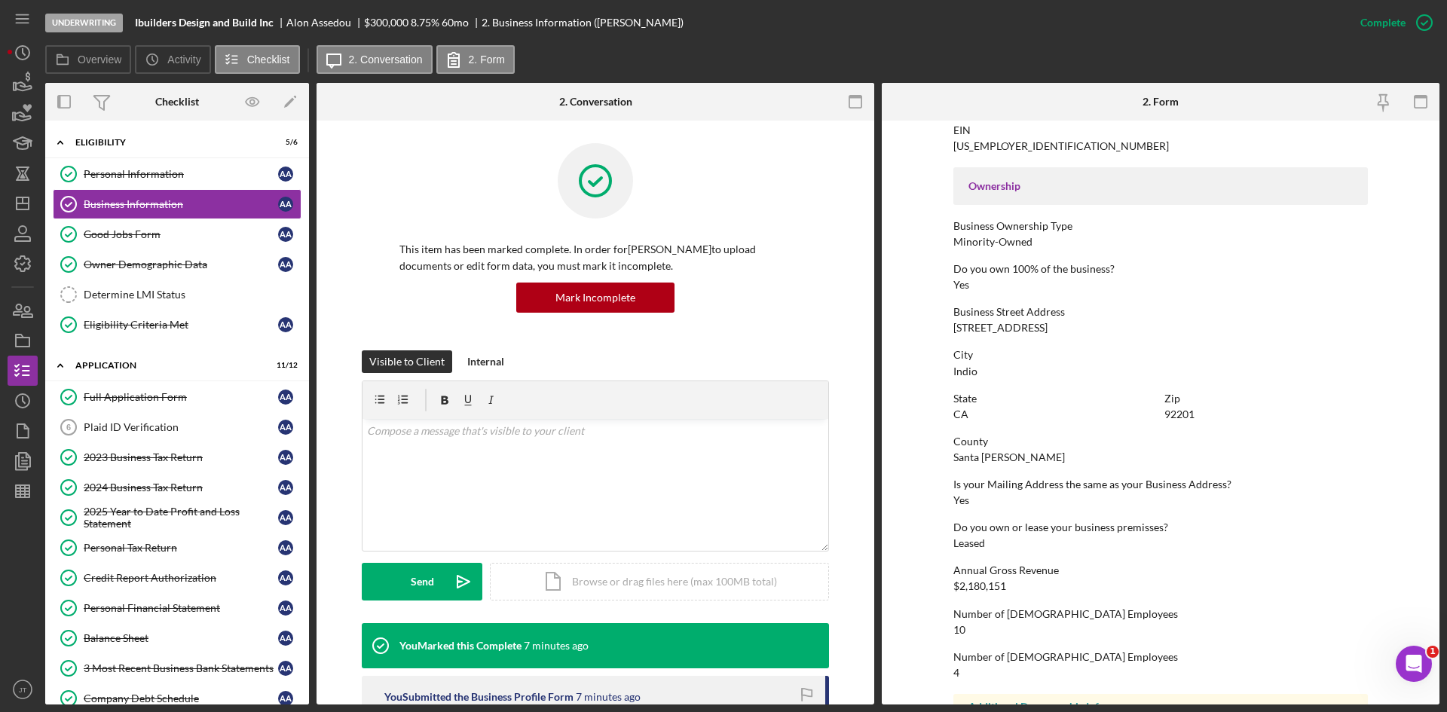
scroll to position [460, 0]
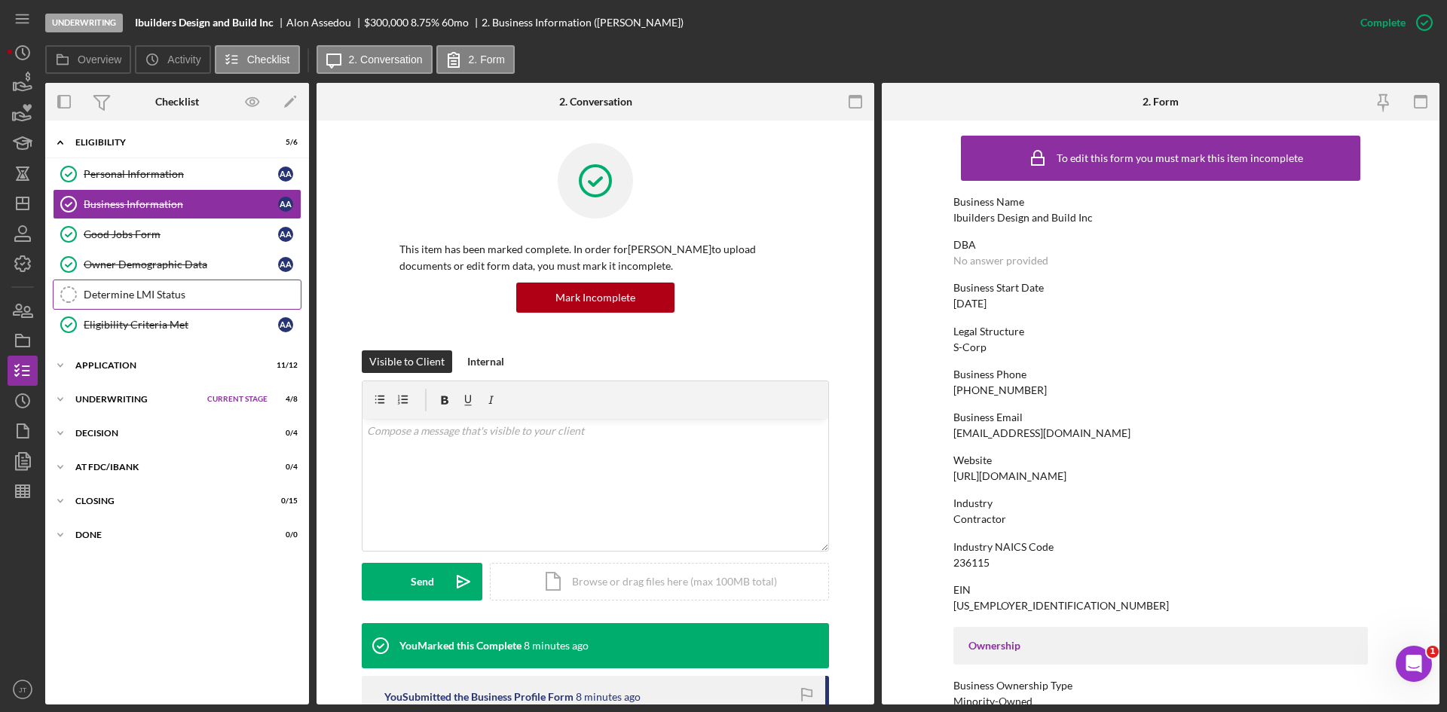
click at [170, 299] on div "Determine LMI Status" at bounding box center [192, 295] width 217 height 12
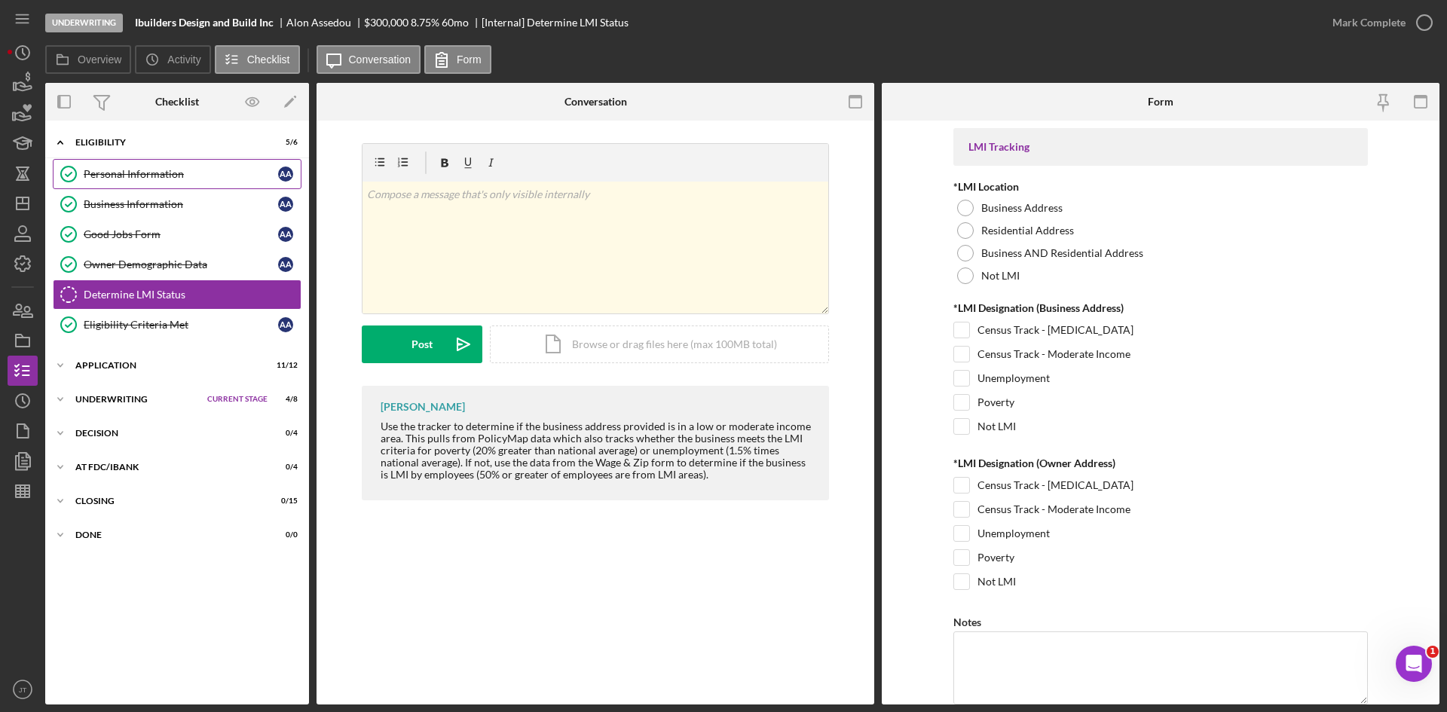
click at [149, 167] on link "Personal Information Personal Information A A" at bounding box center [177, 174] width 249 height 30
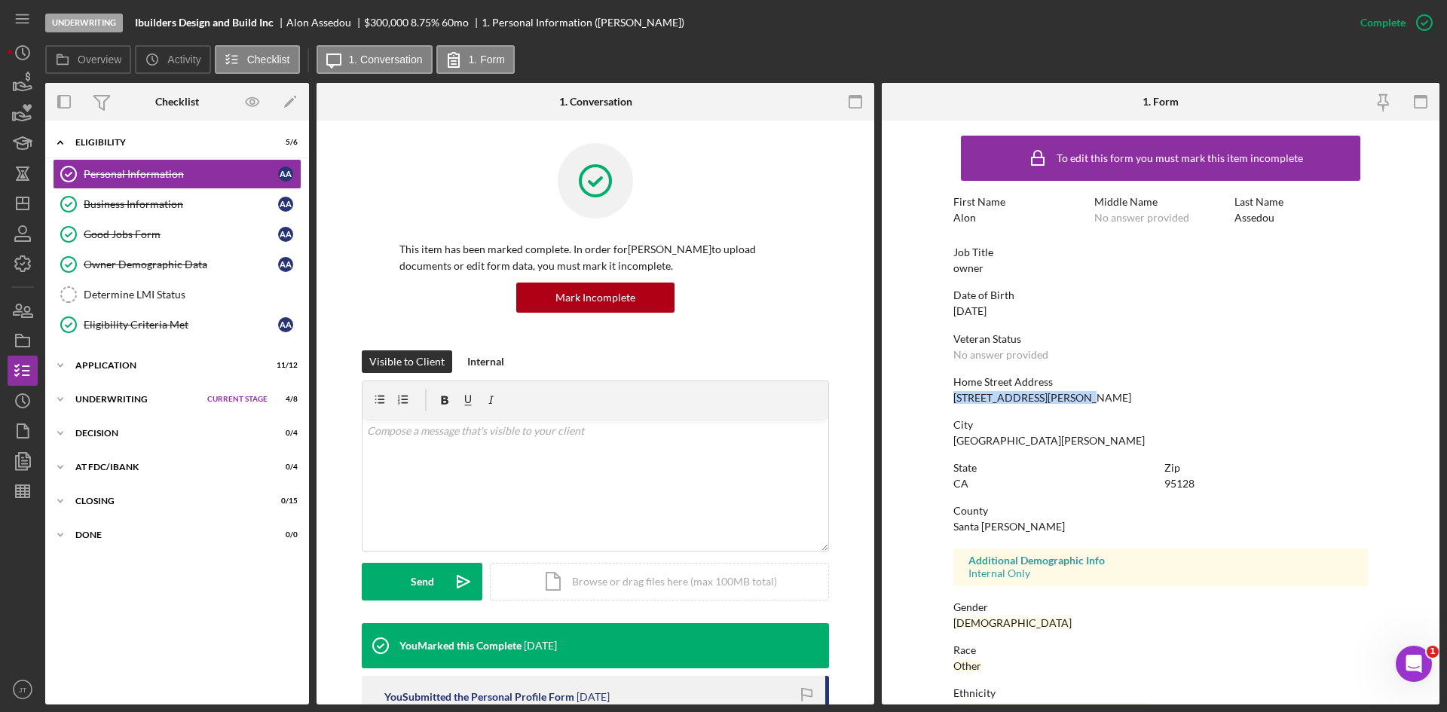
drag, startPoint x: 949, startPoint y: 398, endPoint x: 1074, endPoint y: 392, distance: 124.5
click at [1074, 392] on form "To edit this form you must mark this item incomplete First Name Alon Middle Nam…" at bounding box center [1161, 413] width 558 height 584
copy div "388 Santana Row apt 1427"
click at [191, 201] on div "Business Information" at bounding box center [181, 204] width 194 height 12
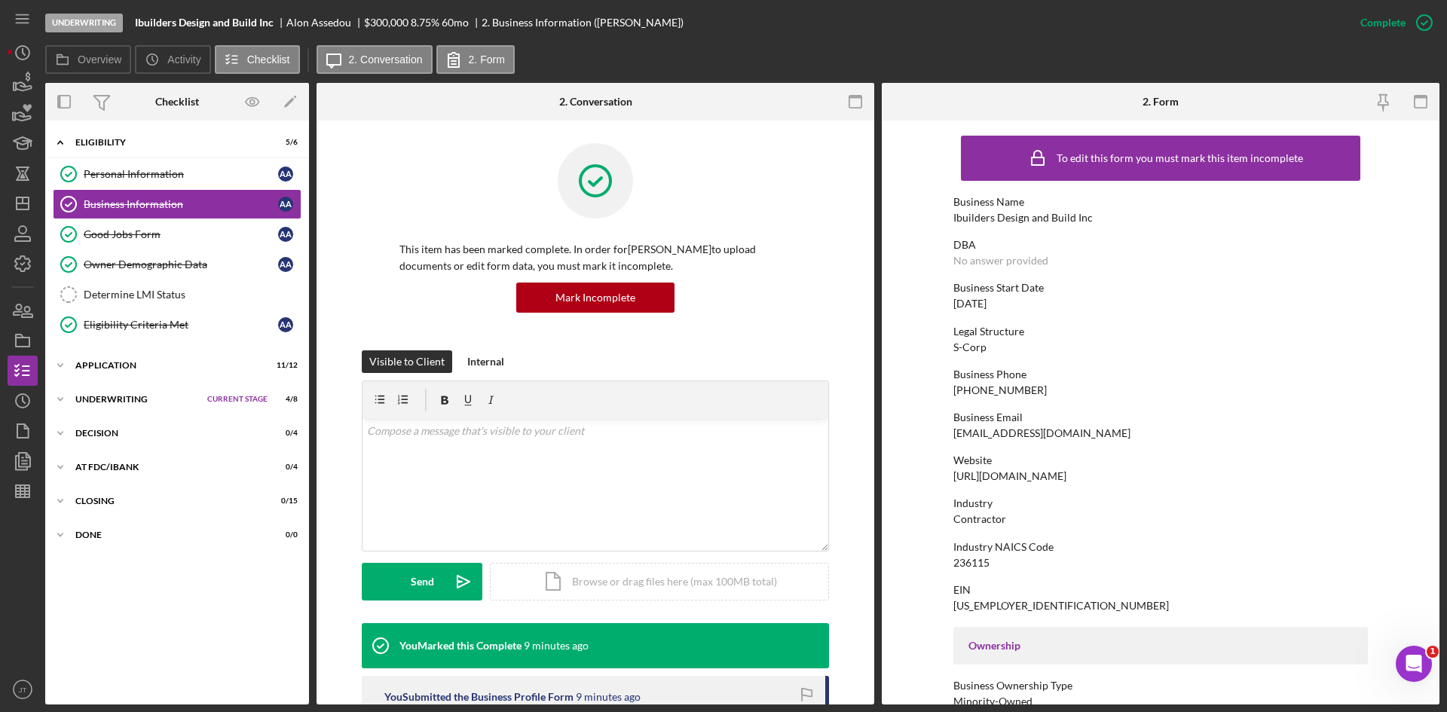
scroll to position [158, 0]
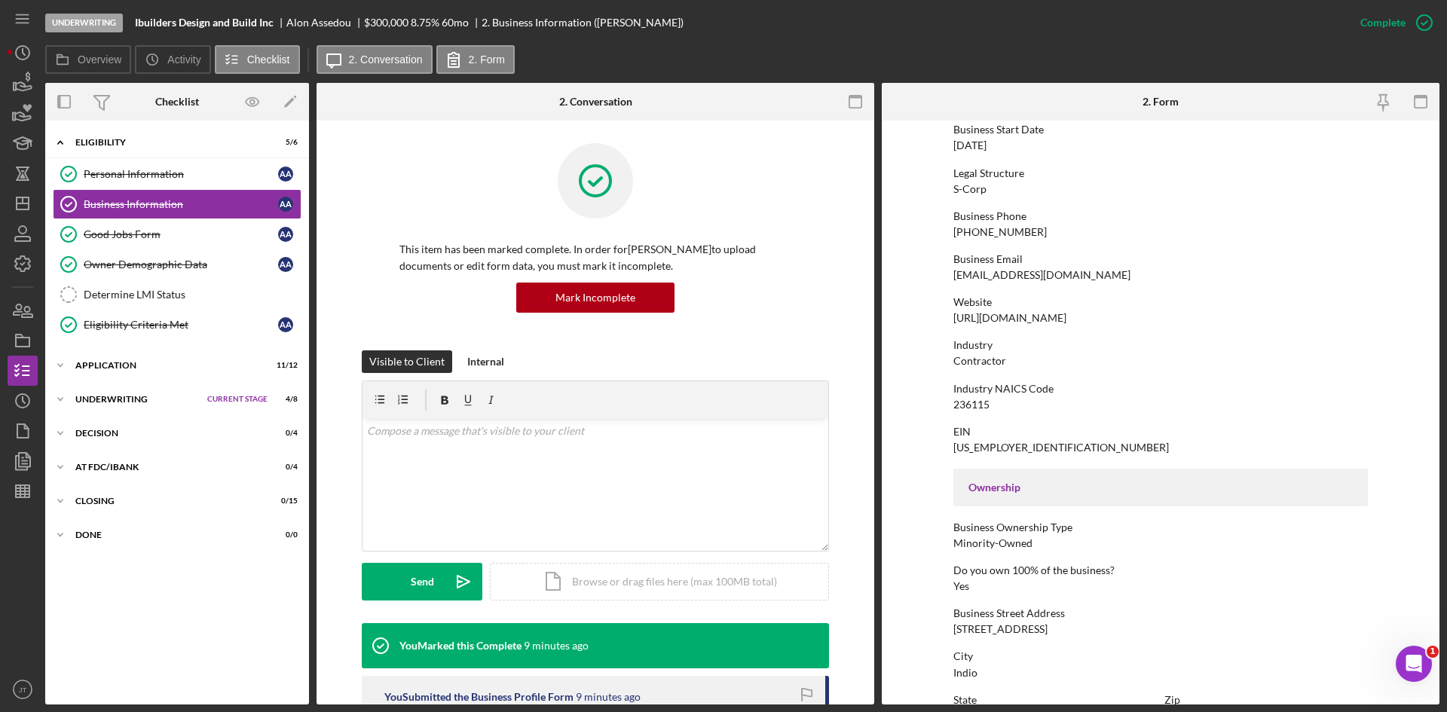
drag, startPoint x: 950, startPoint y: 631, endPoint x: 1040, endPoint y: 629, distance: 89.7
click at [1040, 629] on form "To edit this form you must mark this item incomplete Business Name Ibuilders De…" at bounding box center [1161, 413] width 558 height 584
copy div "49830 Jefferson st"
click at [109, 394] on div "Icon/Expander Underwriting Current Stage 4 / 8 Set Stage" at bounding box center [177, 399] width 264 height 30
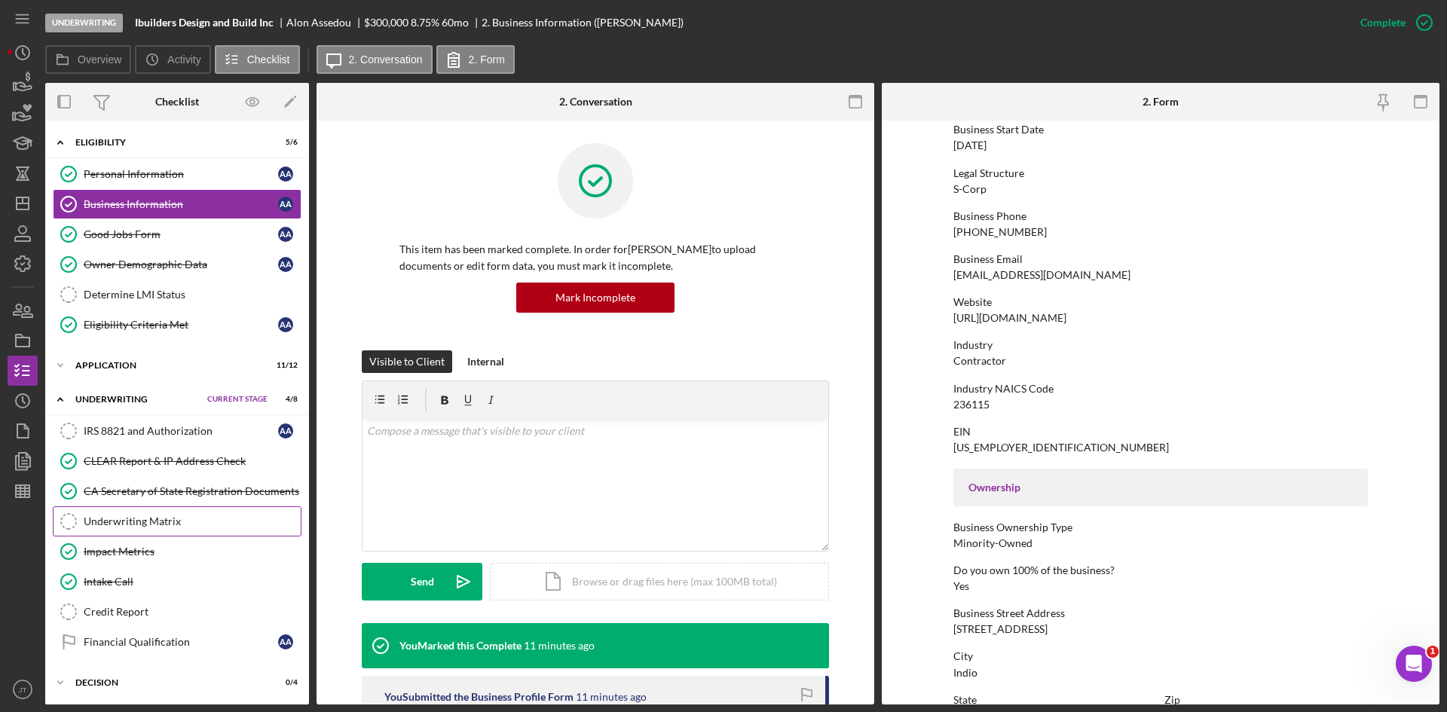
click at [111, 517] on div "Underwriting Matrix" at bounding box center [192, 522] width 217 height 12
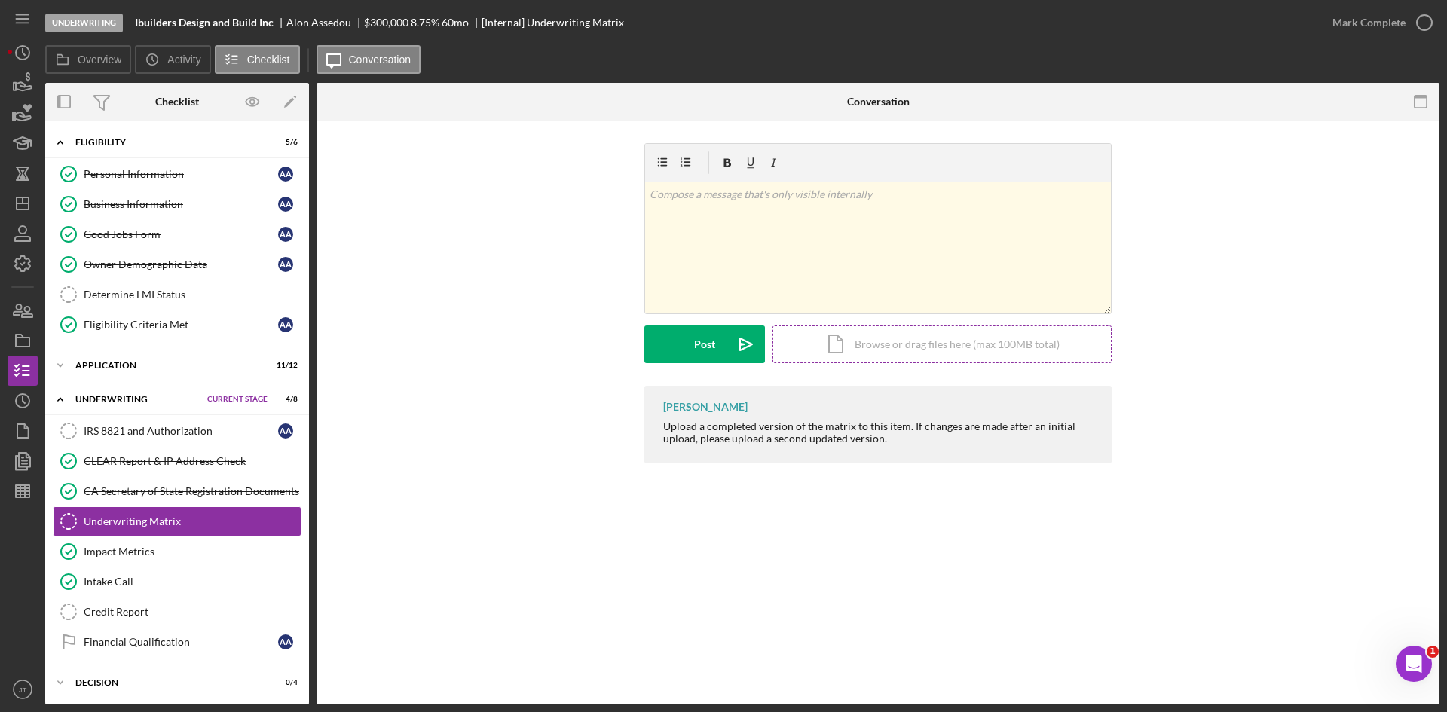
click at [907, 358] on div "Icon/Document Browse or drag files here (max 100MB total) Tap to choose files o…" at bounding box center [942, 345] width 339 height 38
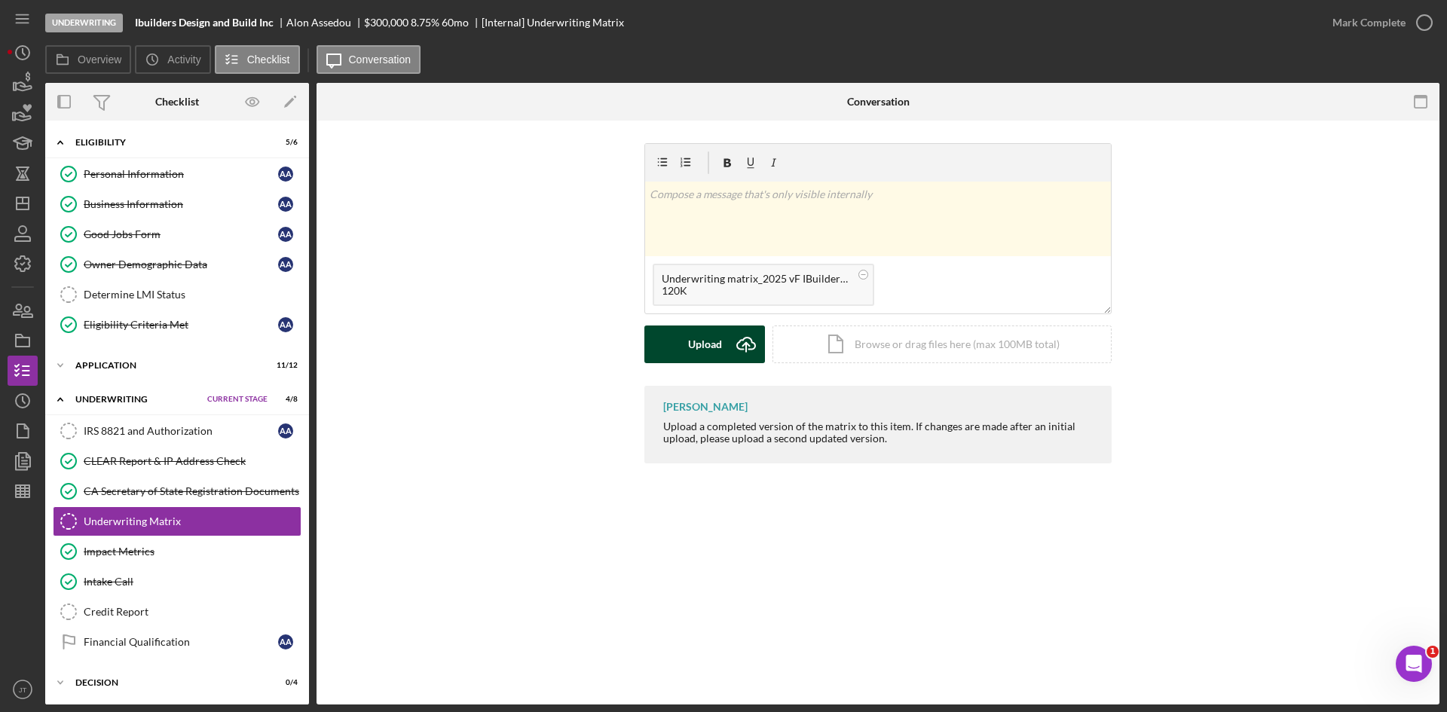
click at [727, 343] on icon "Icon/Upload" at bounding box center [746, 345] width 38 height 38
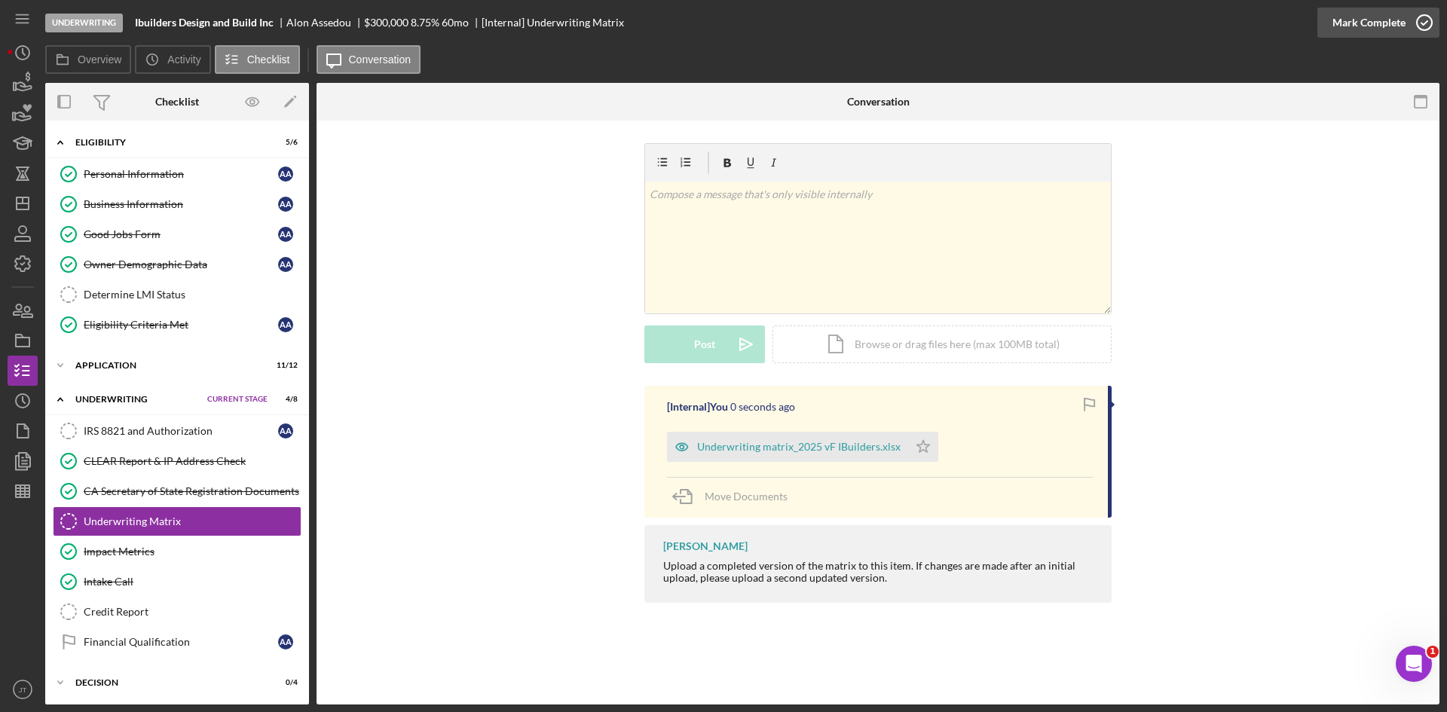
click at [1361, 27] on div "Mark Complete" at bounding box center [1369, 23] width 73 height 30
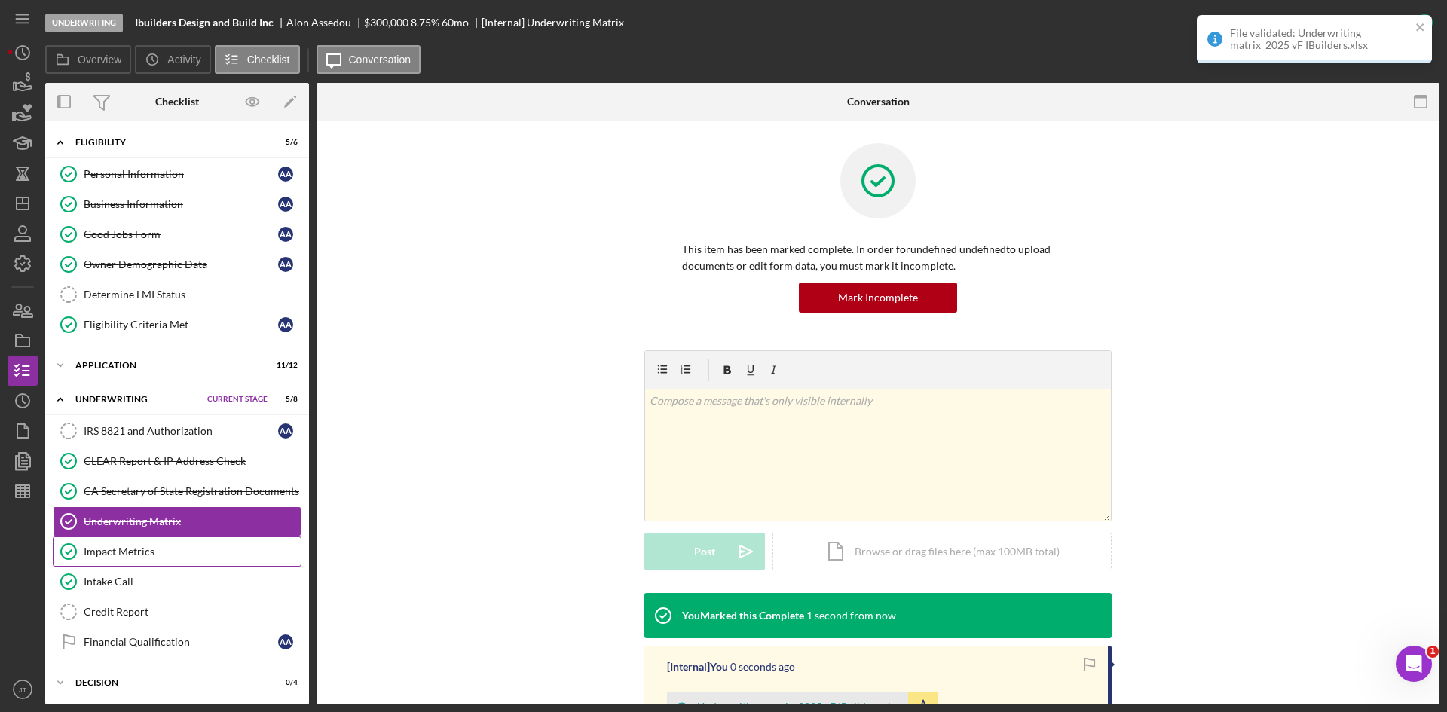
scroll to position [103, 0]
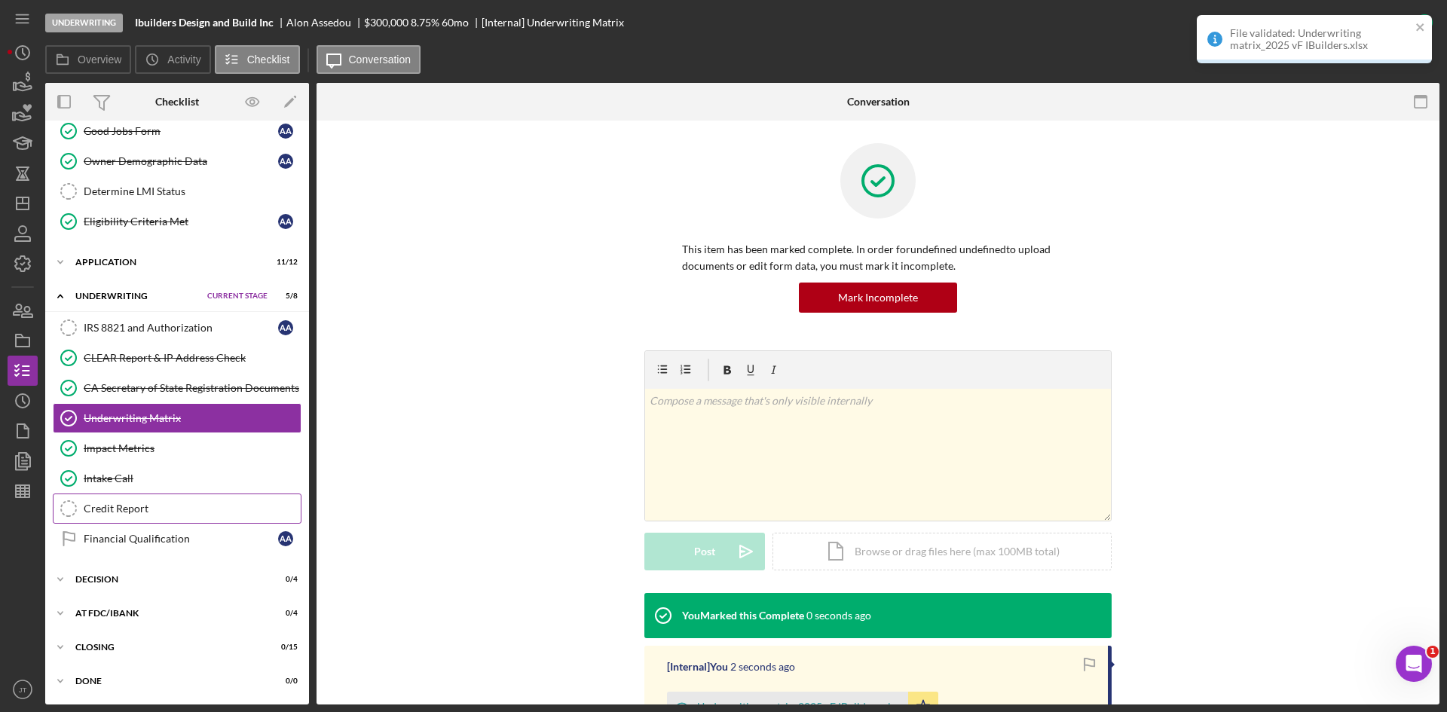
click at [164, 513] on div "Credit Report" at bounding box center [192, 509] width 217 height 12
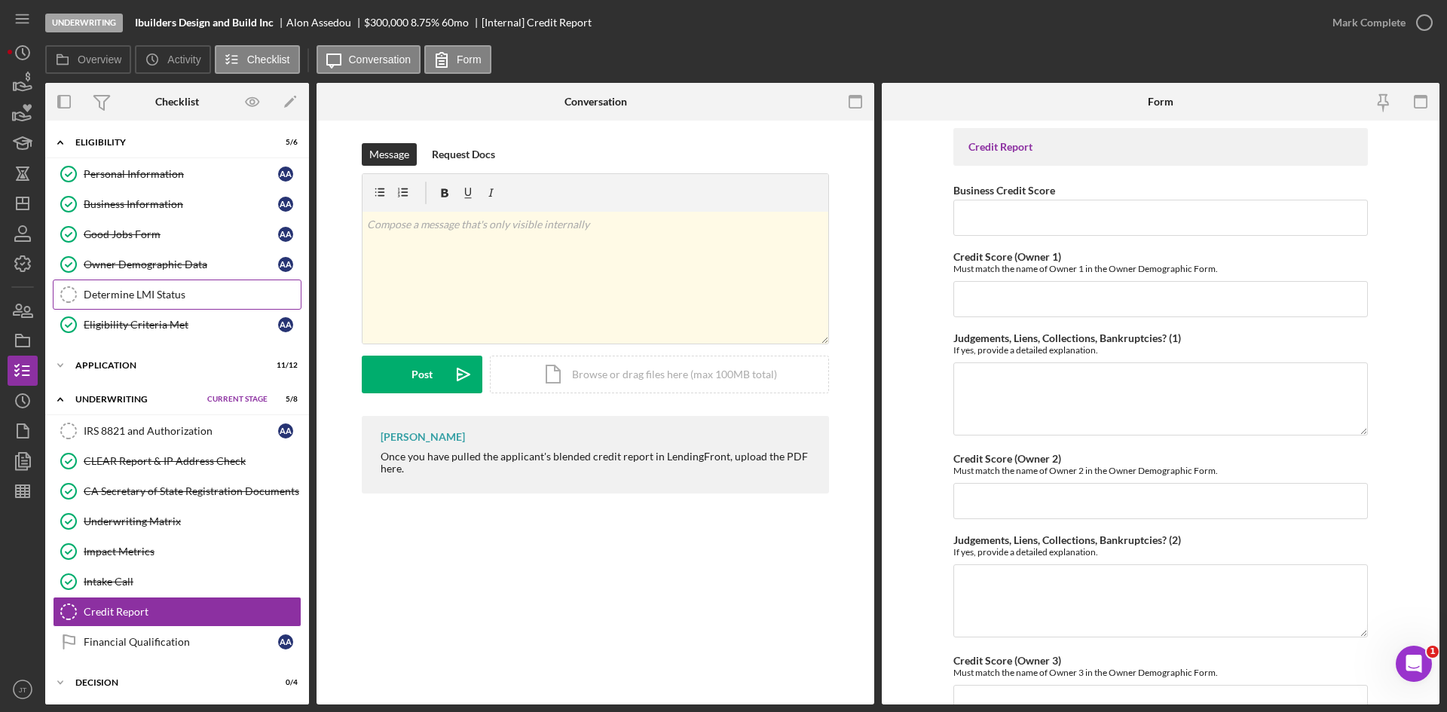
click at [109, 290] on div "Determine LMI Status" at bounding box center [192, 295] width 217 height 12
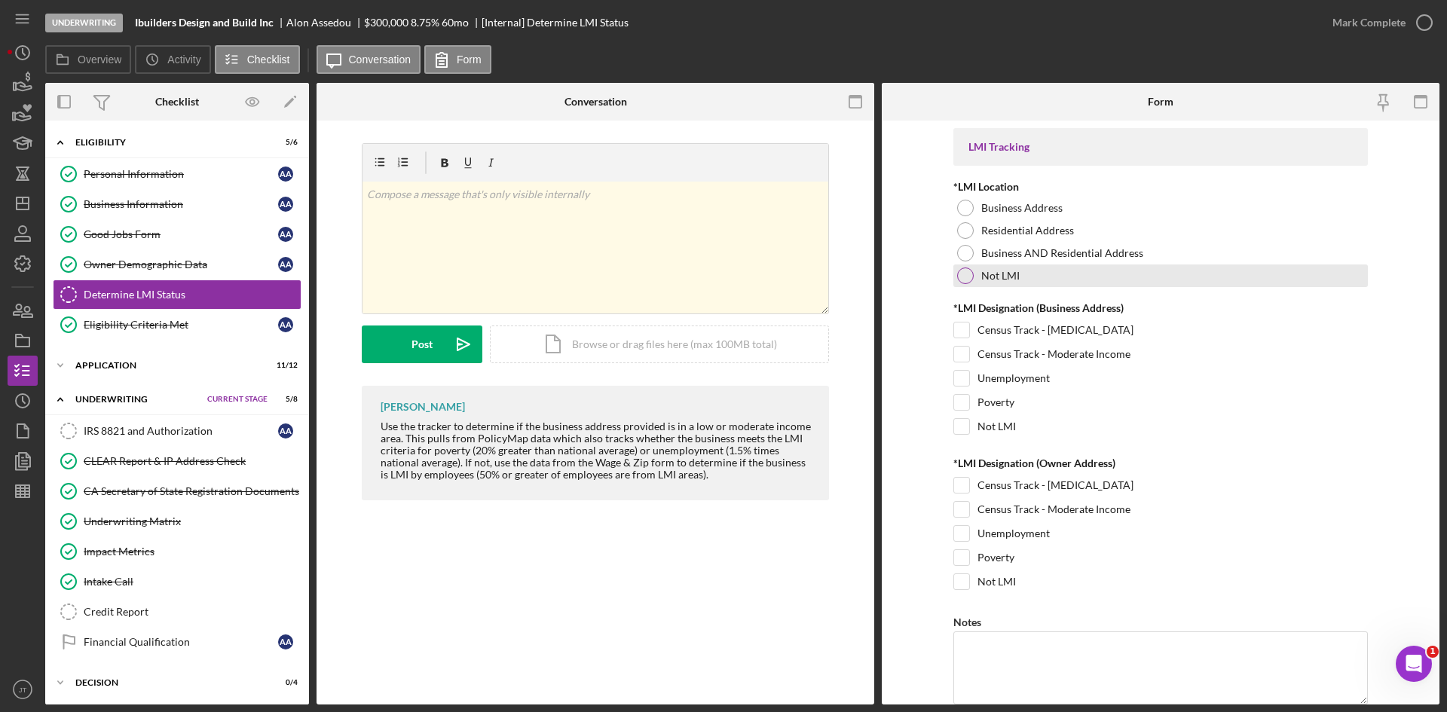
click at [976, 275] on div "Not LMI" at bounding box center [1161, 276] width 415 height 23
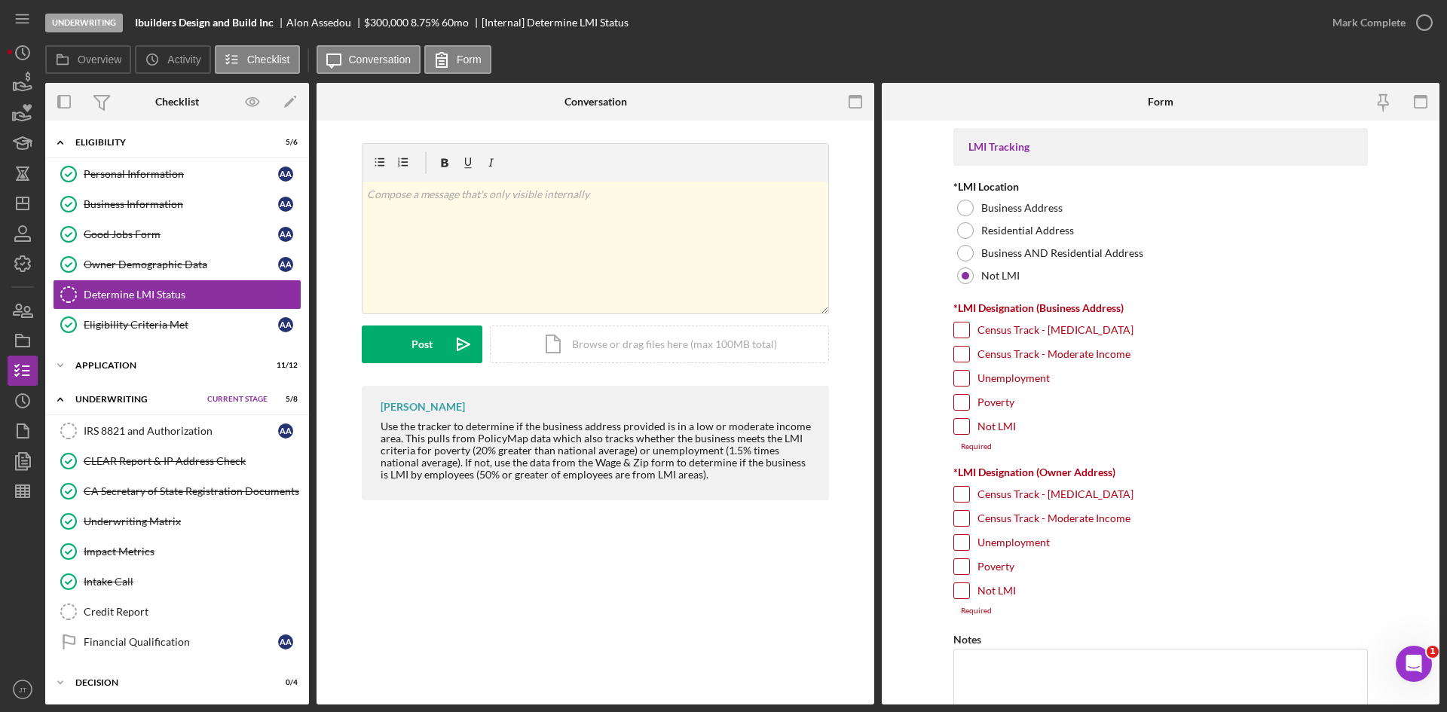
click at [971, 430] on div "Not LMI" at bounding box center [1161, 430] width 415 height 24
click at [962, 427] on input "Not LMI" at bounding box center [961, 426] width 15 height 15
checkbox input "true"
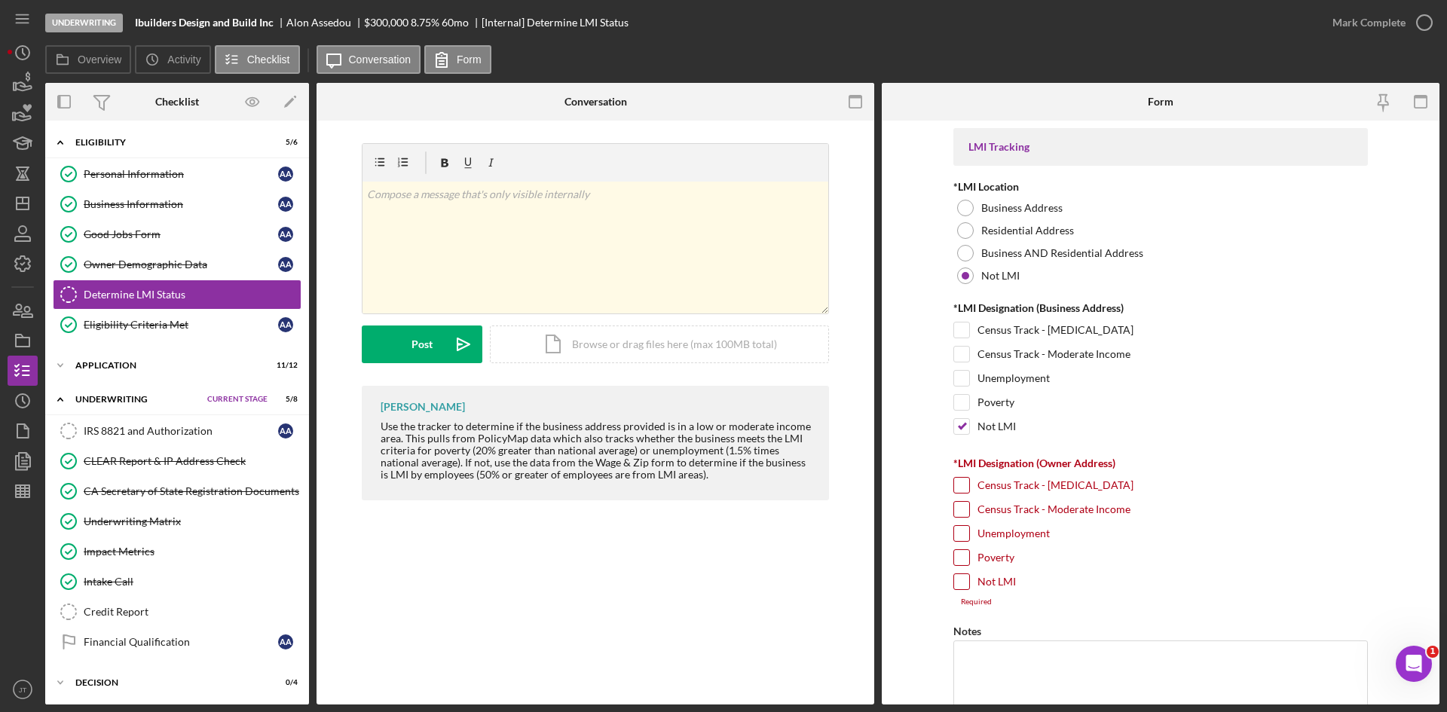
click at [963, 579] on input "Not LMI" at bounding box center [961, 581] width 15 height 15
checkbox input "true"
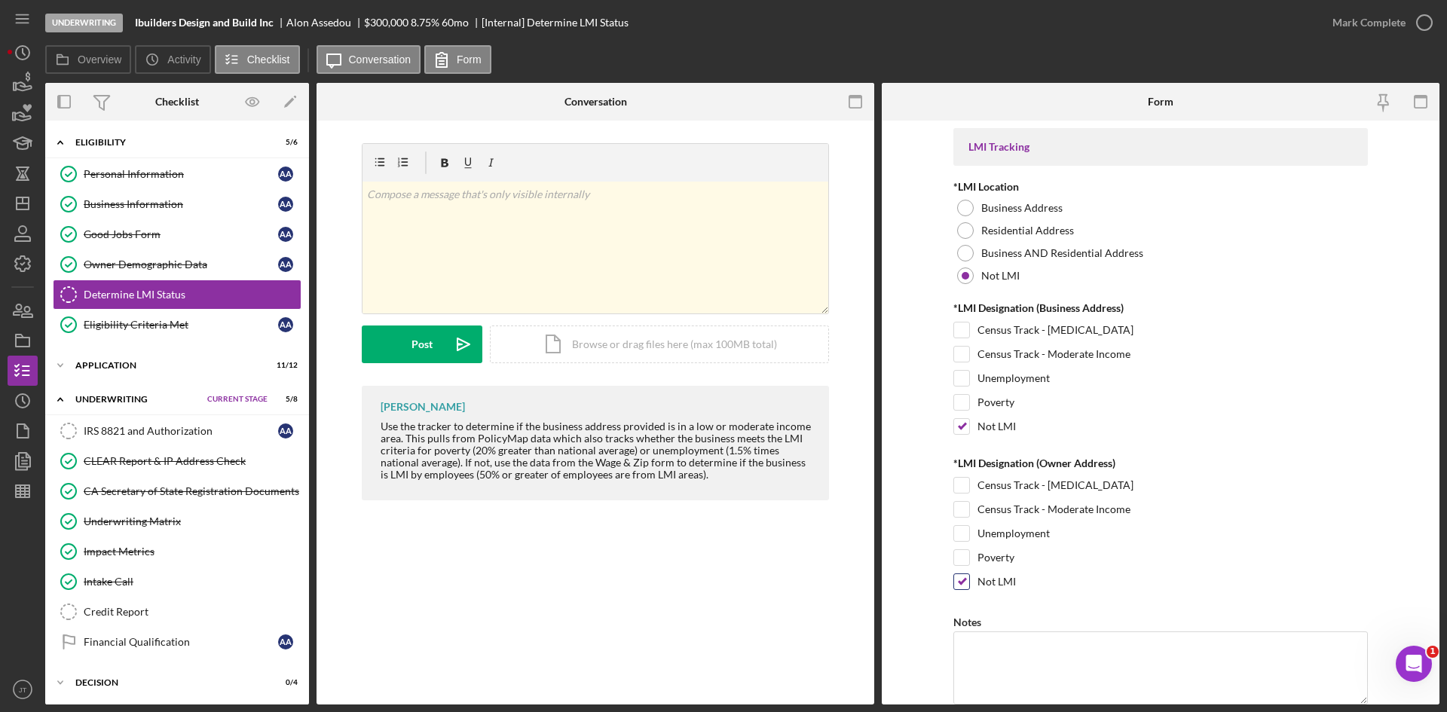
scroll to position [179, 0]
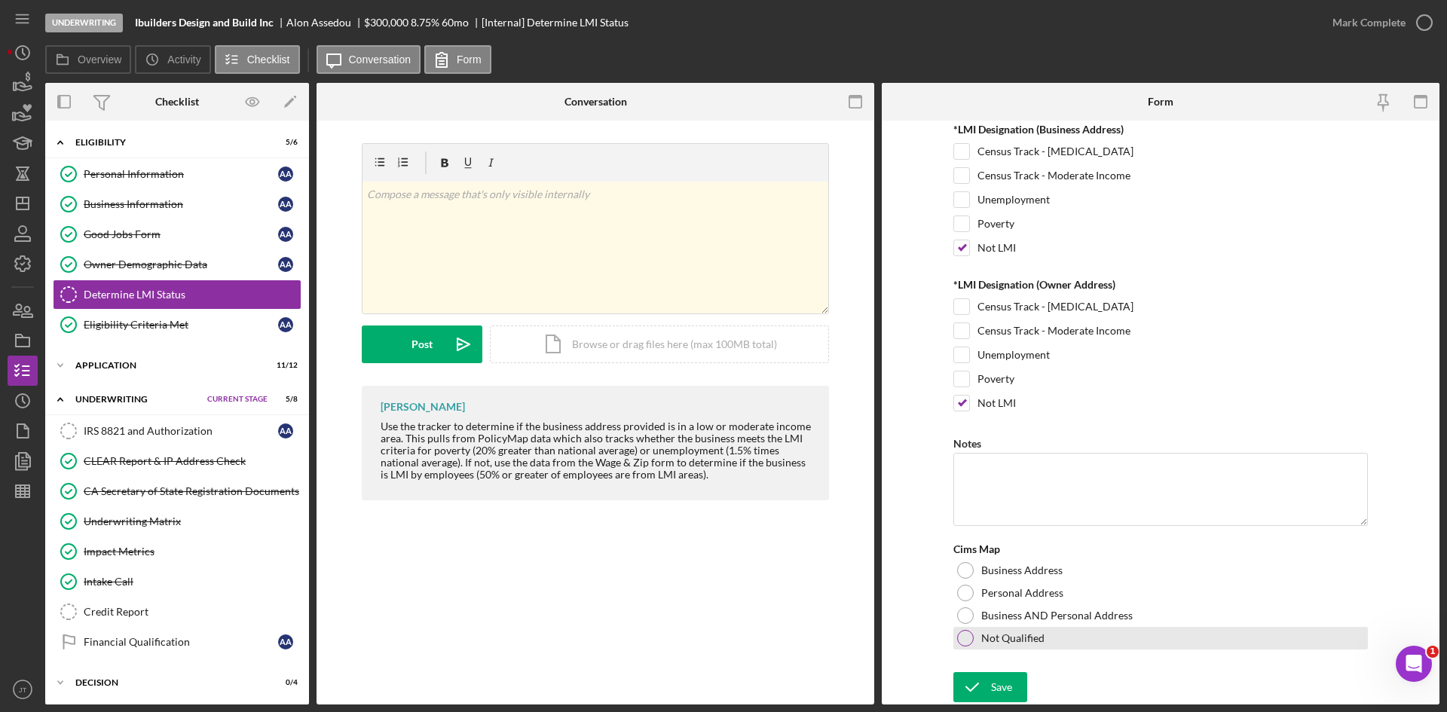
click at [967, 637] on div at bounding box center [965, 638] width 17 height 17
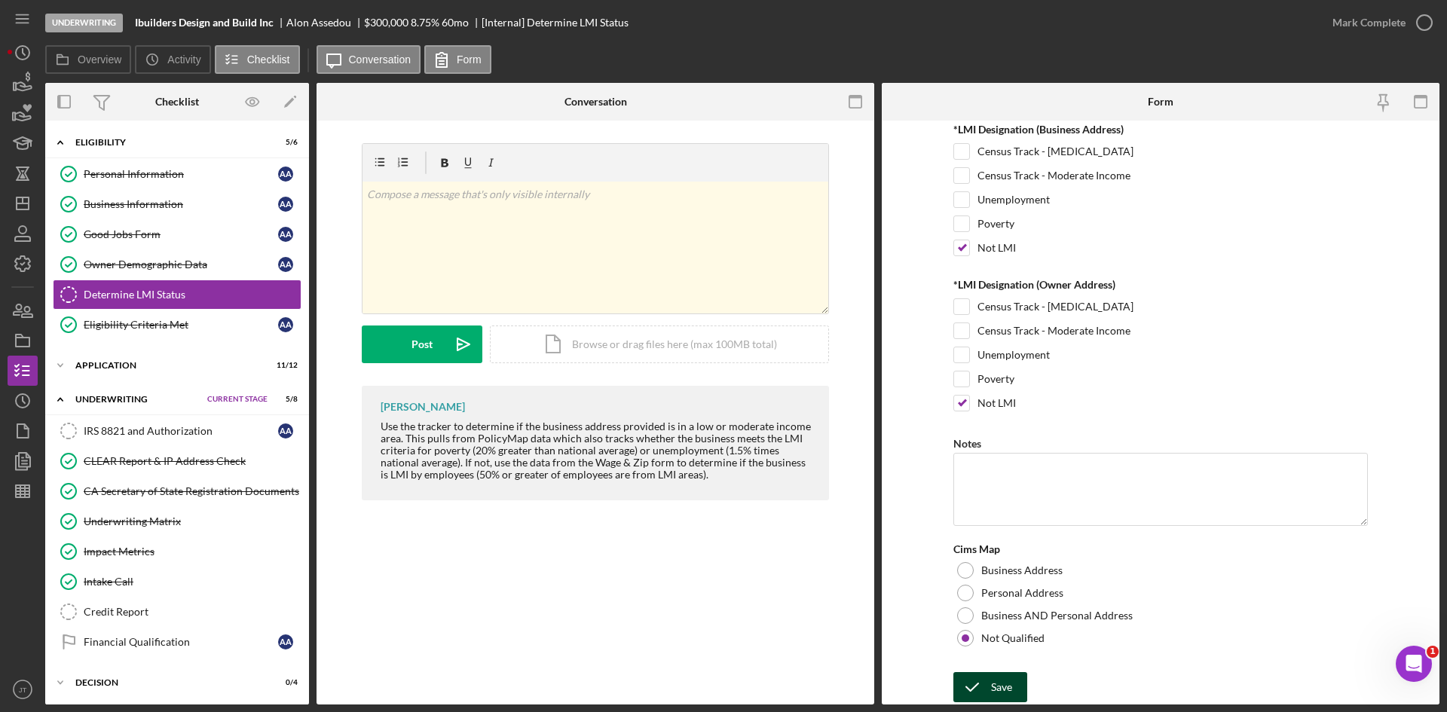
click at [982, 675] on icon "submit" at bounding box center [973, 688] width 38 height 38
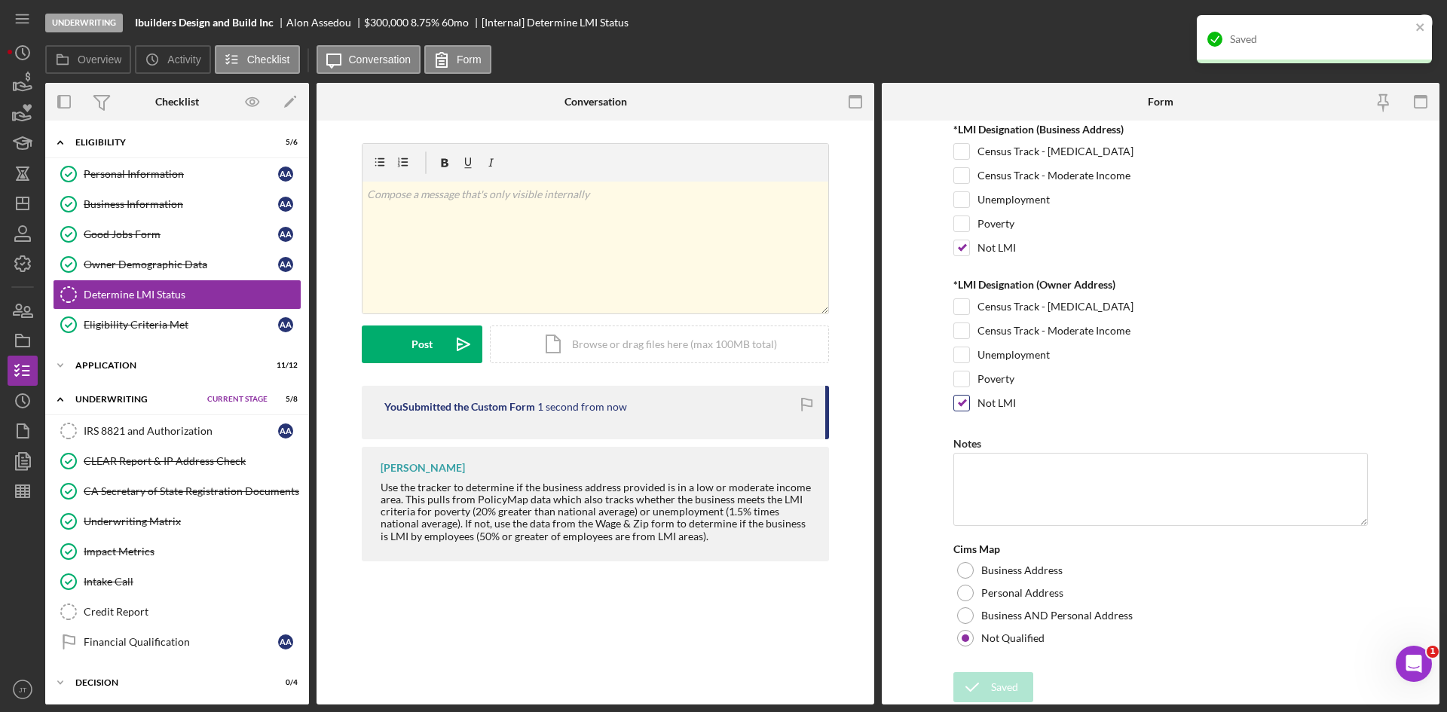
scroll to position [0, 0]
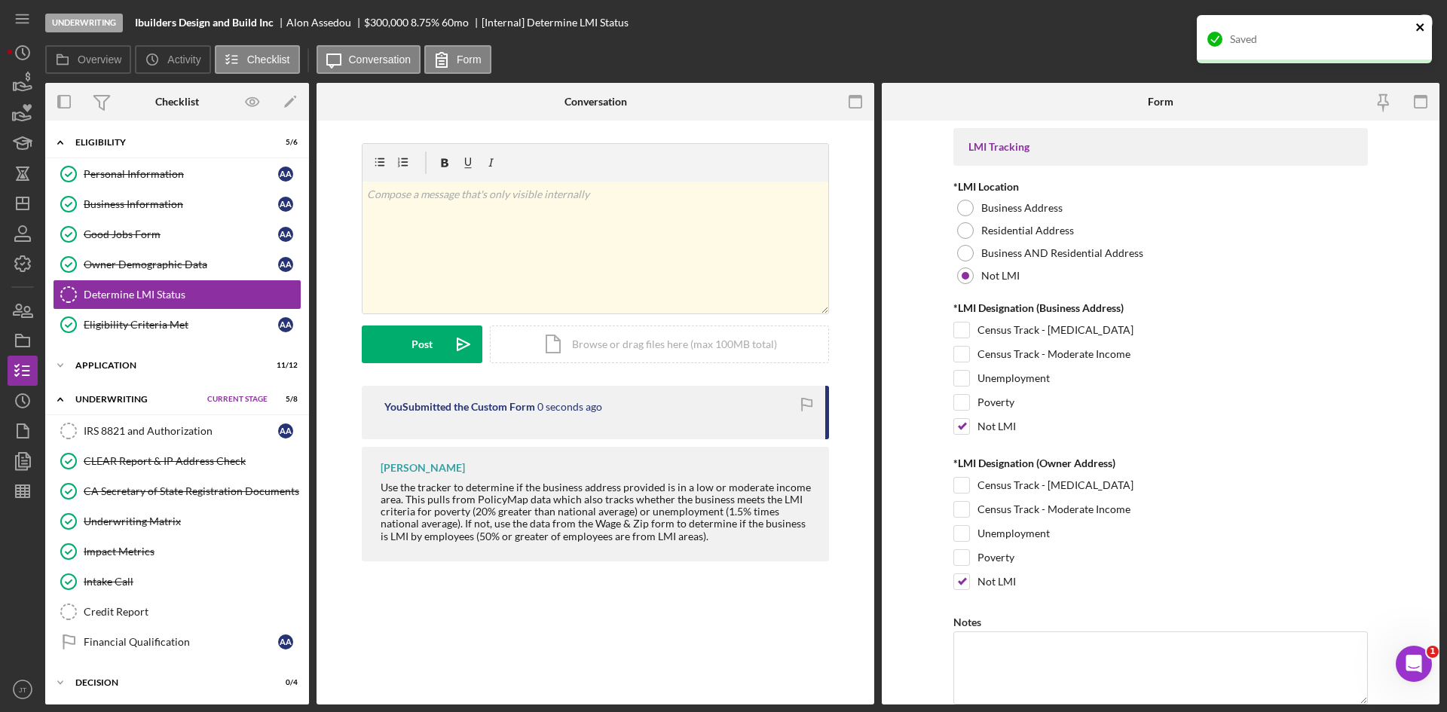
click at [1421, 29] on icon "close" at bounding box center [1421, 27] width 8 height 8
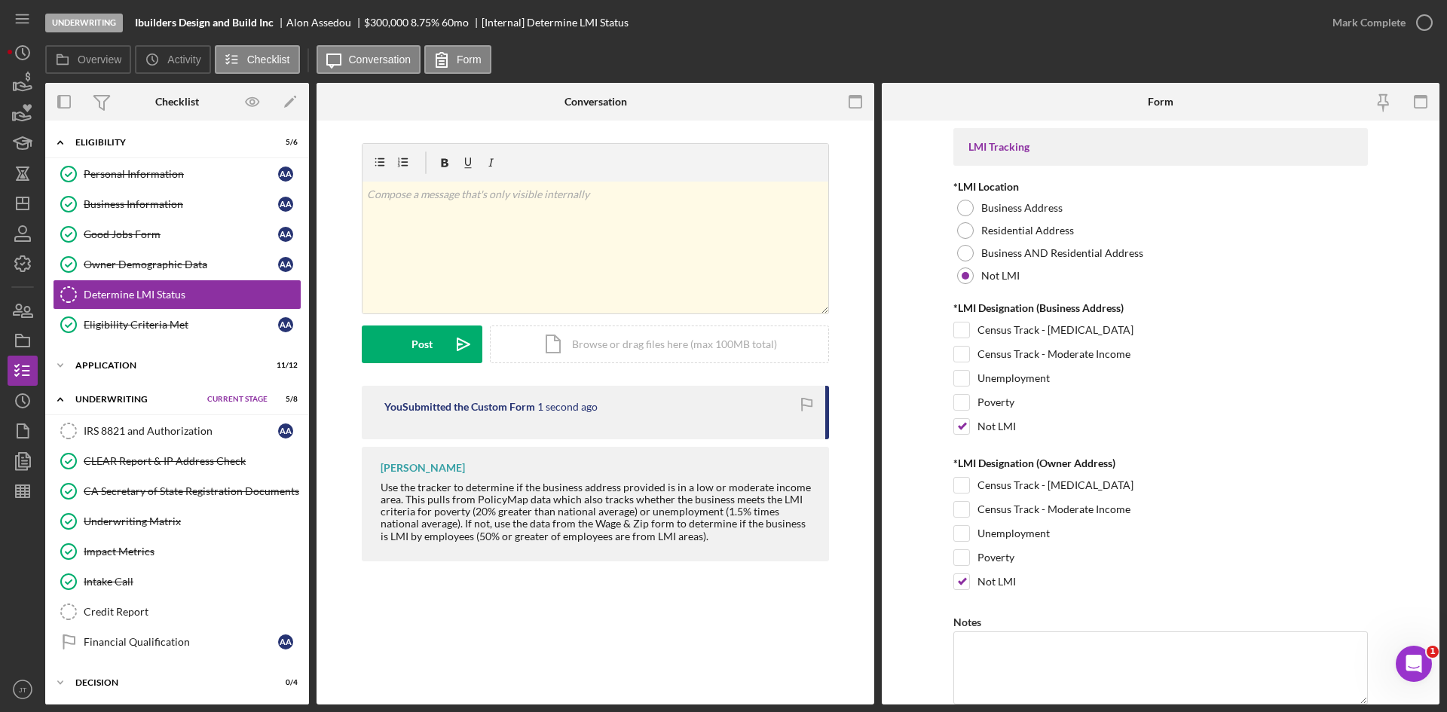
click at [1348, 26] on div "Saved" at bounding box center [1314, 45] width 241 height 66
click at [1398, 16] on div "Mark Complete" at bounding box center [1369, 23] width 73 height 30
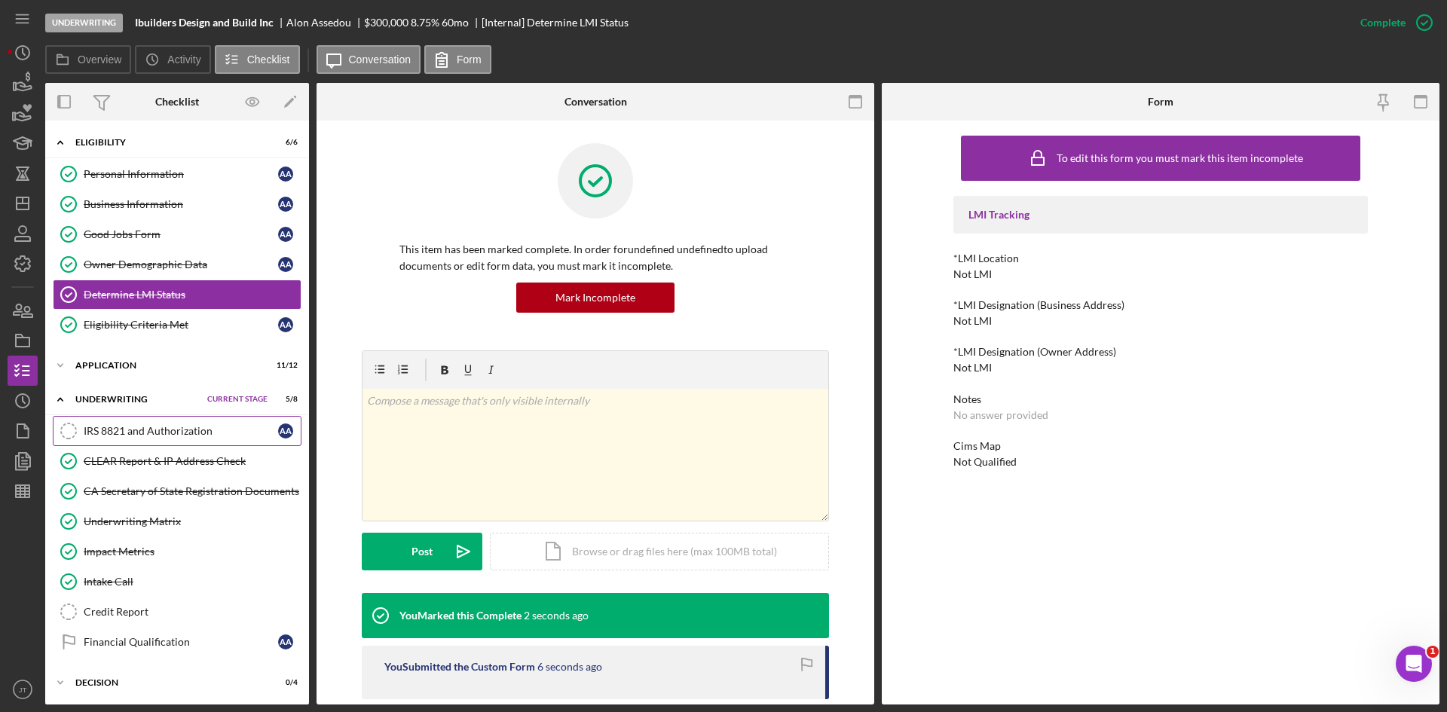
click at [176, 433] on div "IRS 8821 and Authorization" at bounding box center [181, 431] width 194 height 12
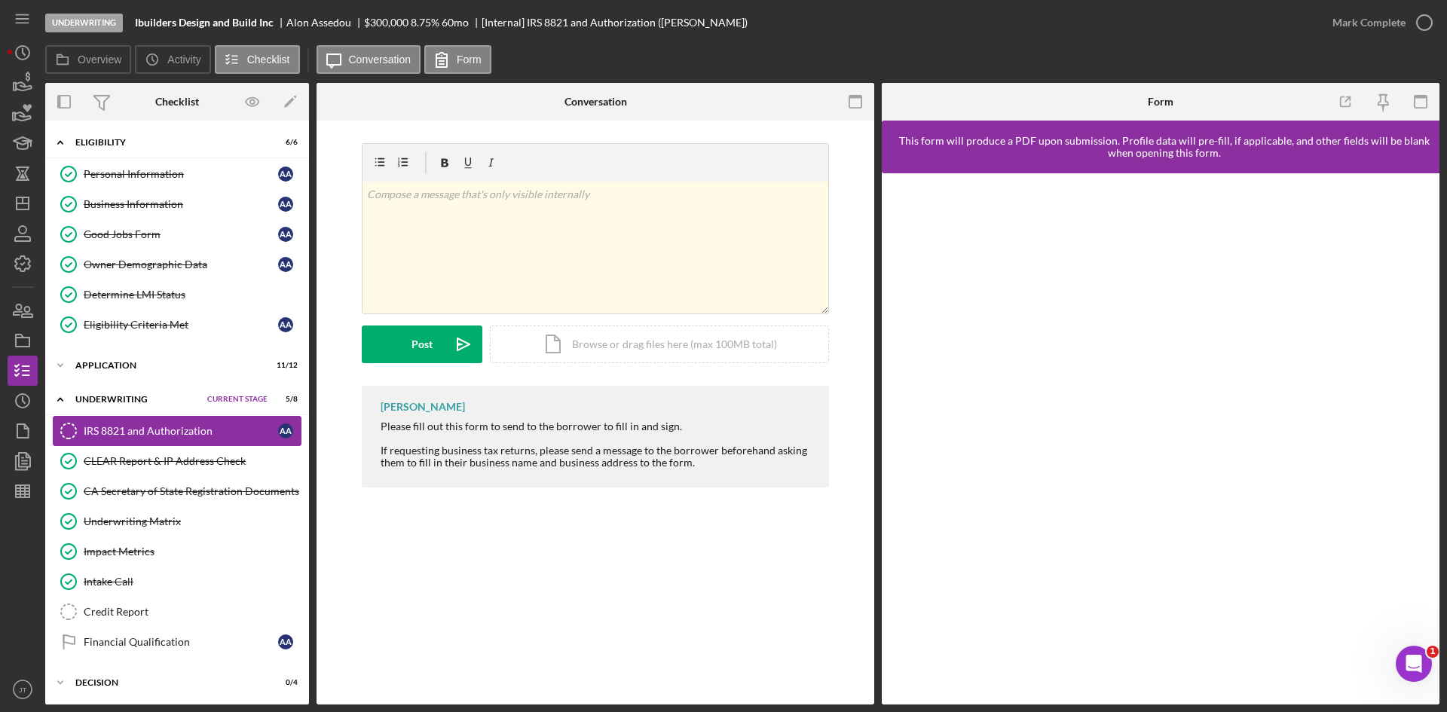
scroll to position [103, 0]
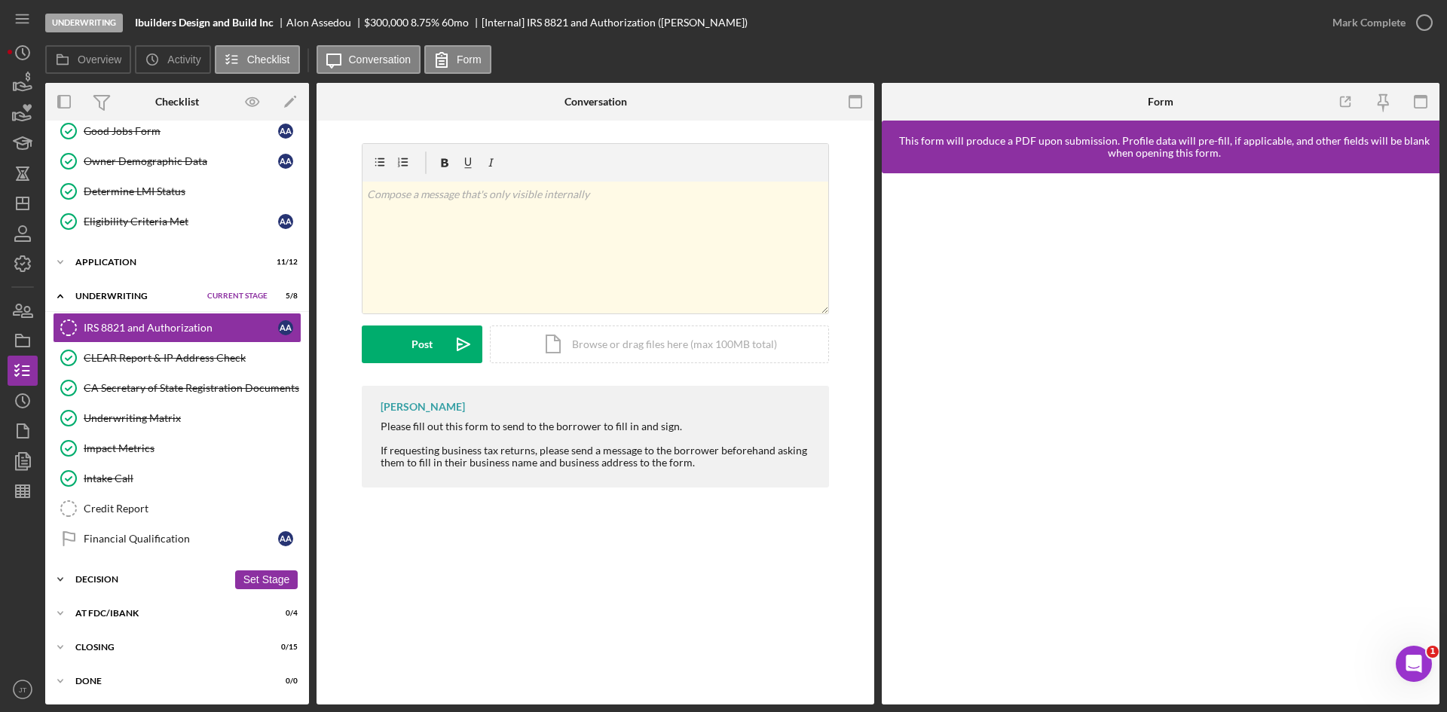
click at [131, 579] on div "Decision" at bounding box center [151, 579] width 152 height 9
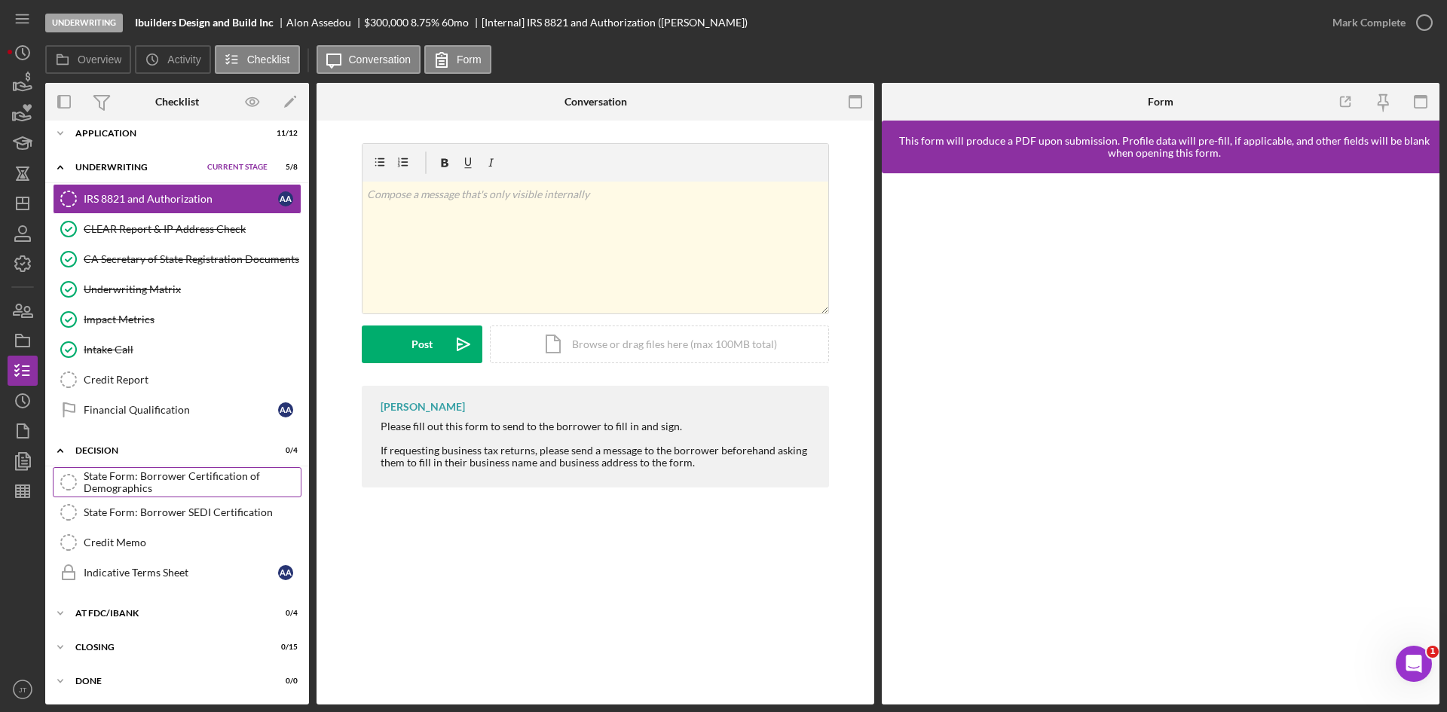
click at [165, 492] on div "State Form: Borrower Certification of Demographics" at bounding box center [192, 482] width 217 height 24
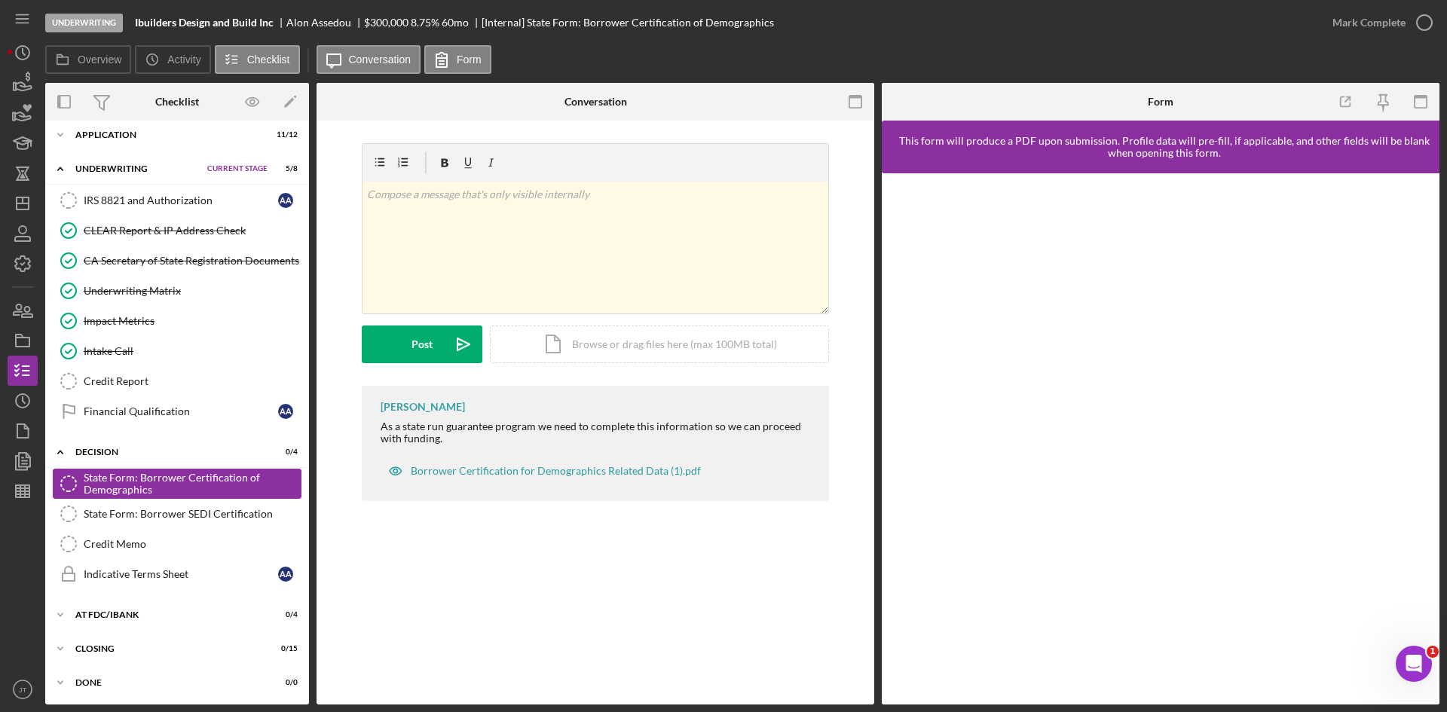
scroll to position [232, 0]
click at [155, 516] on div "State Form: Borrower SEDI Certification" at bounding box center [192, 513] width 217 height 12
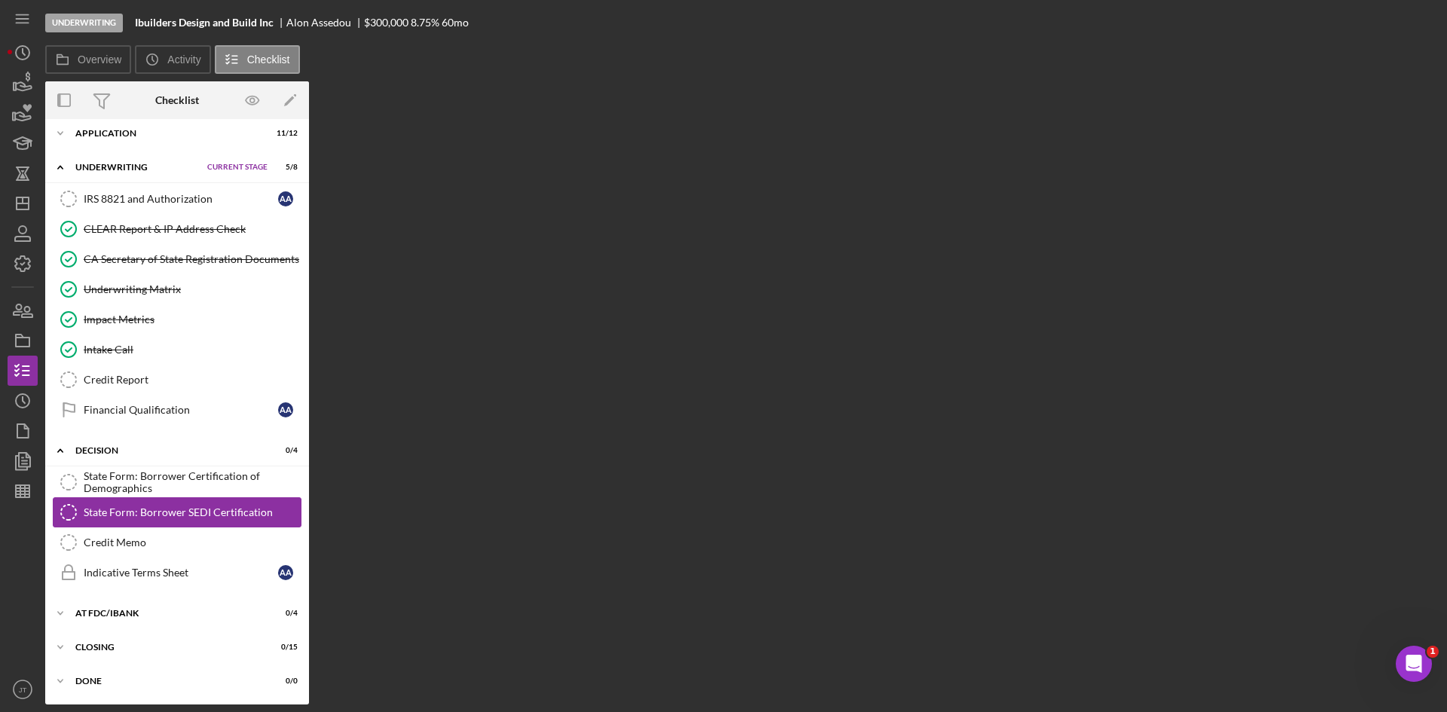
scroll to position [232, 0]
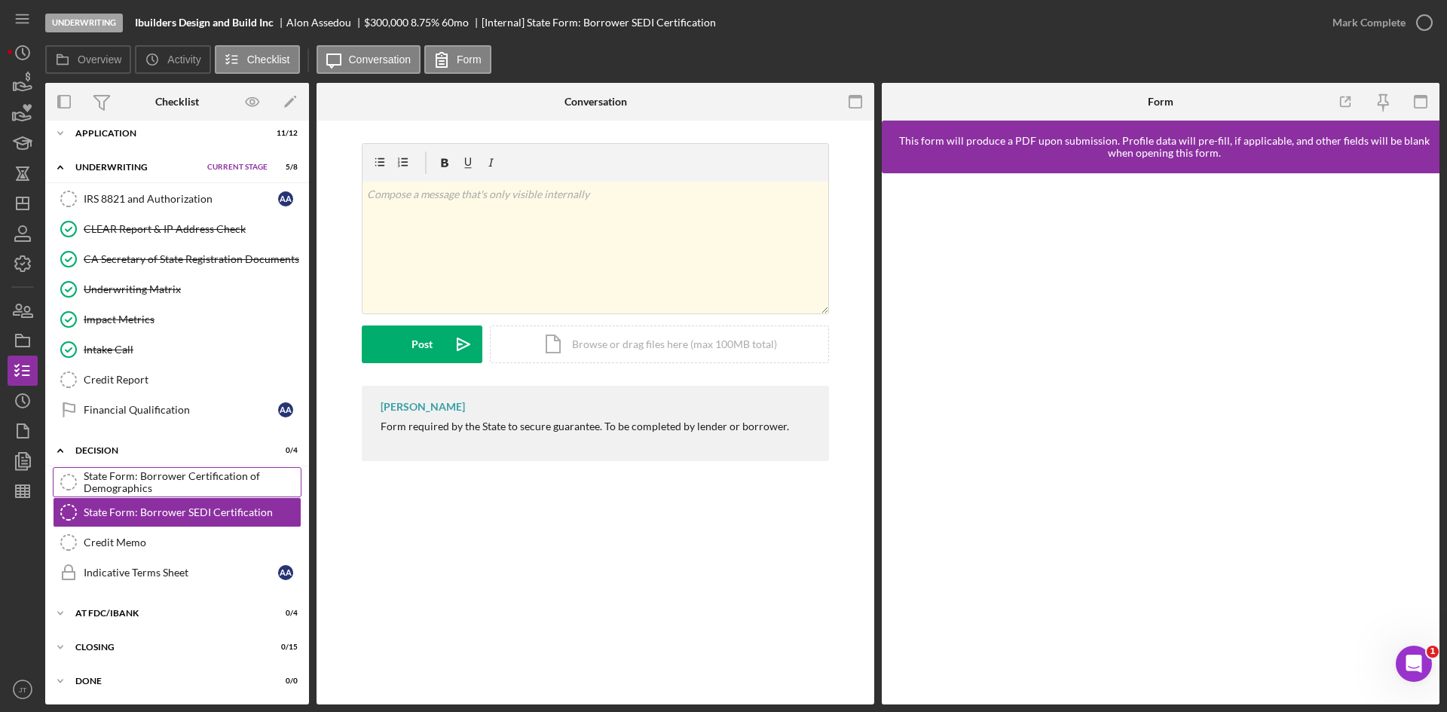
click at [158, 493] on div "State Form: Borrower Certification of Demographics" at bounding box center [192, 482] width 217 height 24
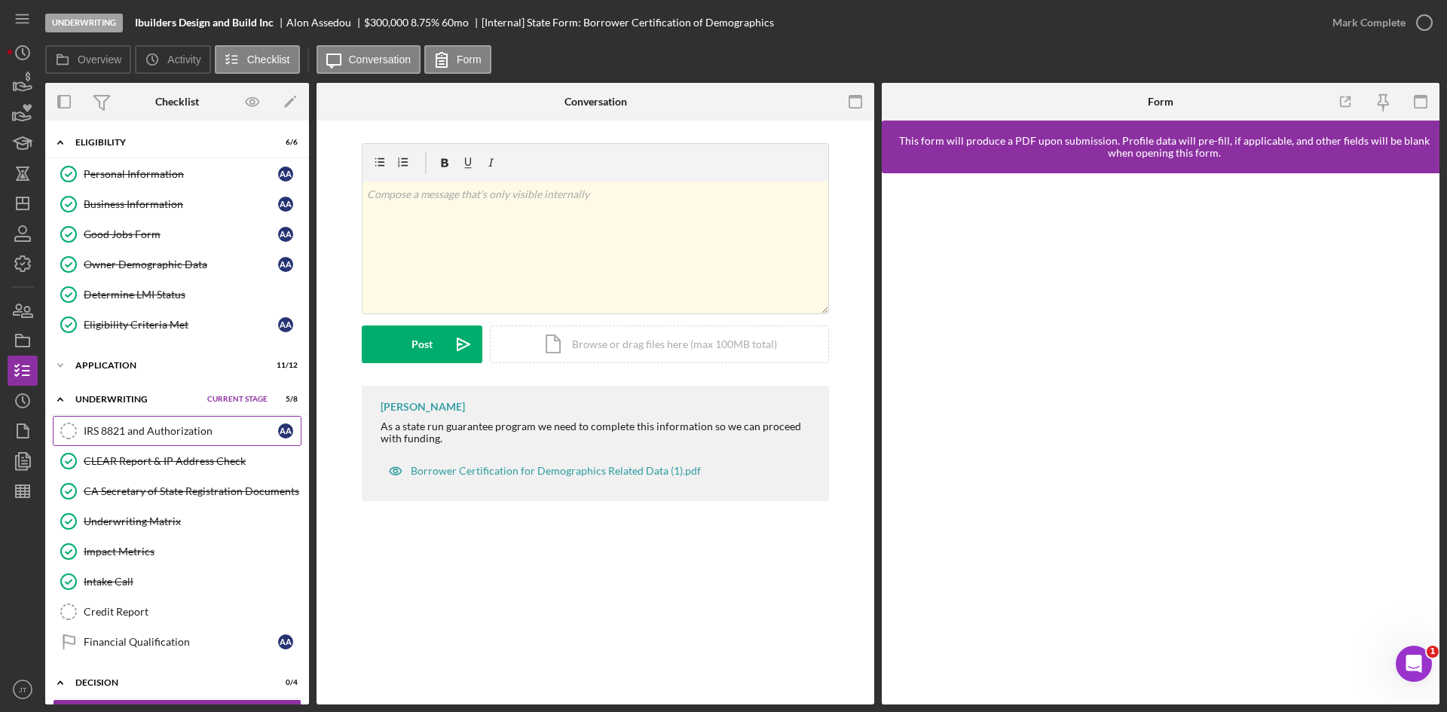
click at [167, 436] on div "IRS 8821 and Authorization" at bounding box center [181, 431] width 194 height 12
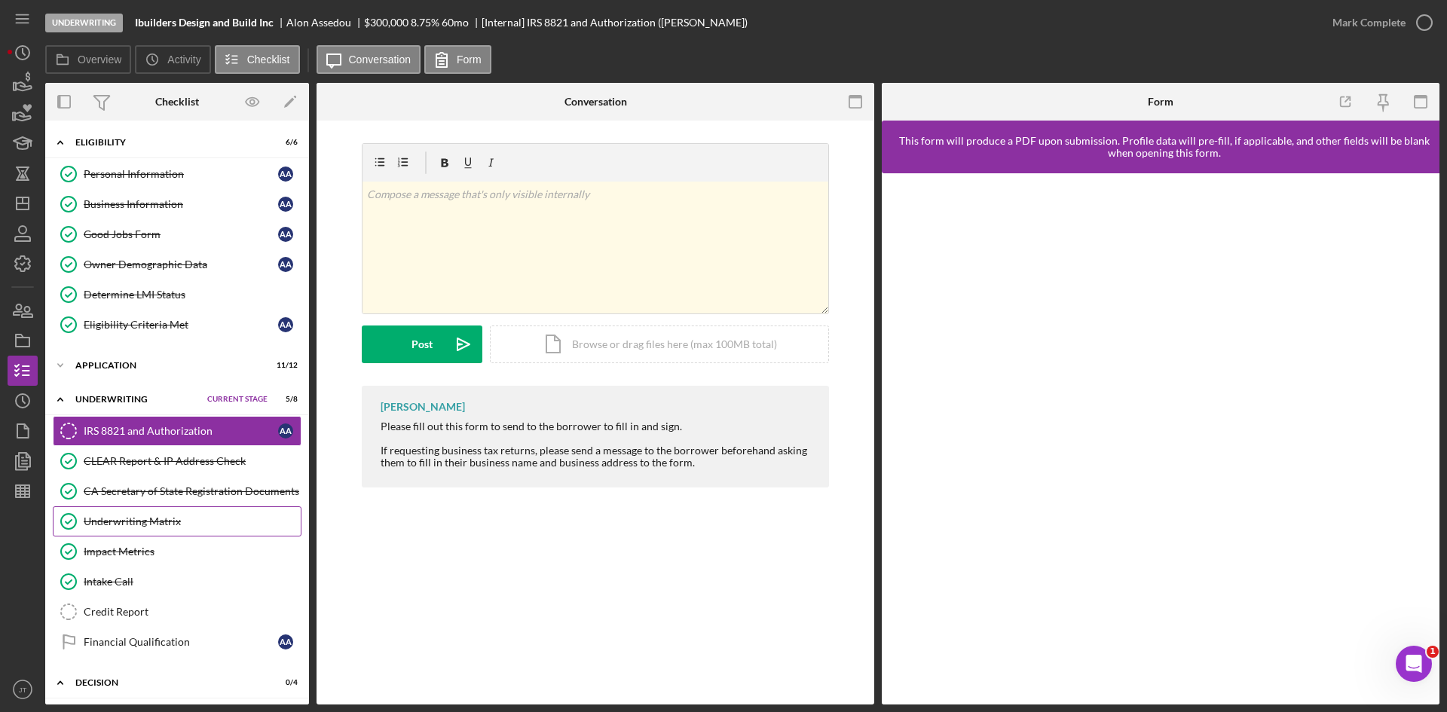
scroll to position [176, 0]
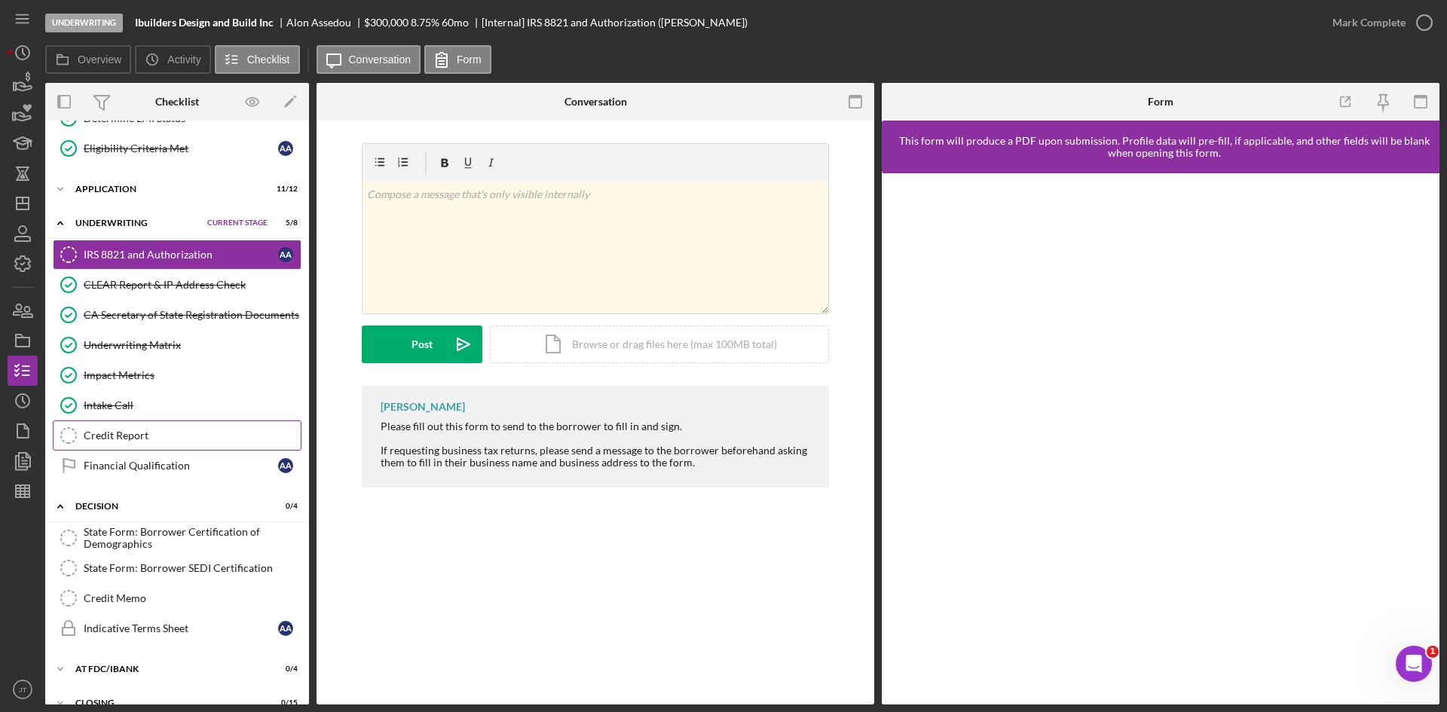
click at [111, 427] on link "Credit Report Credit Report" at bounding box center [177, 436] width 249 height 30
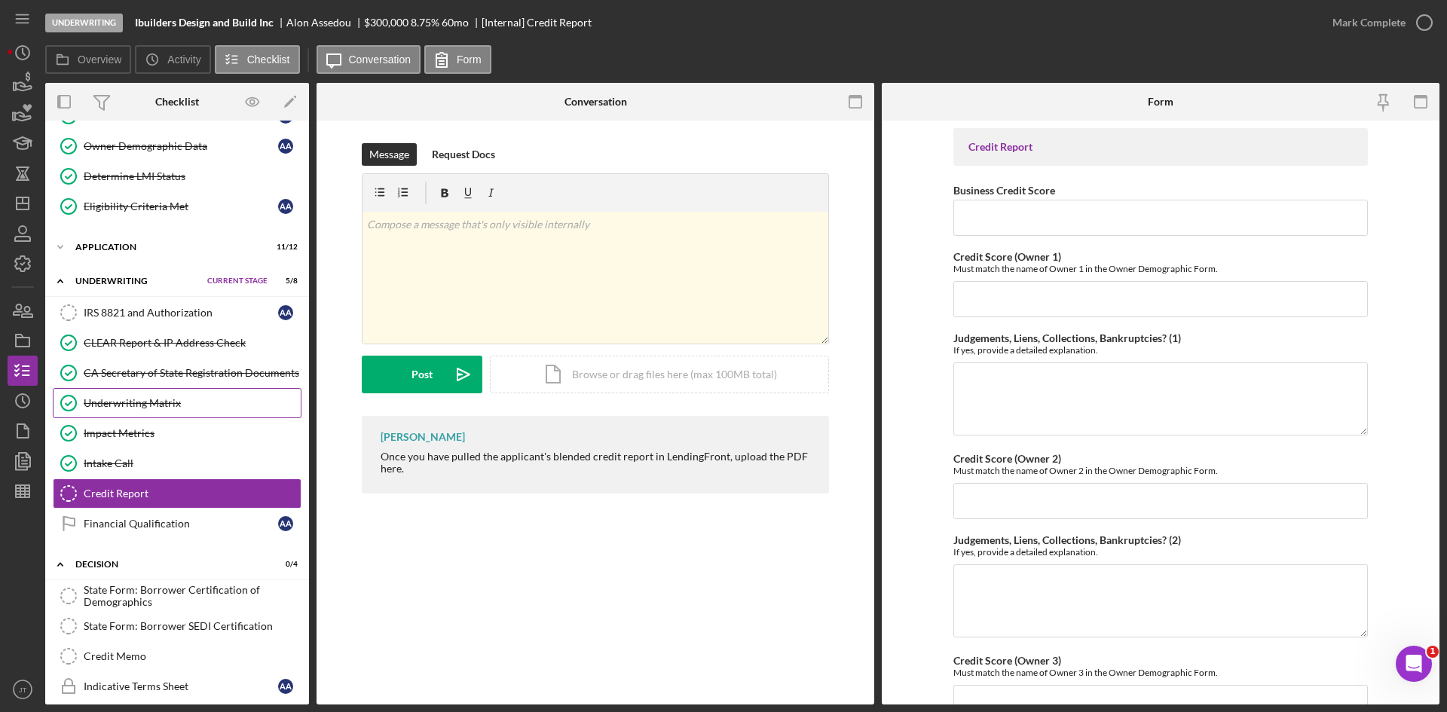
scroll to position [118, 0]
click at [101, 240] on div "Icon/Expander Application 11 / 12 Set Stage" at bounding box center [177, 247] width 264 height 30
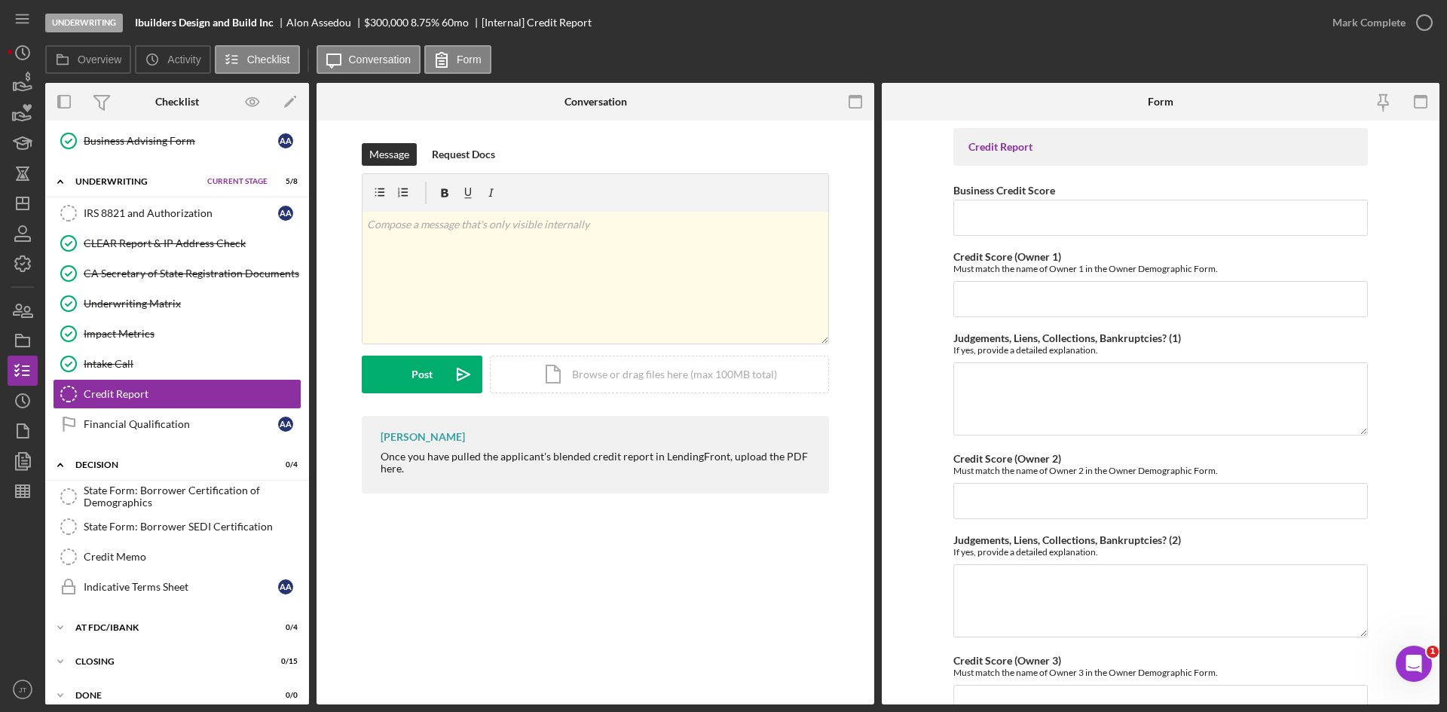
scroll to position [602, 0]
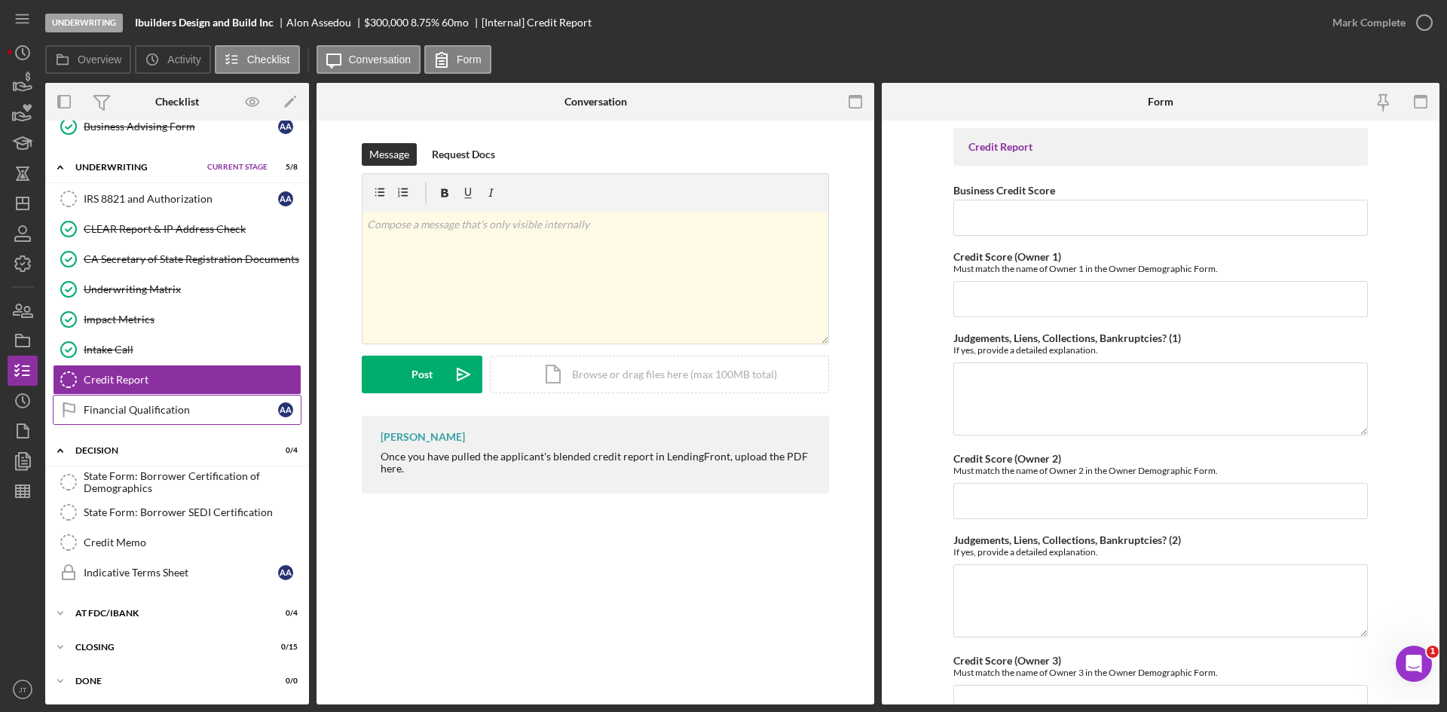
click at [142, 406] on div "Financial Qualification" at bounding box center [181, 410] width 194 height 12
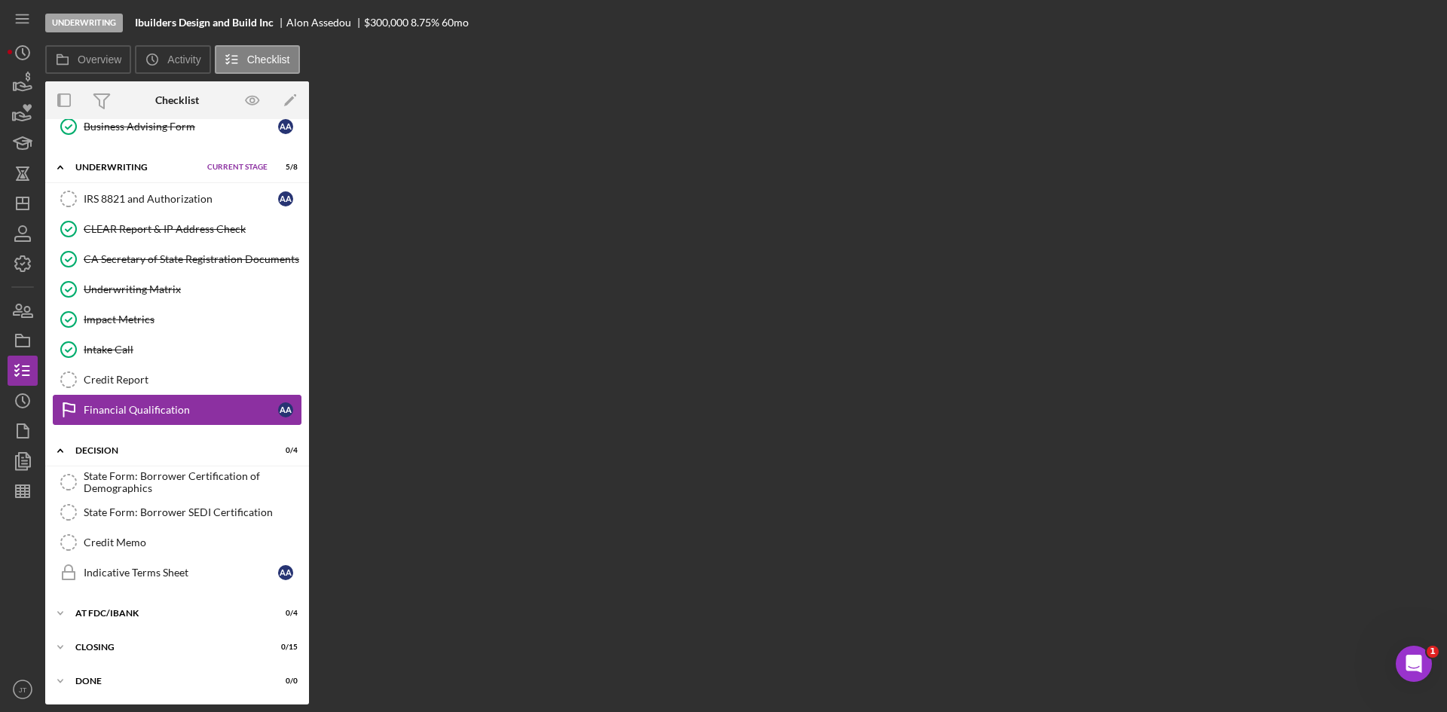
scroll to position [602, 0]
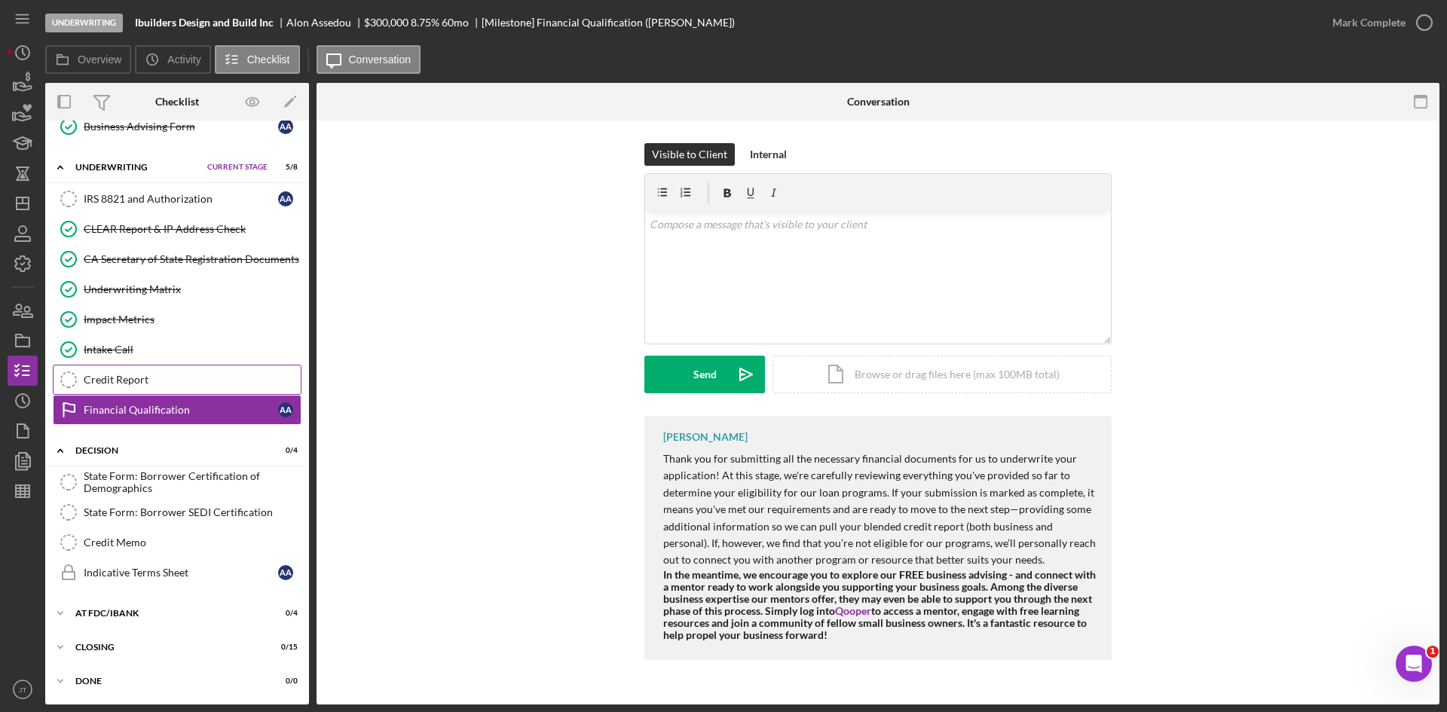
click at [152, 389] on link "Credit Report Credit Report" at bounding box center [177, 380] width 249 height 30
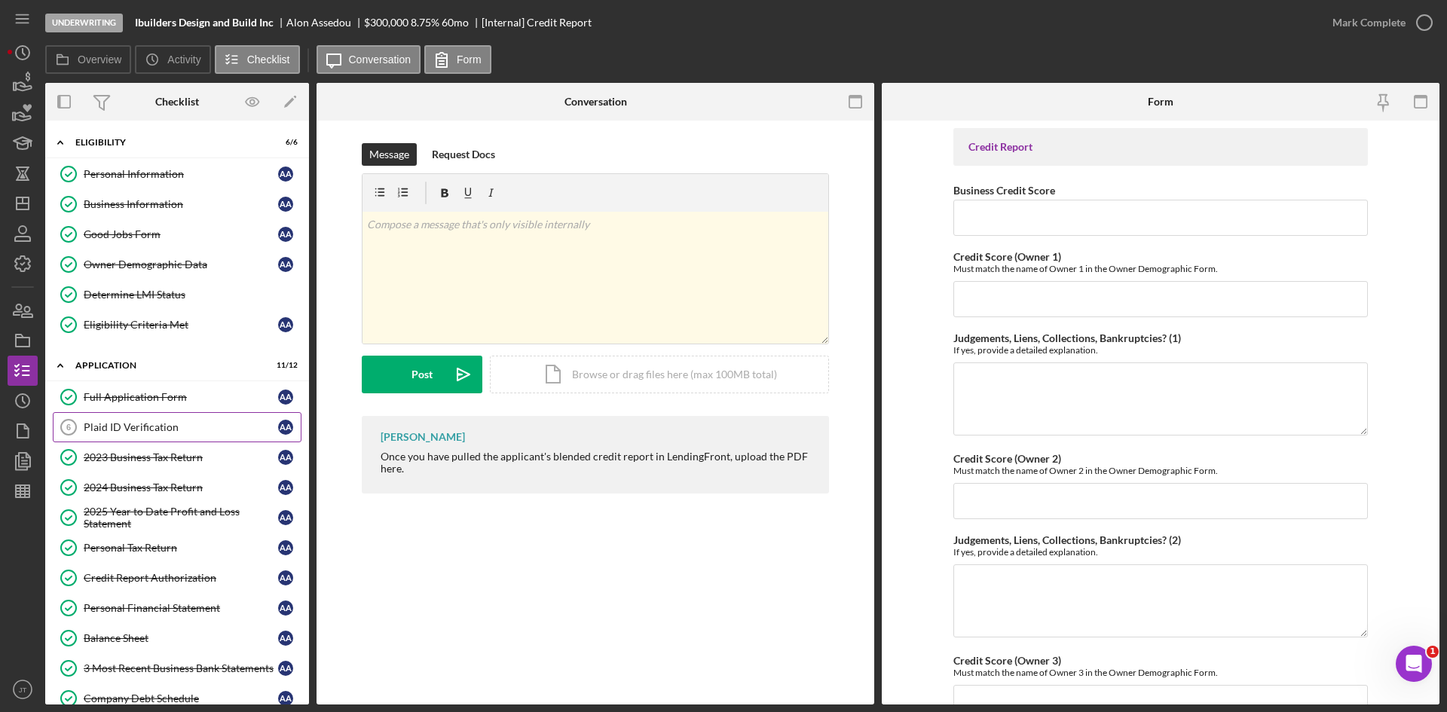
click at [148, 440] on link "Plaid ID Verification 6 Plaid ID Verification A A" at bounding box center [177, 427] width 249 height 30
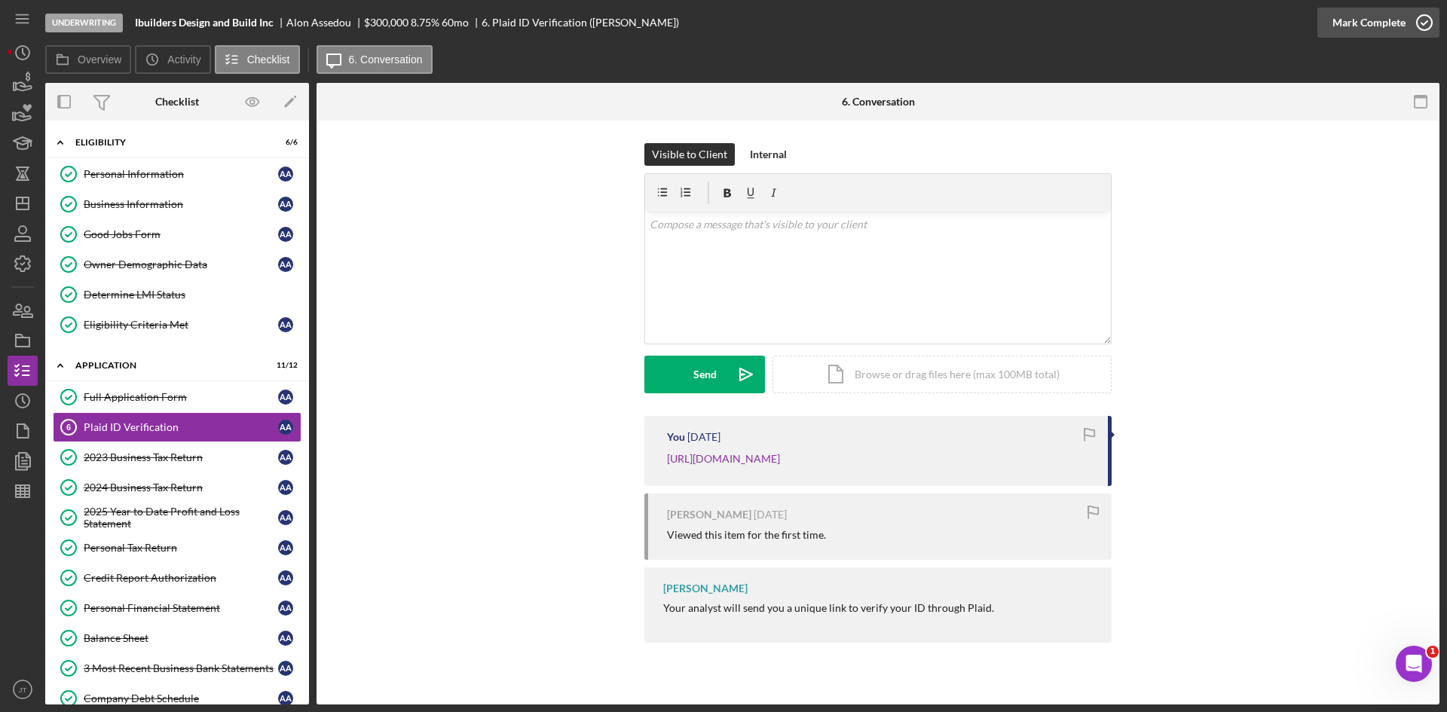
click at [1398, 15] on div "Mark Complete" at bounding box center [1369, 23] width 73 height 30
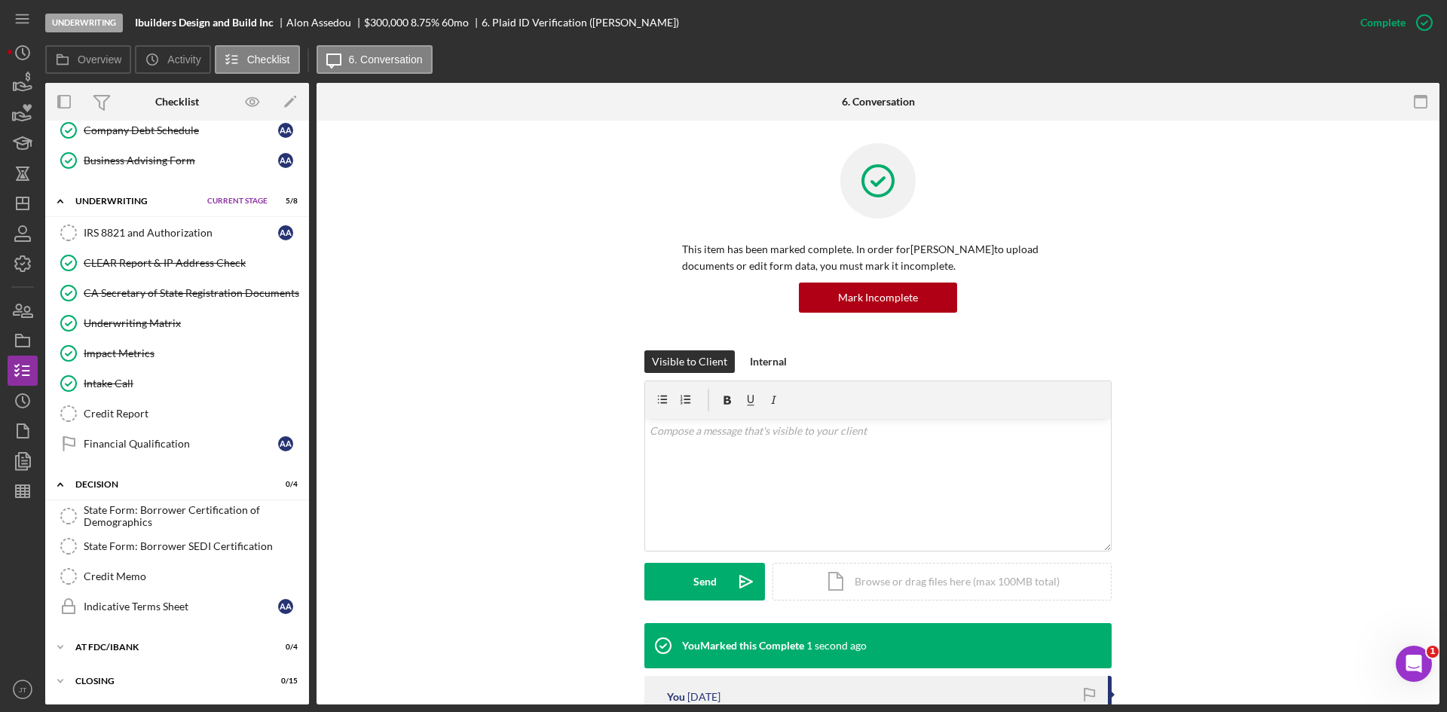
scroll to position [570, 0]
click at [163, 412] on div "Credit Report" at bounding box center [192, 412] width 217 height 12
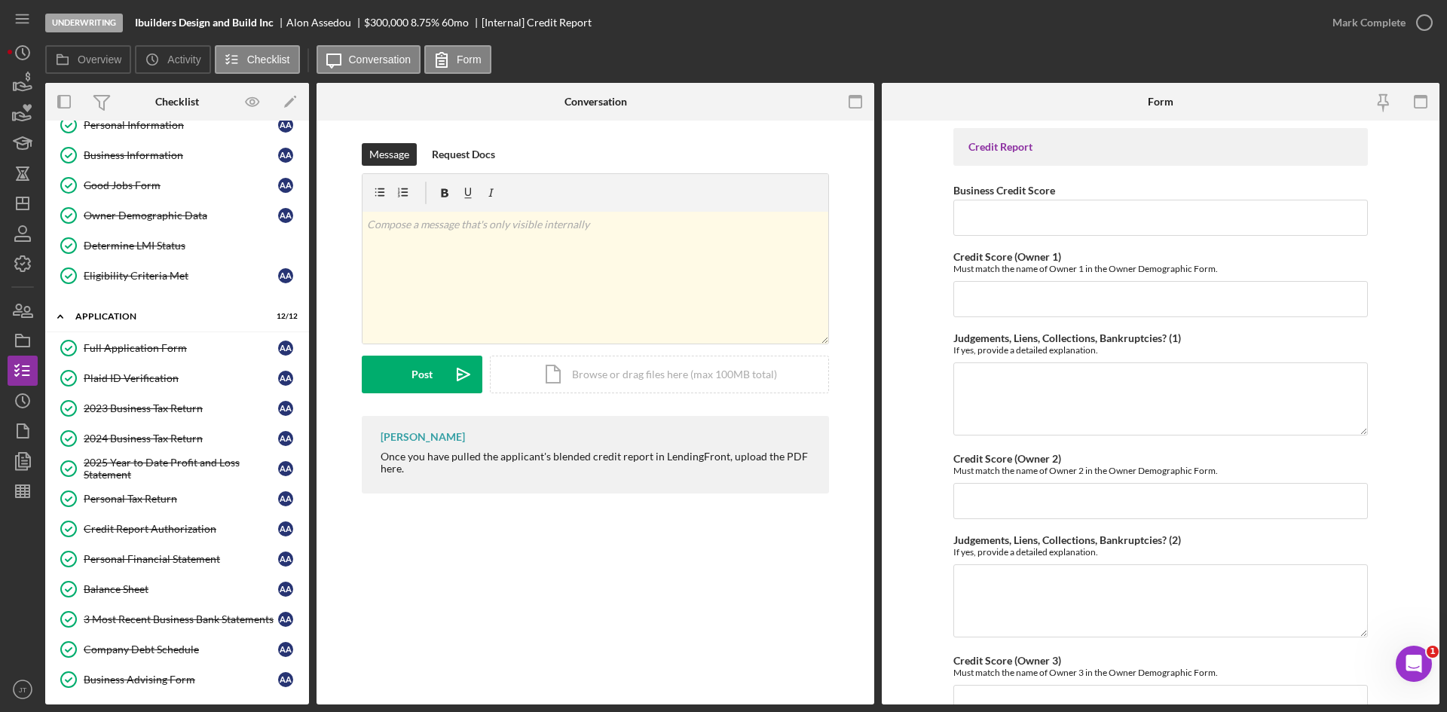
scroll to position [48, 0]
drag, startPoint x: 131, startPoint y: 23, endPoint x: 268, endPoint y: 35, distance: 137.8
click at [268, 35] on div "Underwriting Ibuilders Design and Build Inc Alon Assedou $300,000 $180,000 8.75…" at bounding box center [681, 22] width 1273 height 45
copy b "Ibuilders Design and Build Inc"
click at [194, 528] on div "Credit Report Authorization" at bounding box center [181, 530] width 194 height 12
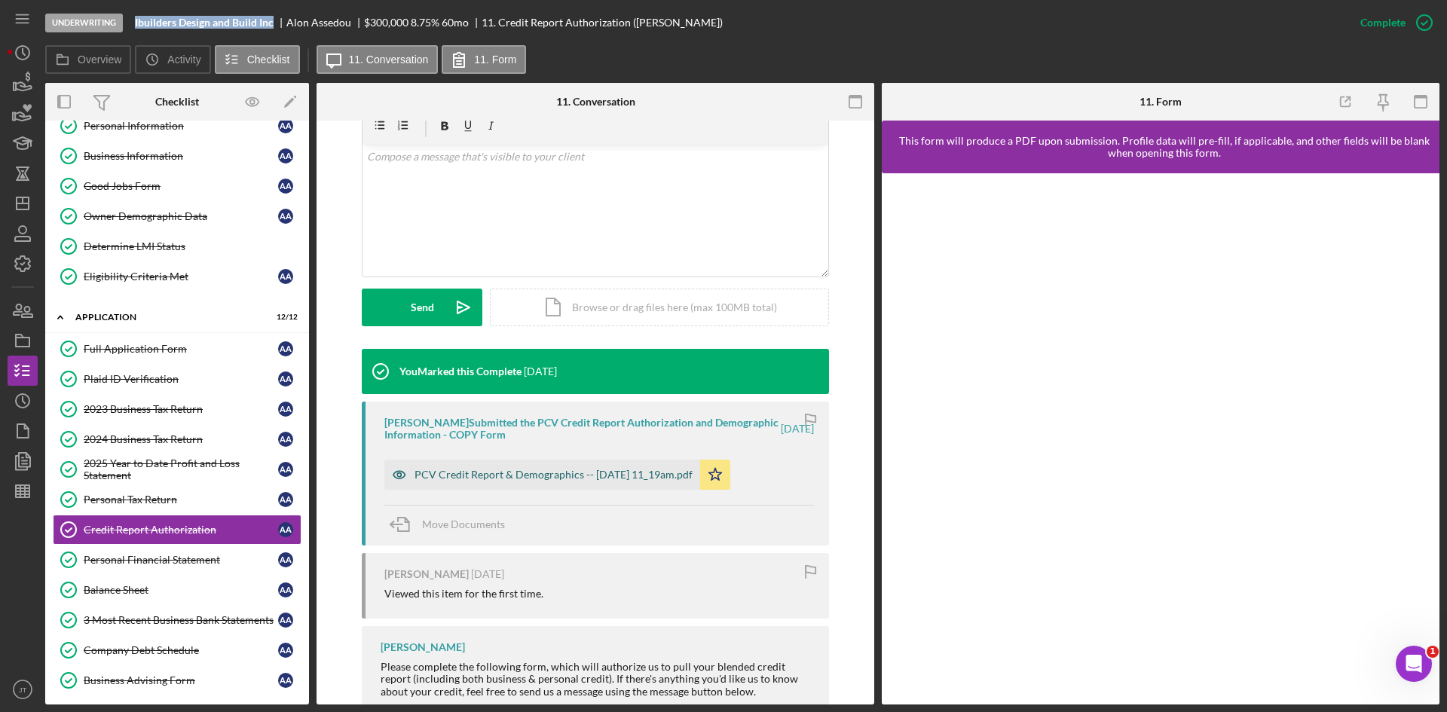
click at [556, 473] on div "PCV Credit Report & Demographics -- 2025-09-23 11_19am.pdf" at bounding box center [554, 475] width 278 height 12
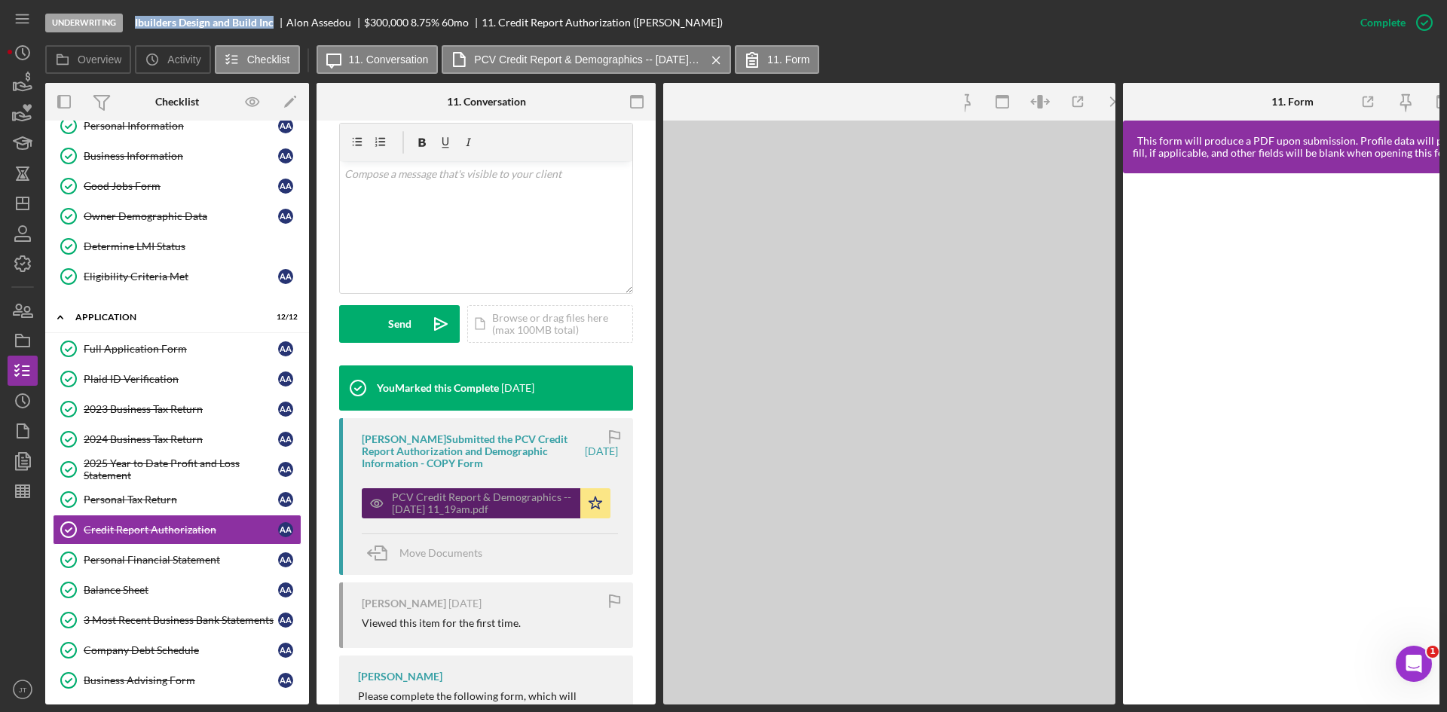
scroll to position [292, 0]
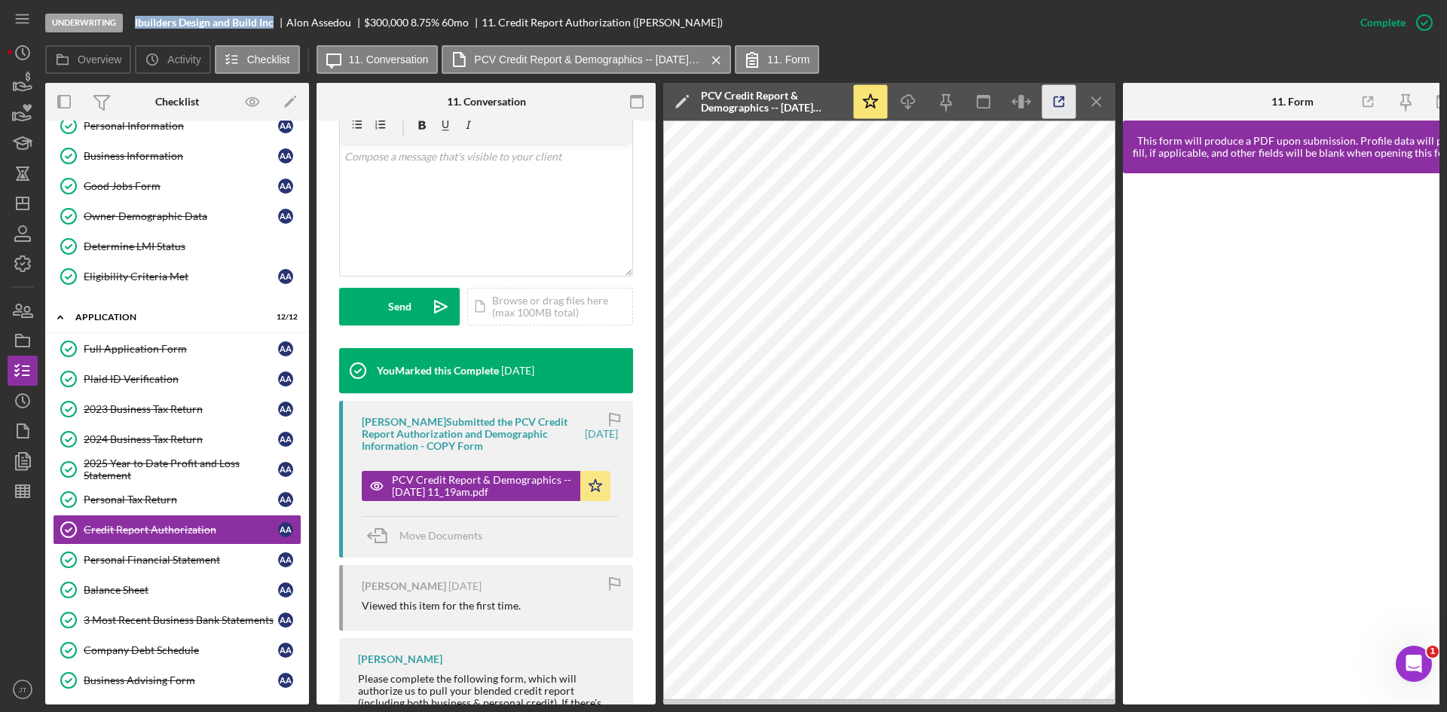
click at [1058, 105] on icon "button" at bounding box center [1060, 102] width 34 height 34
